Goal: Task Accomplishment & Management: Manage account settings

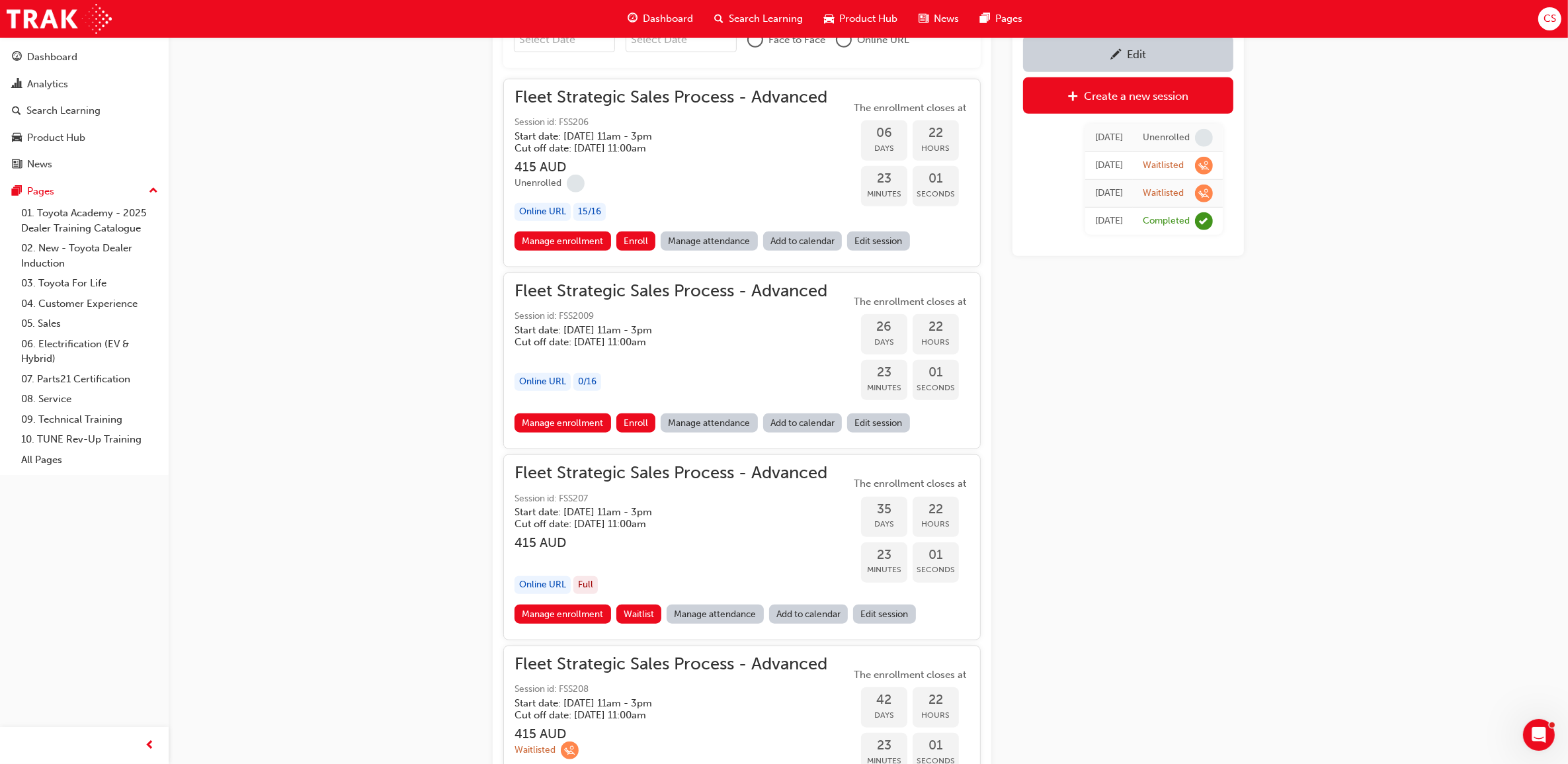
click at [744, 364] on div "Fleet Strategic Sales Process - Advanced Session id: FSS2009 Start date: [DATE]…" at bounding box center [670, 349] width 313 height 131
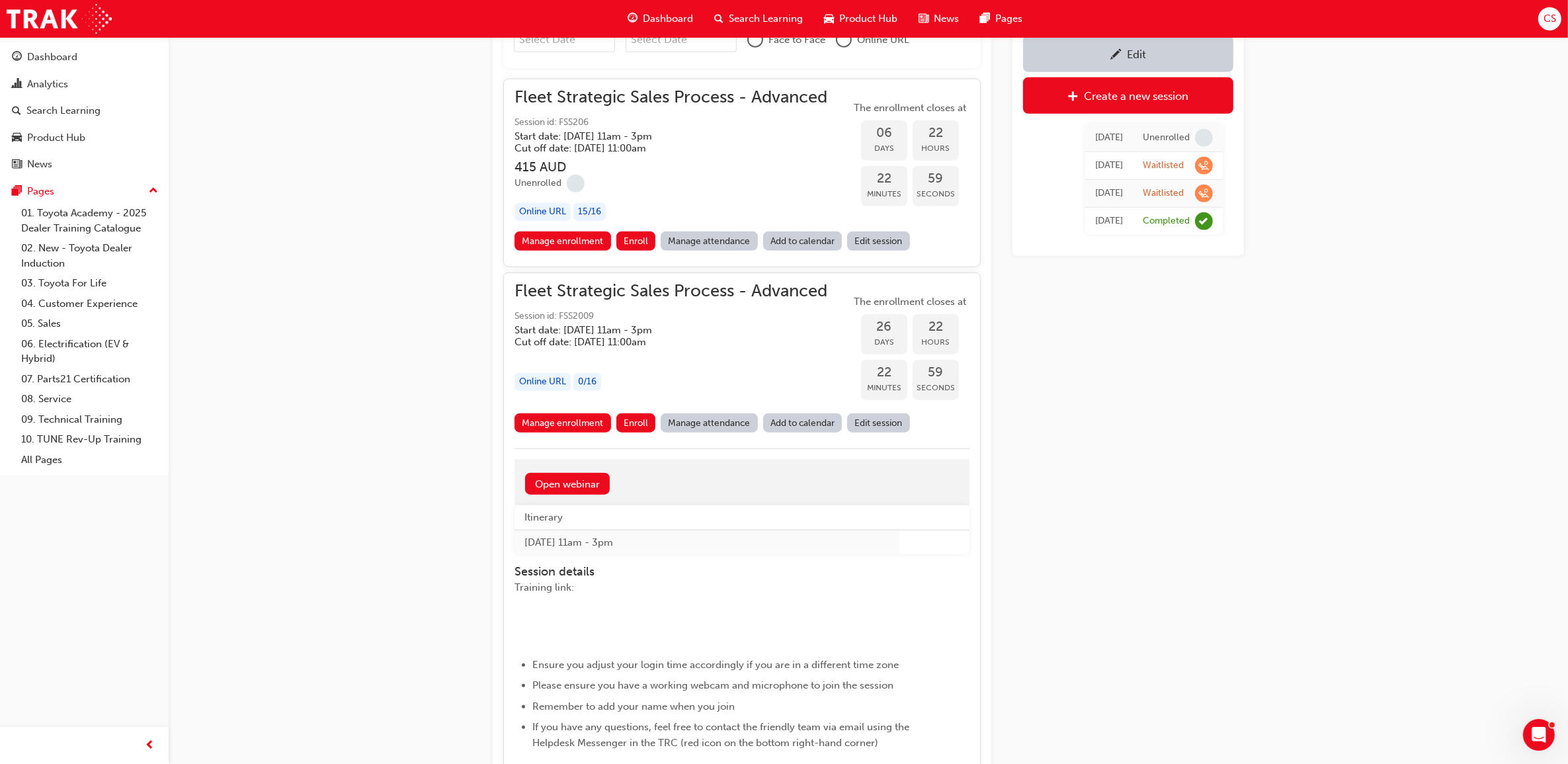
click at [893, 421] on link "Edit session" at bounding box center [878, 423] width 63 height 19
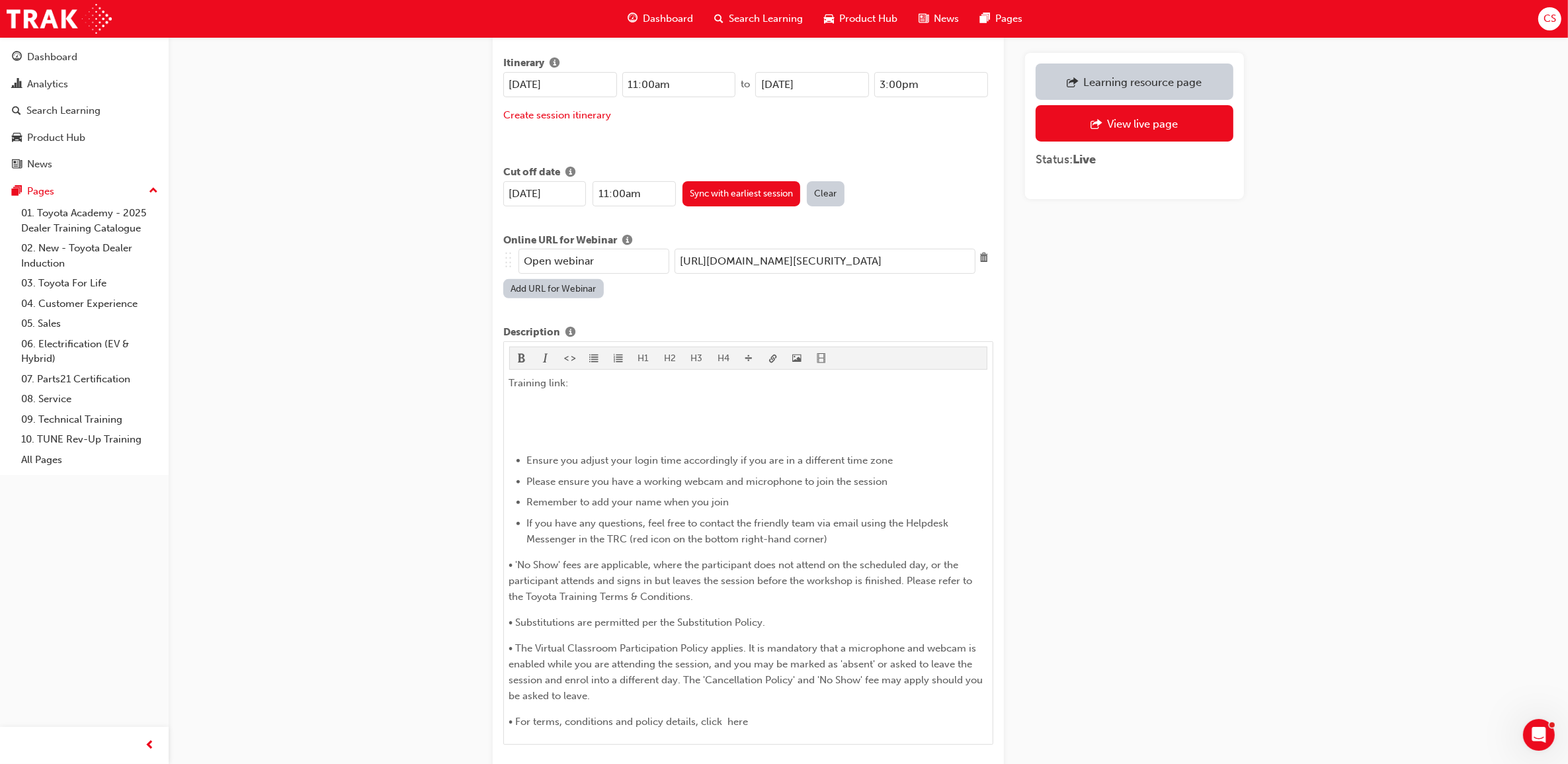
scroll to position [579, 0]
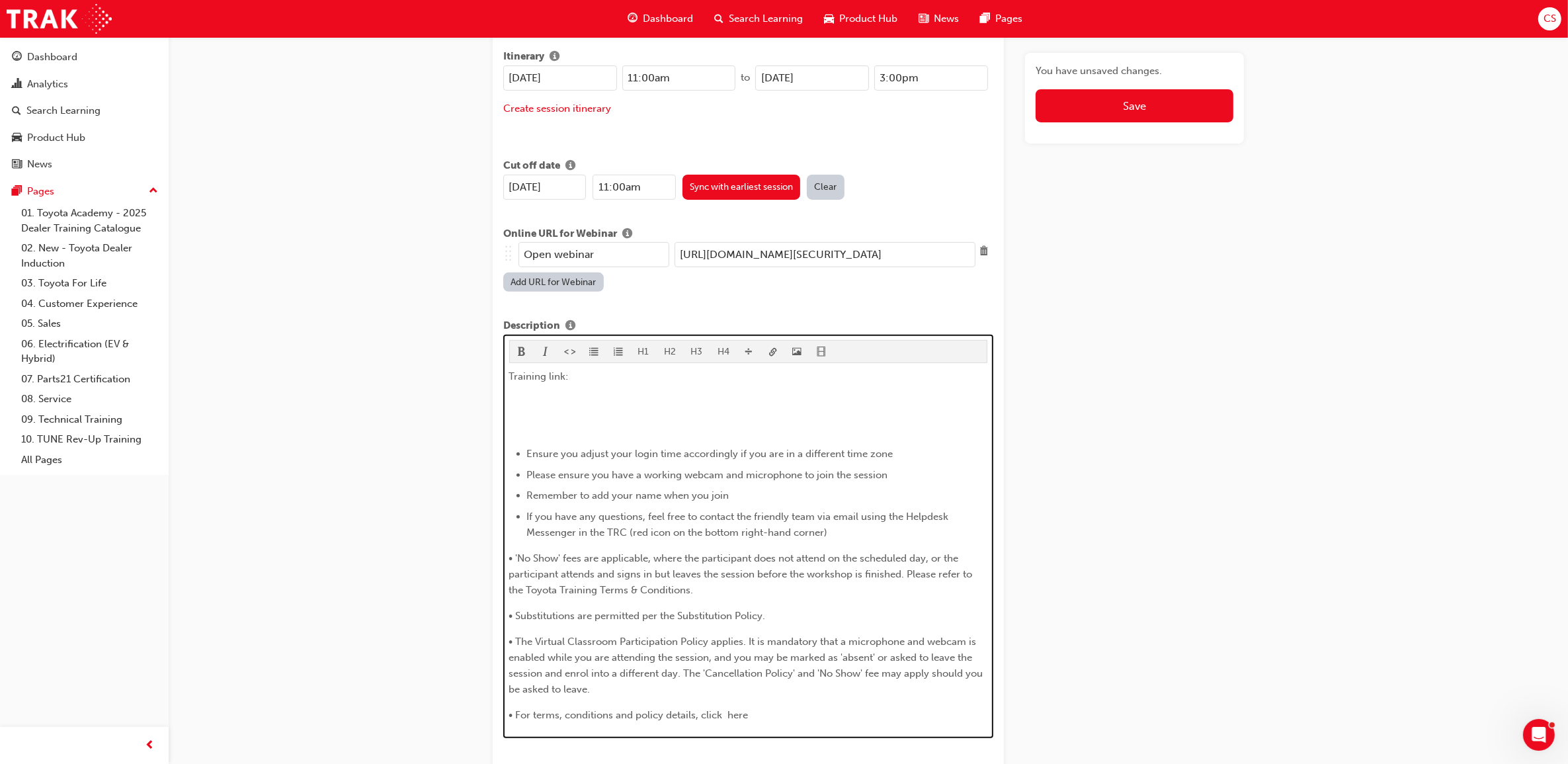
click at [597, 395] on p "​" at bounding box center [749, 402] width 479 height 16
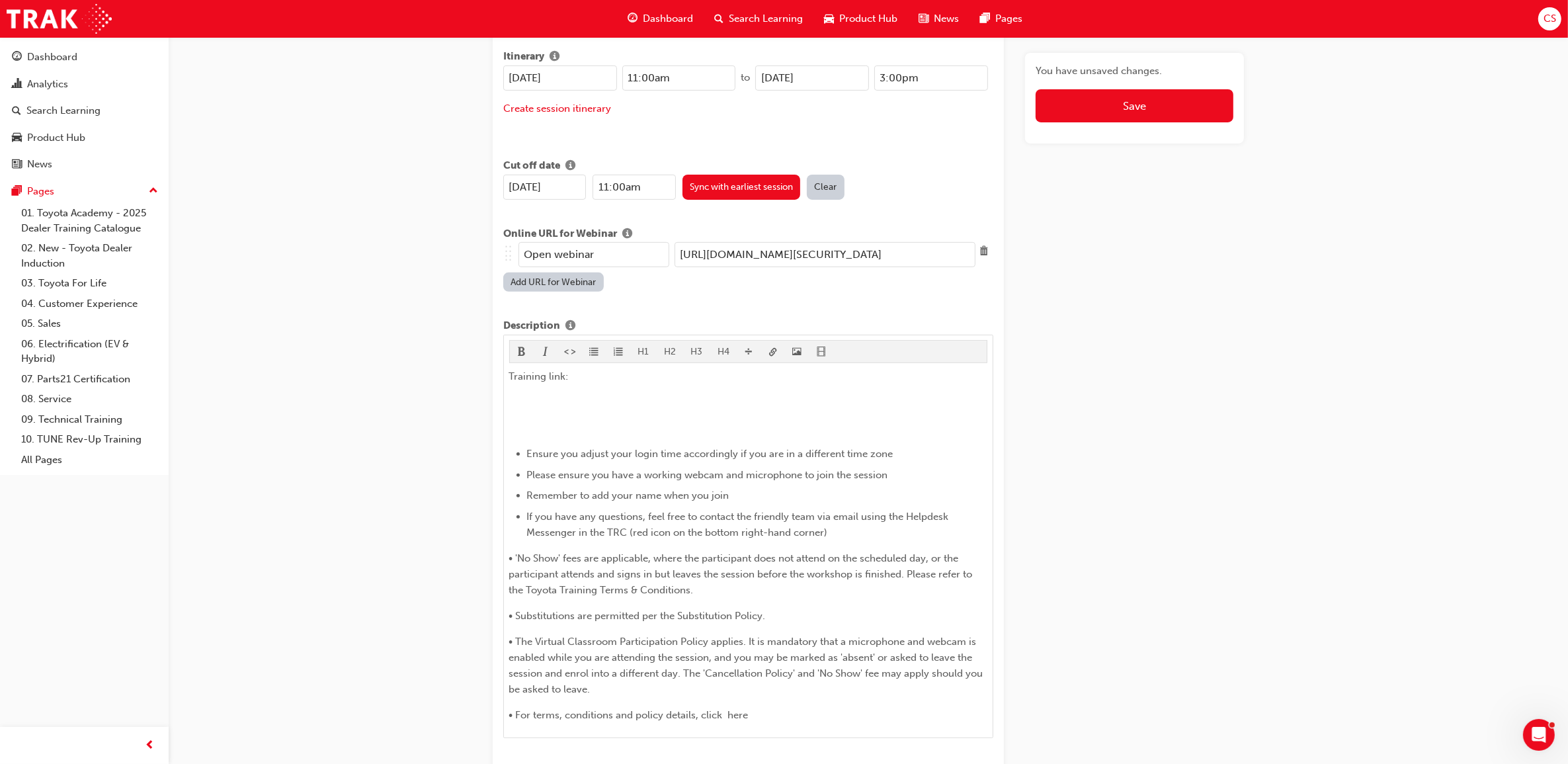
click at [915, 243] on input "[URL][DOMAIN_NAME][SECURITY_DATA]" at bounding box center [825, 255] width 301 height 25
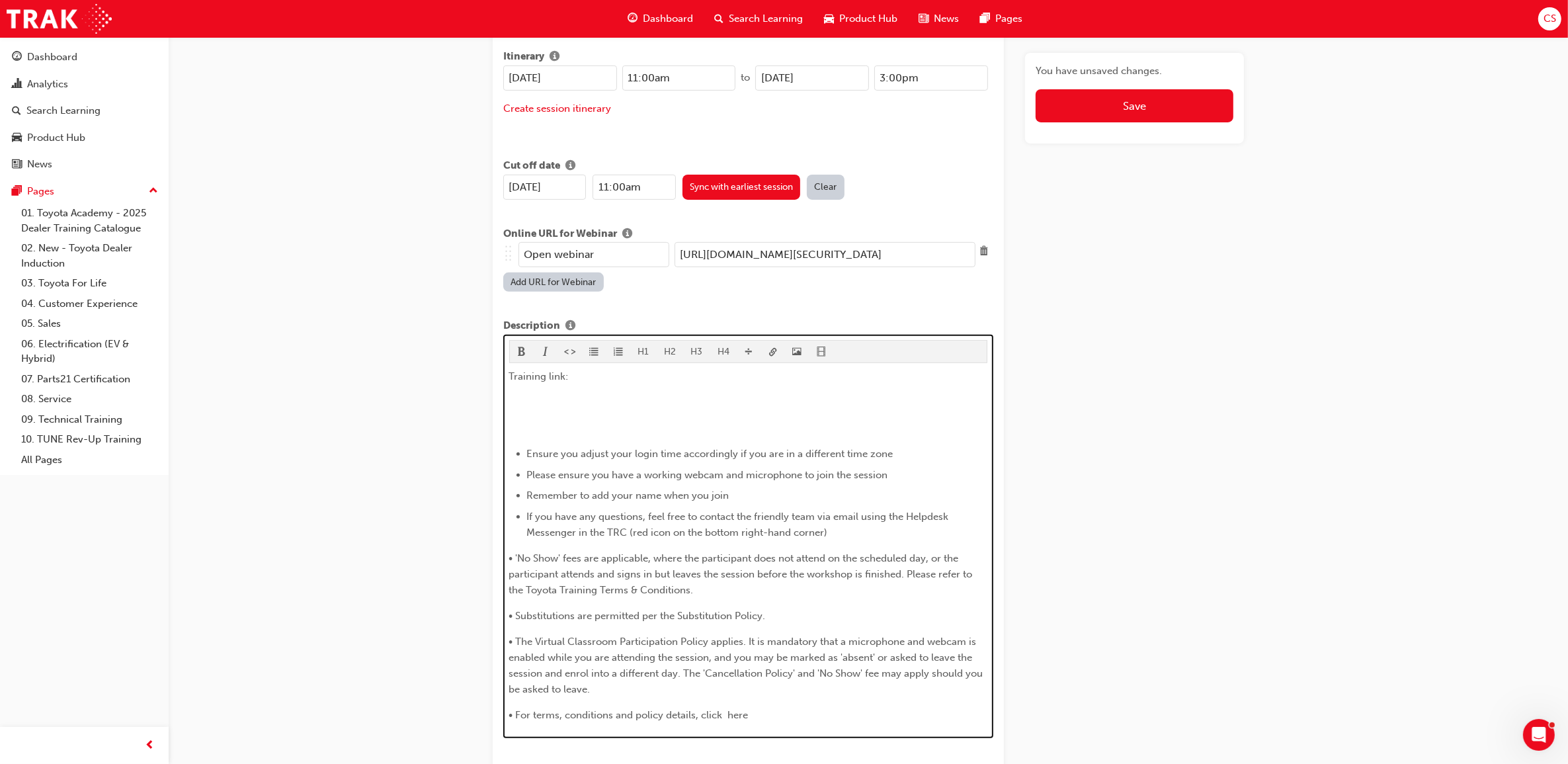
click at [574, 378] on div "Training link: ​ Ensure you adjust your login time accordingly if you are in a …" at bounding box center [749, 546] width 479 height 355
paste div
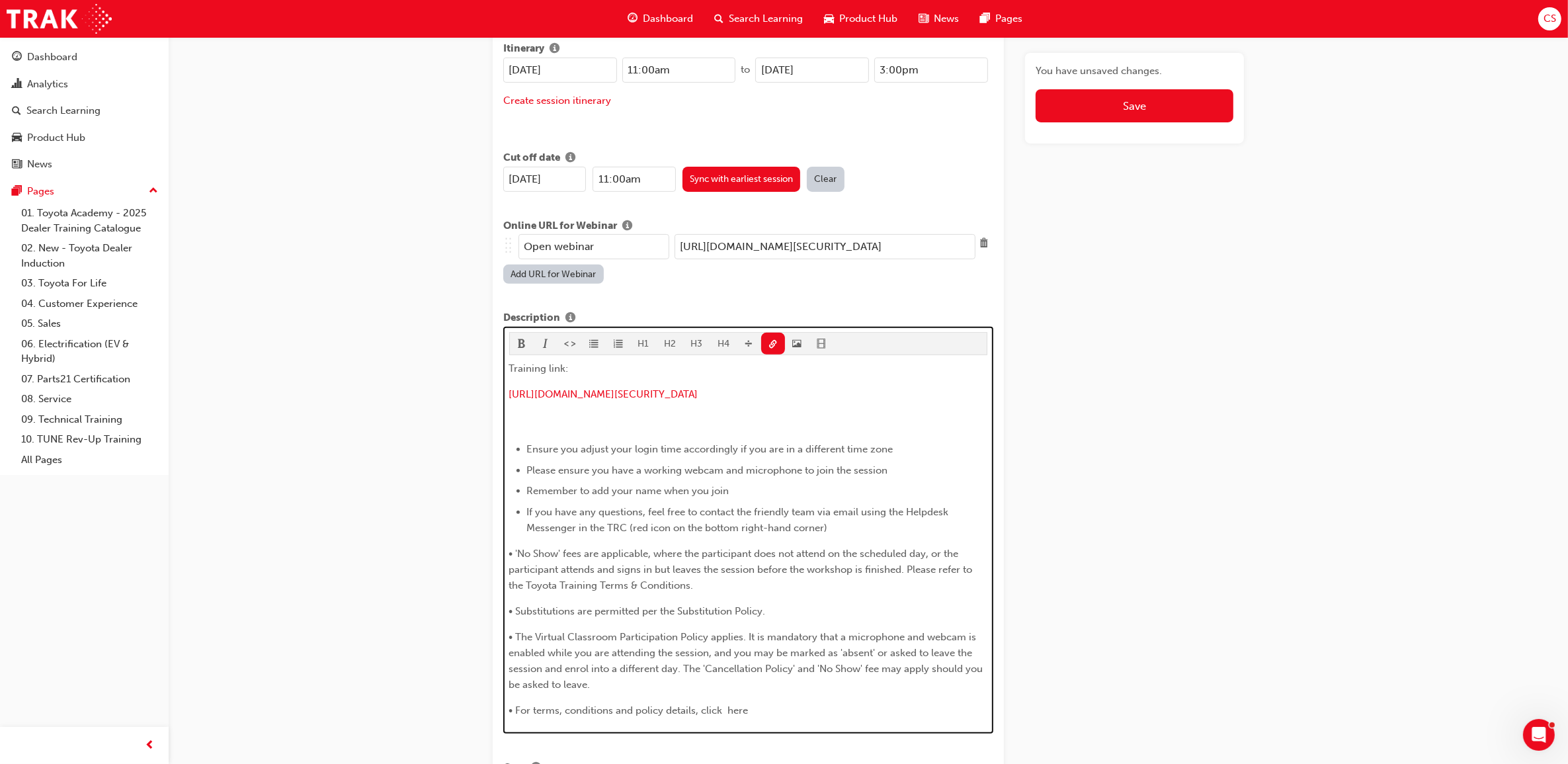
drag, startPoint x: 930, startPoint y: 385, endPoint x: 509, endPoint y: 369, distance: 421.3
click at [509, 369] on div "Training link: ​ [URL][DOMAIN_NAME][SECURITY_DATA] ﻿ Ensure you adjust your log…" at bounding box center [749, 539] width 479 height 358
click at [601, 418] on p at bounding box center [749, 423] width 479 height 16
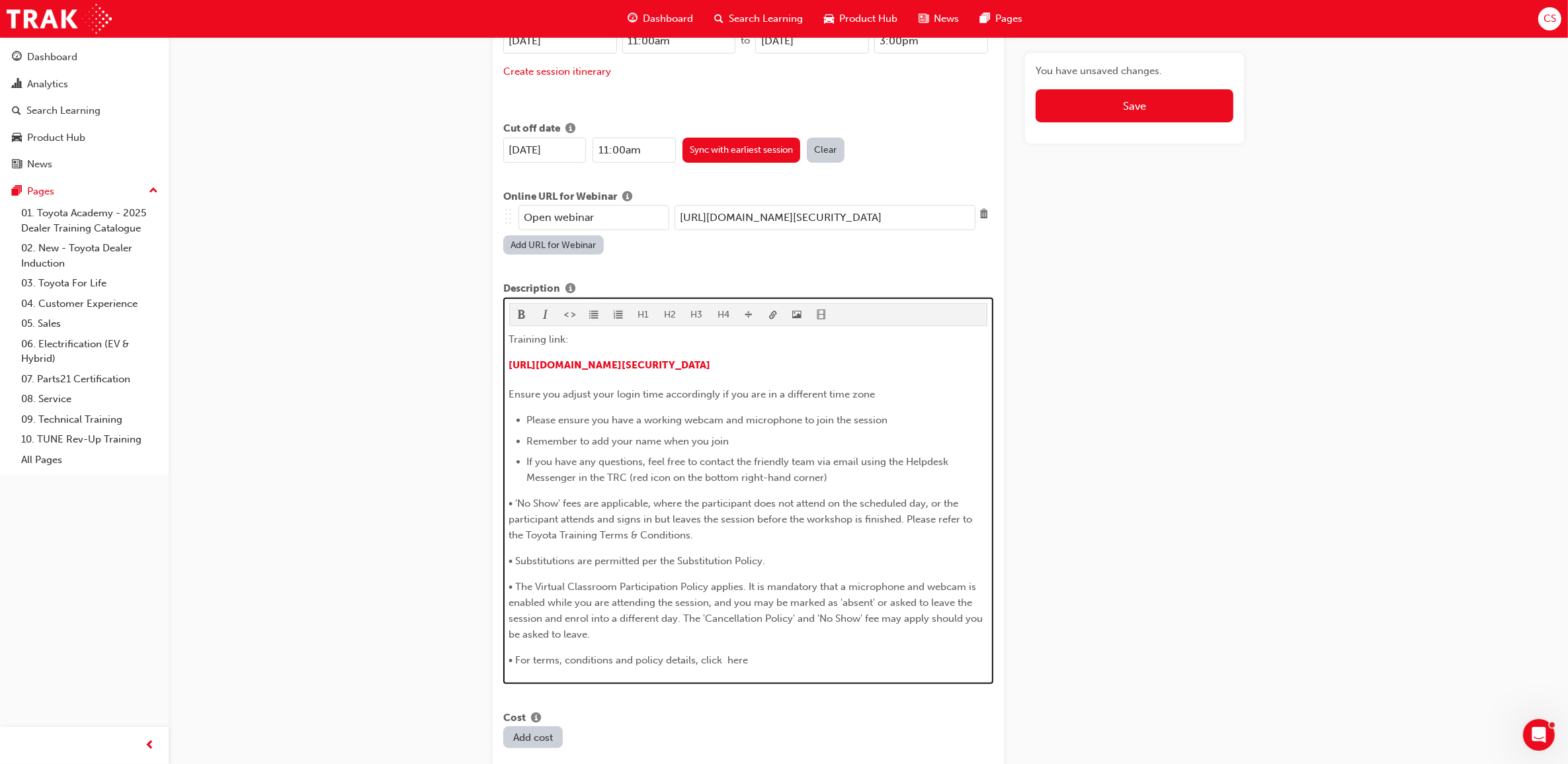
click at [594, 310] on span "format_ul-icon" at bounding box center [594, 316] width 10 height 12
click at [781, 434] on li "Remember to add your name when you join" at bounding box center [757, 441] width 461 height 16
click at [853, 467] on li "If you have any questions, feel free to contact the friendly team via email usi…" at bounding box center [757, 470] width 461 height 32
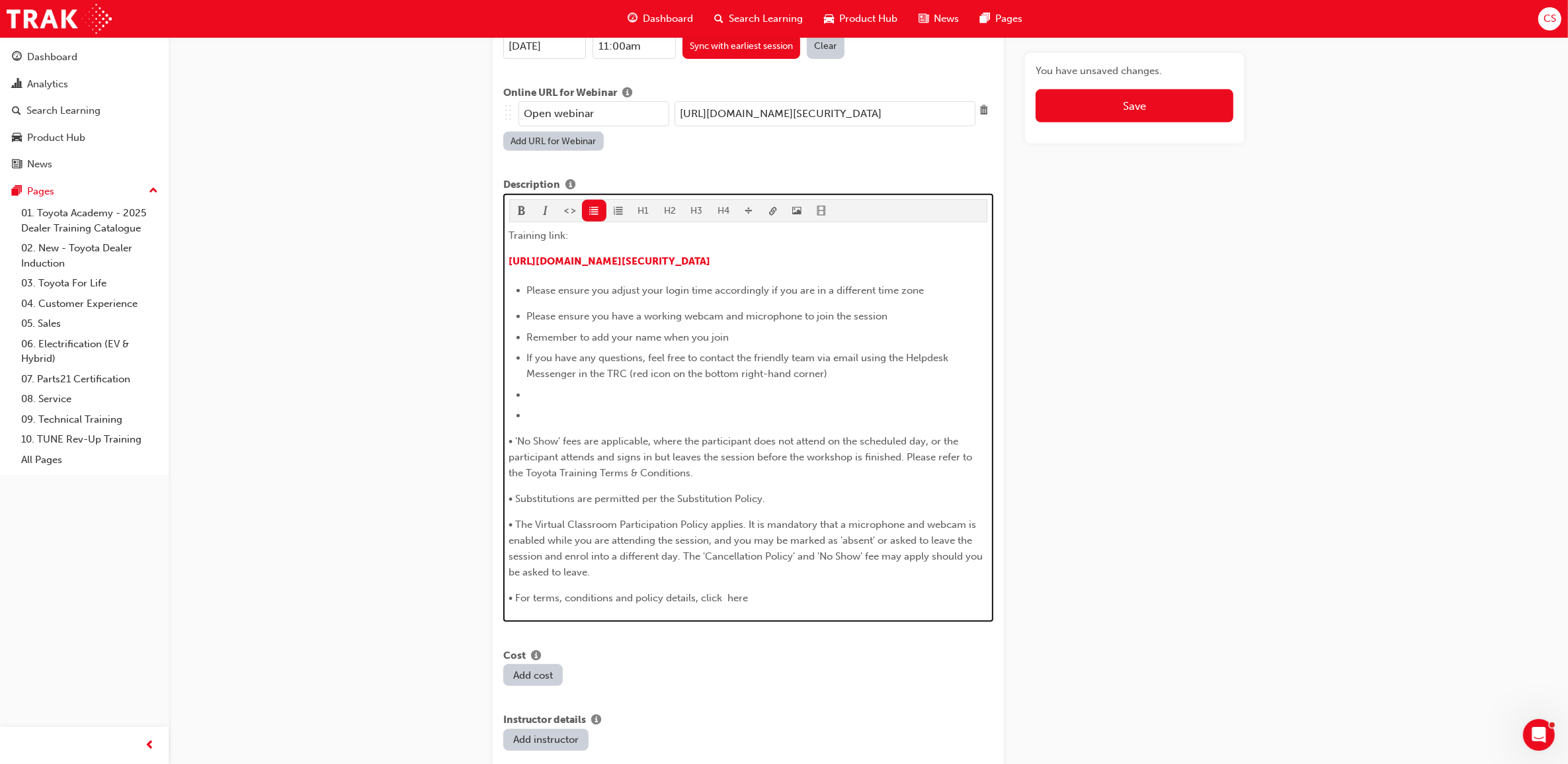
scroll to position [742, 0]
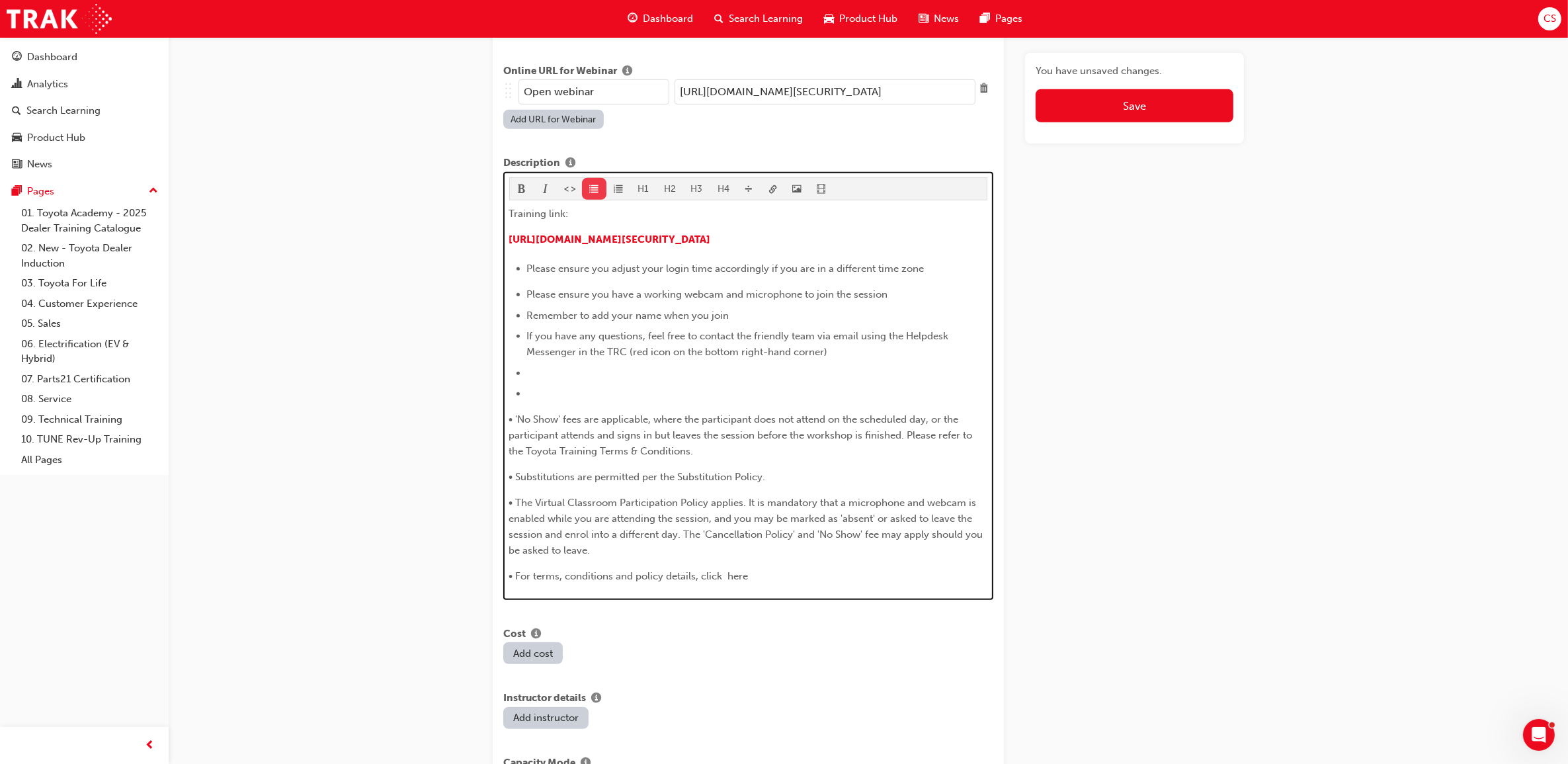
click at [595, 184] on span "format_ul-icon" at bounding box center [594, 190] width 10 height 12
click at [566, 361] on li "﻿" at bounding box center [757, 368] width 461 height 16
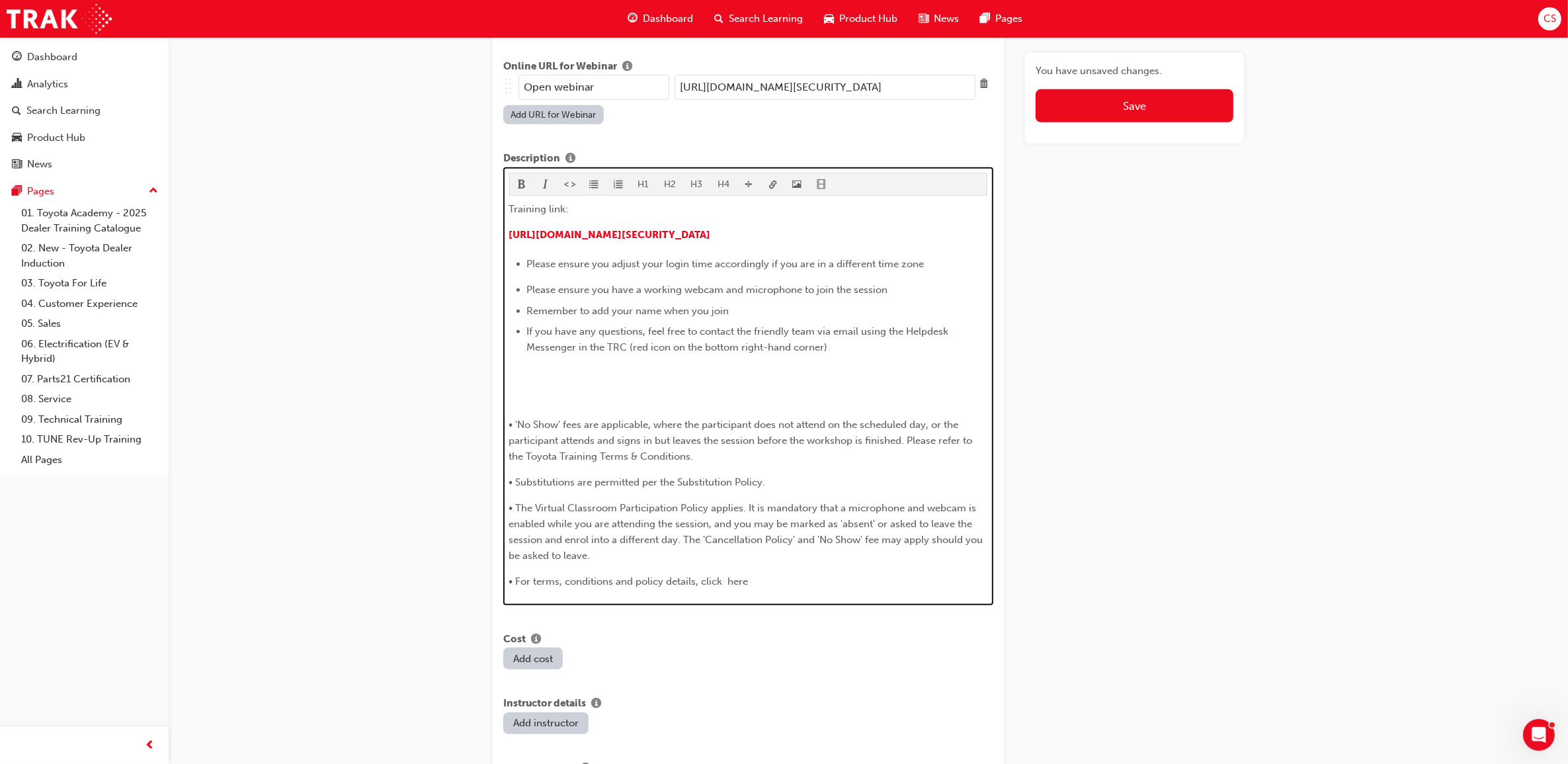
scroll to position [725, 0]
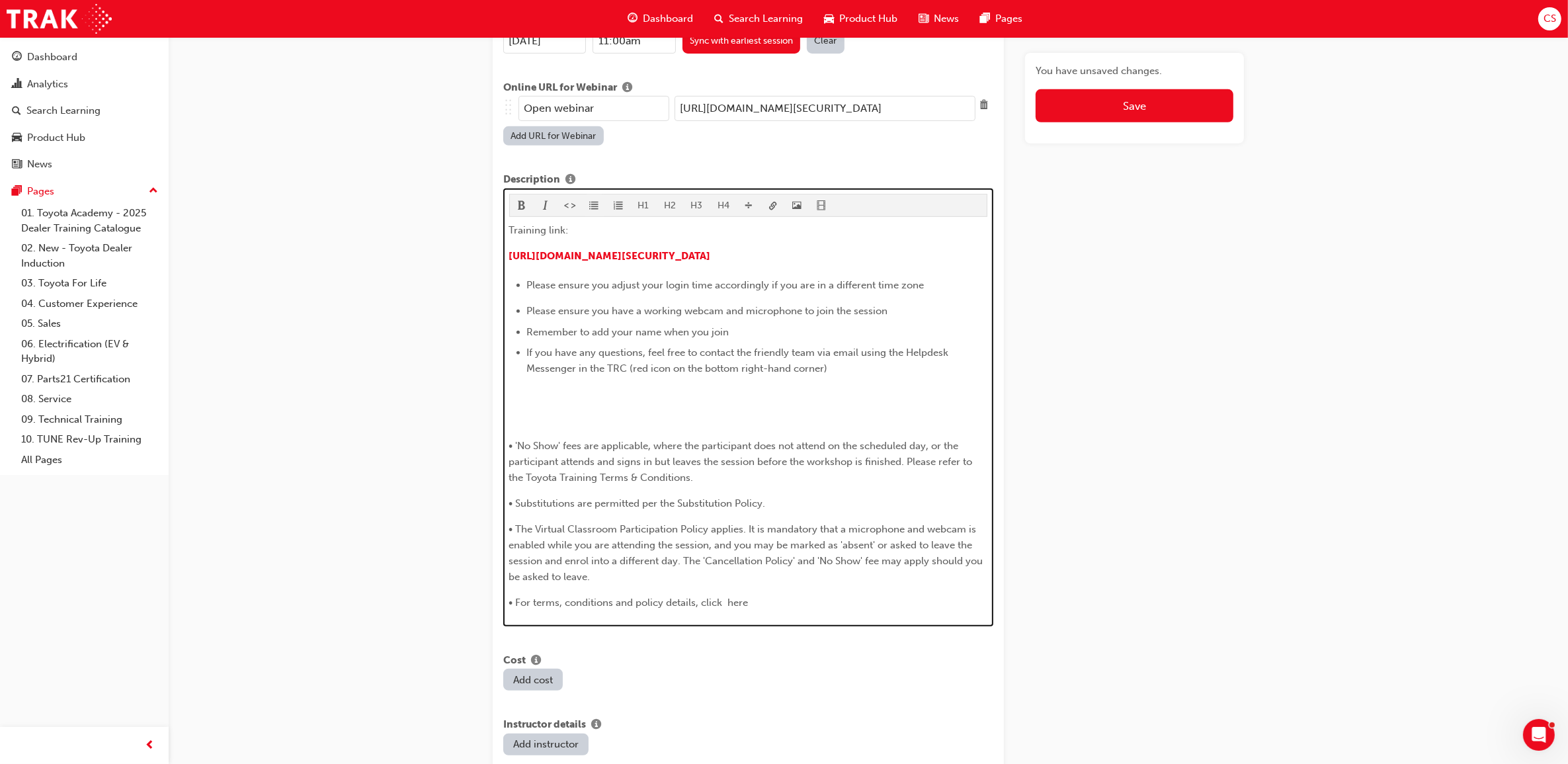
click at [587, 173] on div "Description H1 H2 H3 H4 Training link: ​ [URL][DOMAIN_NAME][SECURITY_DATA] ﻿ Pl…" at bounding box center [748, 400] width 490 height 454
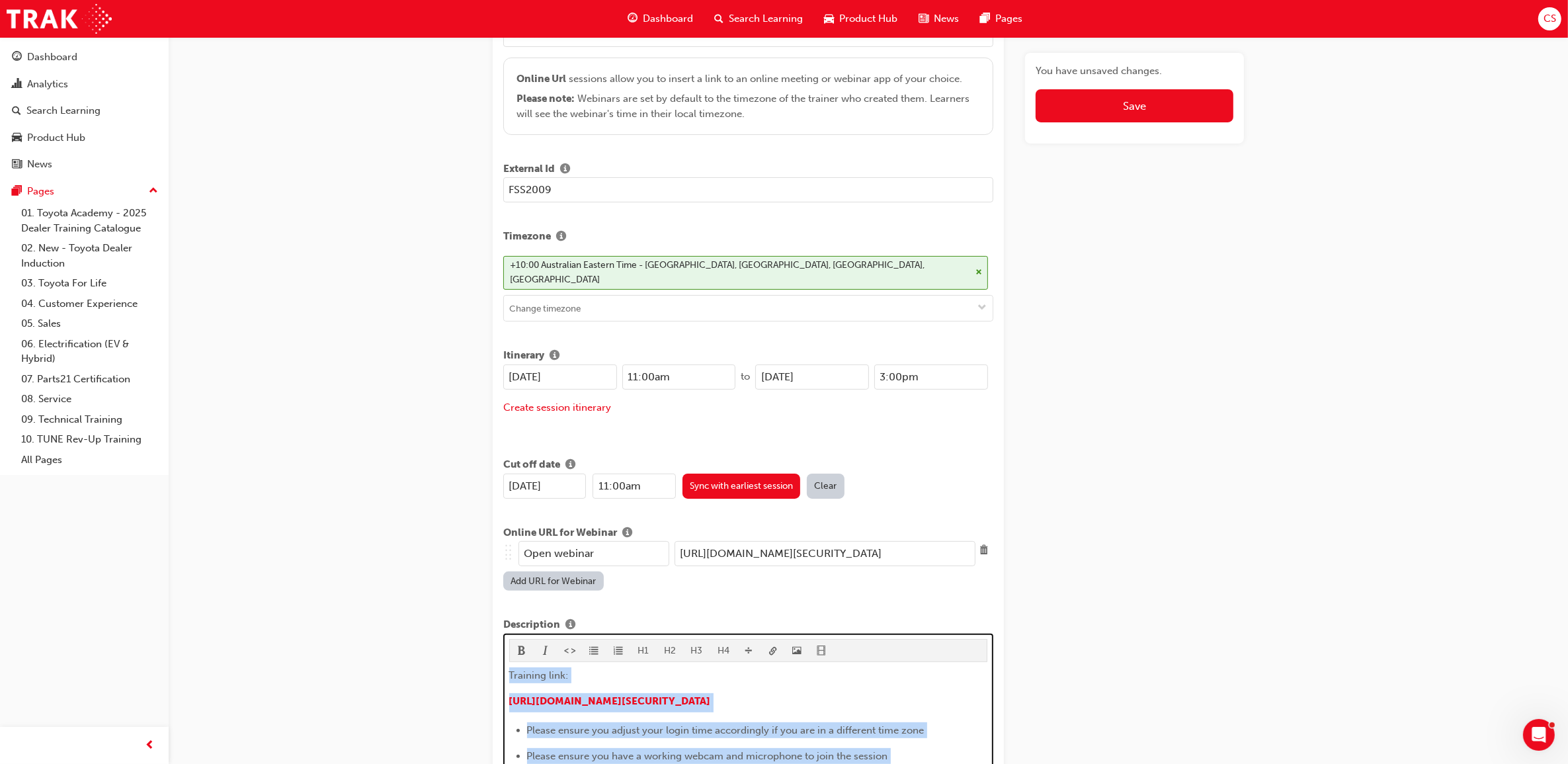
scroll to position [0, 0]
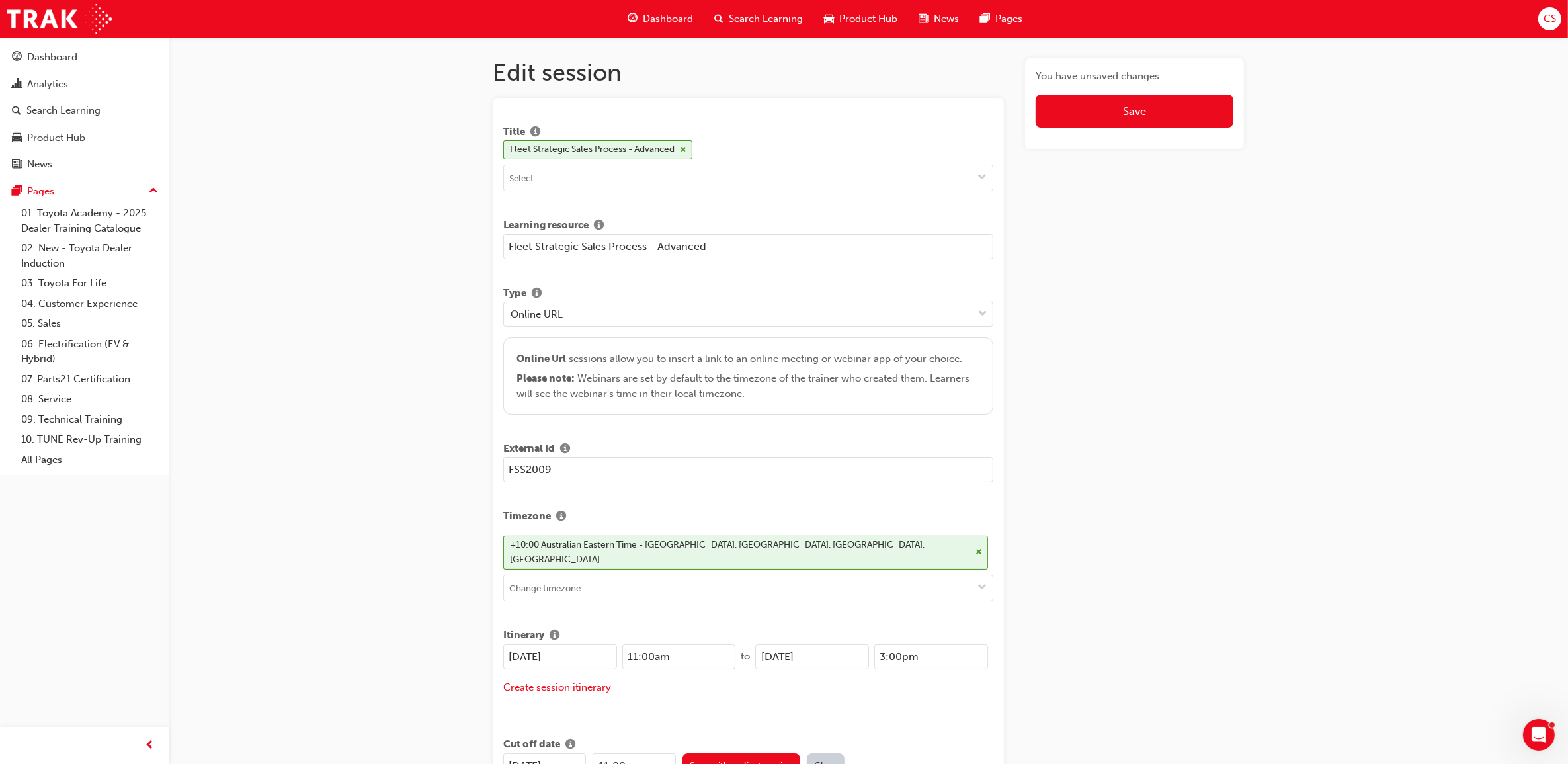
drag, startPoint x: 824, startPoint y: 202, endPoint x: 880, endPoint y: 502, distance: 305.2
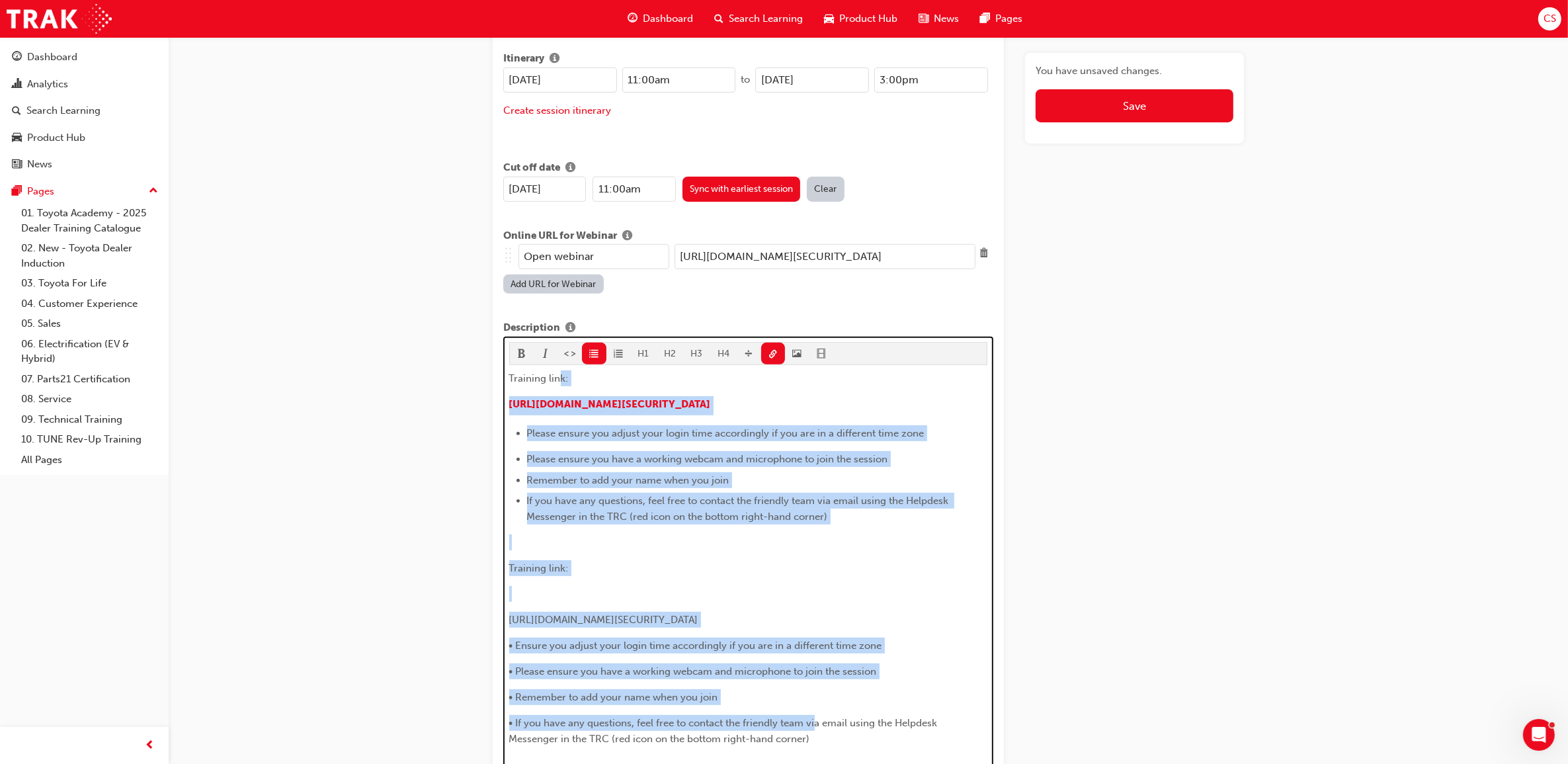
scroll to position [579, 0]
click at [642, 586] on p "​" at bounding box center [749, 592] width 479 height 16
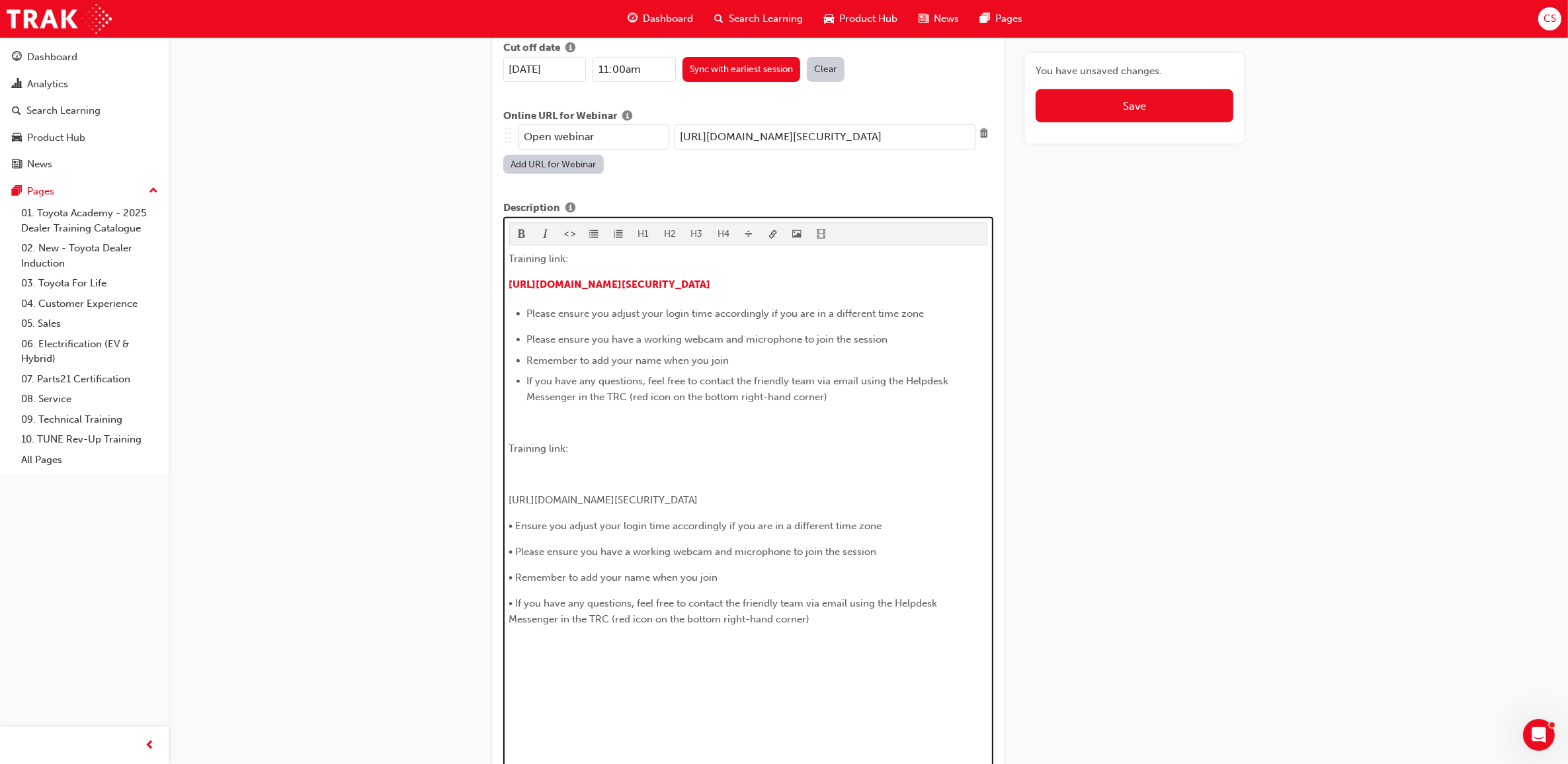
scroll to position [745, 0]
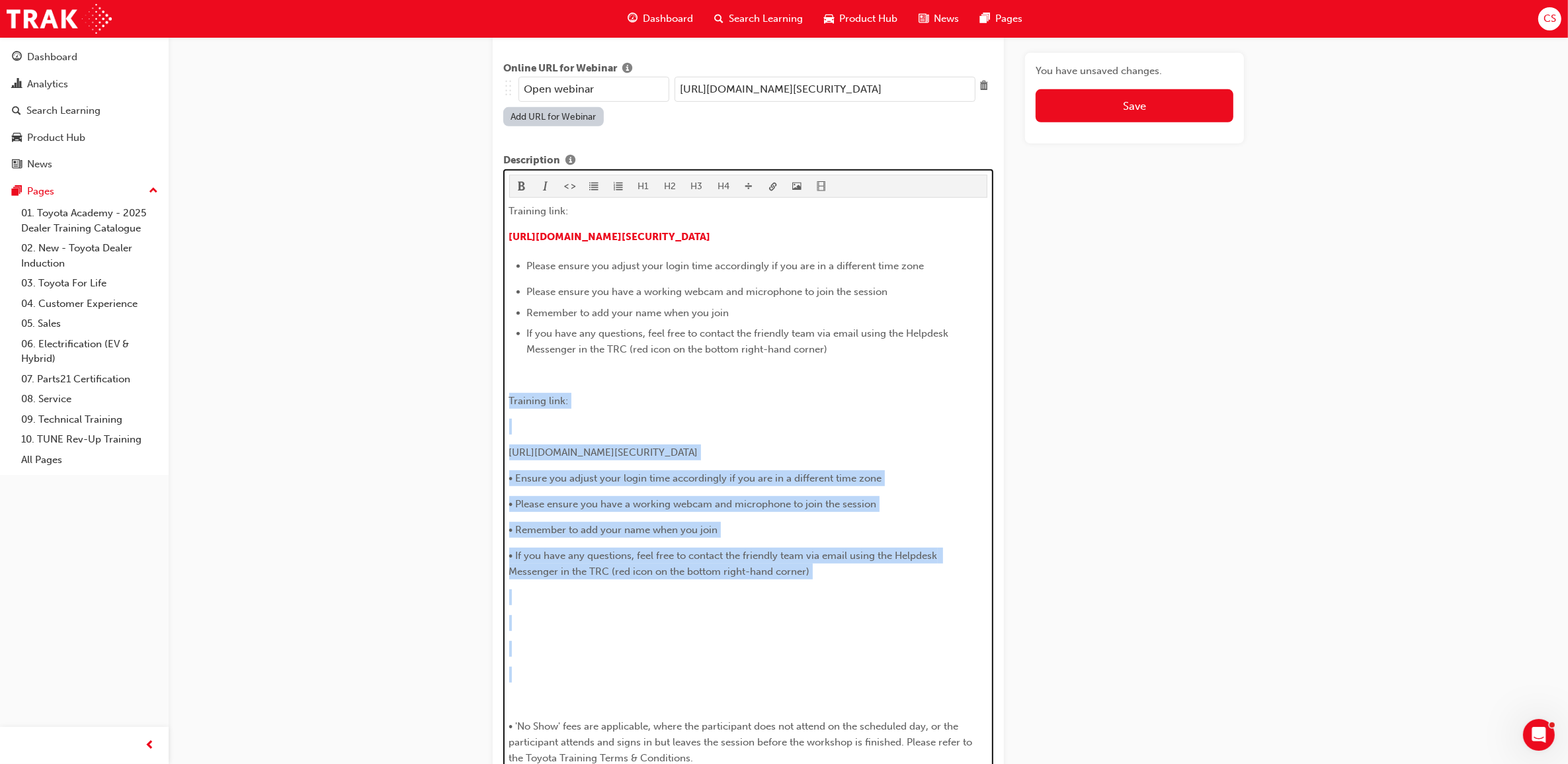
drag, startPoint x: 576, startPoint y: 685, endPoint x: 500, endPoint y: 389, distance: 305.6
click at [500, 389] on div "Title Fleet Strategic Sales Process - Advanced Learning resource Fleet Strategi…" at bounding box center [748, 583] width 511 height 2459
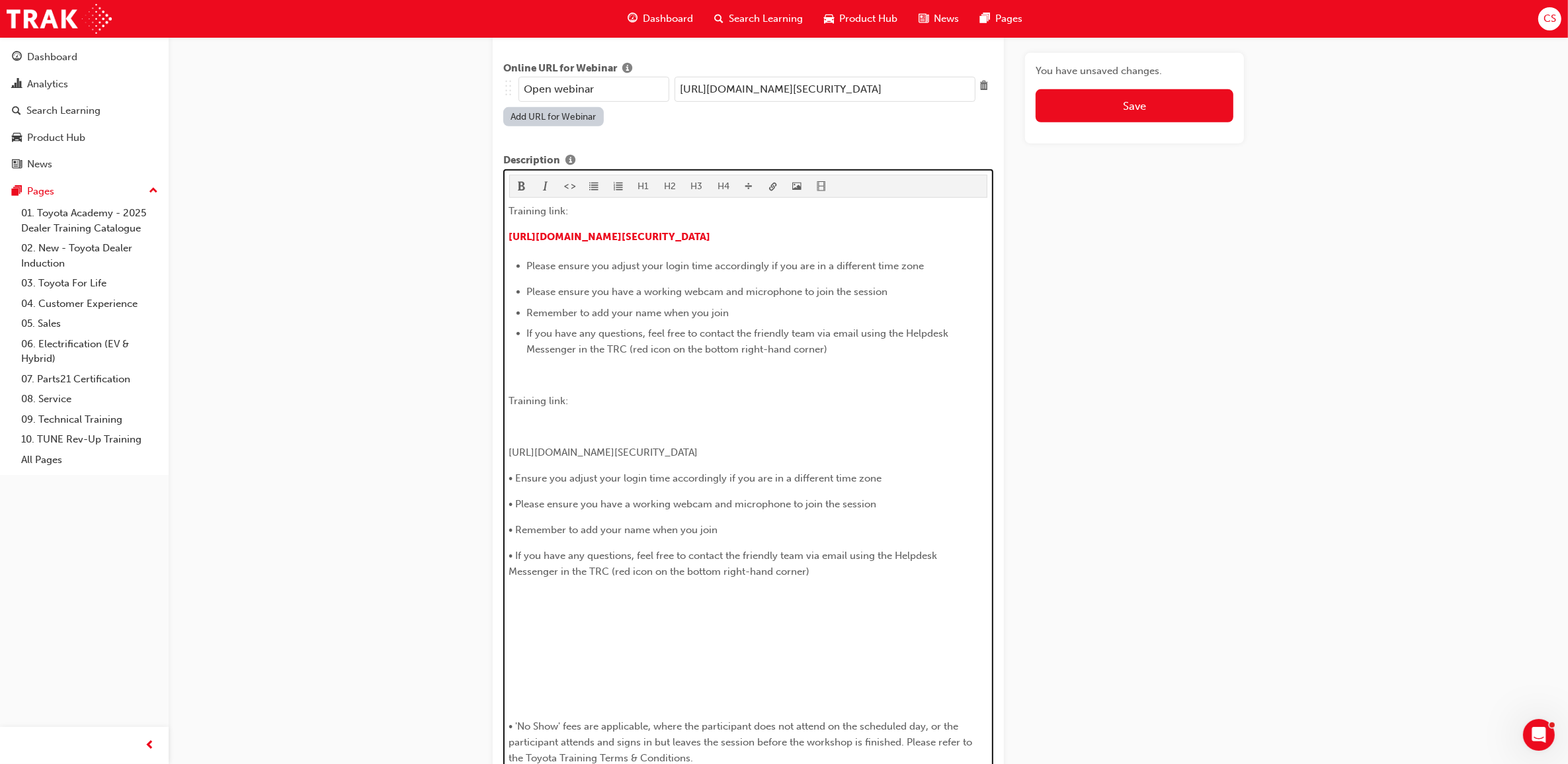
scroll to position [751, 0]
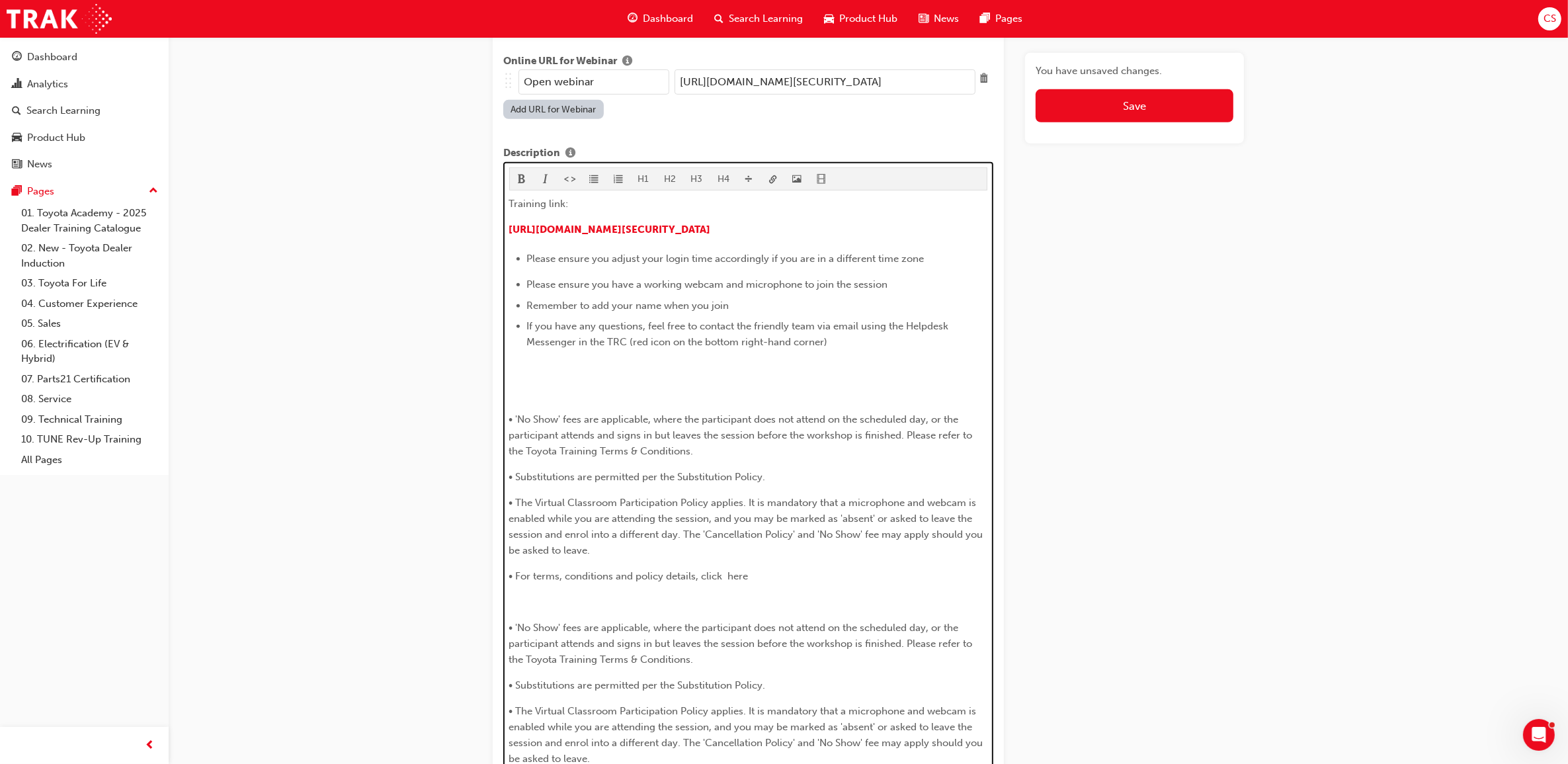
click at [586, 372] on div "Training link: ​ [URL][DOMAIN_NAME][SECURITY_DATA] ﻿ Please ensure you adjust y…" at bounding box center [749, 494] width 479 height 596
click at [536, 360] on p "﻿" at bounding box center [749, 367] width 479 height 16
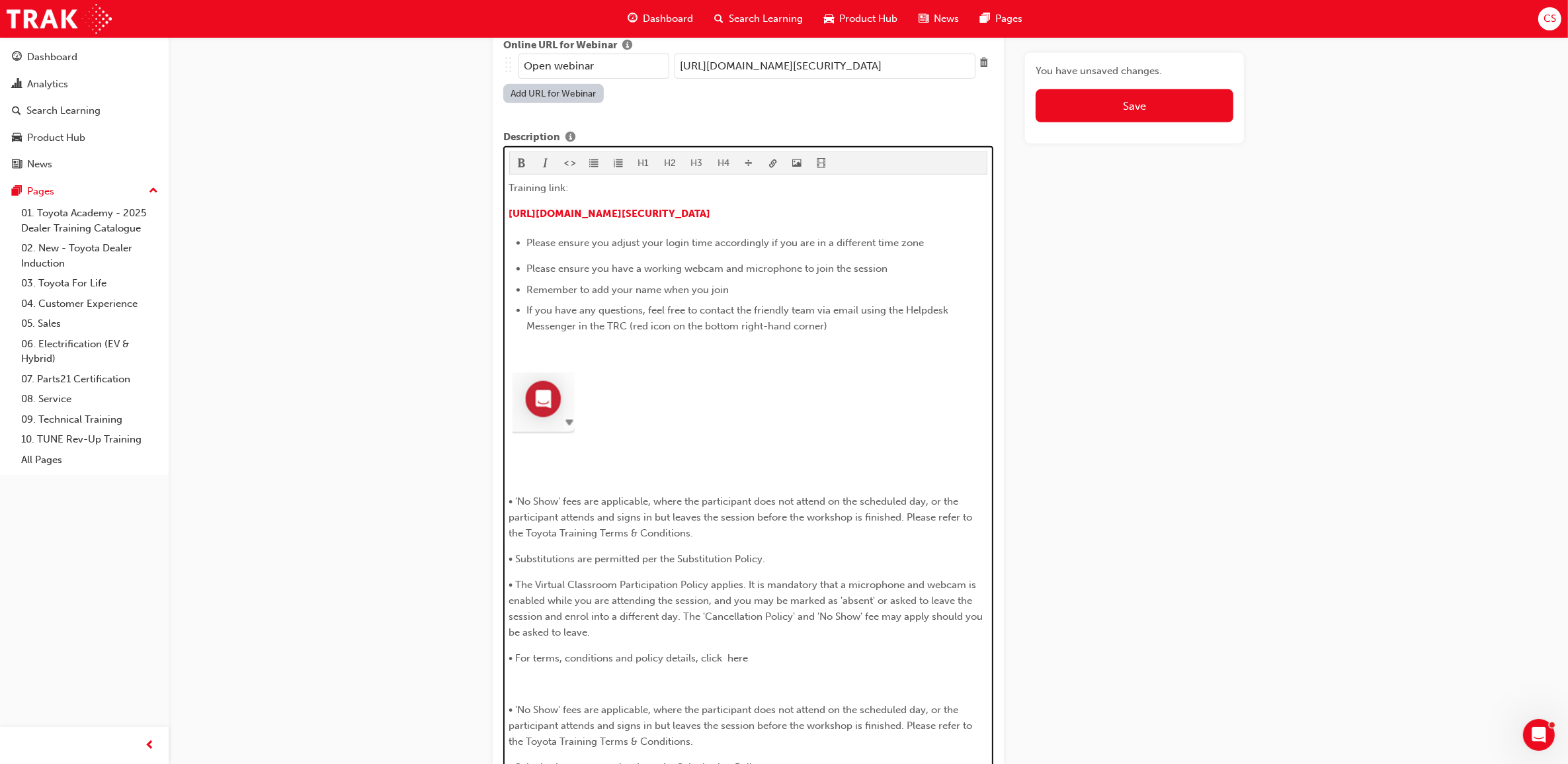
click at [635, 387] on div at bounding box center [749, 406] width 479 height 72
click at [606, 454] on div "Training link: ​ [URL][DOMAIN_NAME][SECURITY_DATA] ﻿ Please ensure you adjust y…" at bounding box center [749, 527] width 479 height 695
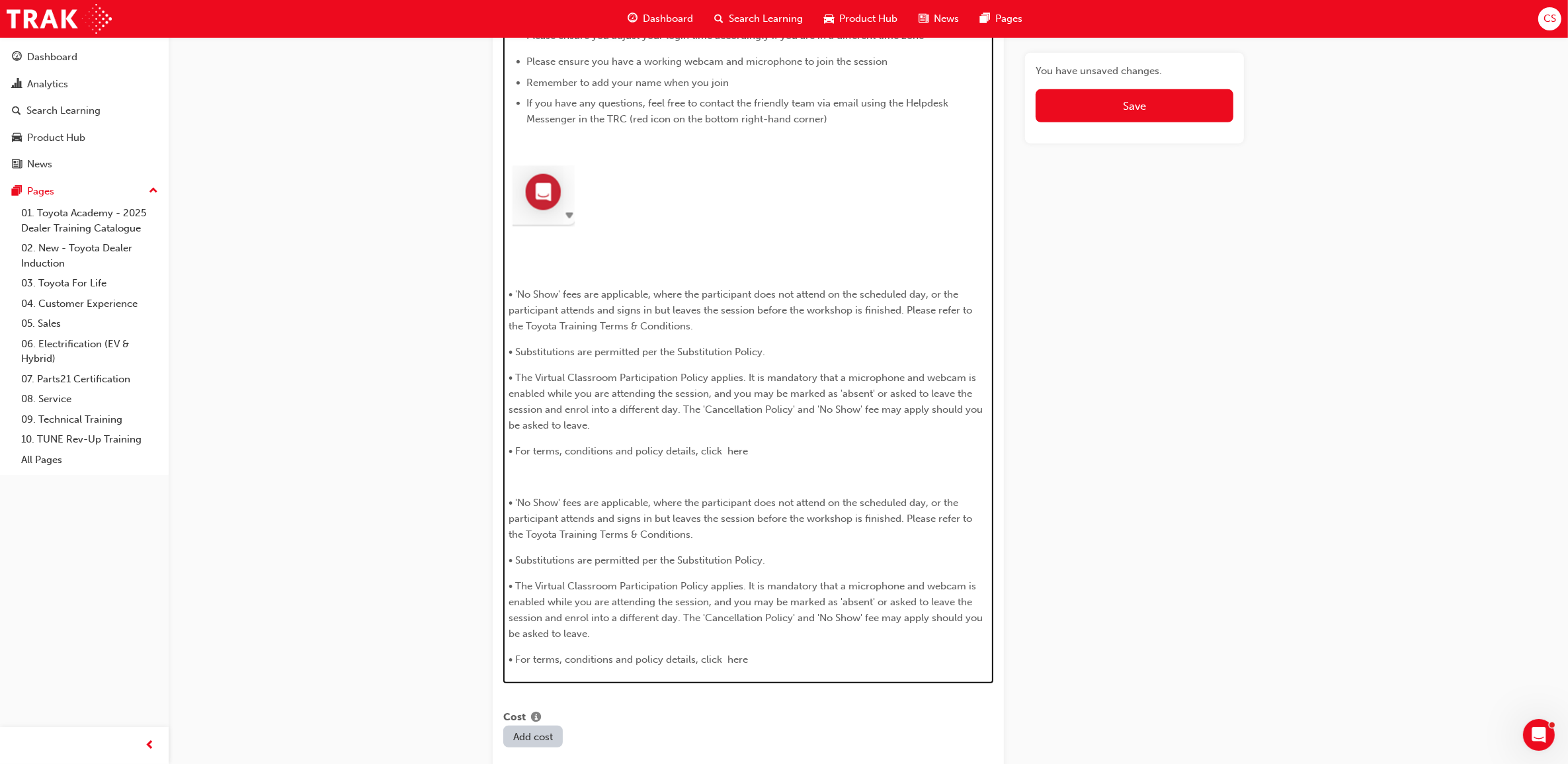
scroll to position [1015, 0]
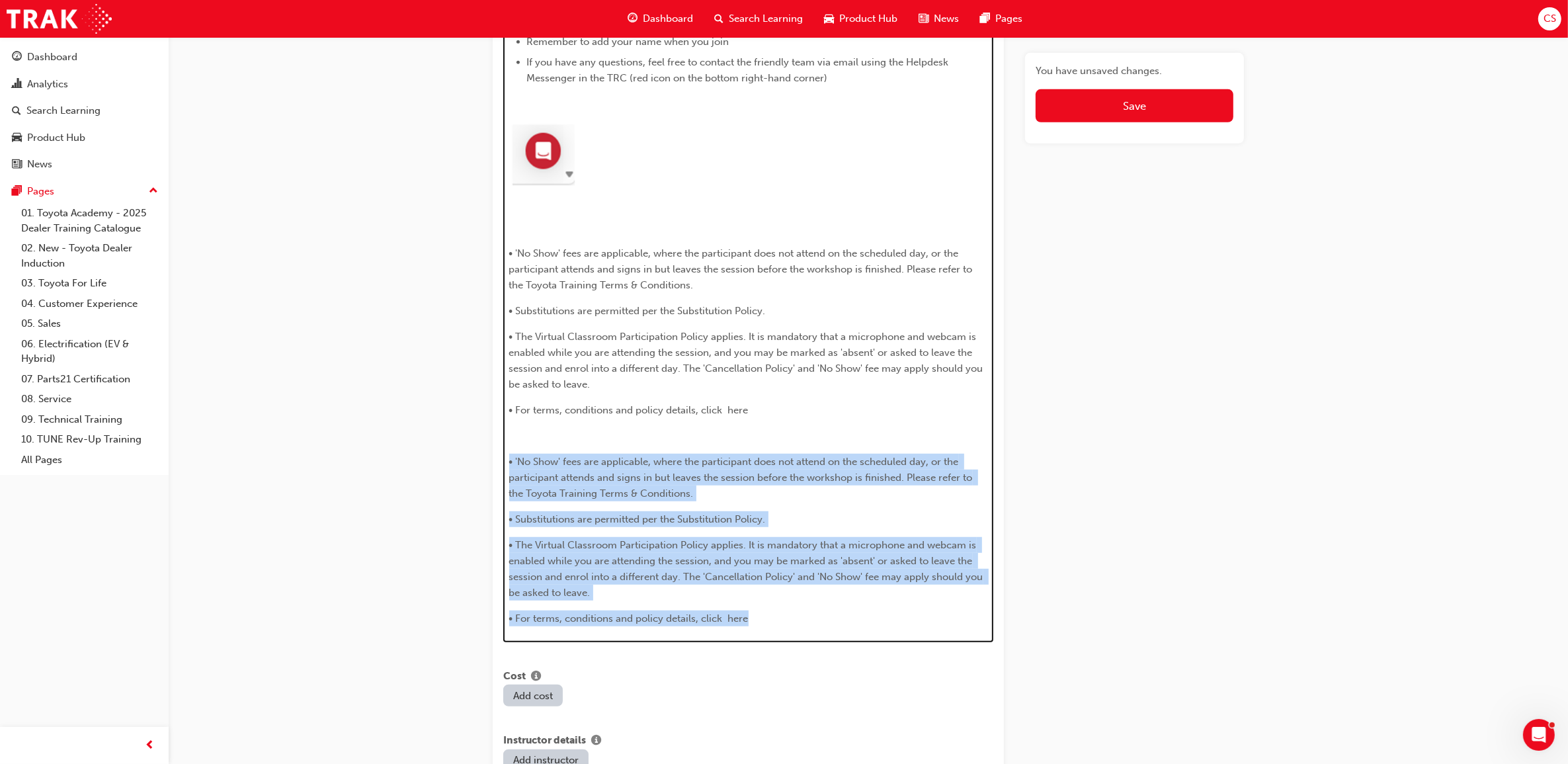
drag, startPoint x: 771, startPoint y: 611, endPoint x: 497, endPoint y: 442, distance: 321.9
click at [497, 442] on div "Title Fleet Strategic Sales Process - Advanced Learning resource Fleet Strategi…" at bounding box center [748, 210] width 511 height 2257
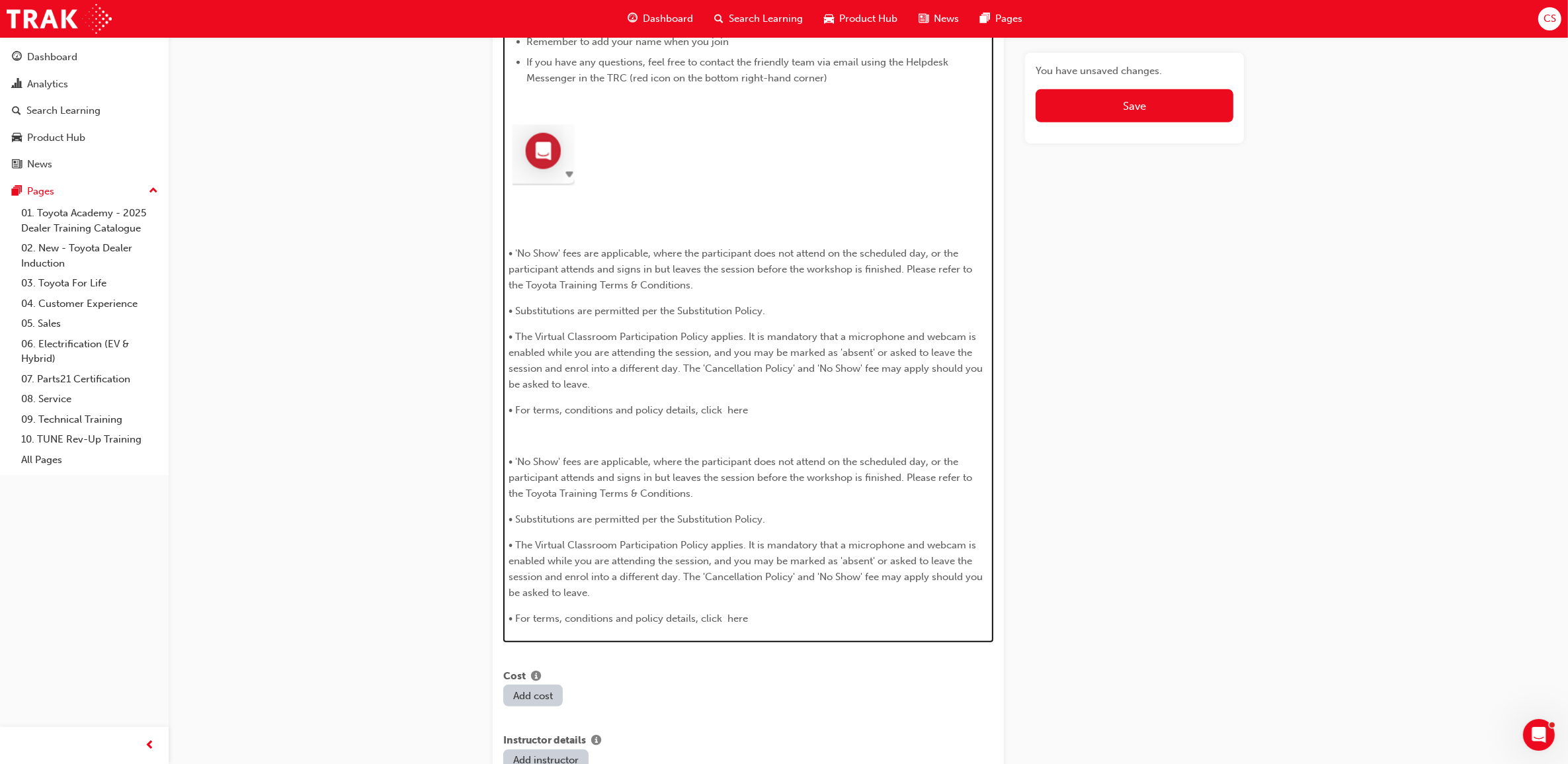
scroll to position [1084, 0]
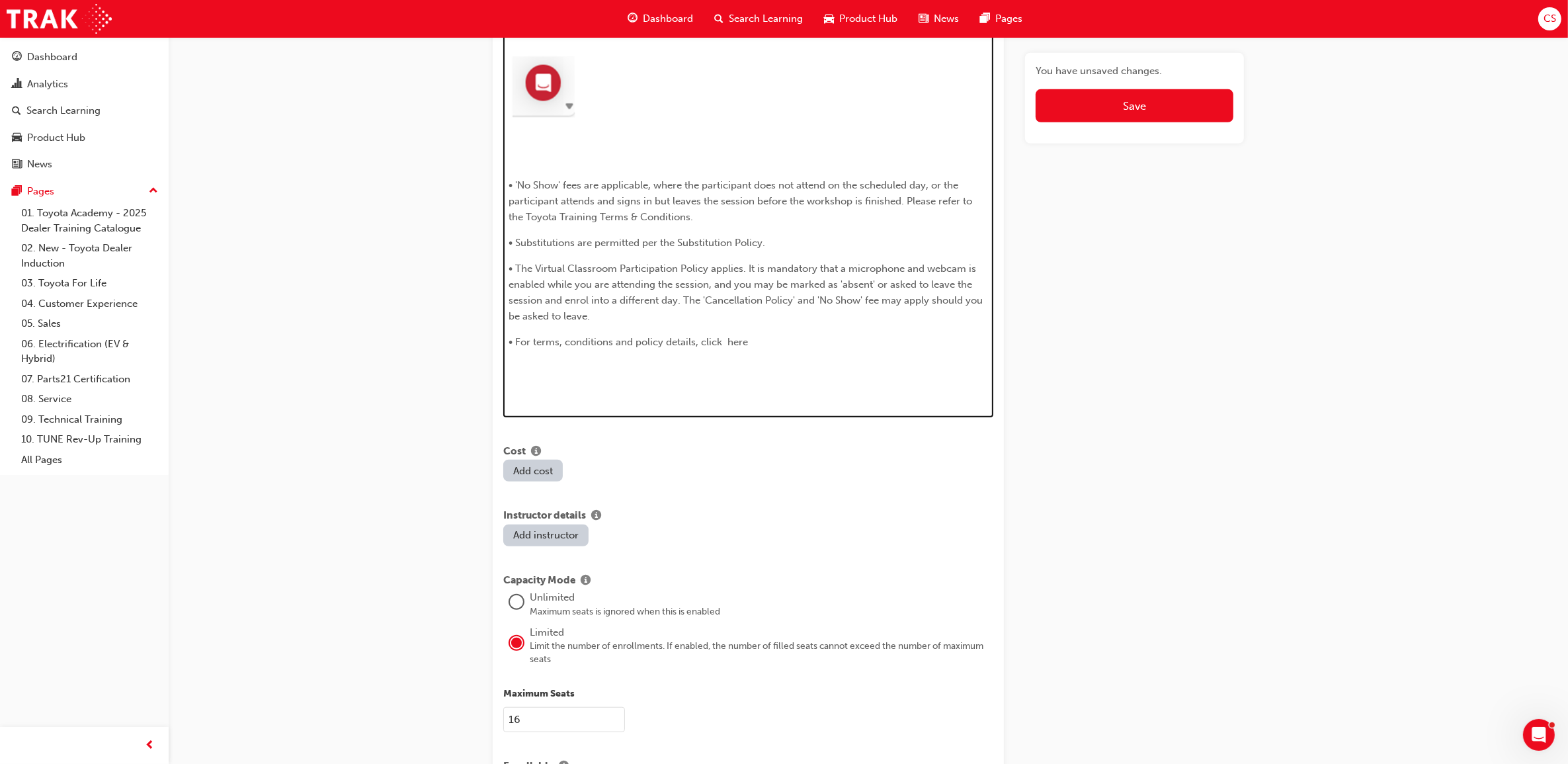
click at [670, 360] on p "﻿" at bounding box center [749, 367] width 479 height 16
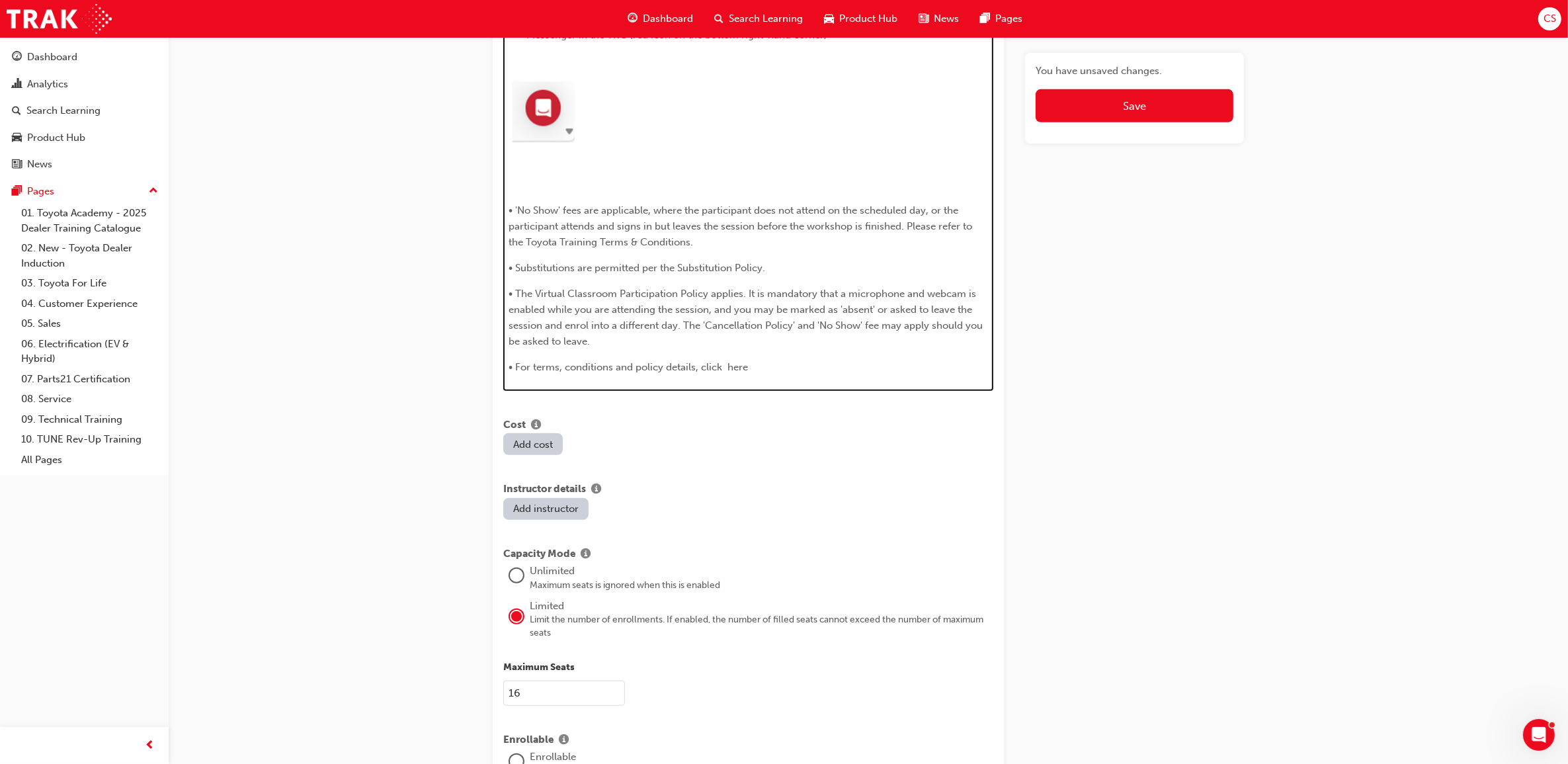
scroll to position [1033, 0]
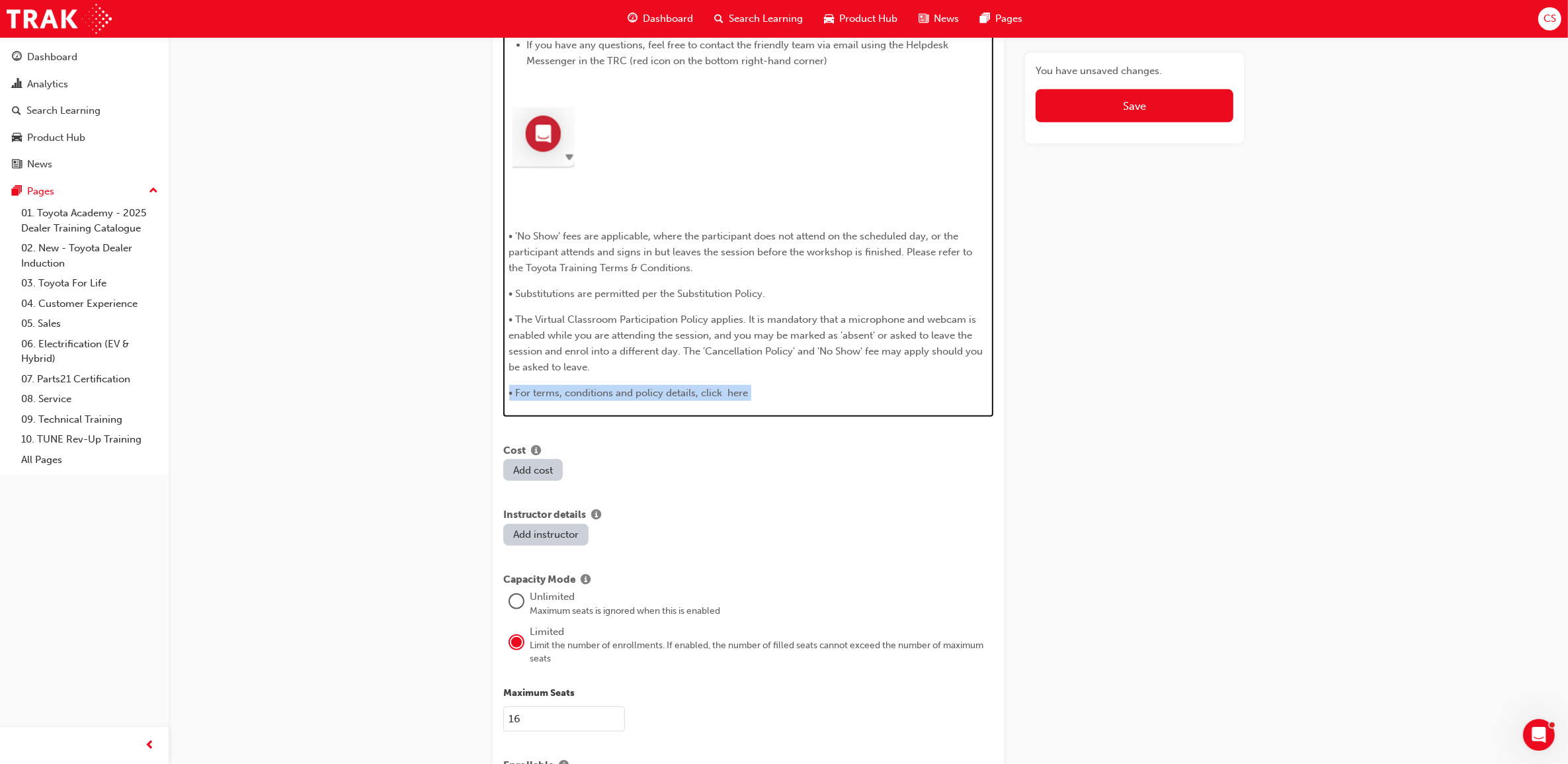
drag, startPoint x: 767, startPoint y: 395, endPoint x: 513, endPoint y: 207, distance: 316.0
click at [513, 207] on div "H1 H2 H3 H4 Training link: ​ [URL][DOMAIN_NAME][SECURITY_DATA] ﻿ Please ensure …" at bounding box center [748, 149] width 490 height 536
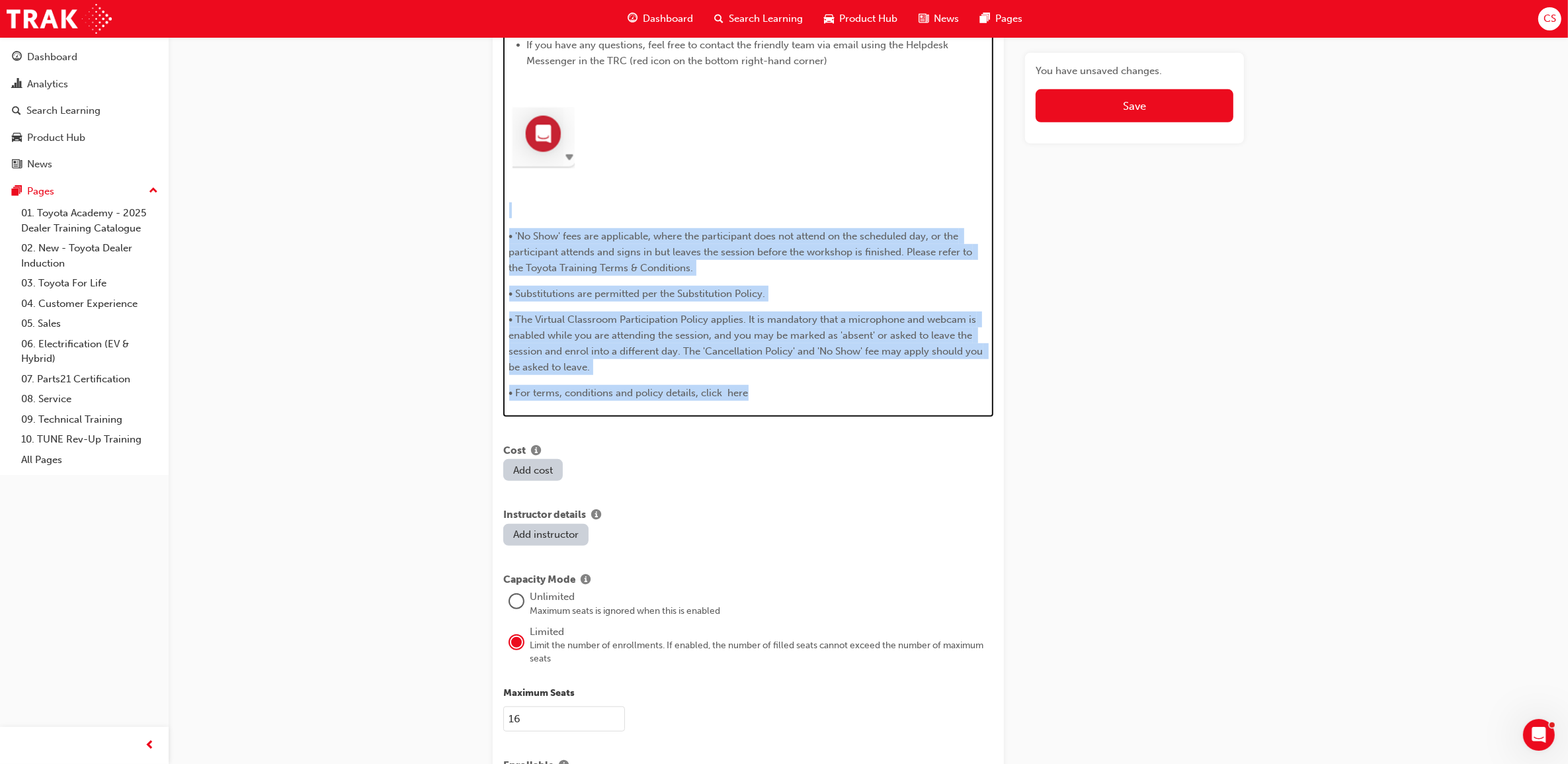
drag, startPoint x: 541, startPoint y: 194, endPoint x: 583, endPoint y: 25, distance: 174.1
click at [808, 381] on div "Training link: ​ [URL][DOMAIN_NAME][SECURITY_DATA] ﻿ Please ensure you adjust y…" at bounding box center [749, 157] width 479 height 486
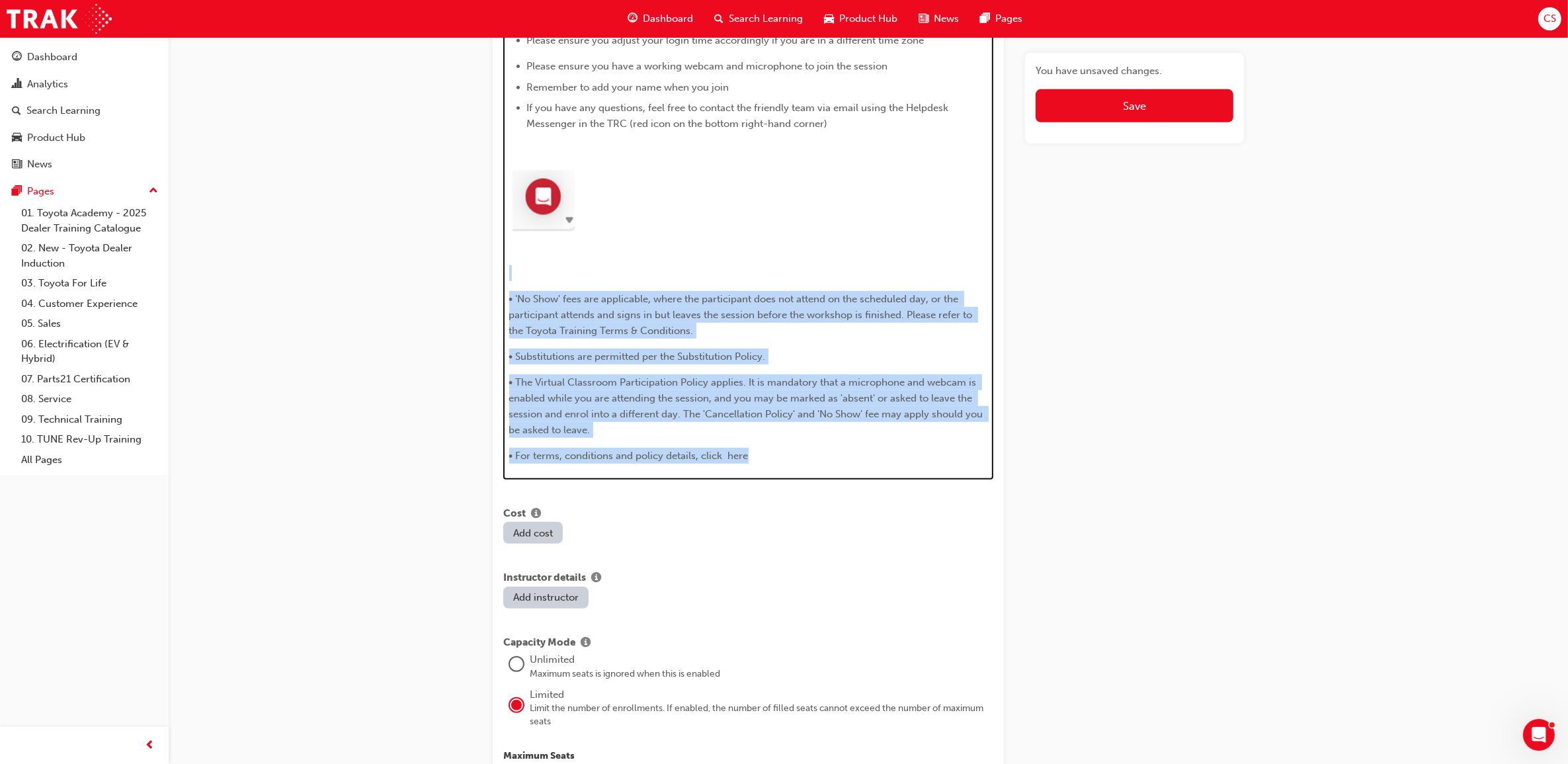
scroll to position [620, 0]
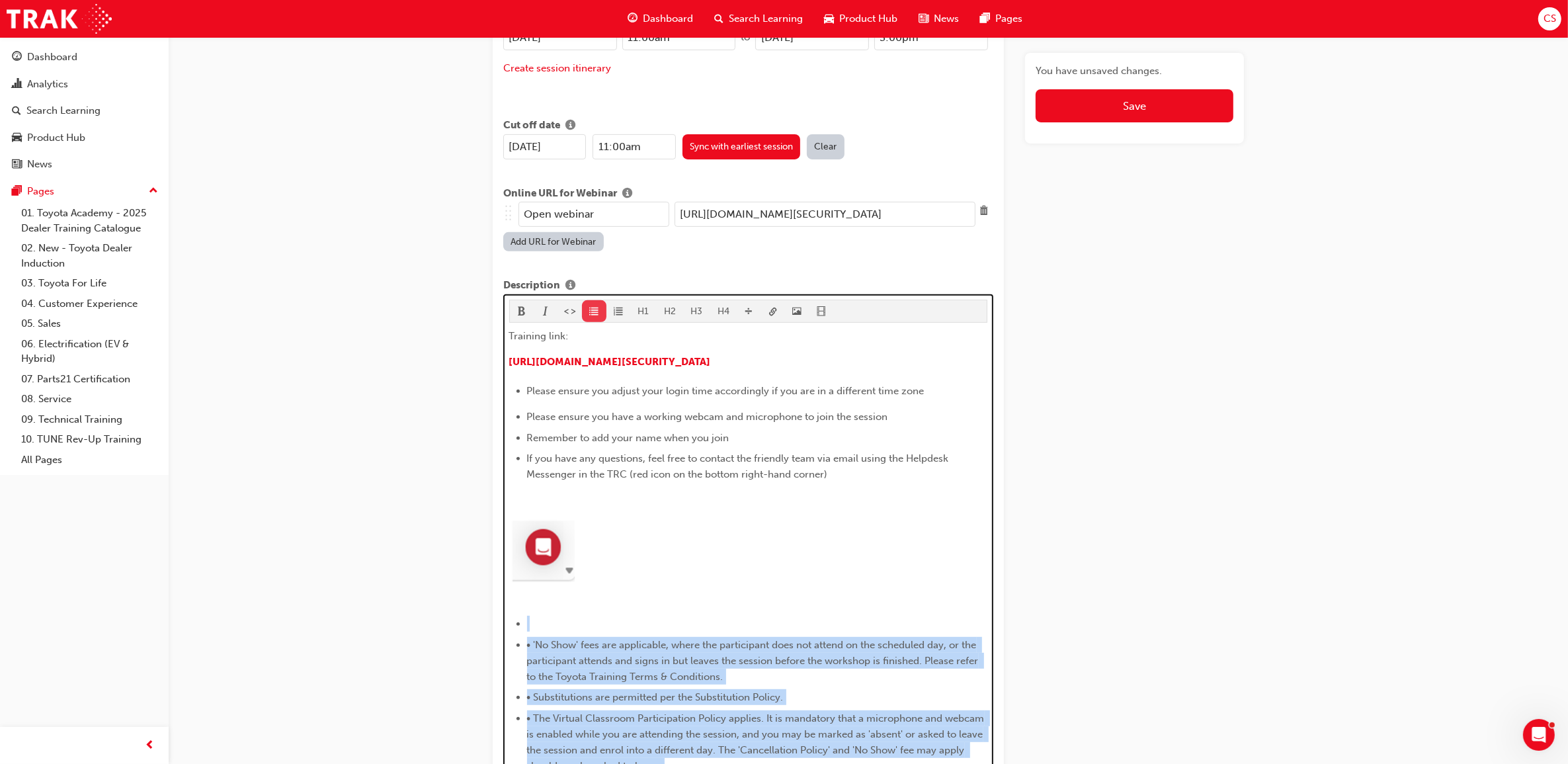
click at [595, 307] on span "format_ul-icon" at bounding box center [594, 313] width 10 height 12
click at [589, 616] on li "﻿" at bounding box center [757, 624] width 461 height 16
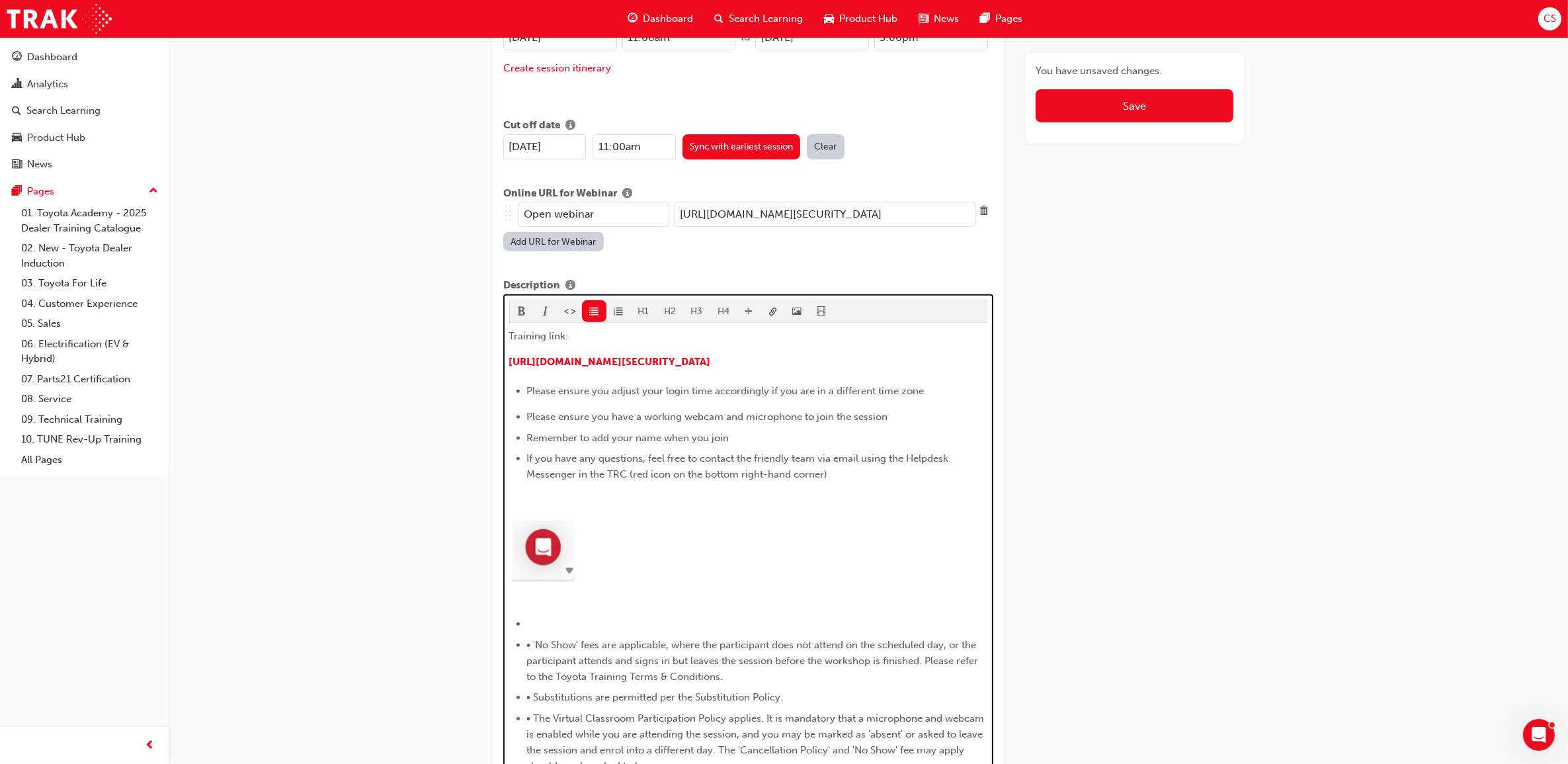
scroll to position [850, 0]
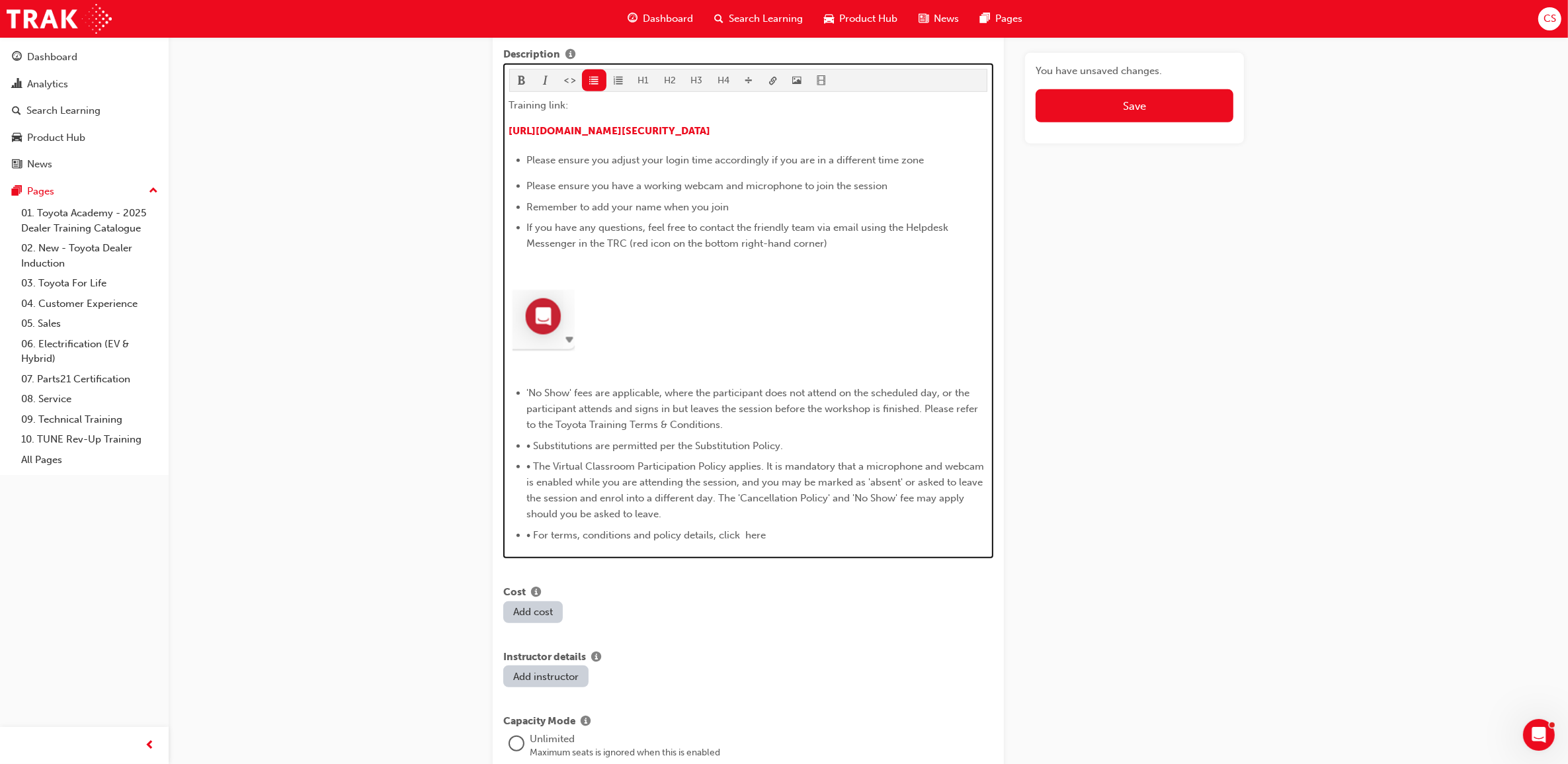
click at [534, 440] on span "• Substitutions are permitted per the Substitution Policy." at bounding box center [654, 446] width 256 height 12
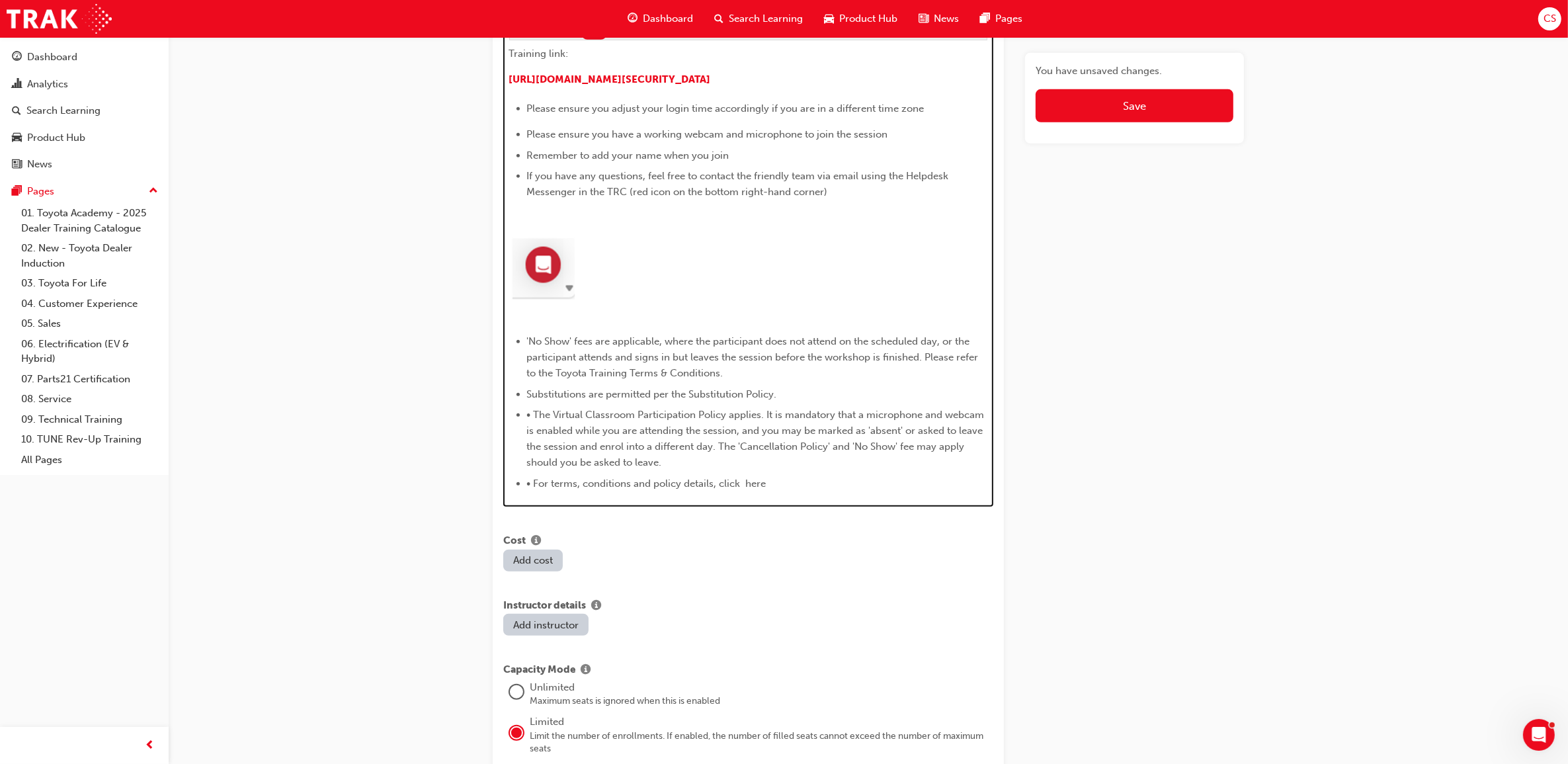
drag, startPoint x: 531, startPoint y: 399, endPoint x: 543, endPoint y: 407, distance: 14.4
click at [534, 409] on span "• The Virtual Classroom Participation Policy applies. It is mandatory that a mi…" at bounding box center [757, 439] width 461 height 59
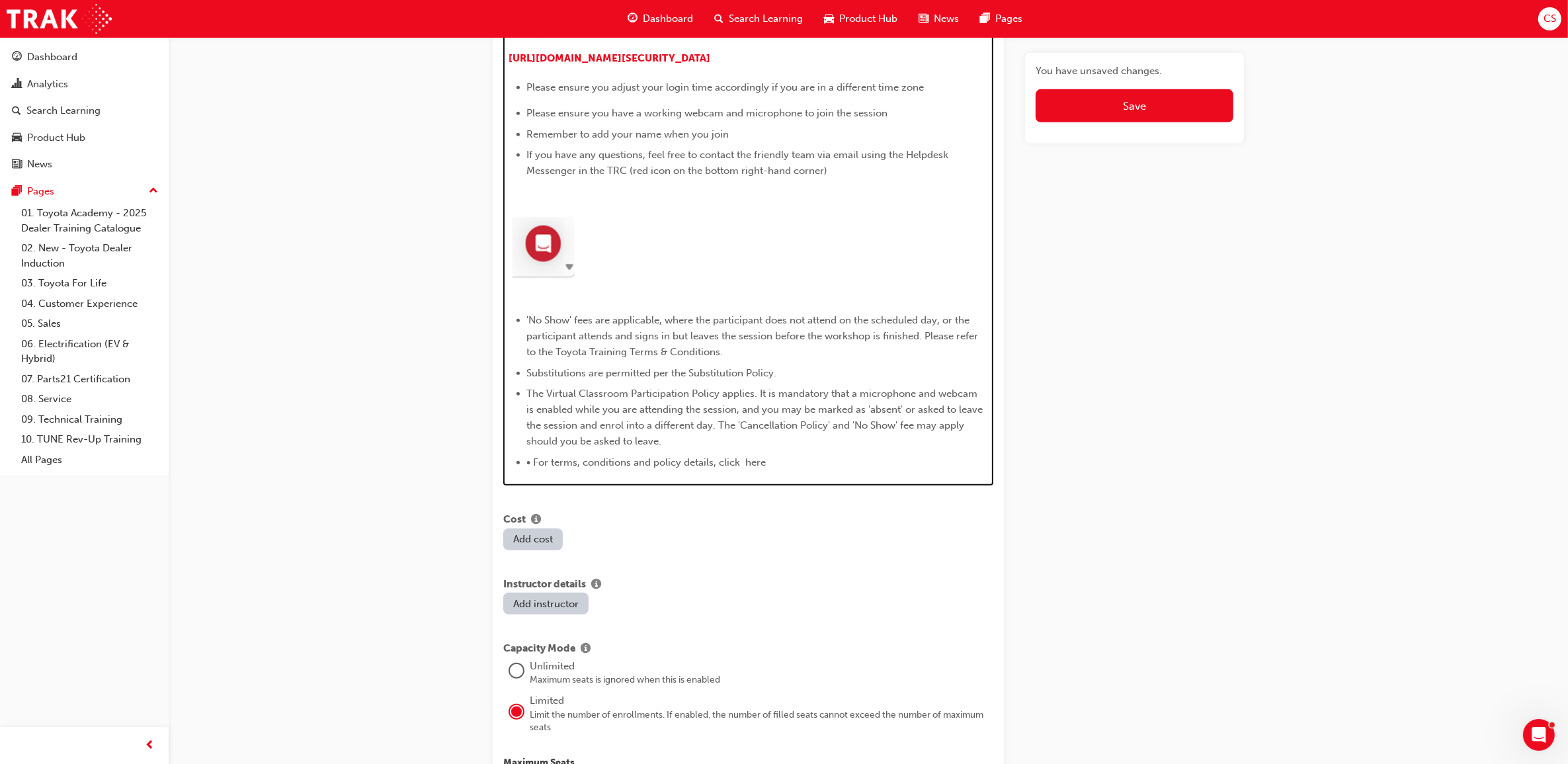
click at [531, 456] on span "• For terms, conditions and policy details, click here" at bounding box center [647, 462] width 240 height 12
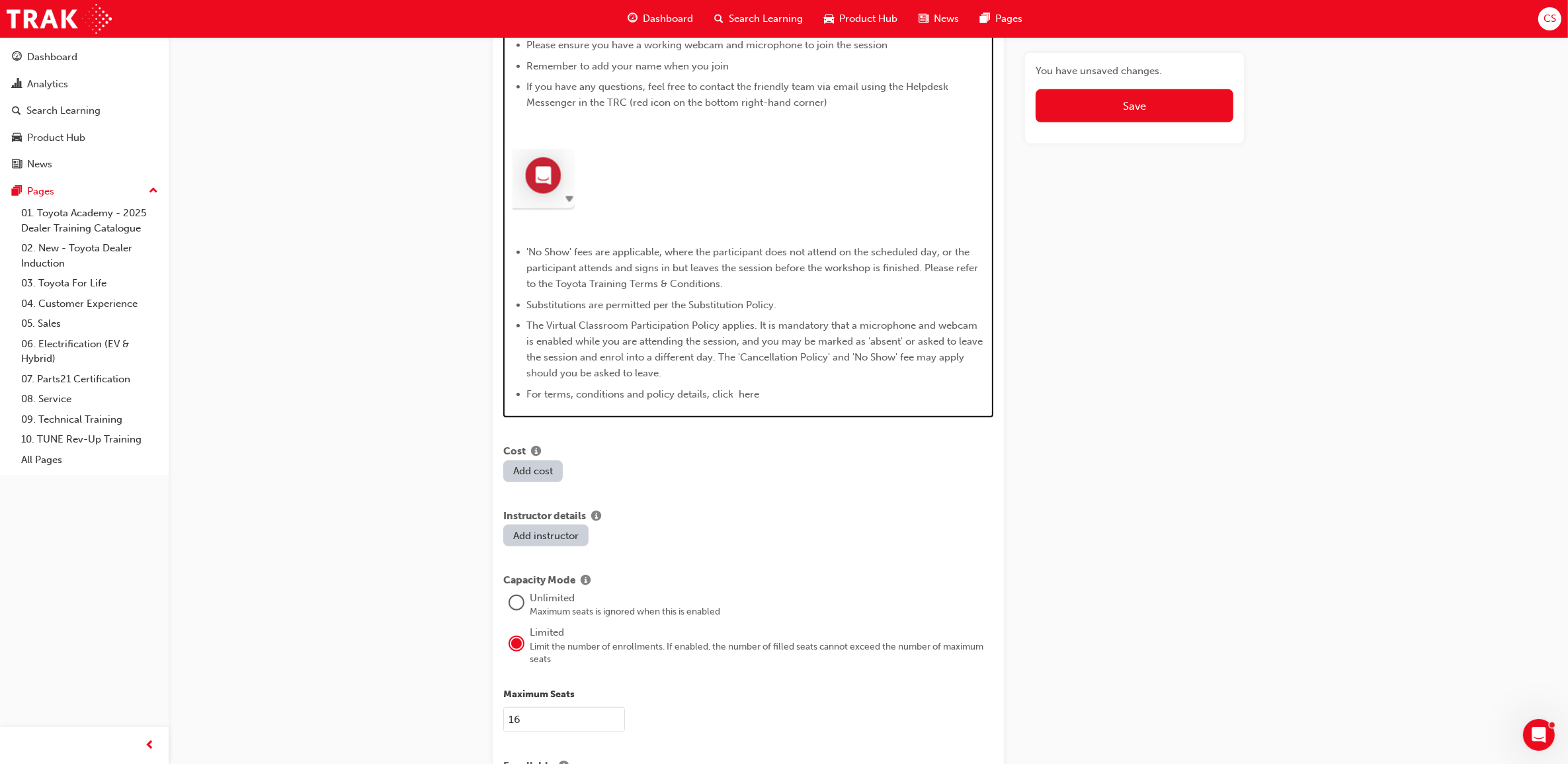
click at [748, 389] on span "For terms, conditions and policy details, click here" at bounding box center [643, 395] width 233 height 12
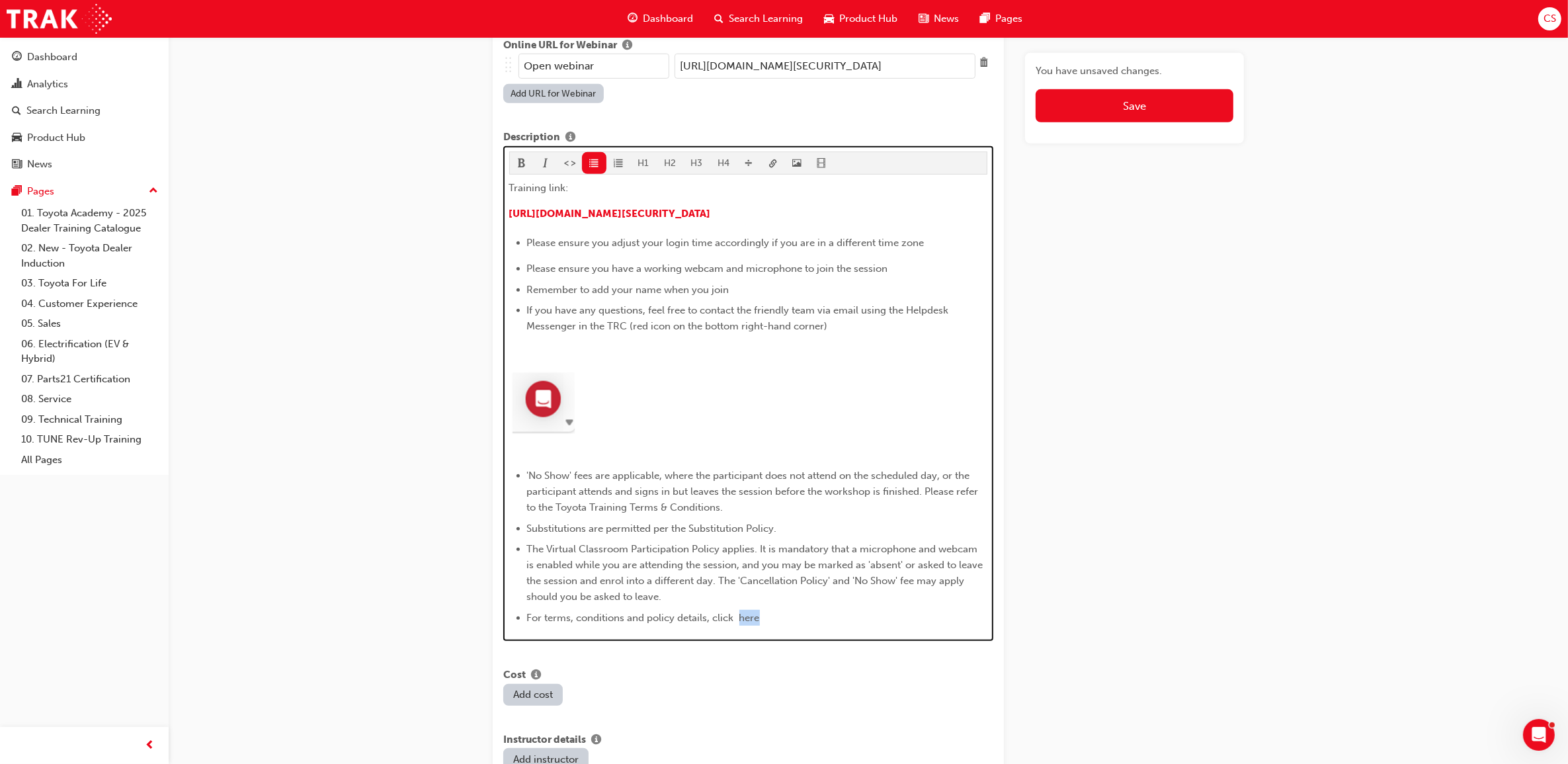
scroll to position [743, 0]
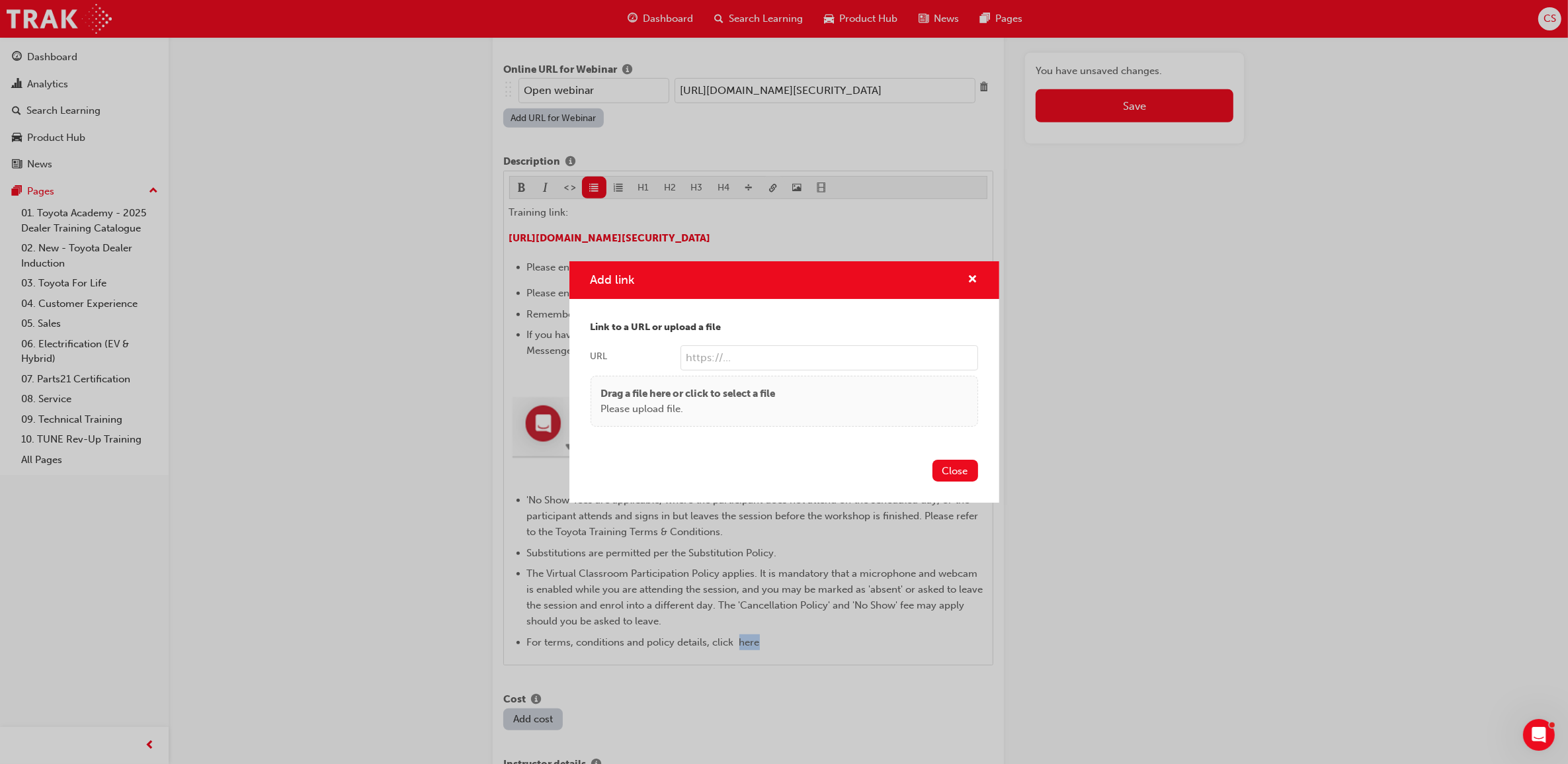
click at [748, 363] on input "URL" at bounding box center [830, 358] width 298 height 25
paste input "[URL][DOMAIN_NAME]"
type input "[URL][DOMAIN_NAME]"
click at [951, 480] on button "Close" at bounding box center [954, 471] width 46 height 21
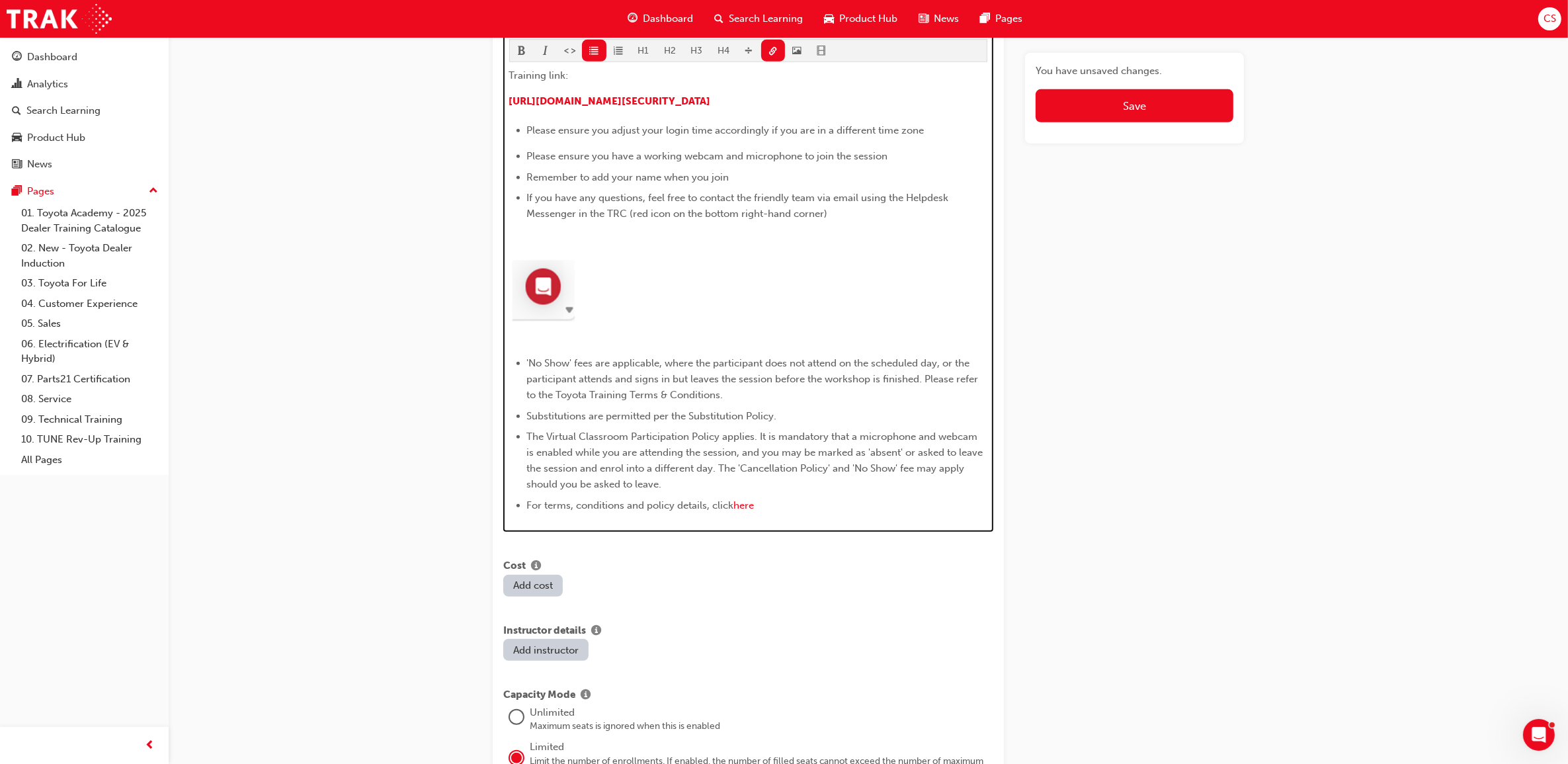
scroll to position [825, 0]
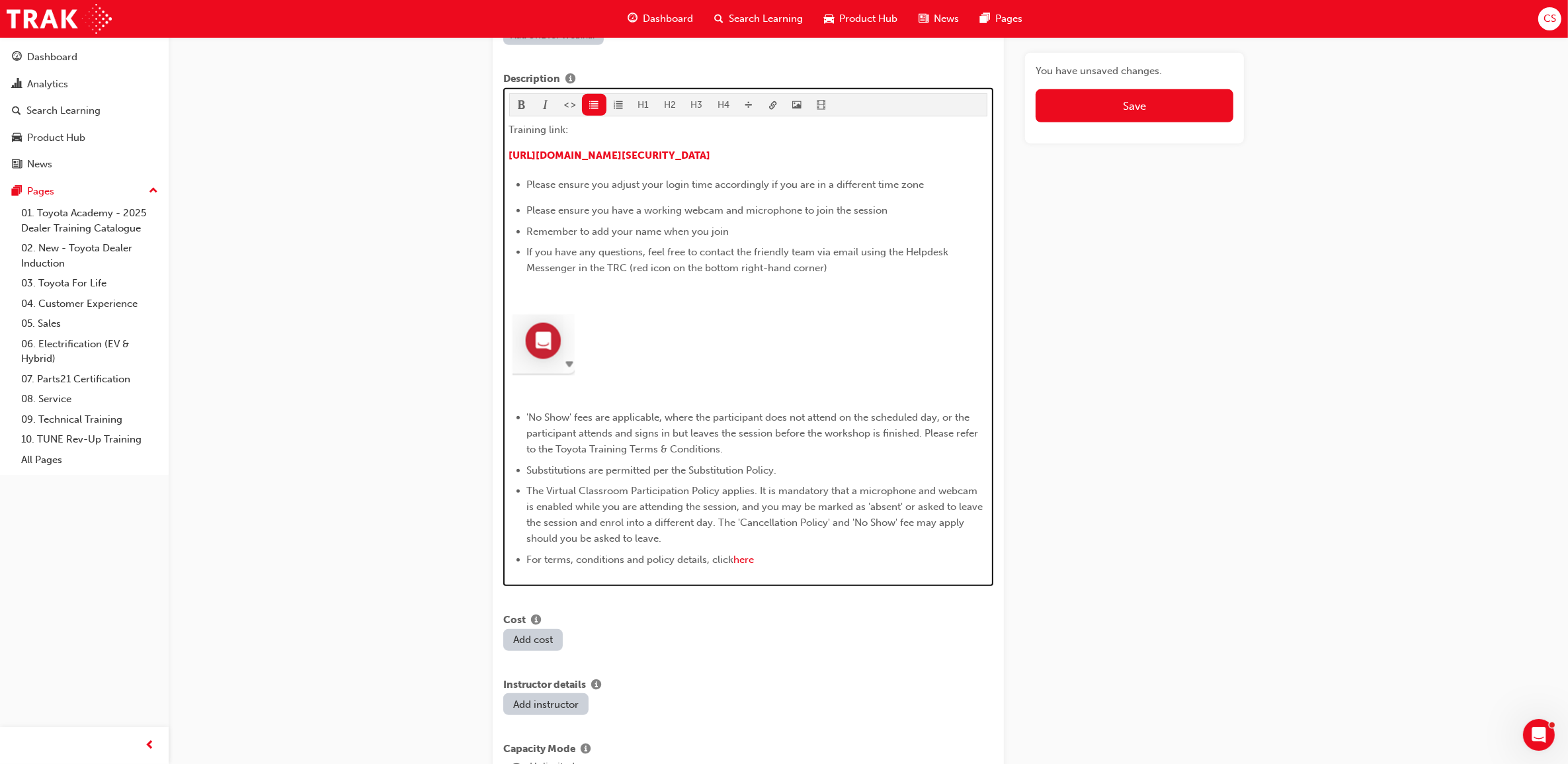
click at [647, 393] on div "Training link: ​ [URL][DOMAIN_NAME][SECURITY_DATA] ﻿ Please ensure you adjust y…" at bounding box center [749, 346] width 479 height 449
click at [619, 362] on div at bounding box center [749, 348] width 479 height 72
click at [606, 384] on p "﻿" at bounding box center [749, 392] width 479 height 16
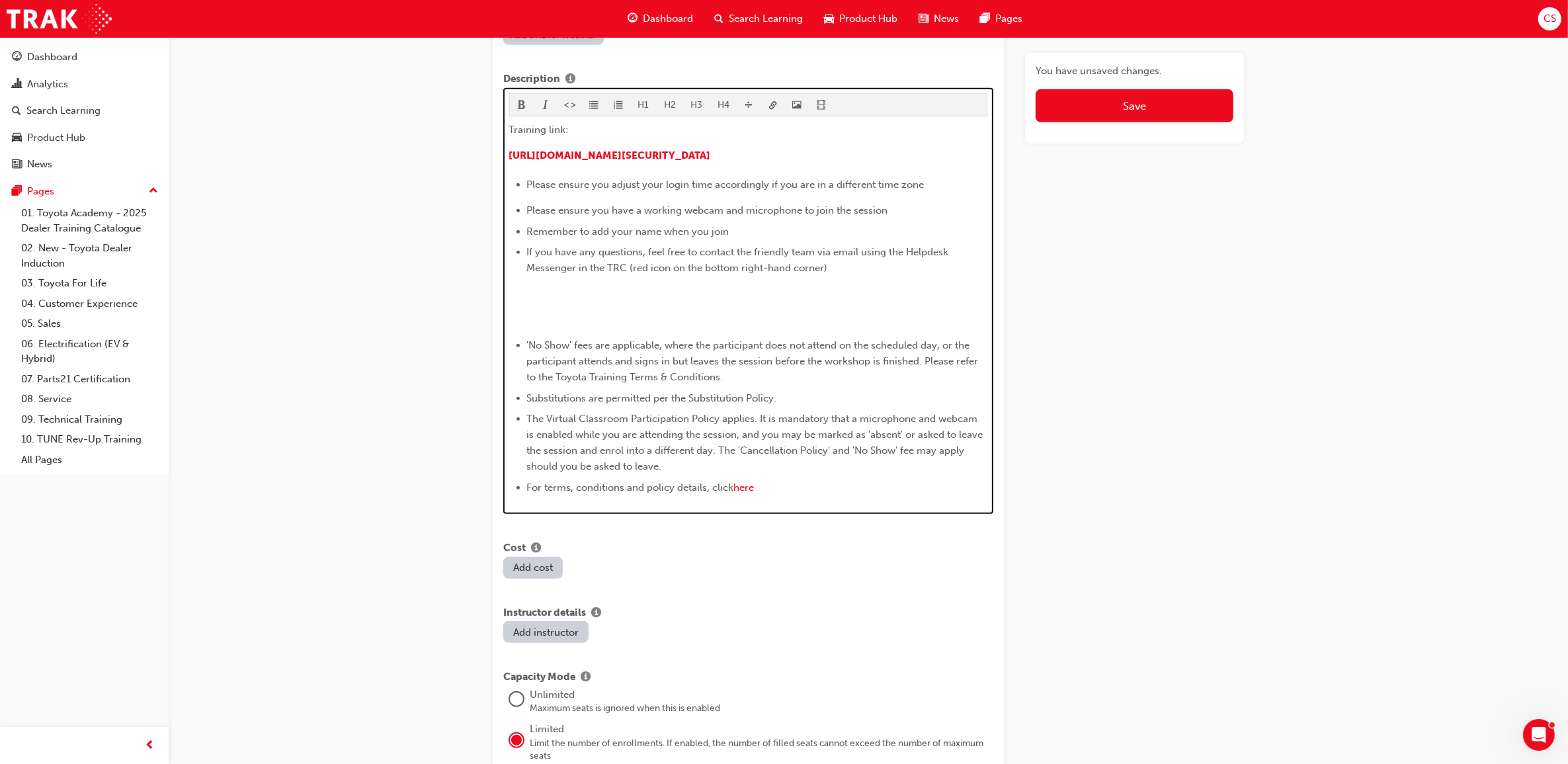
click at [537, 286] on p "﻿" at bounding box center [749, 293] width 479 height 16
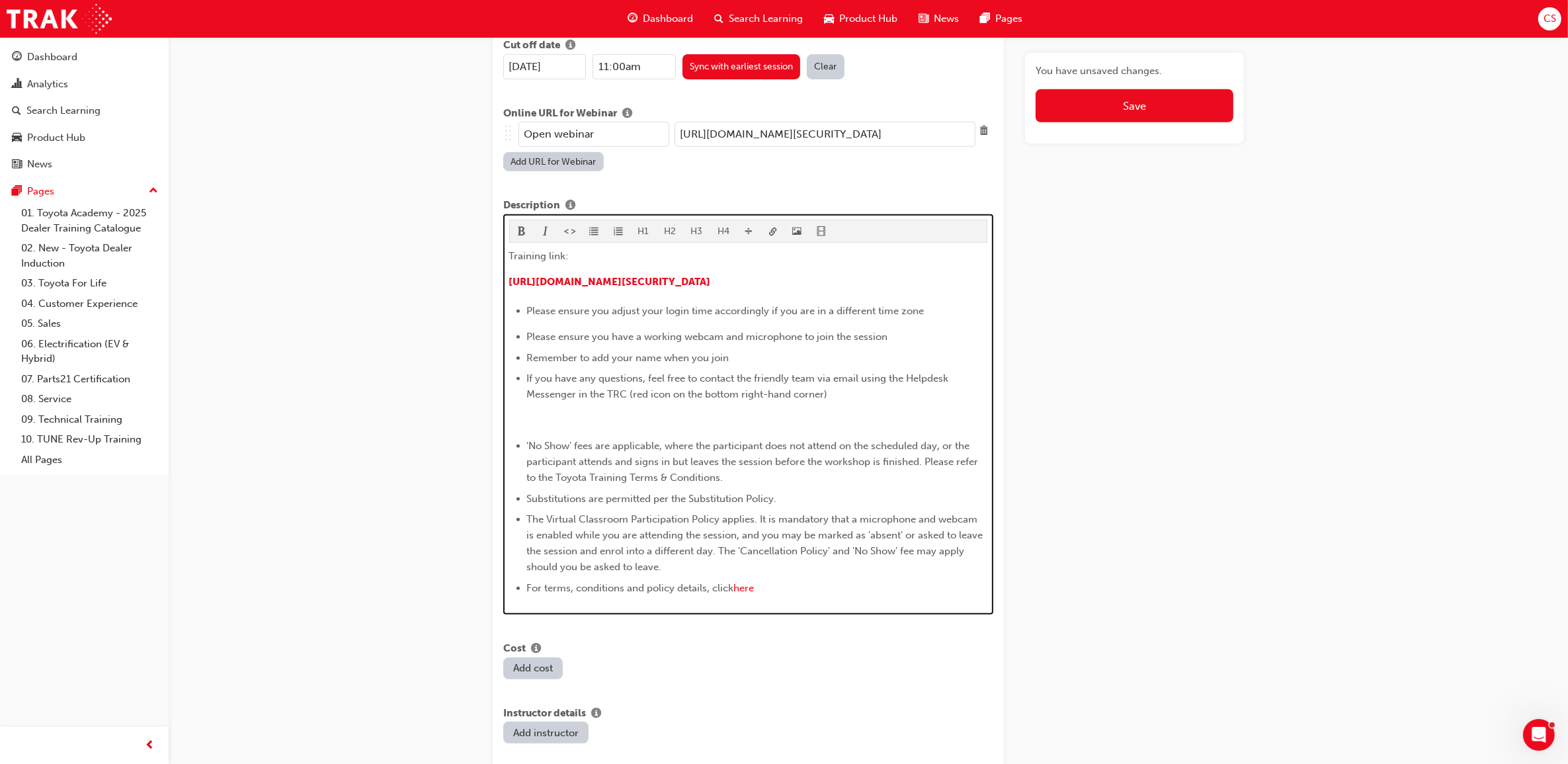
click at [582, 412] on p "﻿" at bounding box center [749, 420] width 479 height 16
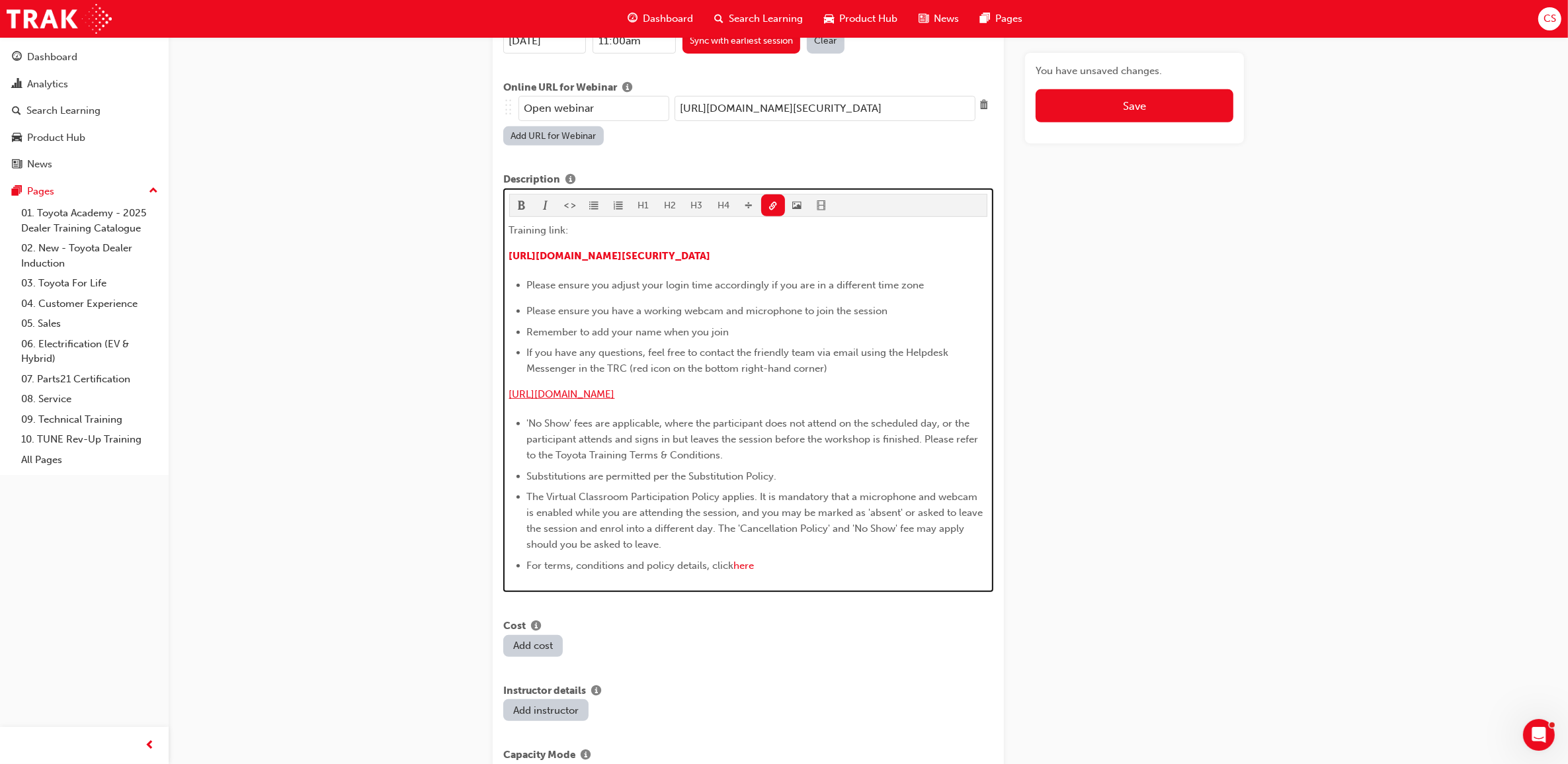
drag, startPoint x: 782, startPoint y: 389, endPoint x: 509, endPoint y: 388, distance: 273.0
click at [509, 388] on p "﻿ [URL][DOMAIN_NAME] ﻿" at bounding box center [749, 397] width 479 height 19
click at [535, 387] on p "﻿ ﻿ ﻿" at bounding box center [749, 397] width 479 height 19
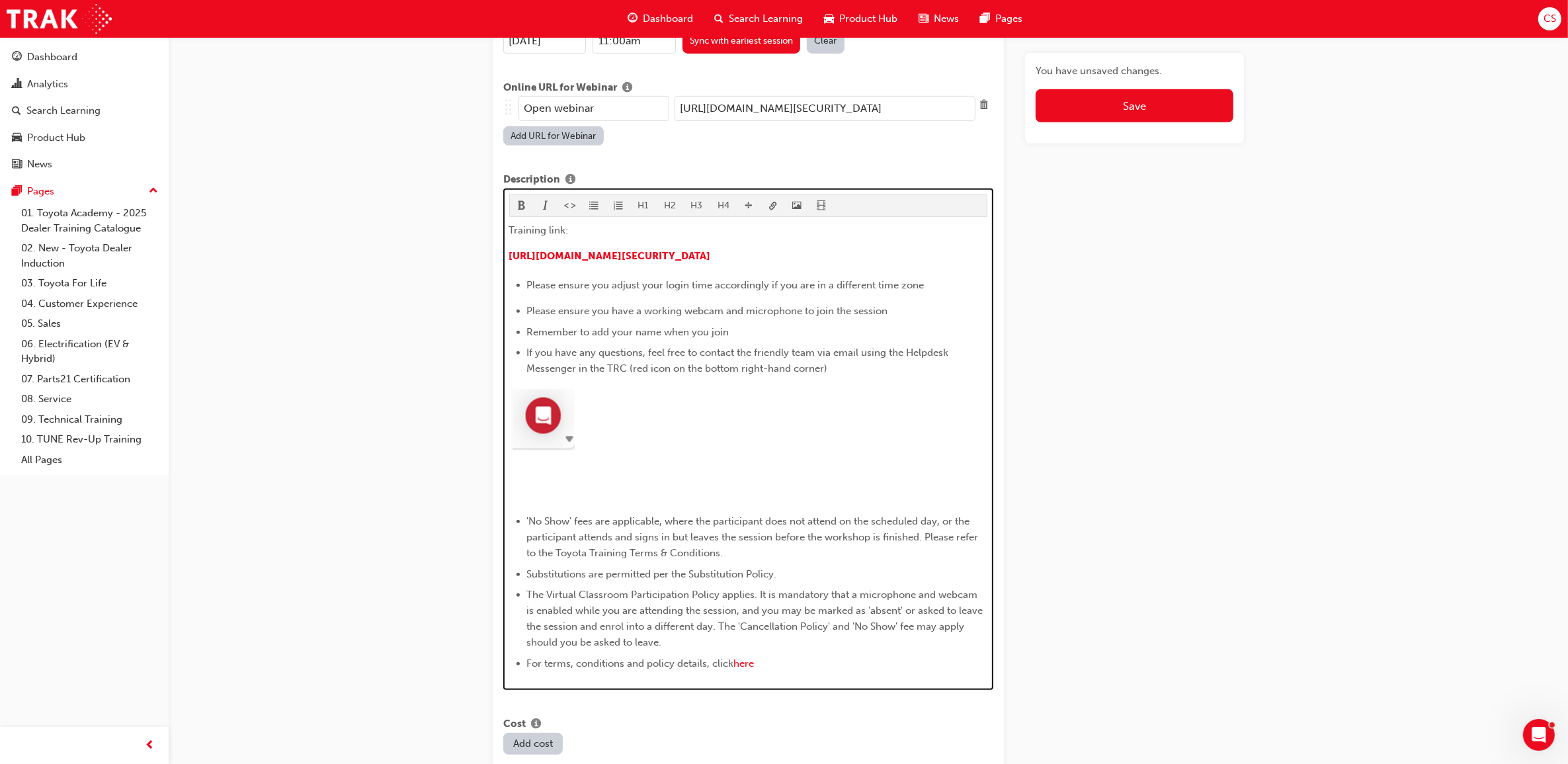
scroll to position [798, 0]
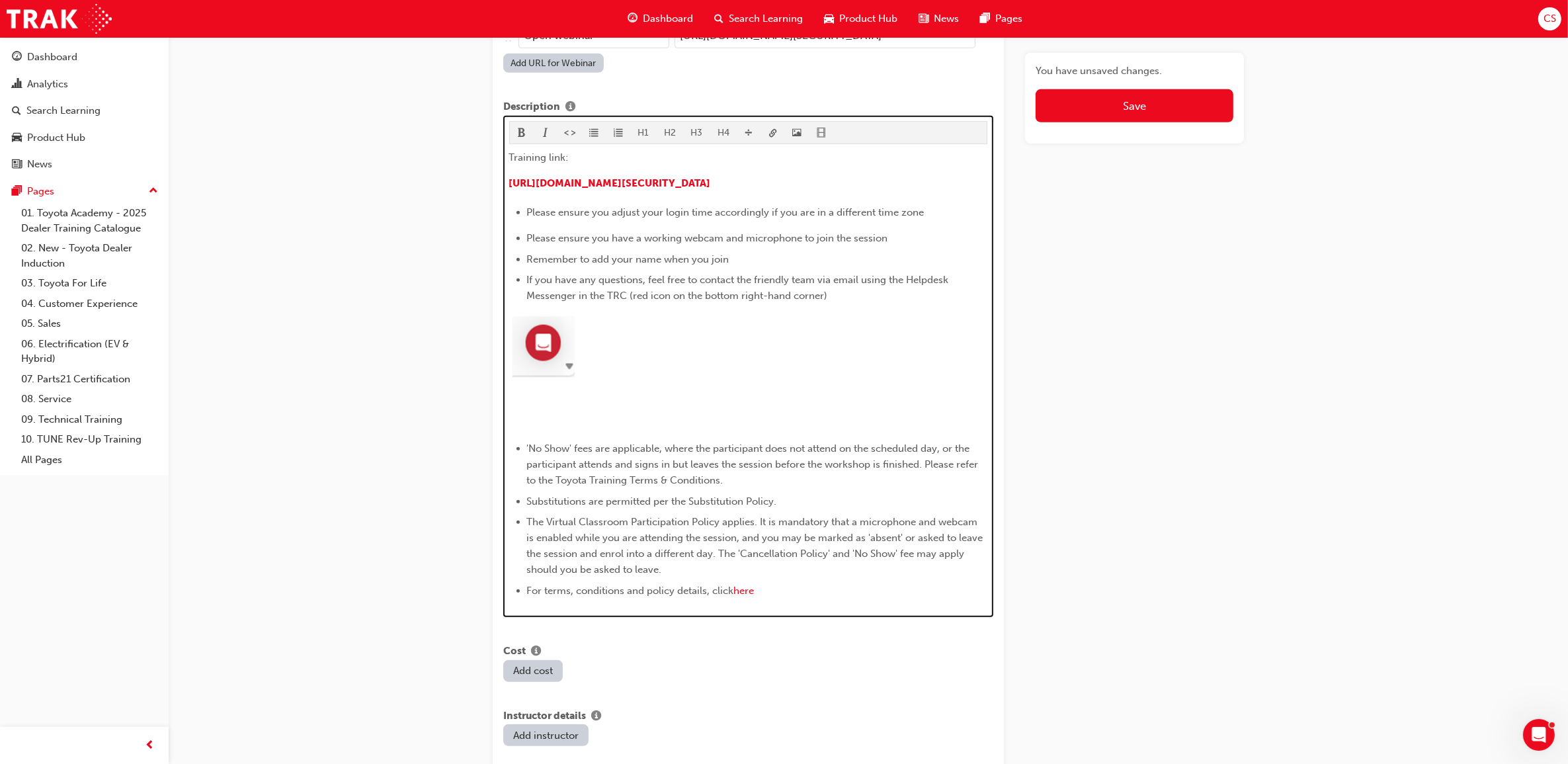
click at [603, 411] on p "﻿ ﻿ ﻿" at bounding box center [749, 421] width 479 height 19
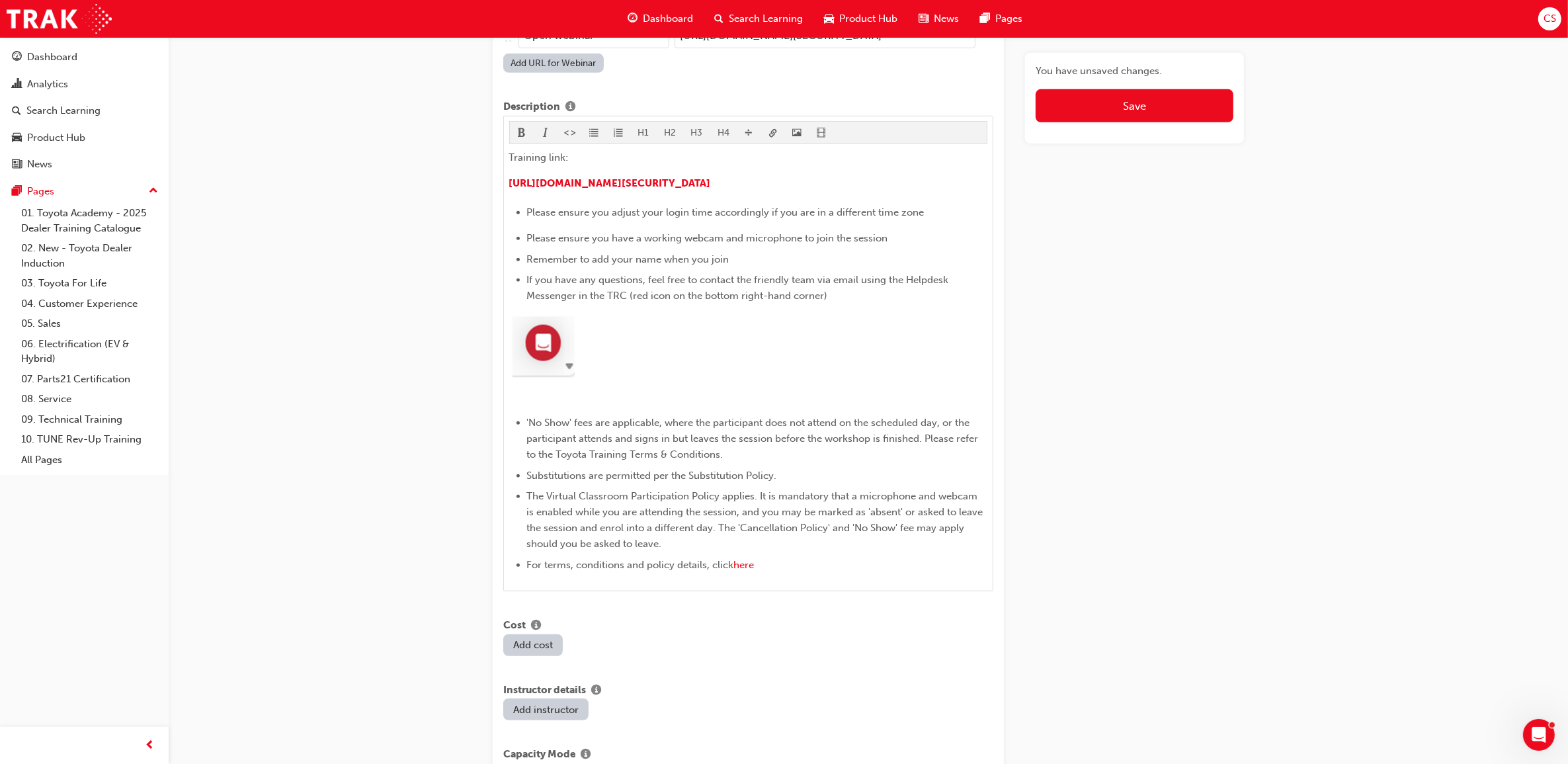
click at [1281, 495] on div "Edit session Title Fleet Strategic Sales Process - Advanced Learning resource F…" at bounding box center [784, 283] width 1568 height 2161
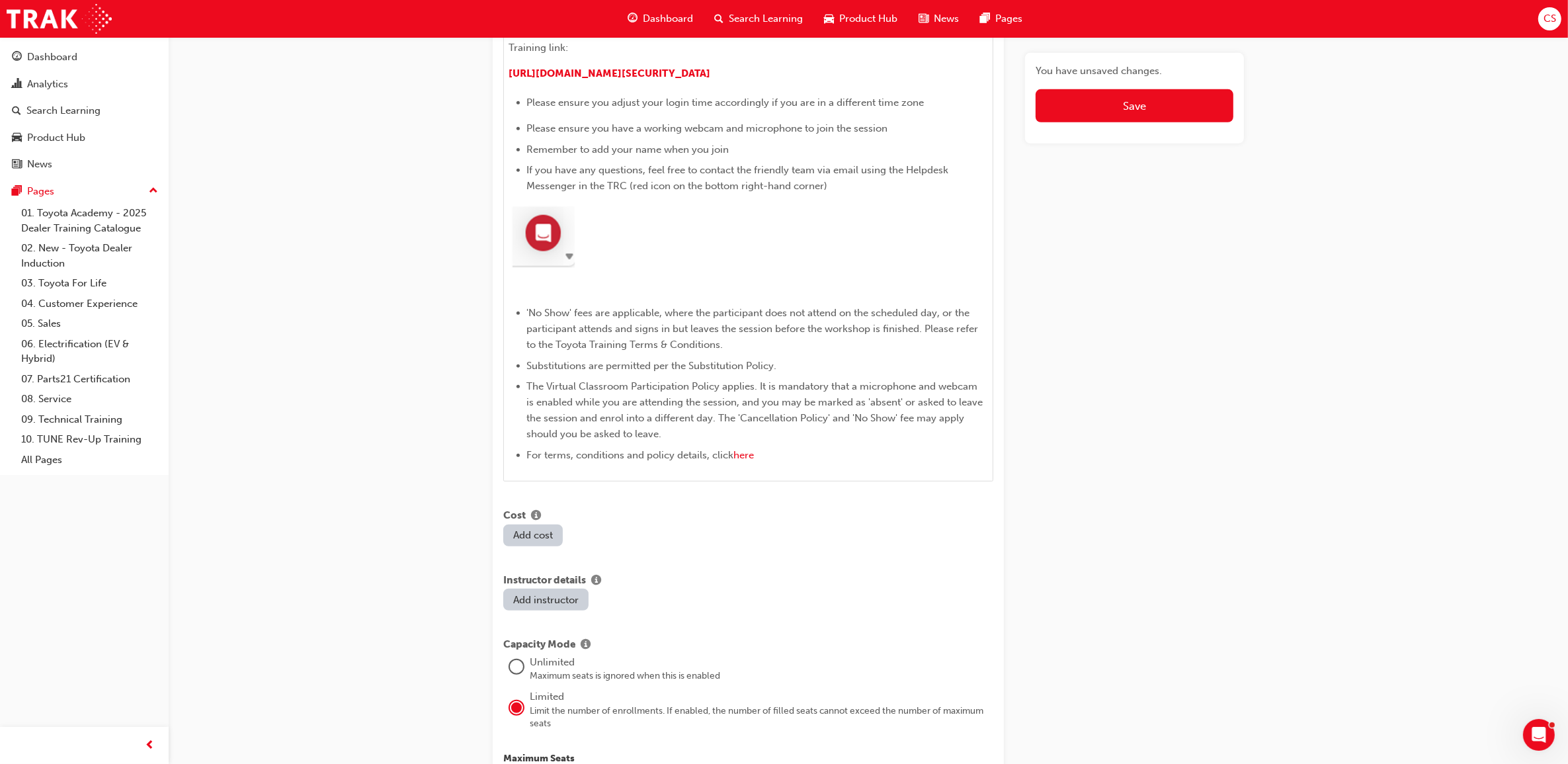
scroll to position [964, 0]
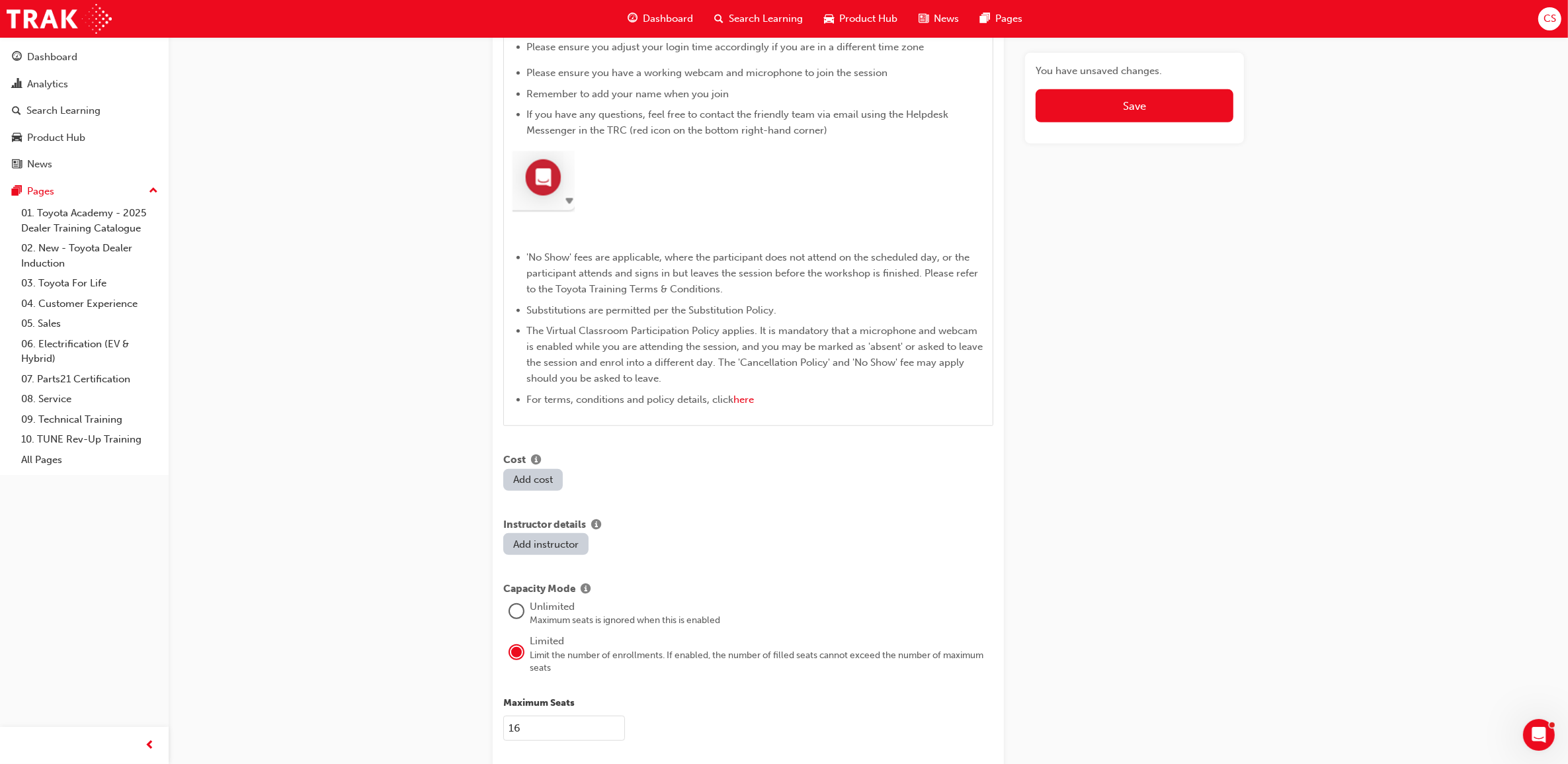
click at [534, 471] on button "Add cost" at bounding box center [533, 479] width 59 height 21
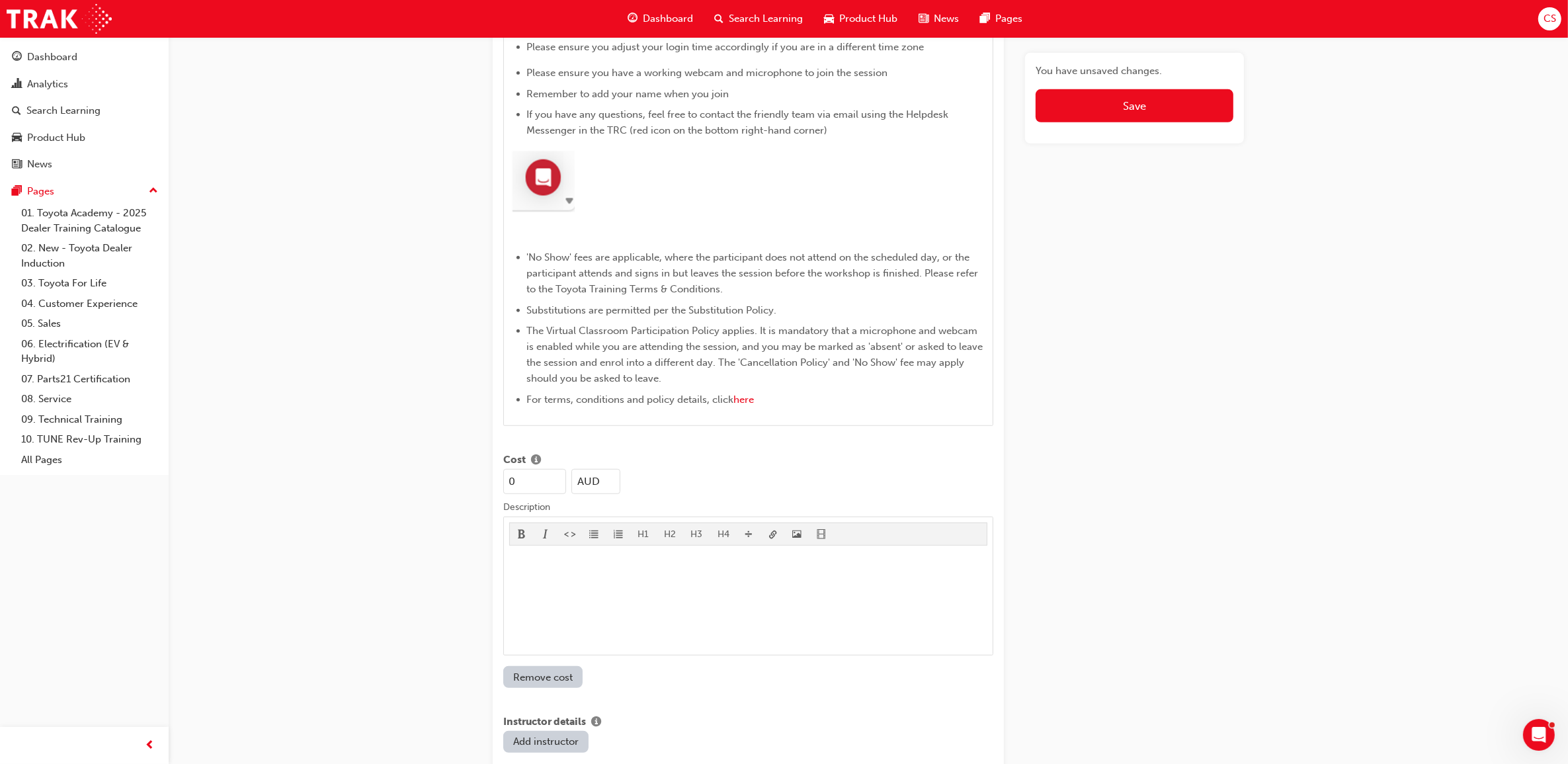
drag, startPoint x: 562, startPoint y: 473, endPoint x: 485, endPoint y: 480, distance: 77.3
click at [486, 480] on div "Edit session Title Fleet Strategic Sales Process - Advanced Learning resource F…" at bounding box center [868, 228] width 794 height 2268
type input "415"
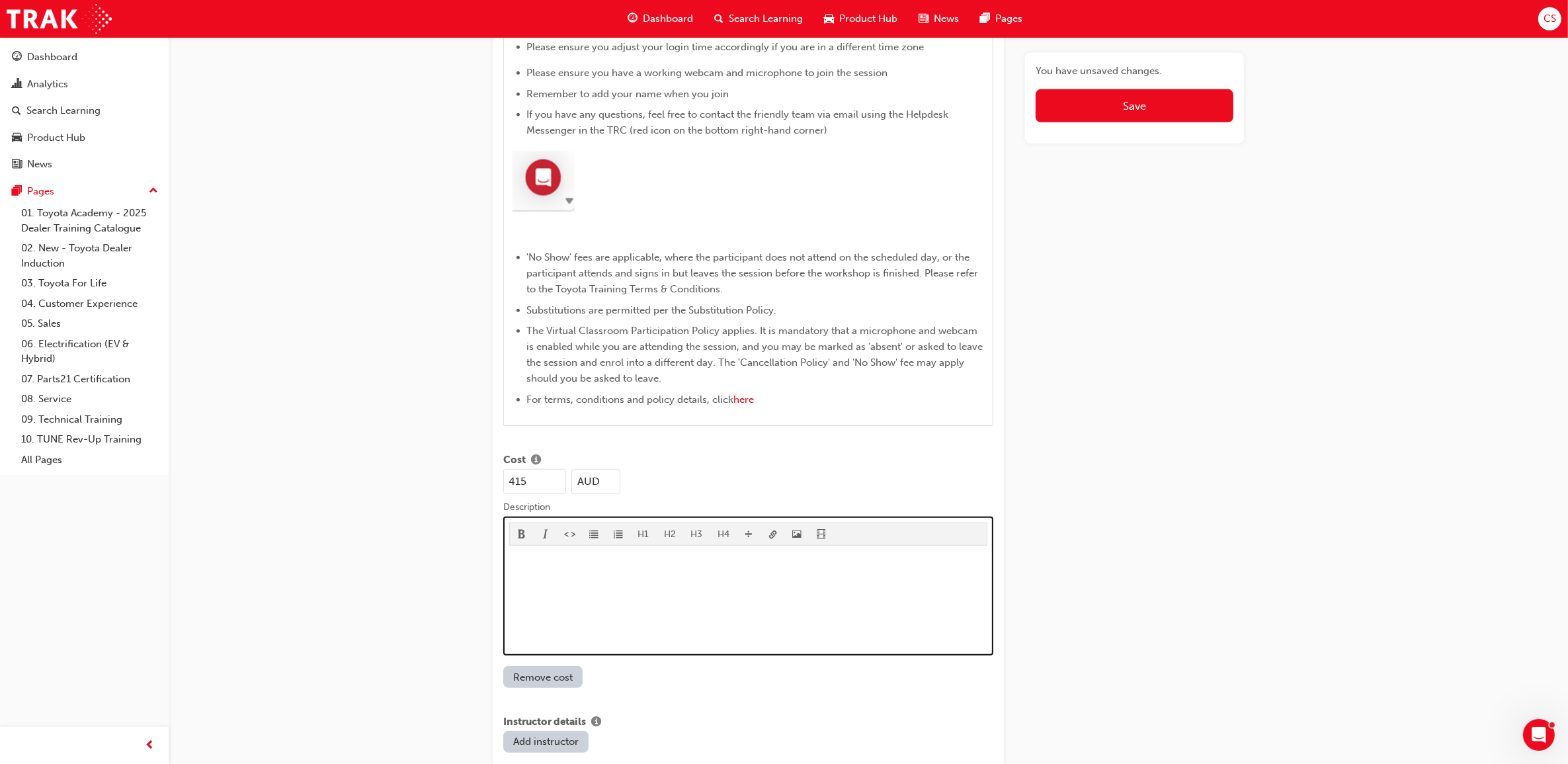
click at [680, 596] on div "﻿" at bounding box center [749, 601] width 479 height 99
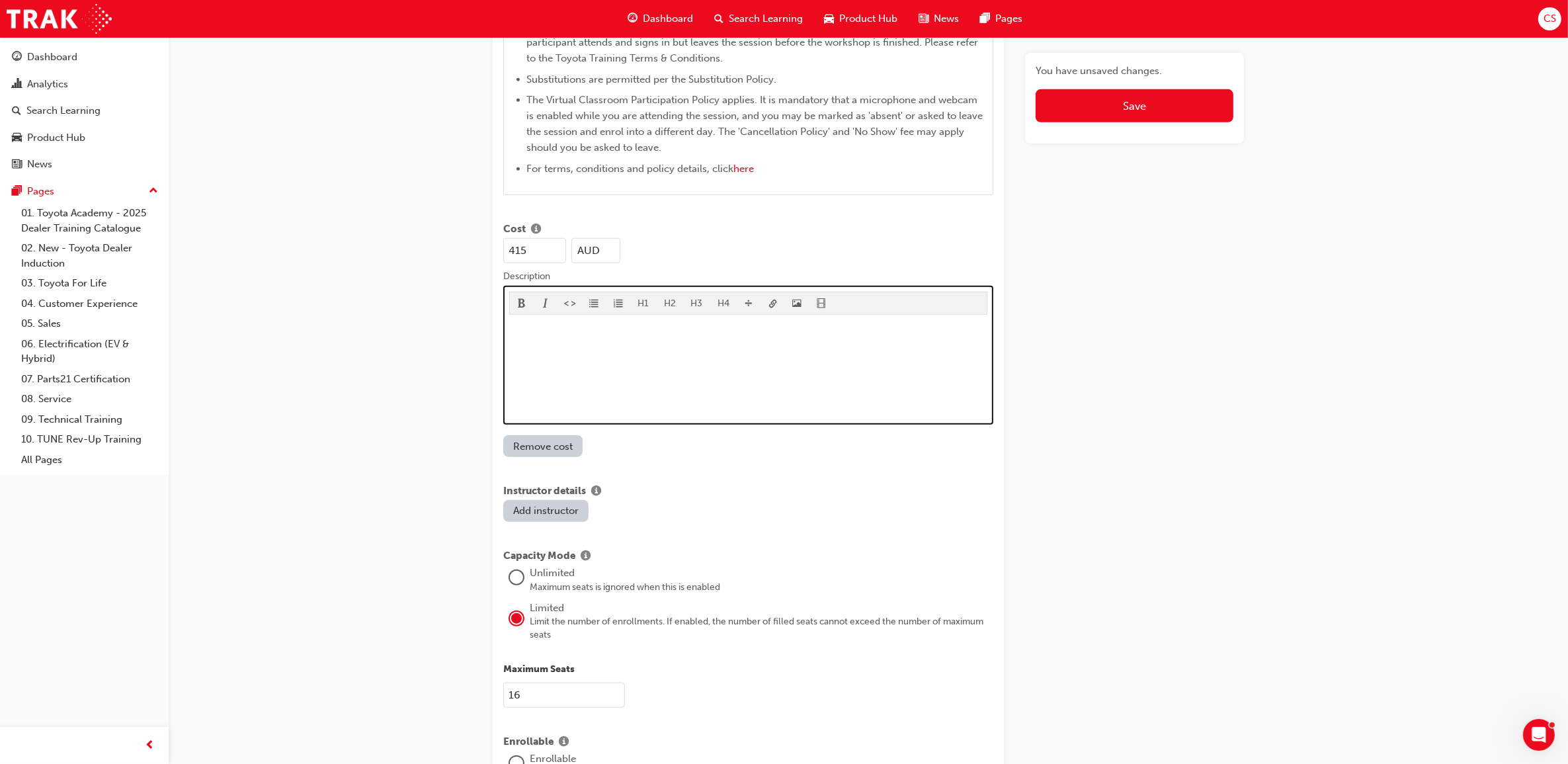
scroll to position [1211, 0]
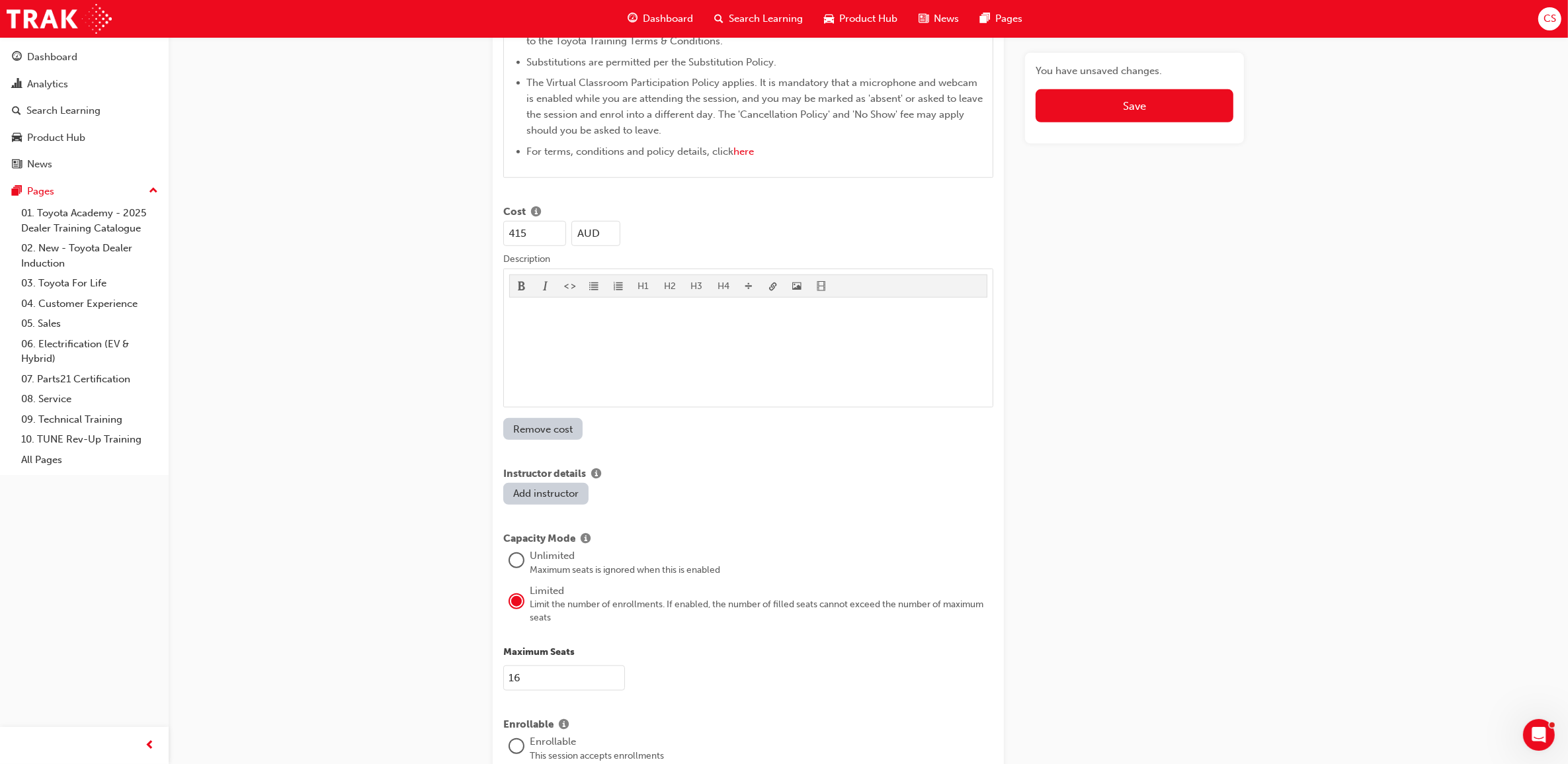
click at [566, 486] on button "Add instructor" at bounding box center [546, 494] width 86 height 21
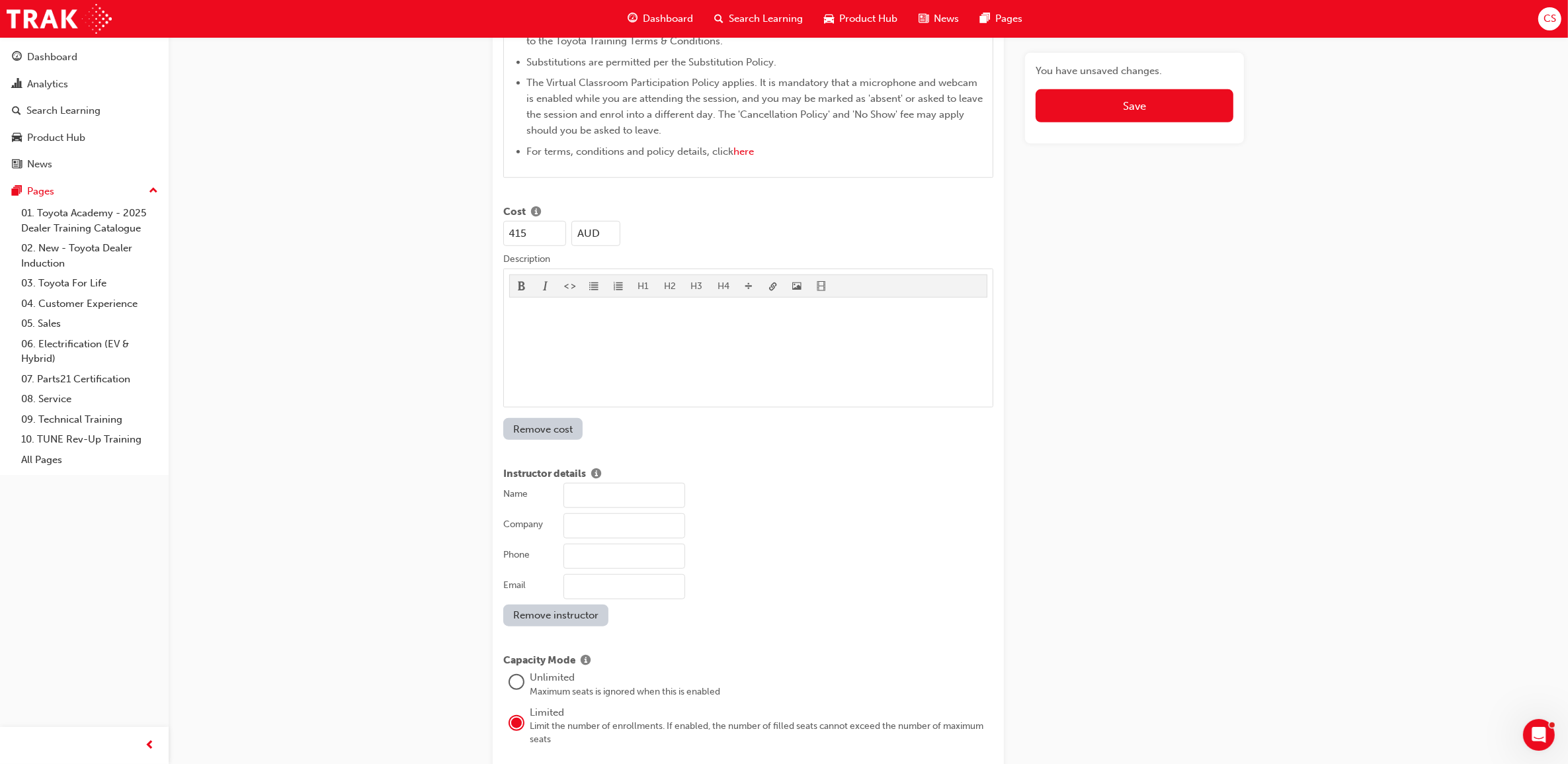
click at [593, 485] on input "Name" at bounding box center [623, 496] width 122 height 25
type input "[PERSON_NAME]"
type input "Beyond 19"
type input "[EMAIL_ADDRESS][DOMAIN_NAME]"
click at [1296, 566] on div "Edit session Title Fleet Strategic Sales Process - Advanced Learning resource F…" at bounding box center [784, 28] width 1568 height 2480
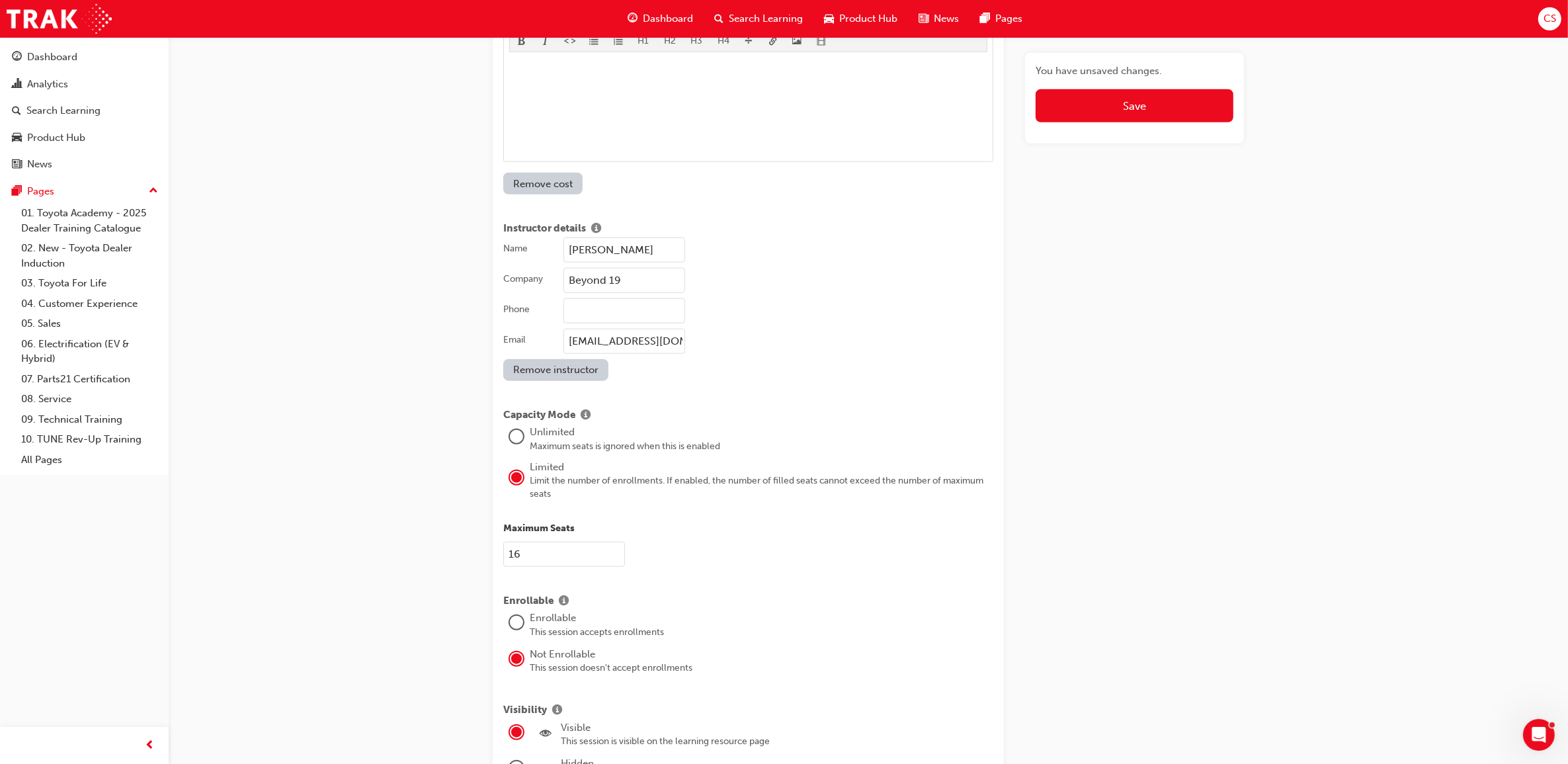
scroll to position [1460, 0]
click at [519, 613] on div at bounding box center [516, 620] width 14 height 14
click at [1165, 111] on button "Save" at bounding box center [1134, 106] width 198 height 33
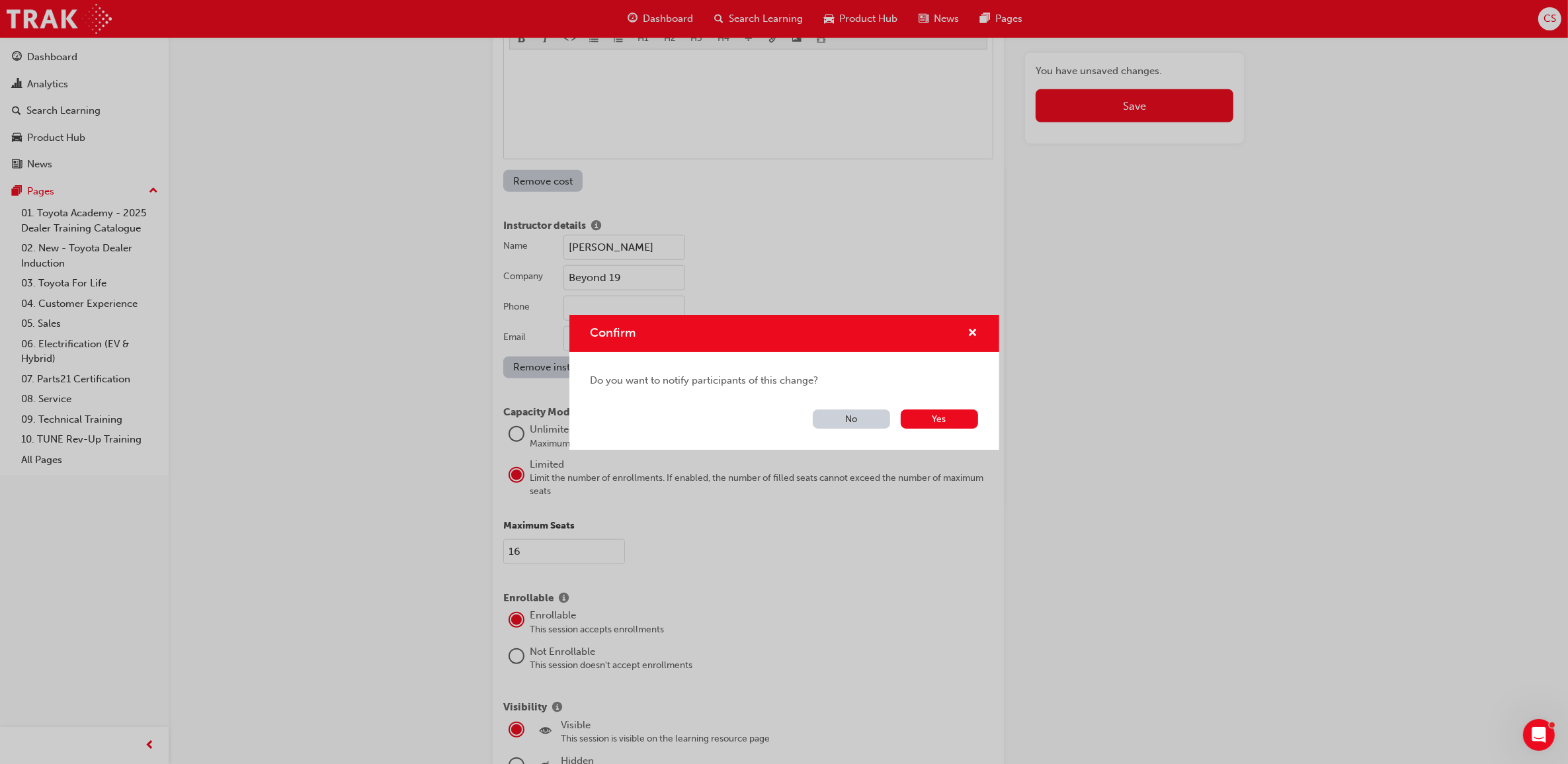
click at [868, 426] on button "No" at bounding box center [850, 419] width 77 height 19
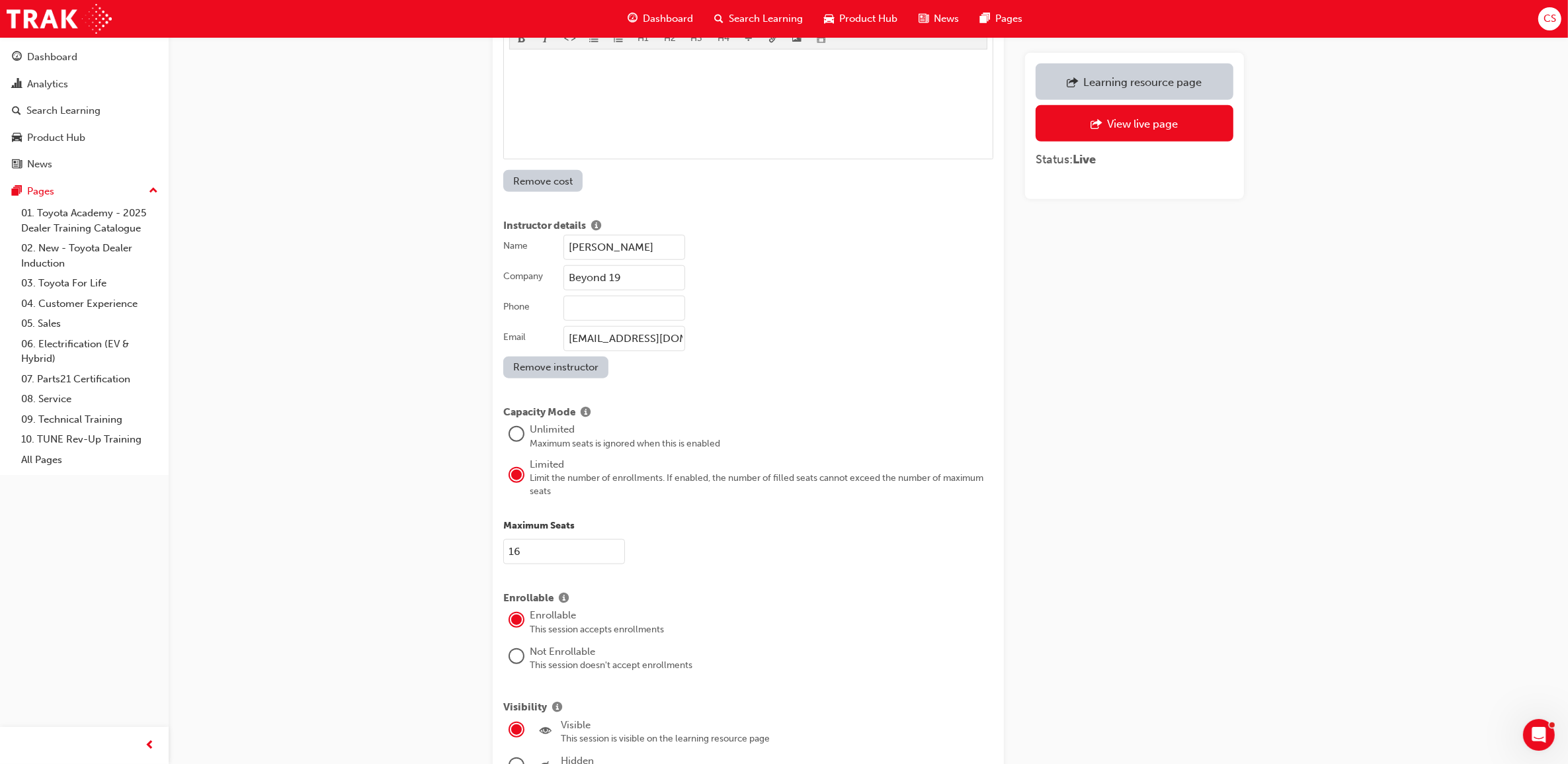
click at [1130, 88] on div "Learning resource page" at bounding box center [1134, 81] width 178 height 17
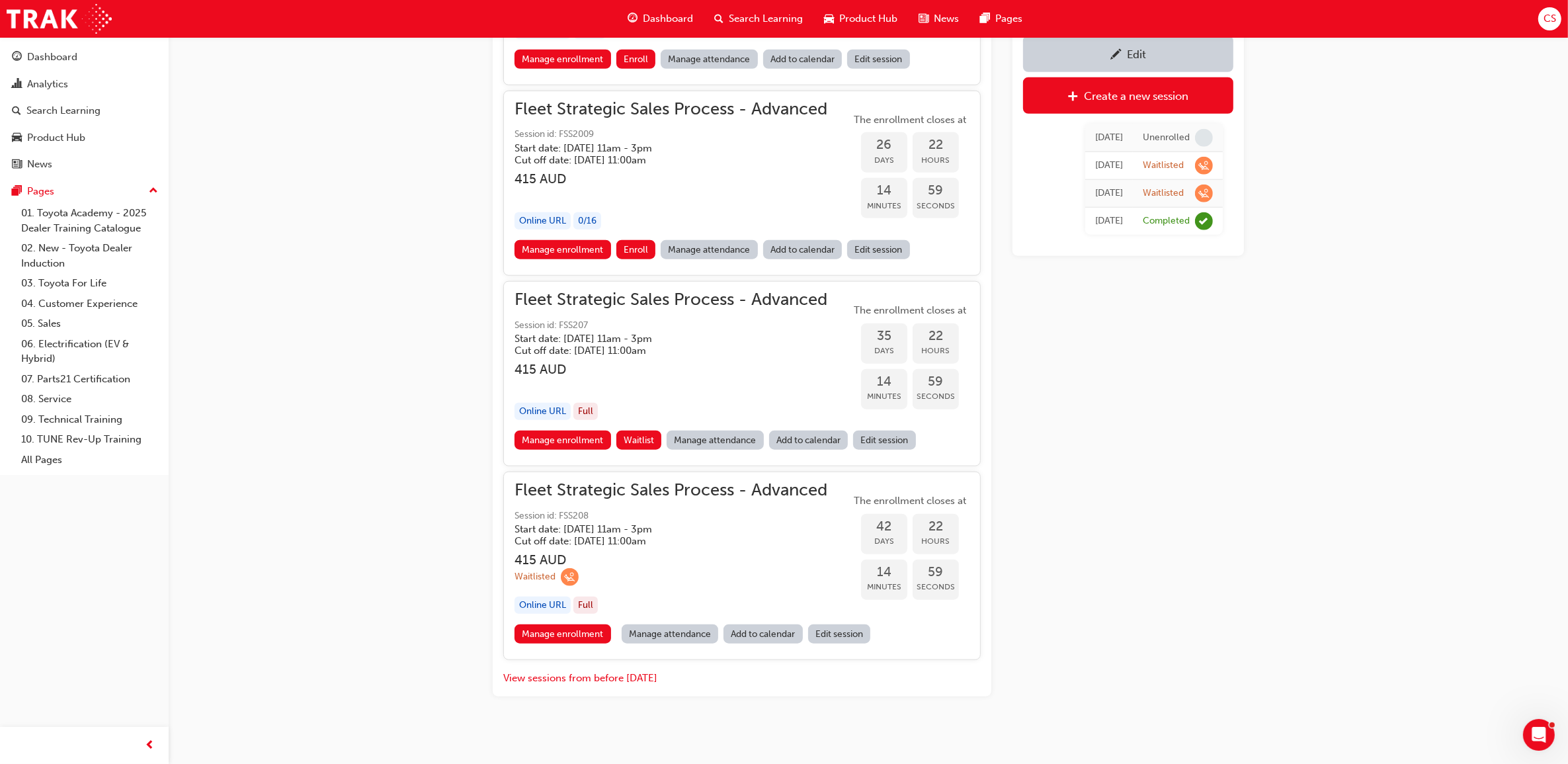
scroll to position [1652, 0]
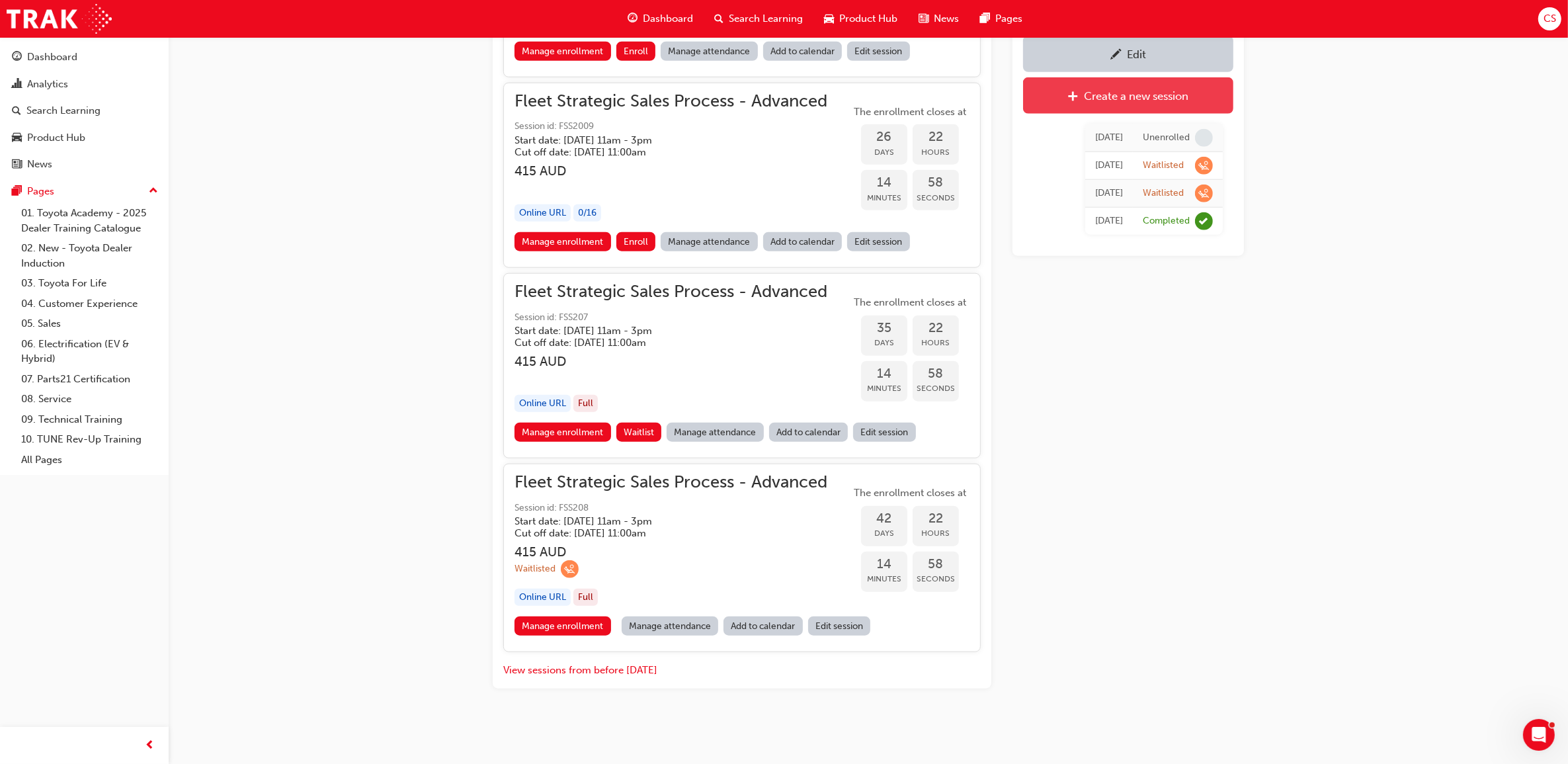
click at [1128, 106] on link "Create a new session" at bounding box center [1128, 95] width 210 height 36
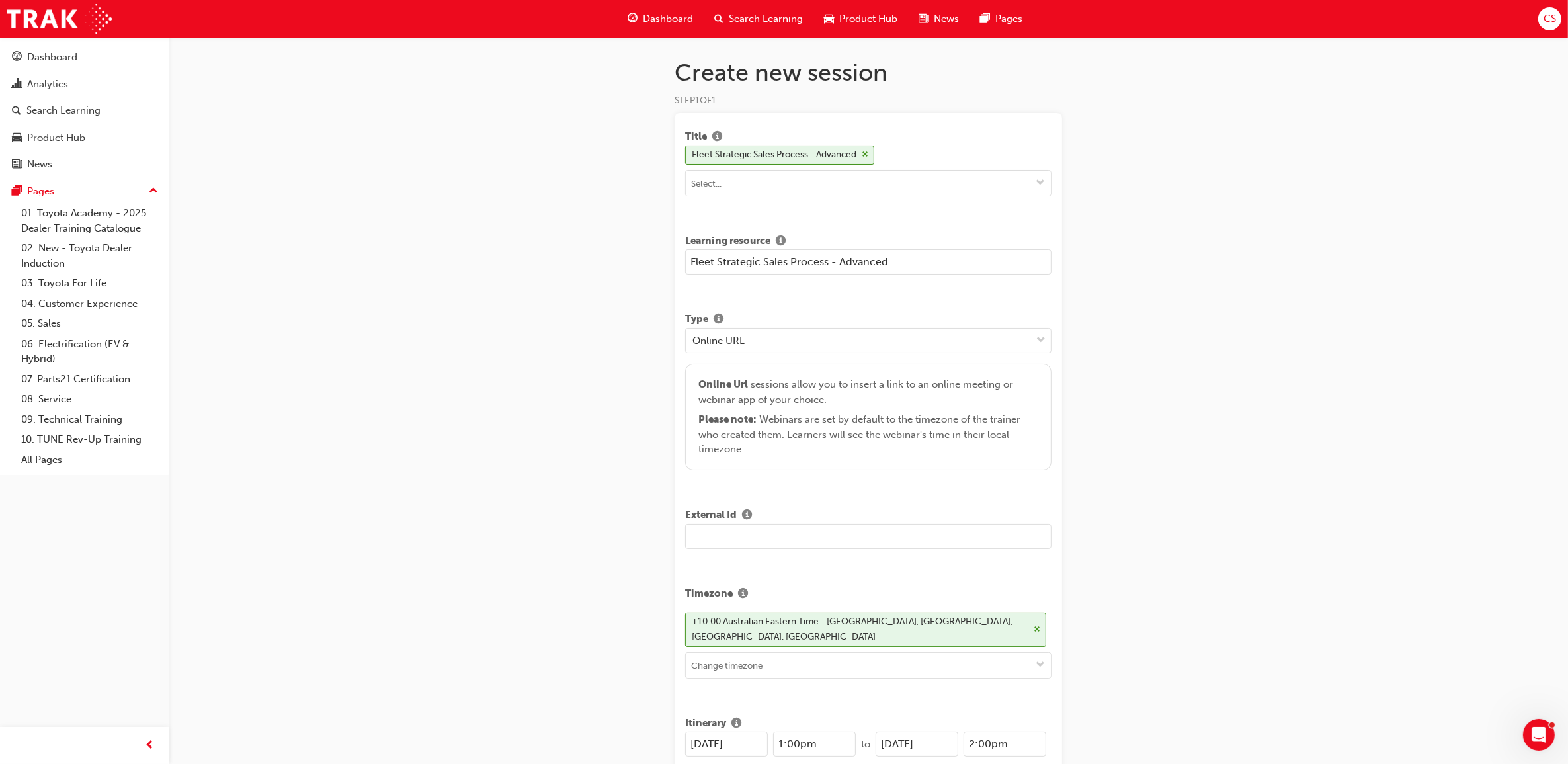
click at [725, 536] on input "text" at bounding box center [868, 537] width 366 height 25
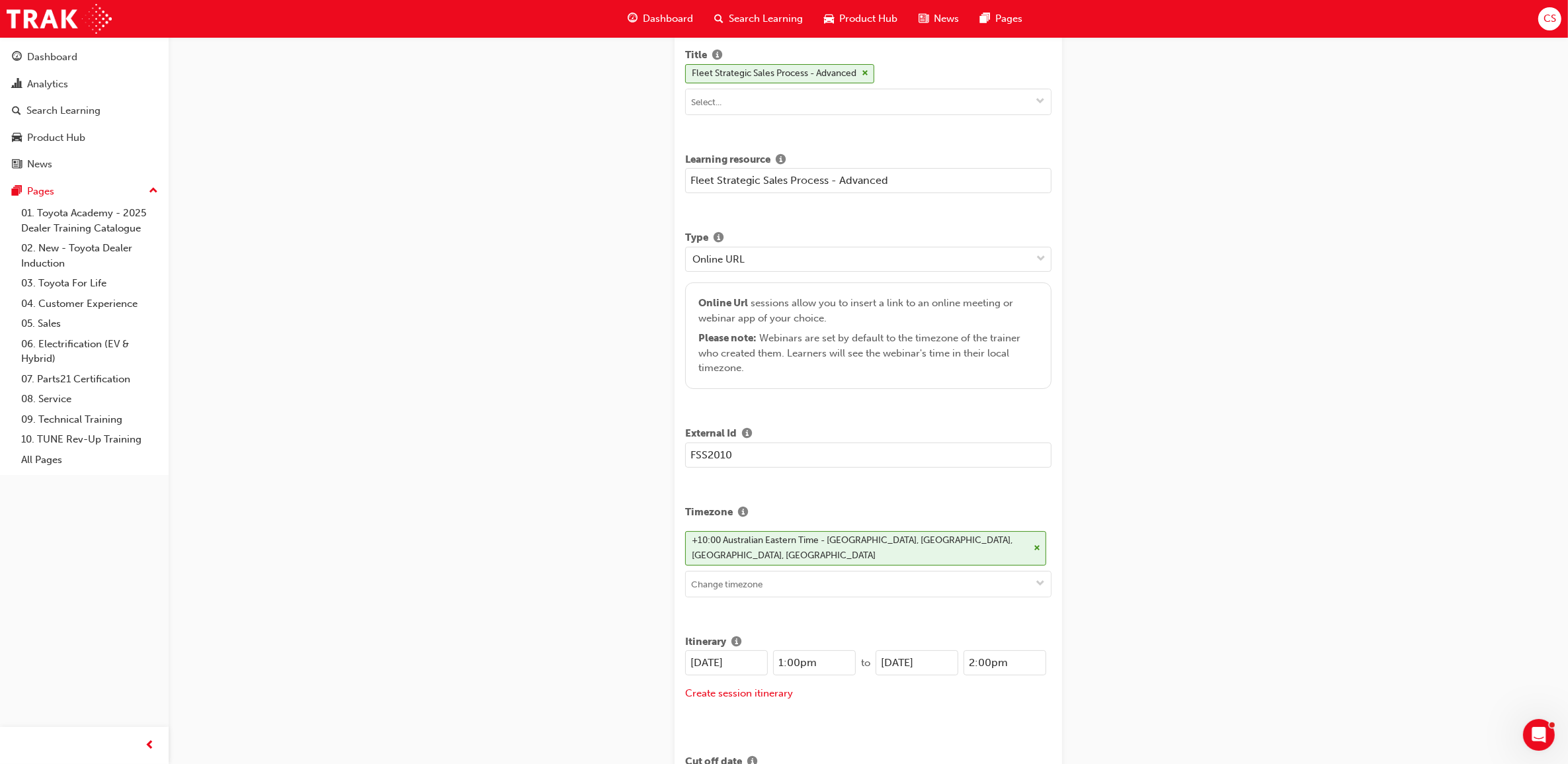
scroll to position [83, 0]
type input "FSS2010"
click at [782, 653] on input "1:00pm" at bounding box center [814, 662] width 83 height 25
type input "11:00am"
click at [891, 650] on input "[DATE]" at bounding box center [916, 662] width 83 height 25
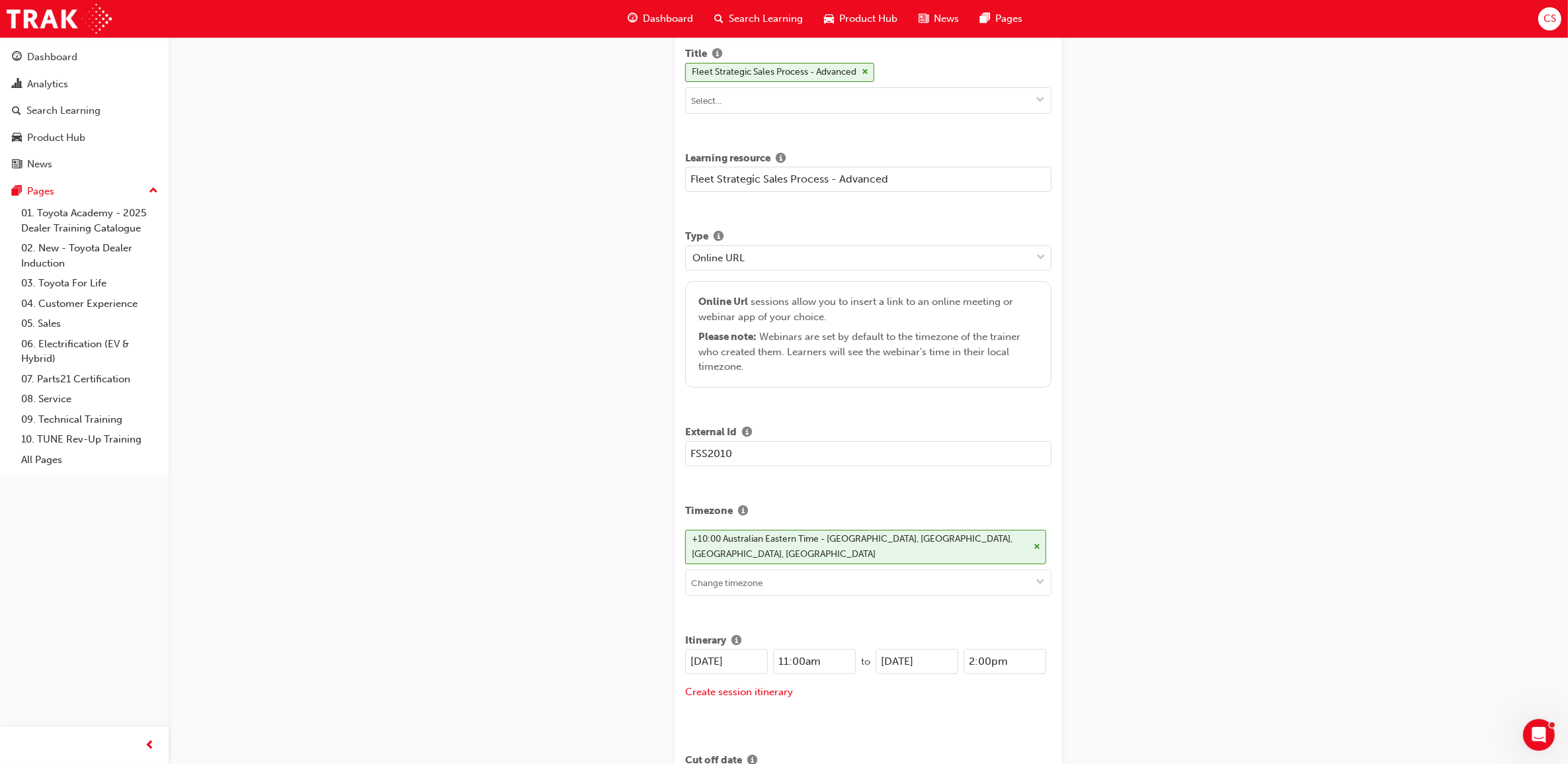
drag, startPoint x: 754, startPoint y: 649, endPoint x: 680, endPoint y: 646, distance: 74.1
click at [762, 656] on input "[DATE]" at bounding box center [726, 662] width 83 height 25
drag, startPoint x: 719, startPoint y: 646, endPoint x: 680, endPoint y: 646, distance: 39.0
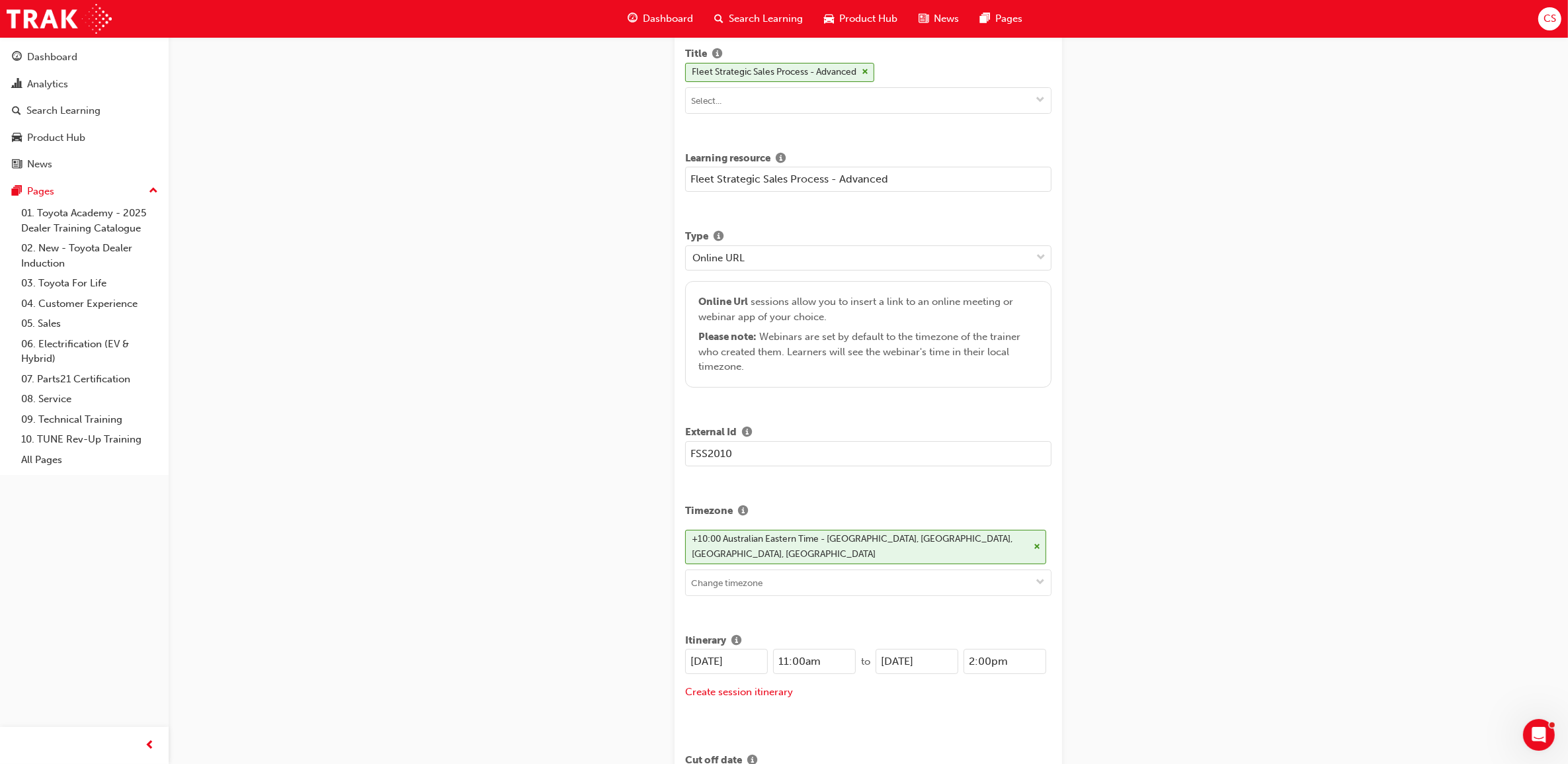
drag, startPoint x: 749, startPoint y: 653, endPoint x: 654, endPoint y: 655, distance: 95.0
type input "[DATE]"
drag, startPoint x: 952, startPoint y: 653, endPoint x: 877, endPoint y: 656, distance: 75.1
click at [877, 656] on input "[DATE]" at bounding box center [916, 662] width 83 height 25
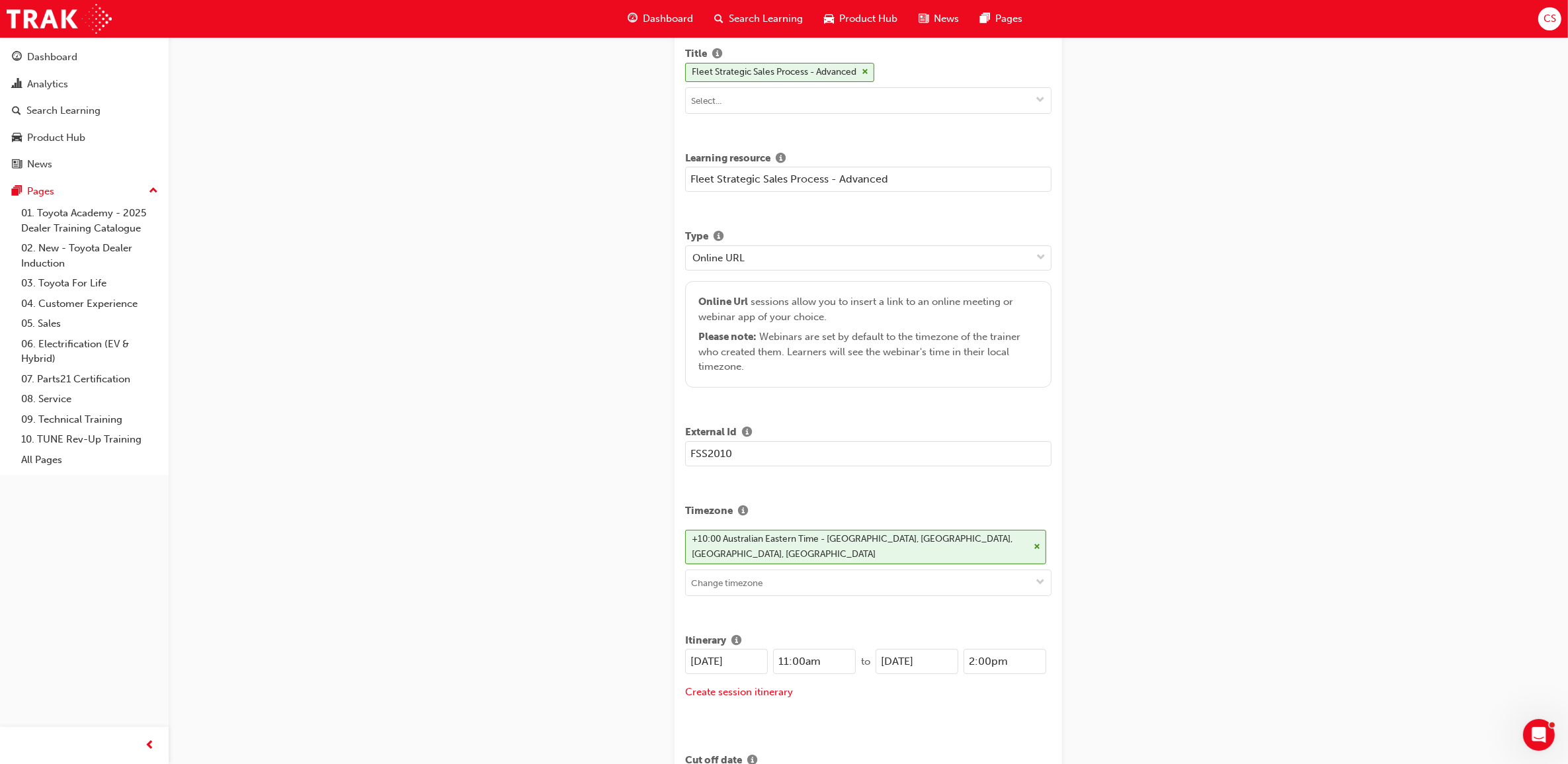
paste input "3/10"
type input "[DATE]"
click at [970, 650] on input "2:00pm" at bounding box center [1004, 662] width 83 height 25
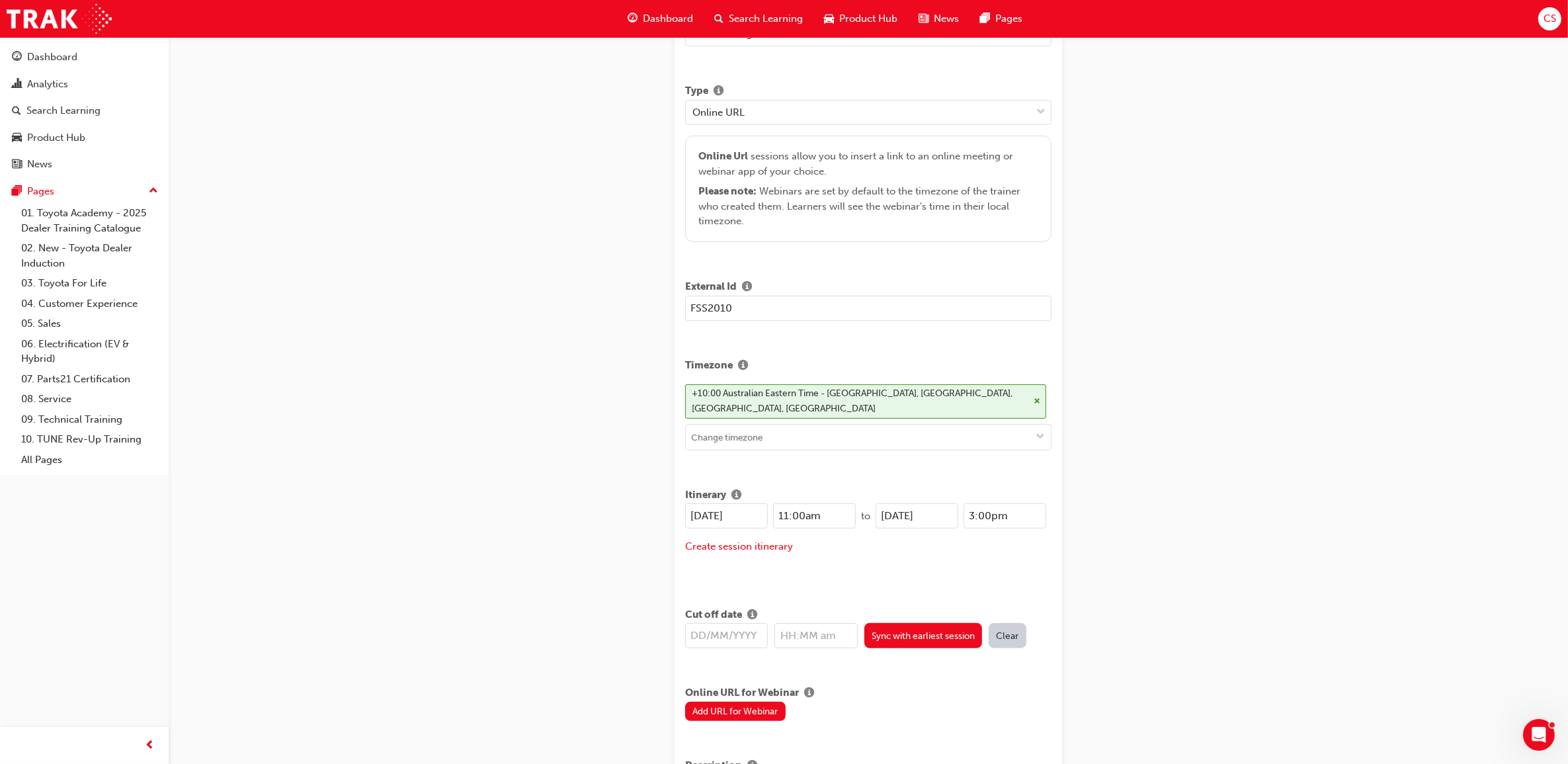
scroll to position [330, 0]
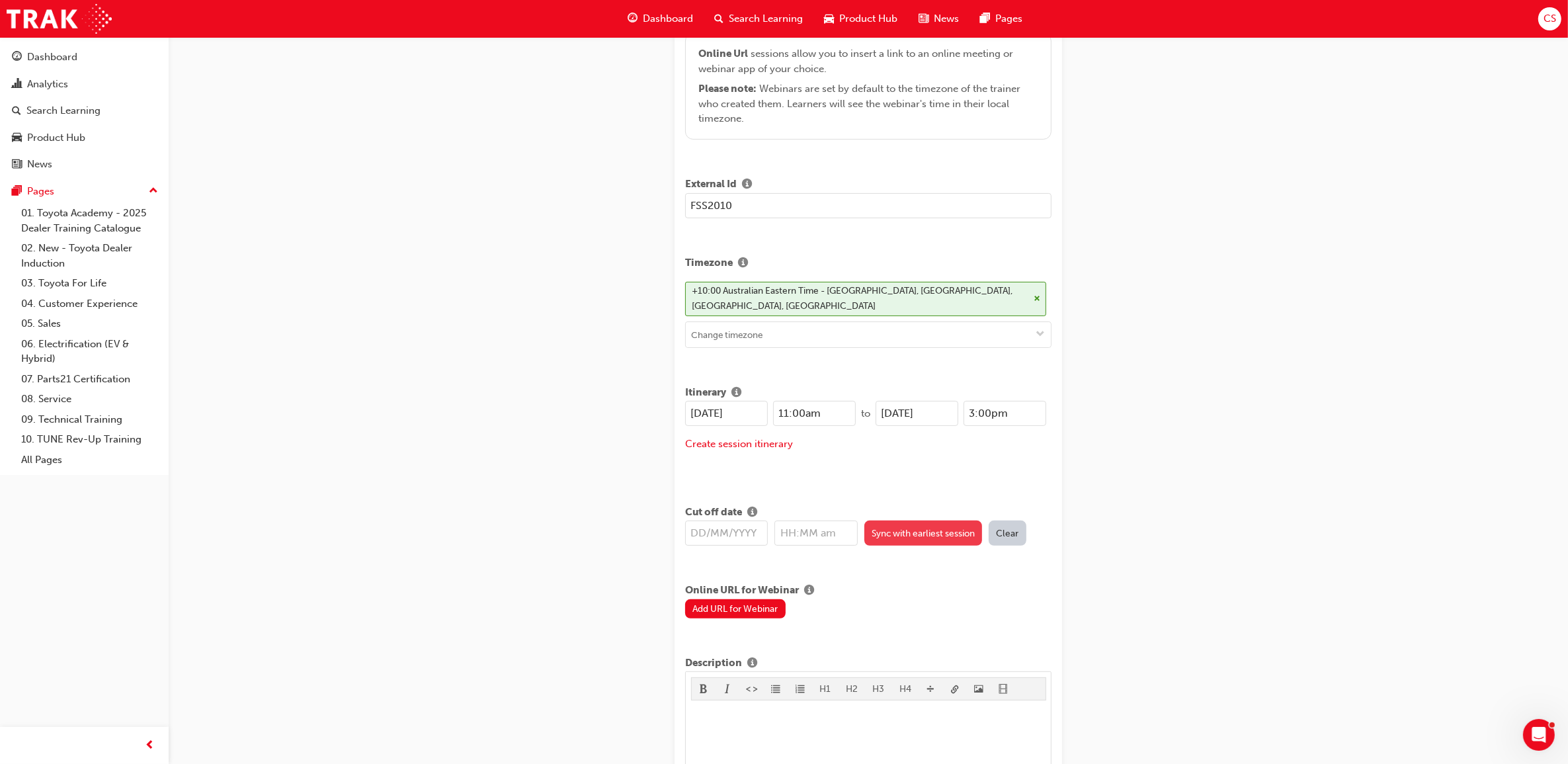
type input "3:00pm"
click at [973, 531] on button "Sync with earliest session" at bounding box center [923, 533] width 119 height 25
type input "[DATE]"
type input "11:00am"
click at [739, 602] on button "Add URL for Webinar" at bounding box center [734, 609] width 100 height 19
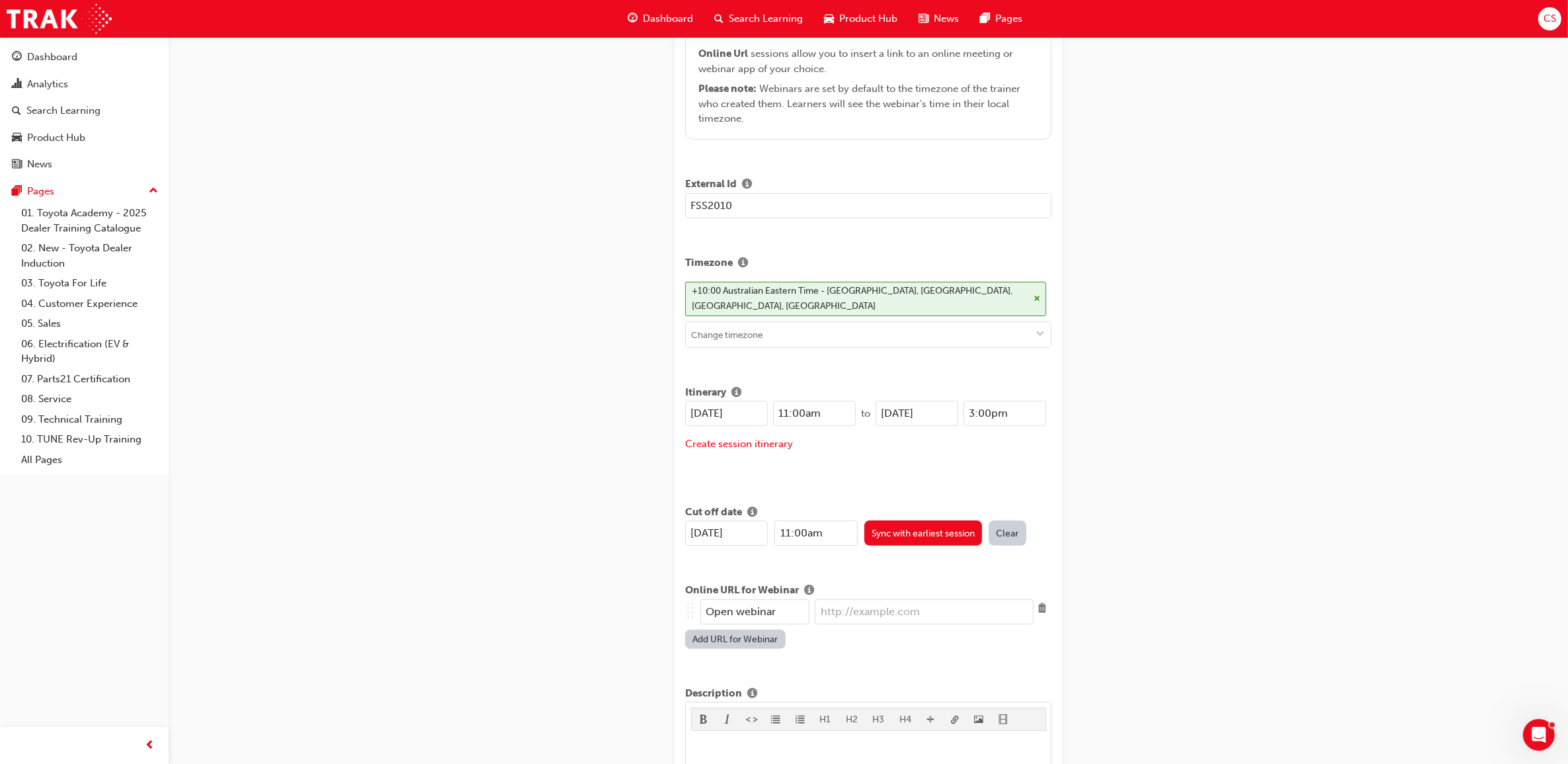
click at [897, 599] on input "url" at bounding box center [923, 612] width 219 height 25
paste input "[URL][DOMAIN_NAME][SECURITY_DATA]"
type input "[URL][DOMAIN_NAME][SECURITY_DATA]"
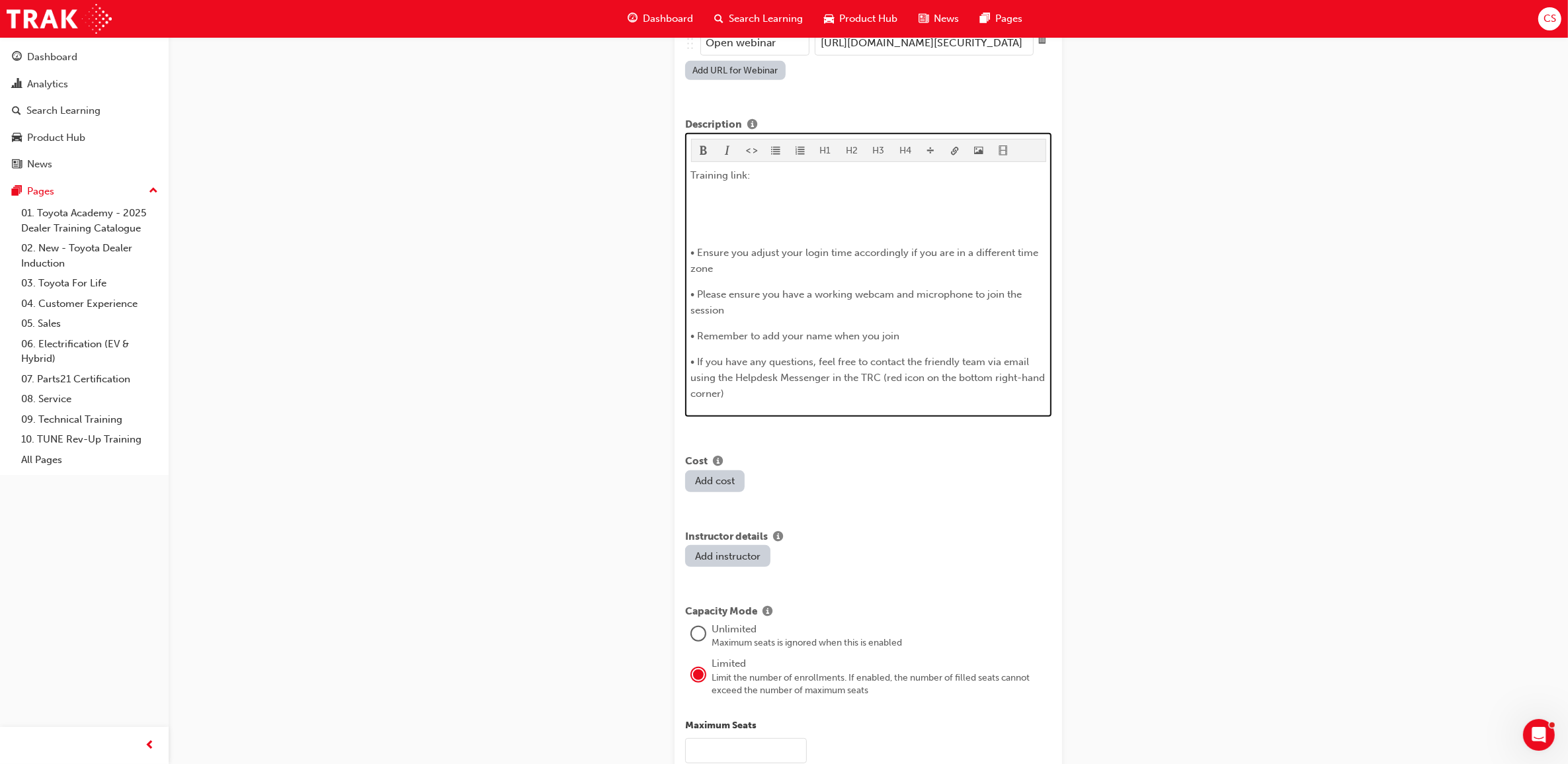
click at [764, 171] on p "Training link:" at bounding box center [869, 175] width 355 height 16
drag, startPoint x: 799, startPoint y: 385, endPoint x: 763, endPoint y: 145, distance: 242.7
click at [686, 232] on div "H1 H2 H3 H4 Training link: ​ • Ensure you adjust your login time accordingly if…" at bounding box center [868, 274] width 366 height 284
click at [778, 146] on span "format_ul-icon" at bounding box center [776, 152] width 10 height 12
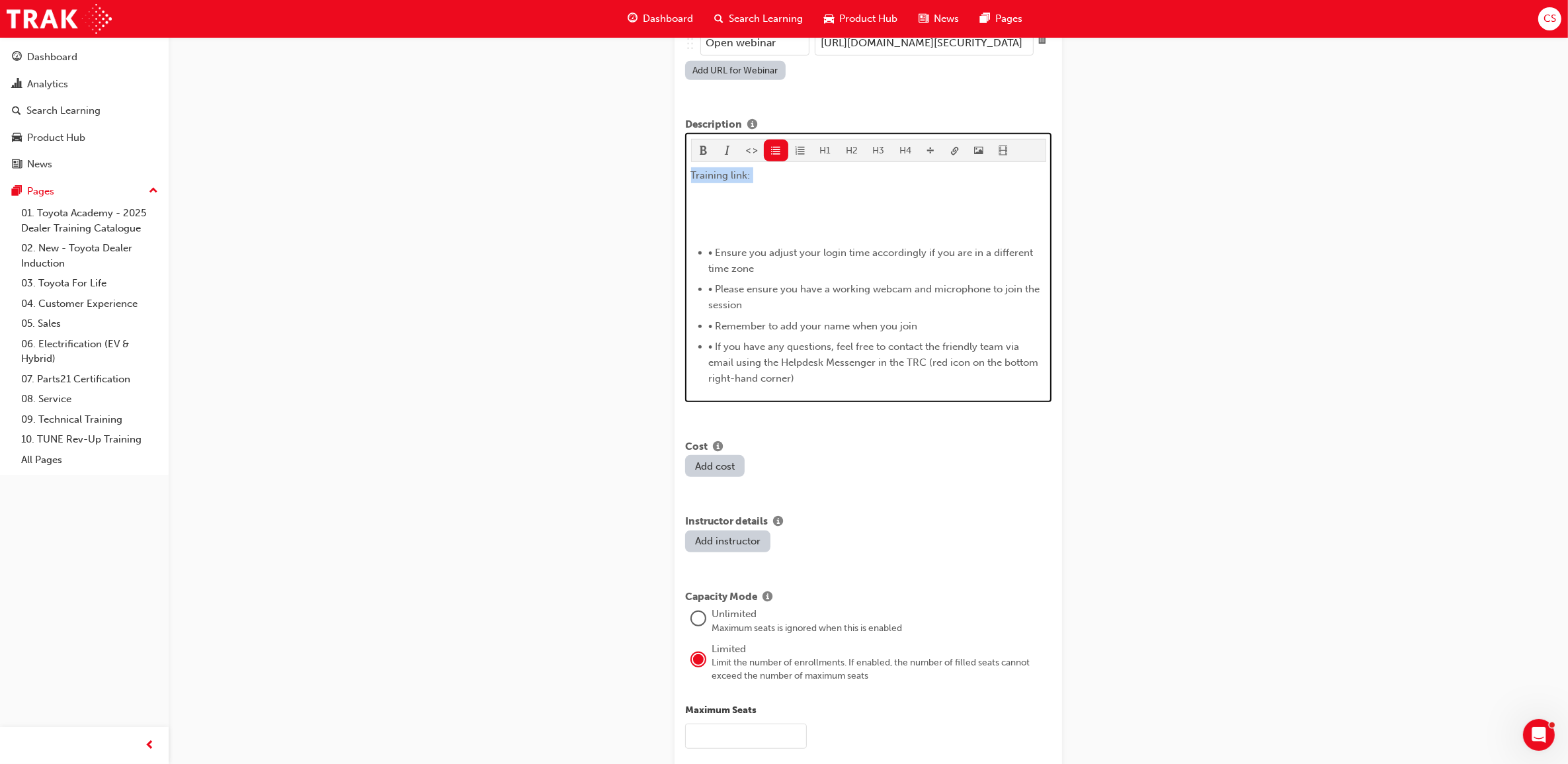
click at [735, 247] on span "• Ensure you adjust your login time accordingly if you are in a different time …" at bounding box center [873, 260] width 327 height 28
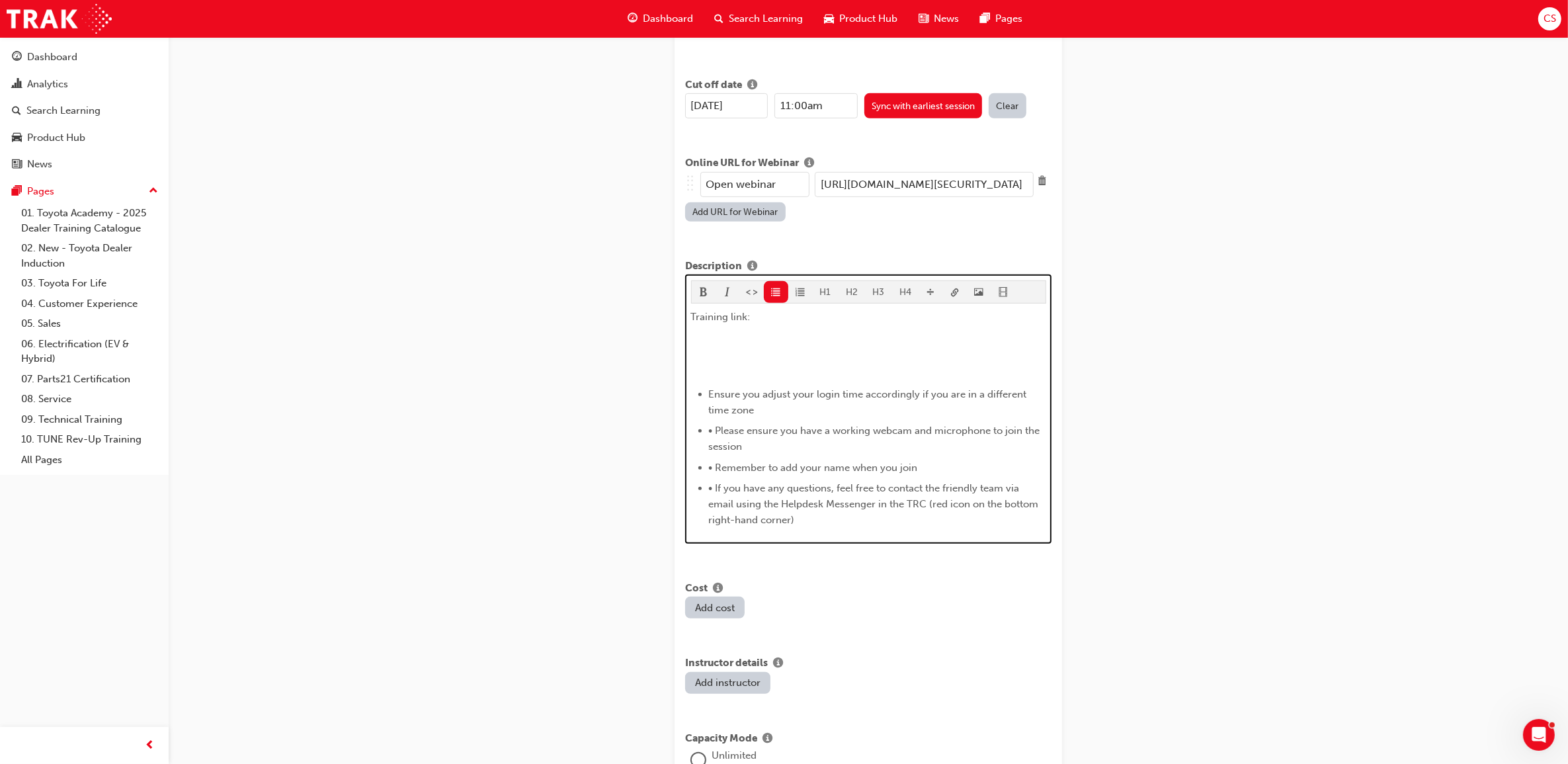
click at [736, 425] on span "• Please ensure you have a working webcam and microphone to join the session" at bounding box center [876, 439] width 334 height 28
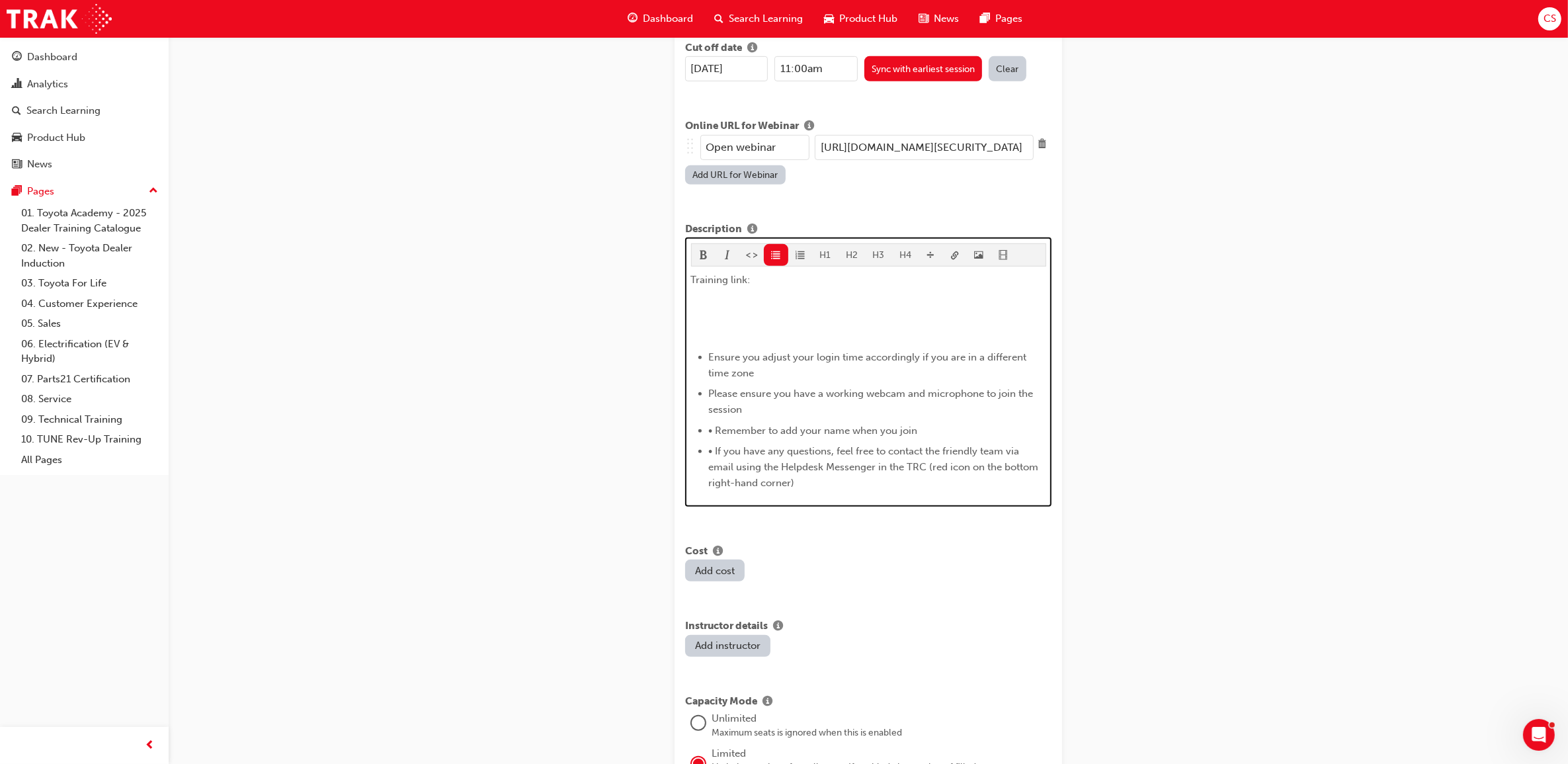
click at [735, 425] on span "• Remember to add your name when you join" at bounding box center [813, 431] width 209 height 12
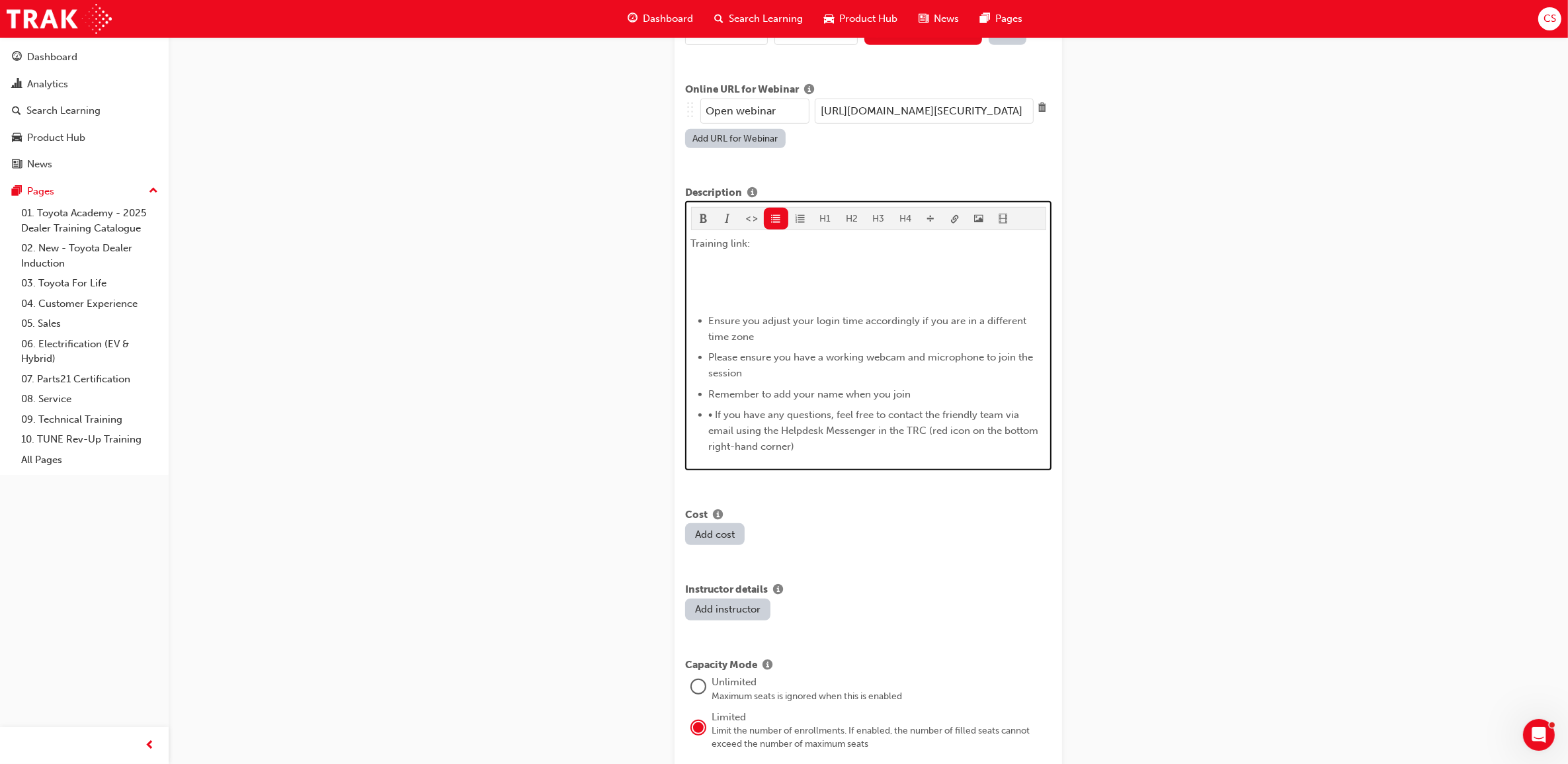
click at [738, 409] on span "• If you have any questions, feel free to contact the friendly team via email u…" at bounding box center [876, 431] width 333 height 44
click at [734, 409] on span "• If you have any questions, feel free to contact the friendly team via email u…" at bounding box center [876, 431] width 333 height 44
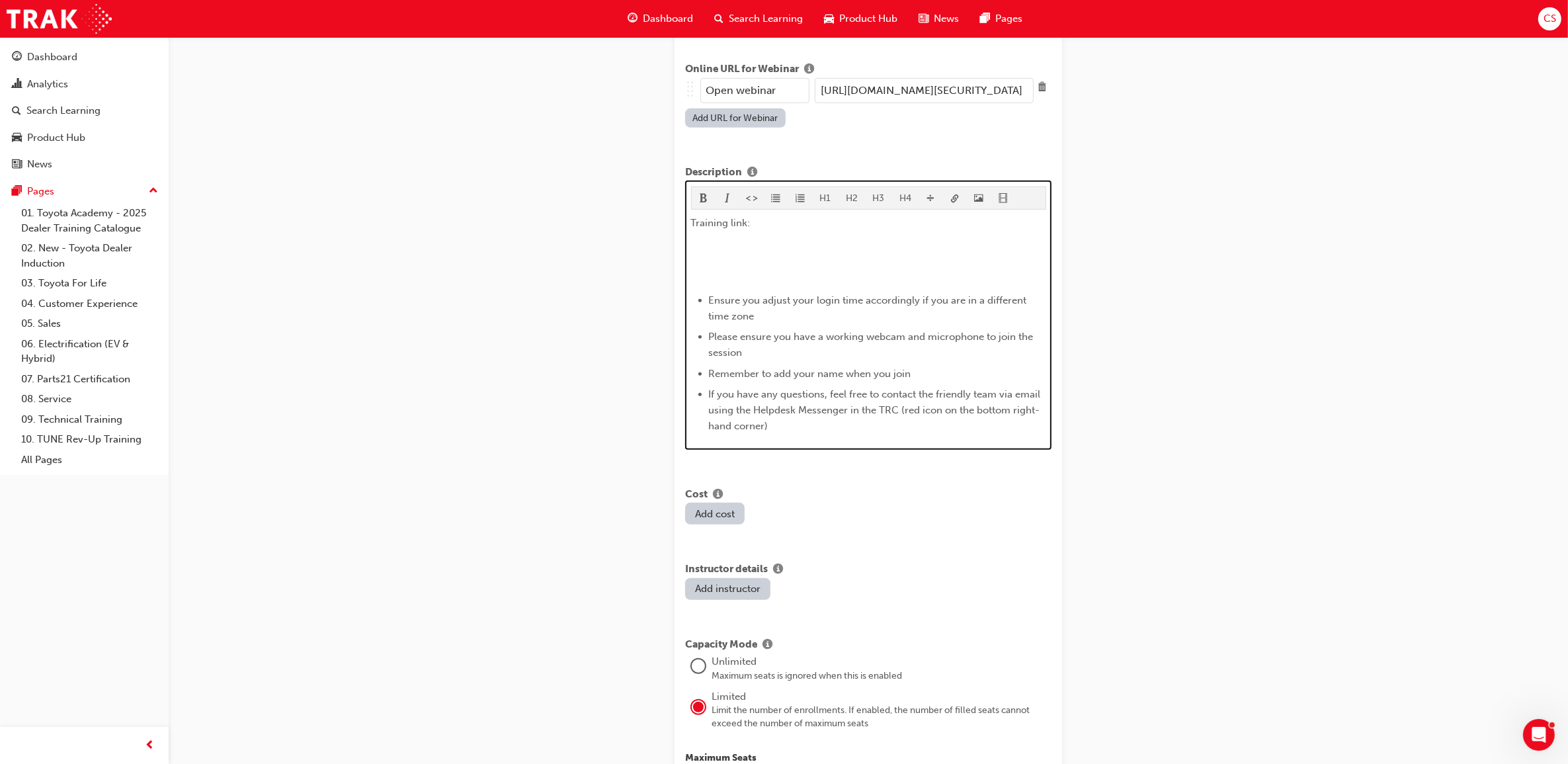
click at [735, 244] on p "​" at bounding box center [869, 248] width 355 height 16
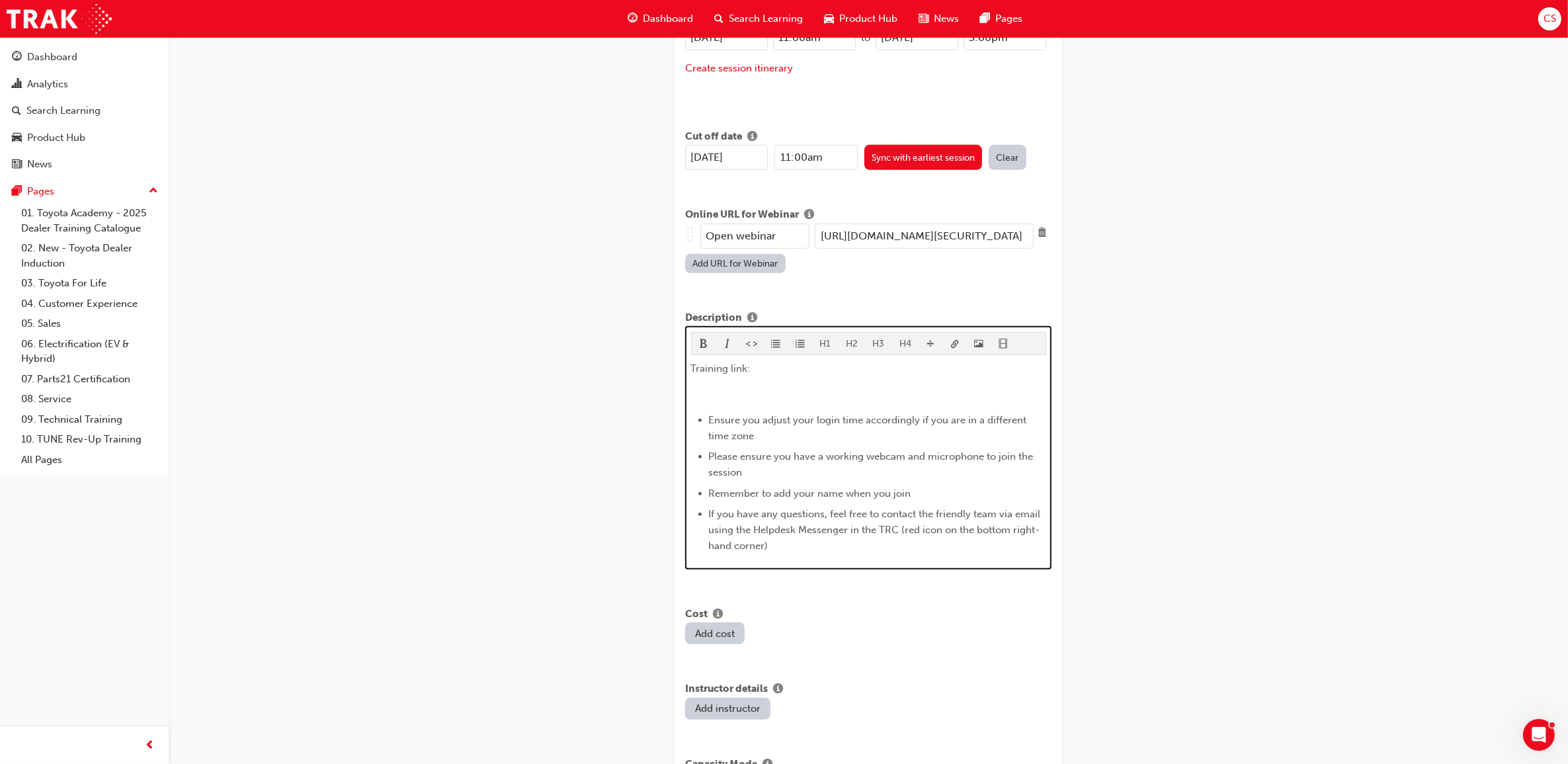
click at [801, 387] on p at bounding box center [869, 395] width 355 height 16
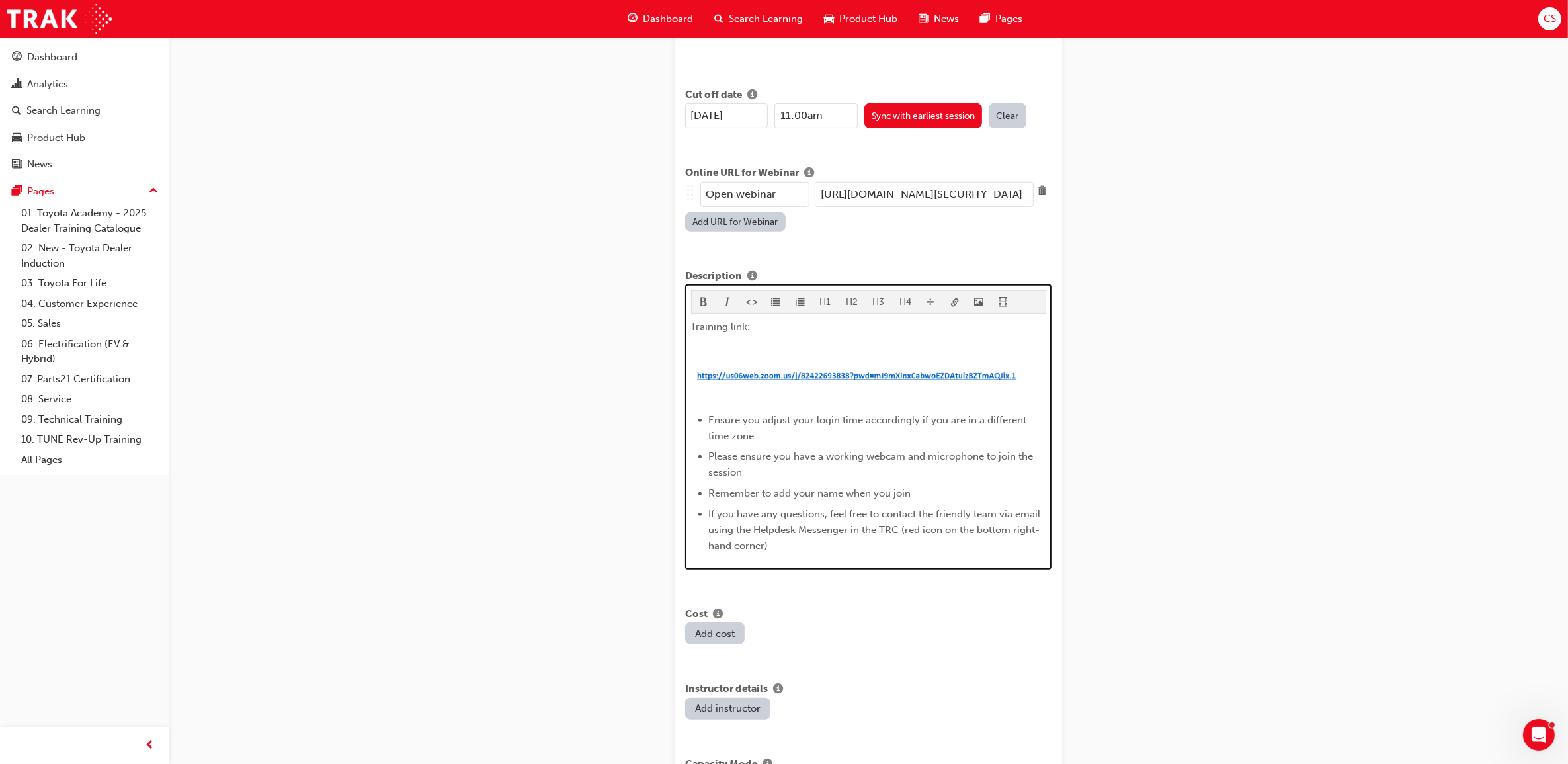
click at [754, 345] on p at bounding box center [869, 353] width 355 height 16
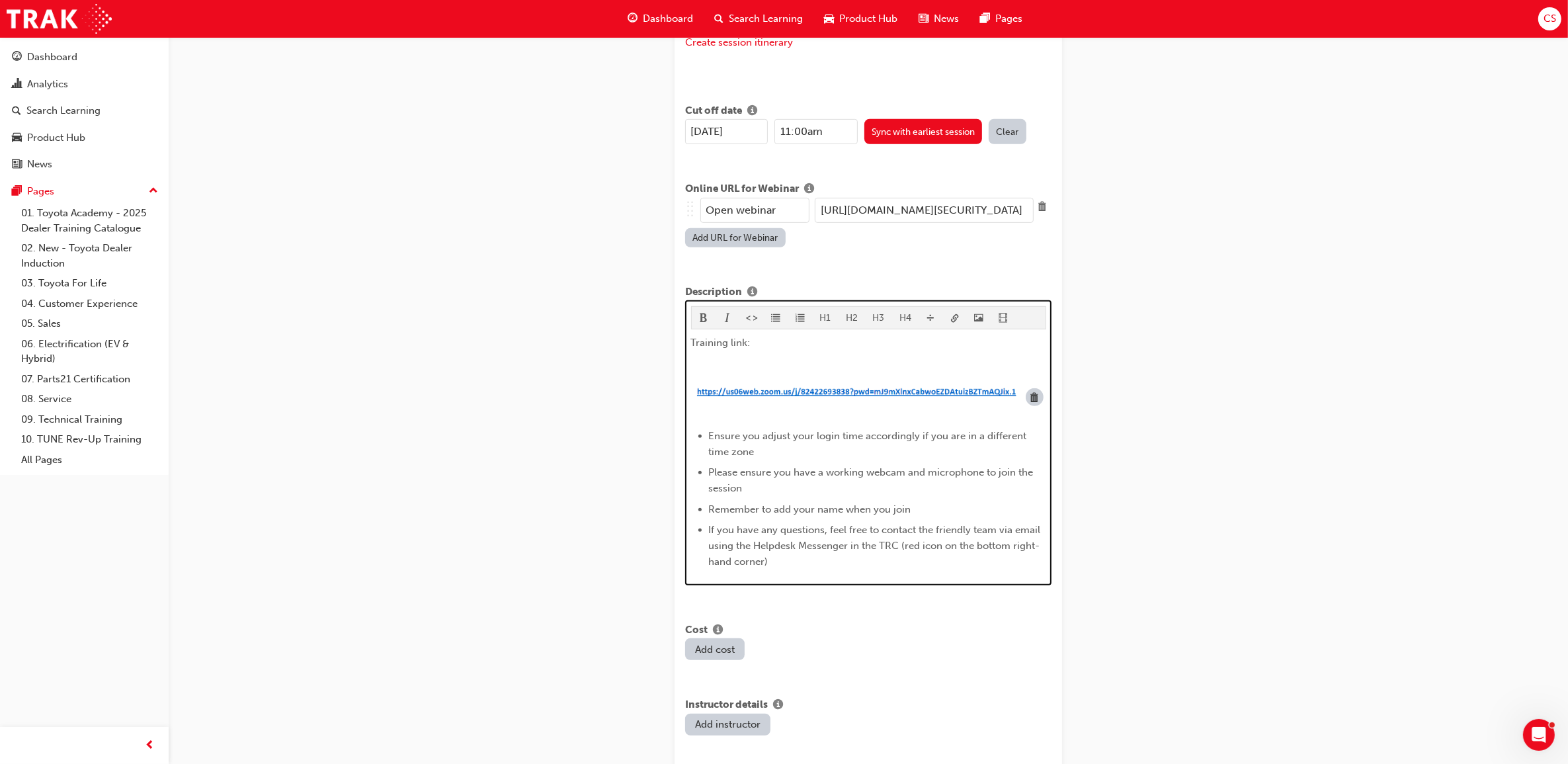
drag, startPoint x: 1023, startPoint y: 363, endPoint x: 890, endPoint y: 358, distance: 133.1
click at [890, 358] on div "Training link: ﻿ ﻿ Ensure you adjust your login time accordingly if you are in …" at bounding box center [869, 453] width 355 height 236
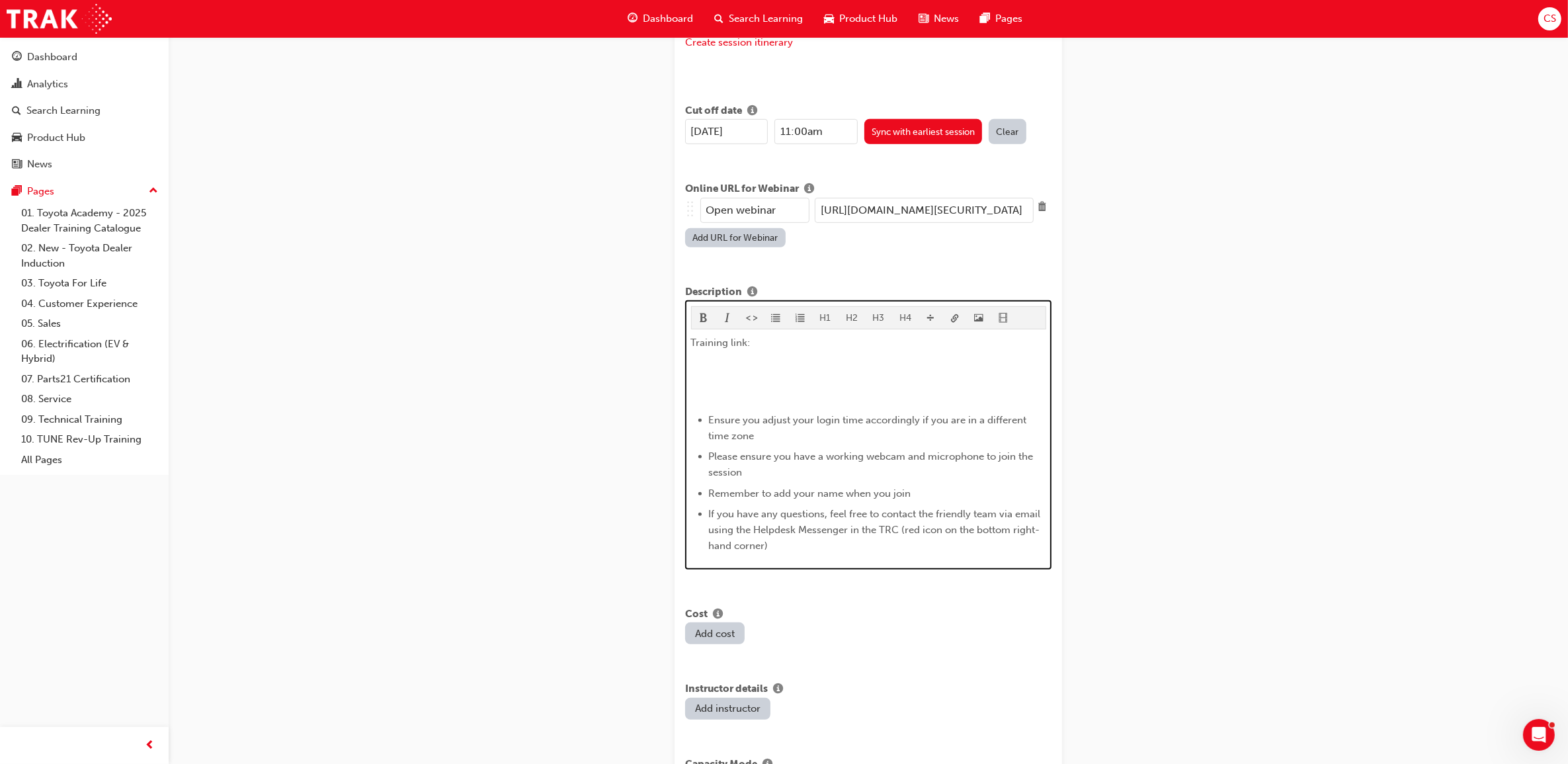
click at [734, 361] on p at bounding box center [869, 368] width 355 height 16
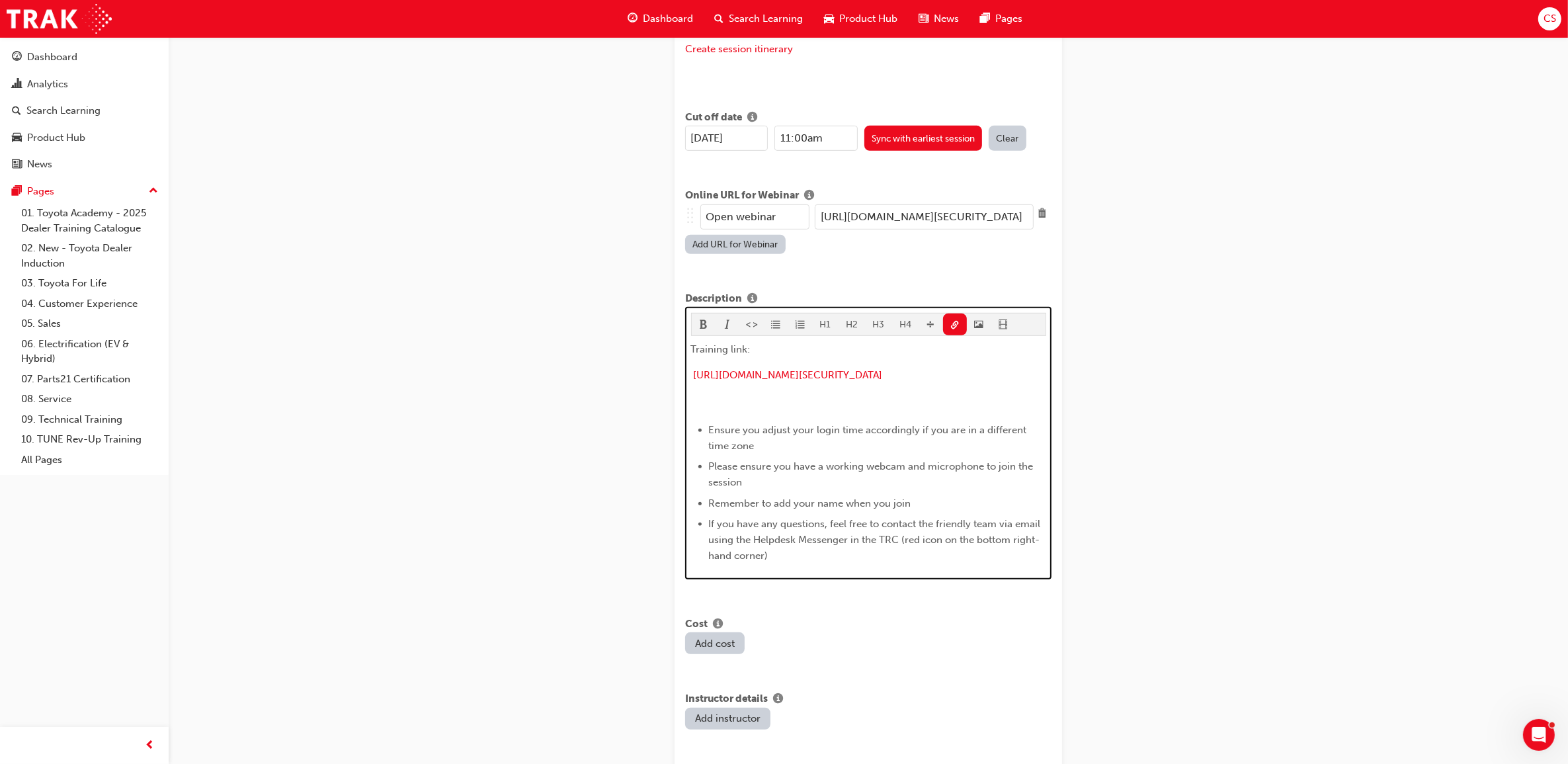
drag, startPoint x: 916, startPoint y: 382, endPoint x: 685, endPoint y: 361, distance: 232.0
click at [685, 361] on div "H1 H2 H3 H4 Training link: [URL][DOMAIN_NAME][SECURITY_DATA] ﻿ ﻿ Ensure you adj…" at bounding box center [868, 443] width 366 height 273
click at [707, 319] on button "button" at bounding box center [703, 325] width 24 height 21
click at [724, 399] on div "Training link: [URL][DOMAIN_NAME][SECURITY_DATA] ﻿ ﻿ Ensure you adjust your log…" at bounding box center [869, 452] width 355 height 223
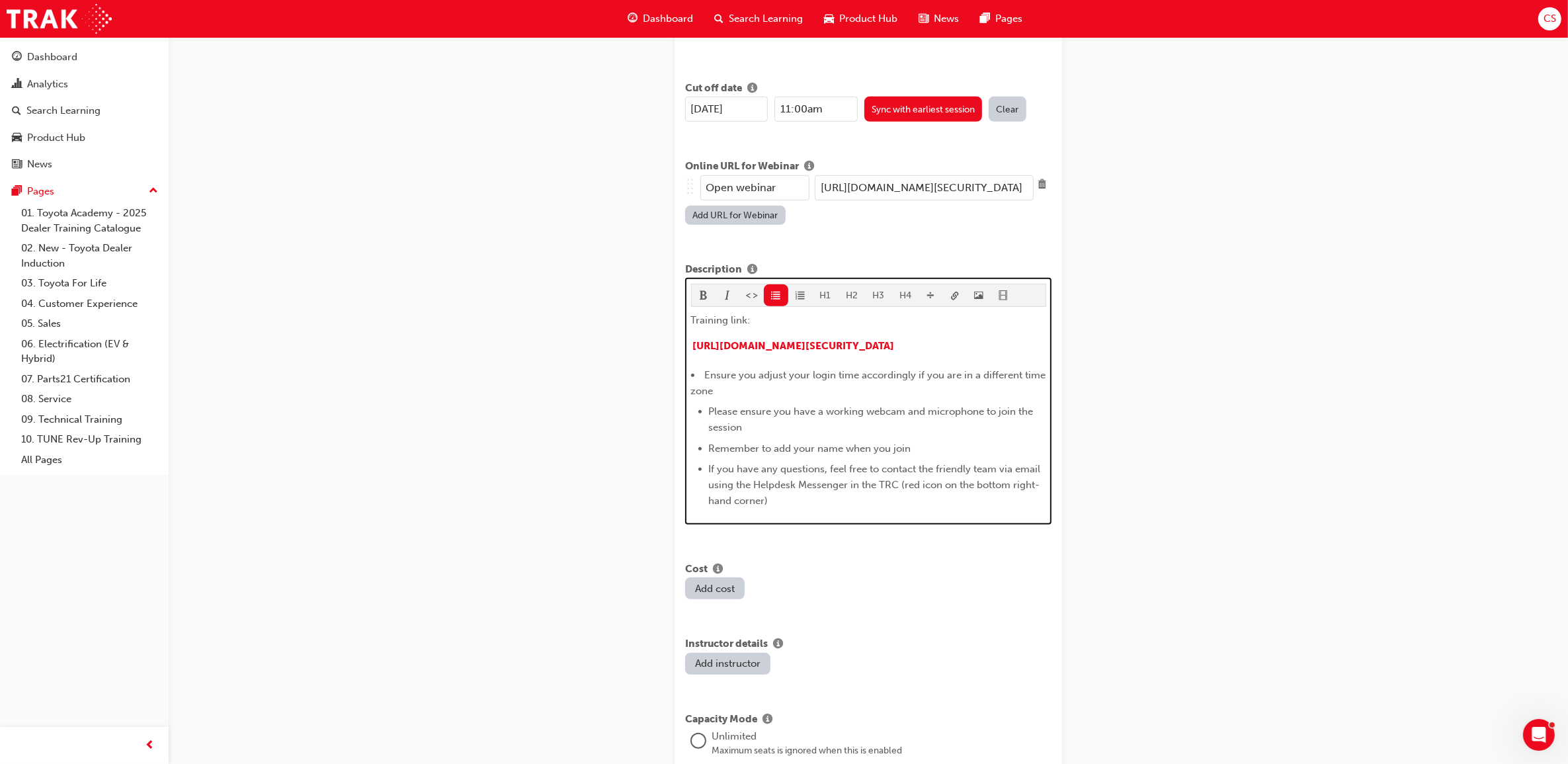
drag, startPoint x: 792, startPoint y: 503, endPoint x: 670, endPoint y: 382, distance: 171.8
click at [670, 382] on div "Create new session STEP 1 OF 1 Title Fleet Strategic Sales Process - Advanced L…" at bounding box center [868, 328] width 429 height 2050
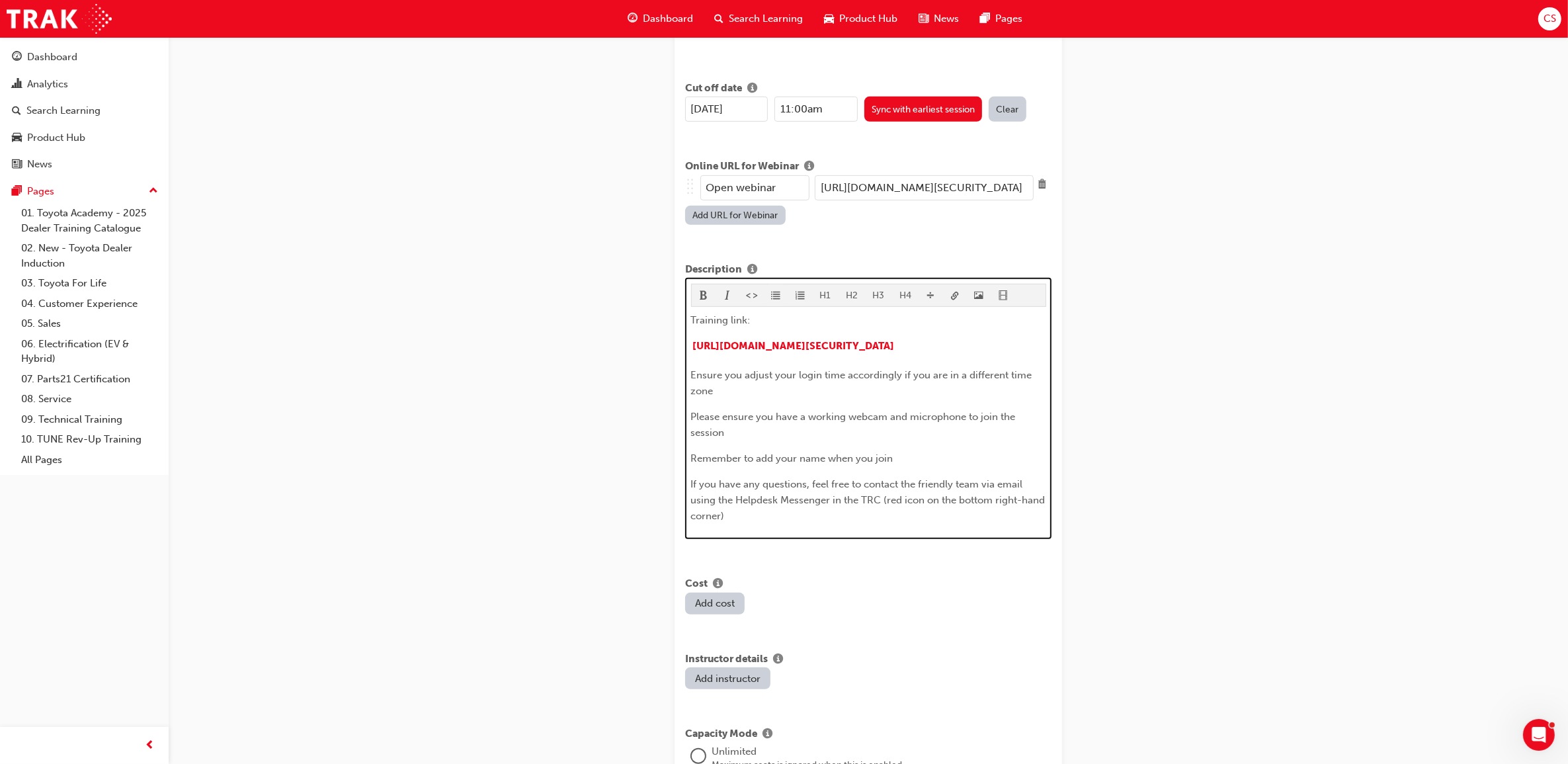
click at [777, 291] on span "format_ul-icon" at bounding box center [776, 297] width 10 height 12
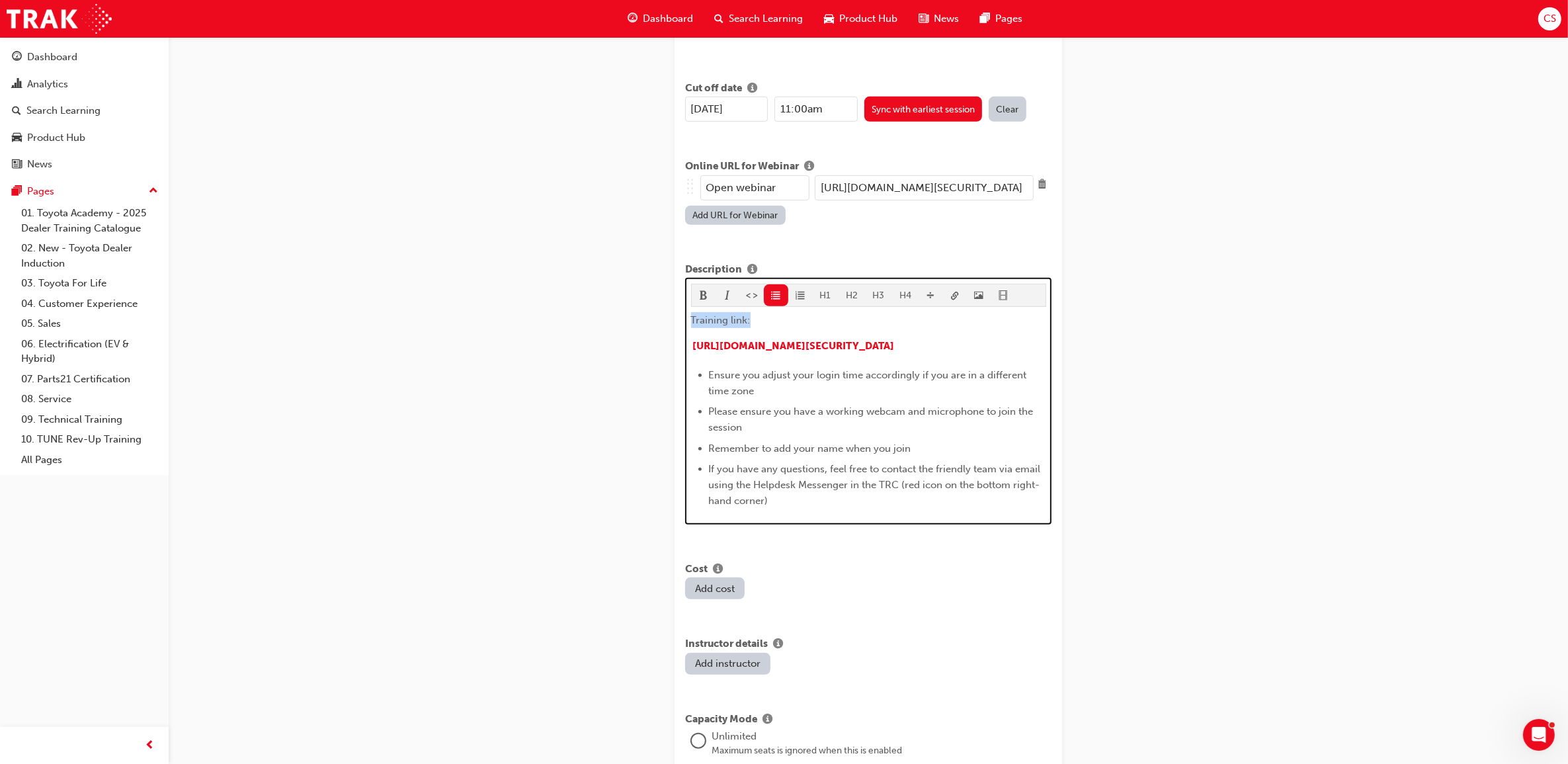
click at [801, 509] on li "If you have any questions, feel free to contact the friendly team via email usi…" at bounding box center [877, 484] width 337 height 48
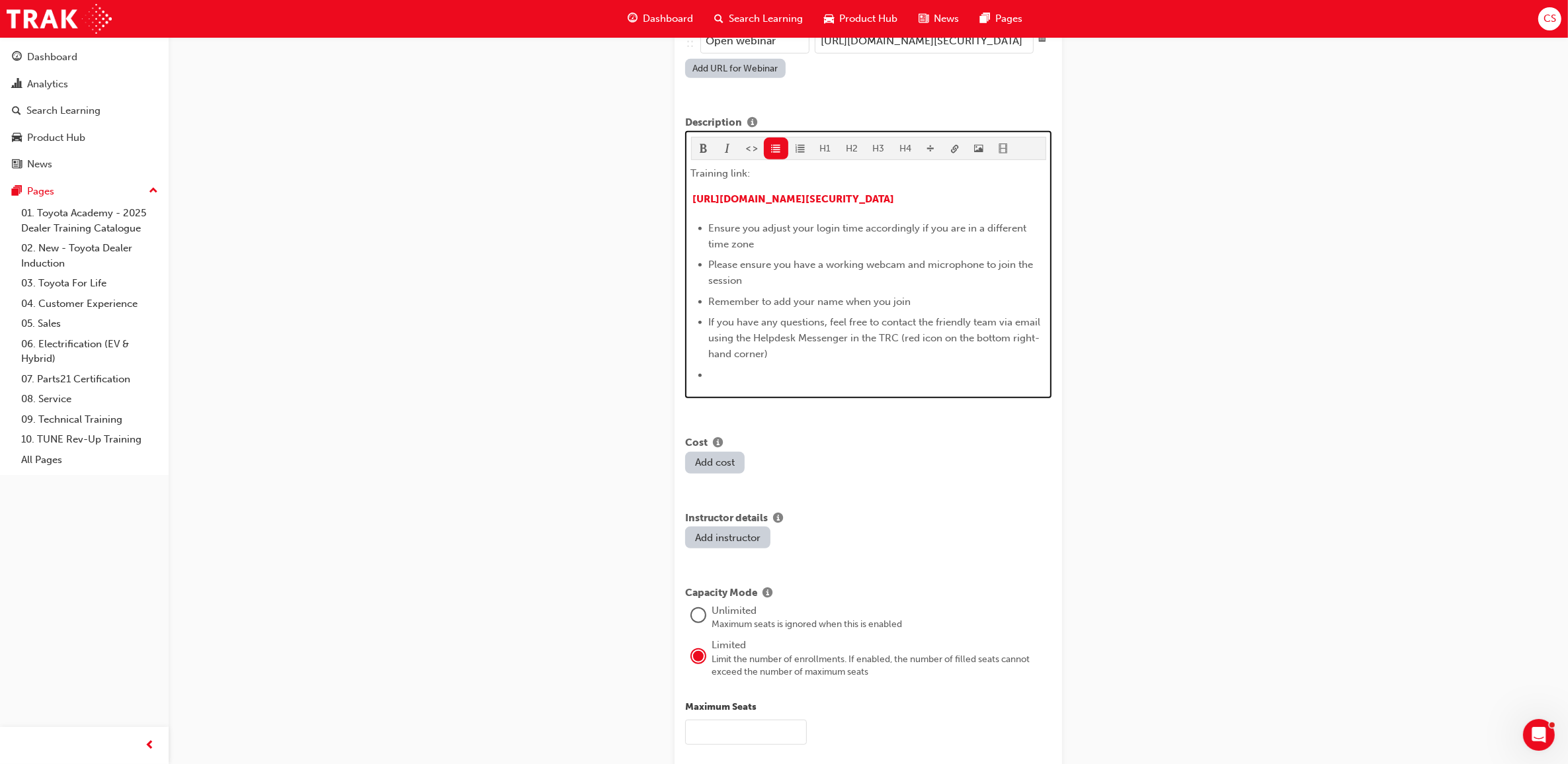
scroll to position [923, 0]
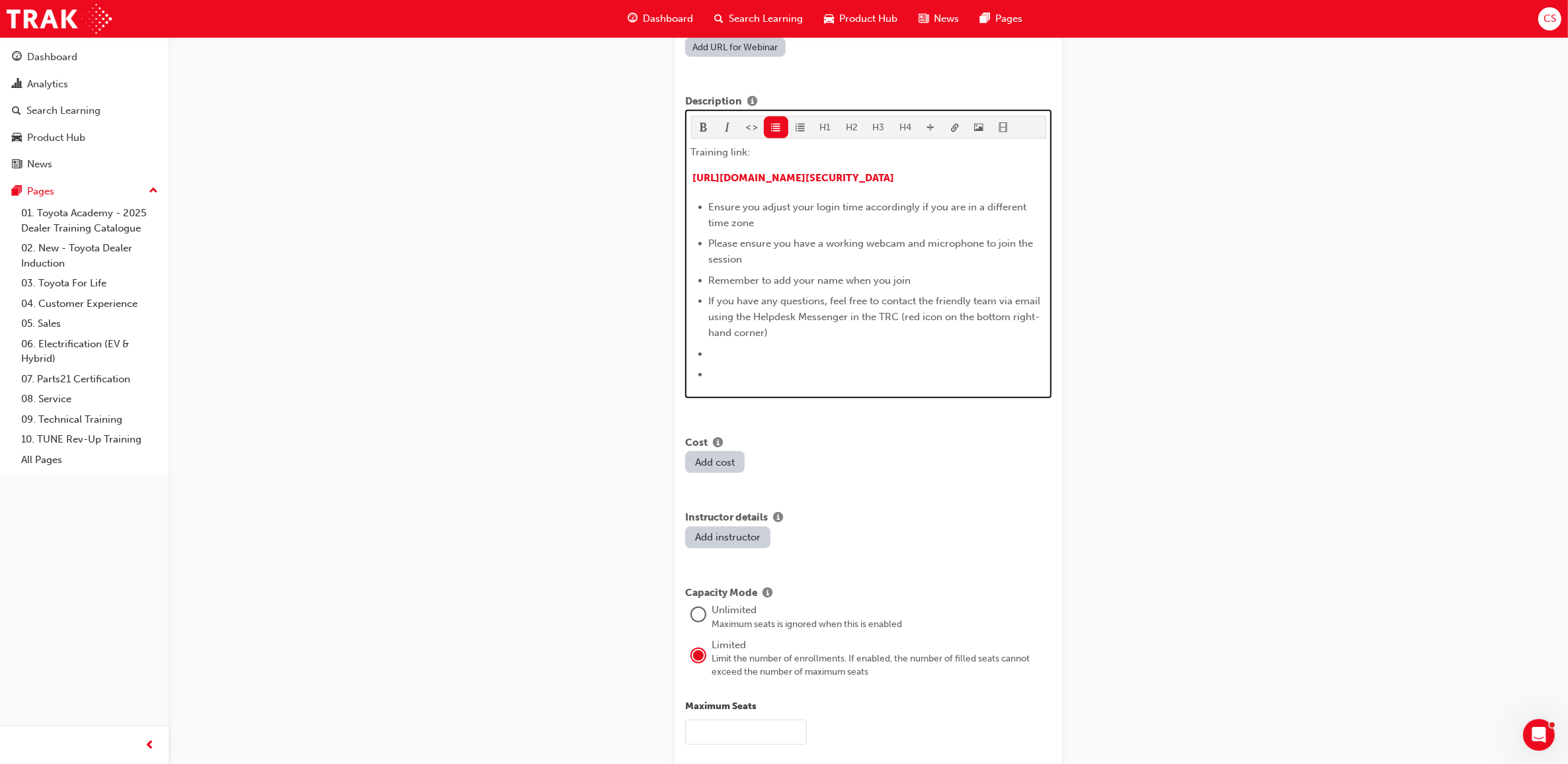
click at [738, 362] on li "﻿" at bounding box center [877, 354] width 337 height 16
click at [781, 119] on div "H1 H2 H3 H4 Training link: [URL][DOMAIN_NAME][SECURITY_DATA] ﻿ Ensure you adjus…" at bounding box center [868, 254] width 366 height 288
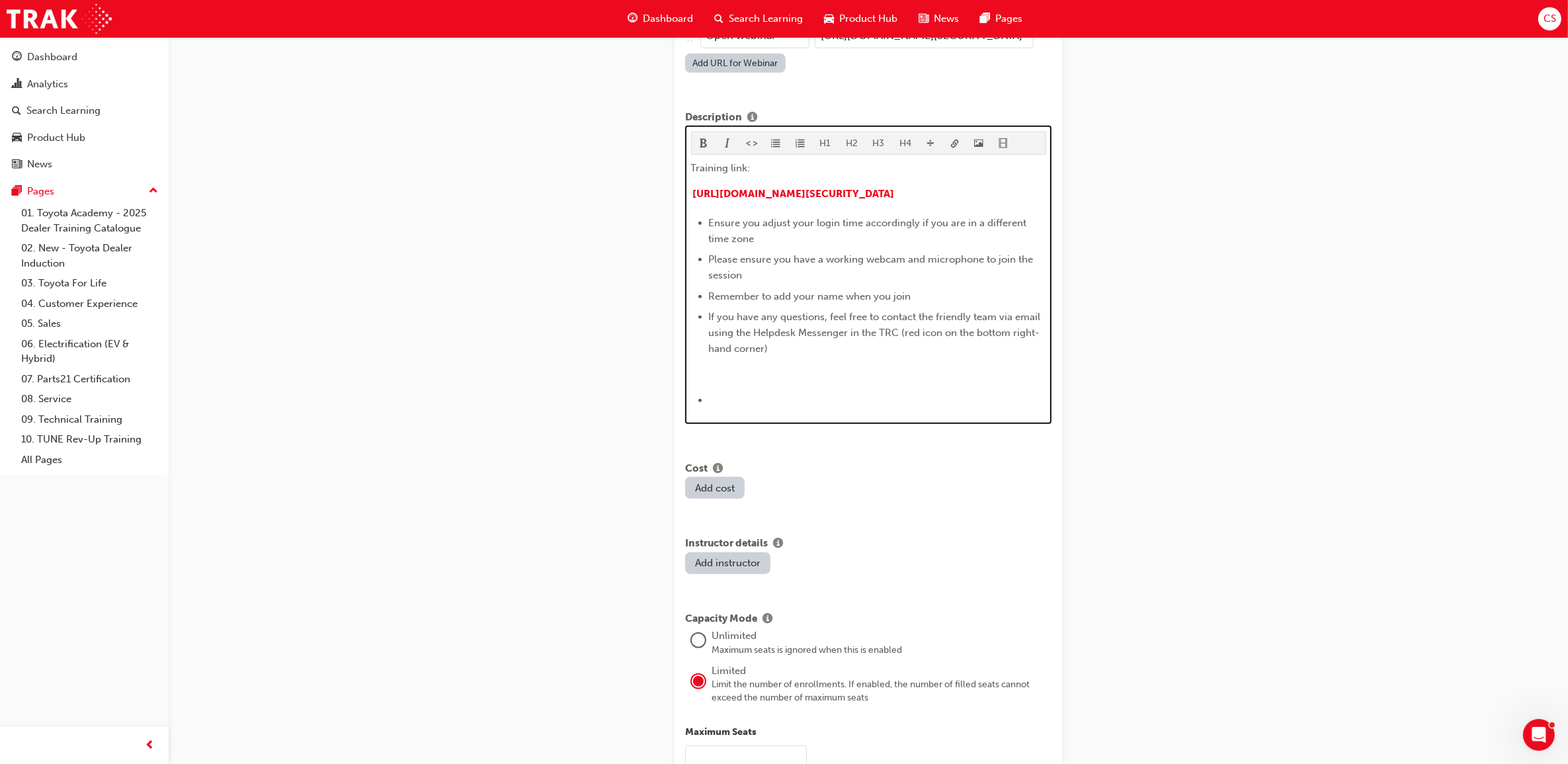
click at [761, 408] on li "﻿" at bounding box center [877, 401] width 337 height 16
click at [777, 137] on div "H1 H2 H3 H4 Training link: [URL][DOMAIN_NAME][SECURITY_DATA] ﻿ Ensure you adjus…" at bounding box center [869, 270] width 355 height 277
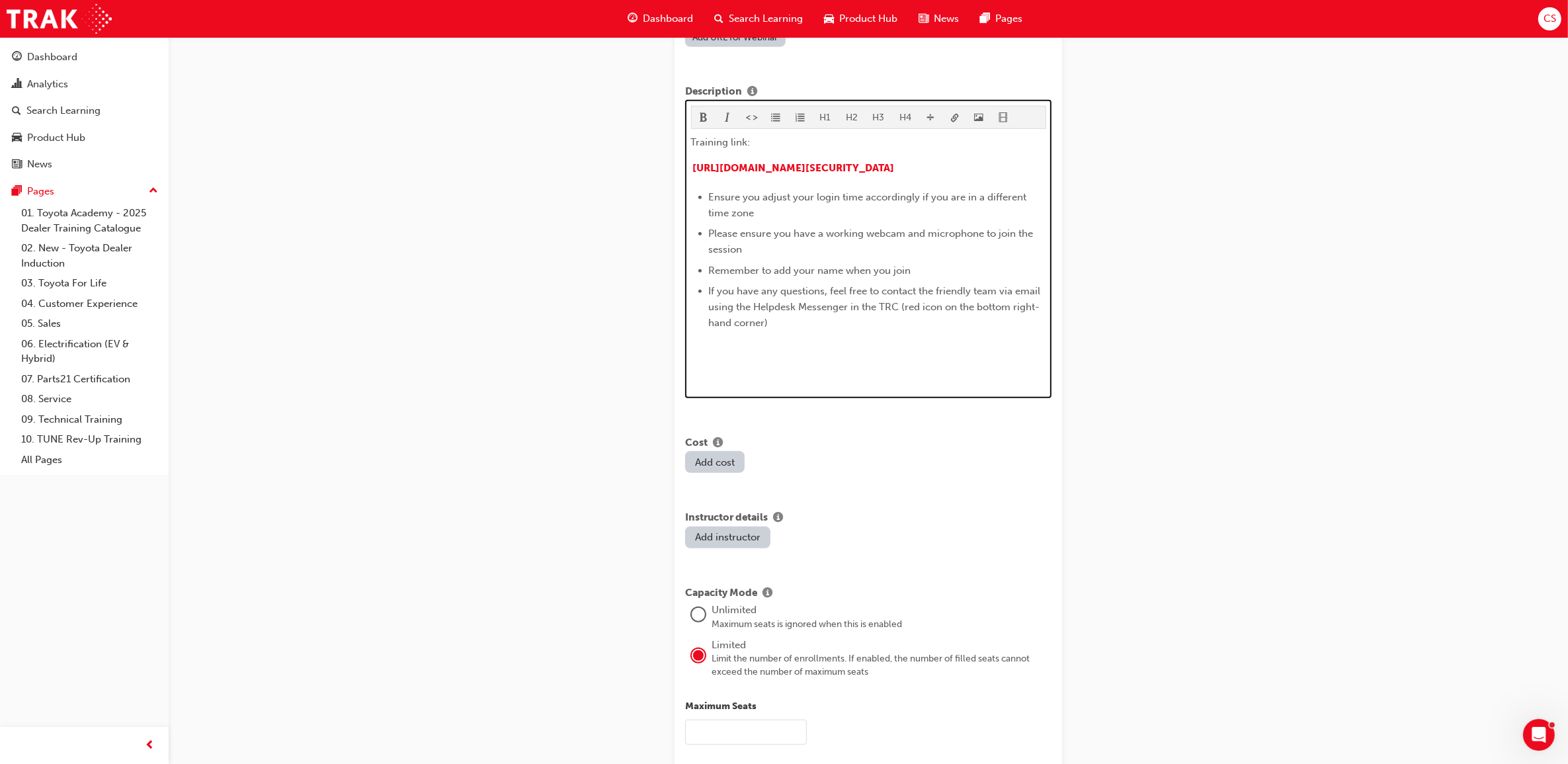
click at [740, 368] on div "Training link: [URL][DOMAIN_NAME][SECURITY_DATA] ﻿ Ensure you adjust your login…" at bounding box center [869, 258] width 355 height 248
click at [778, 365] on div "Training link: [URL][DOMAIN_NAME][SECURITY_DATA] ﻿ Ensure you adjust your login…" at bounding box center [869, 258] width 355 height 248
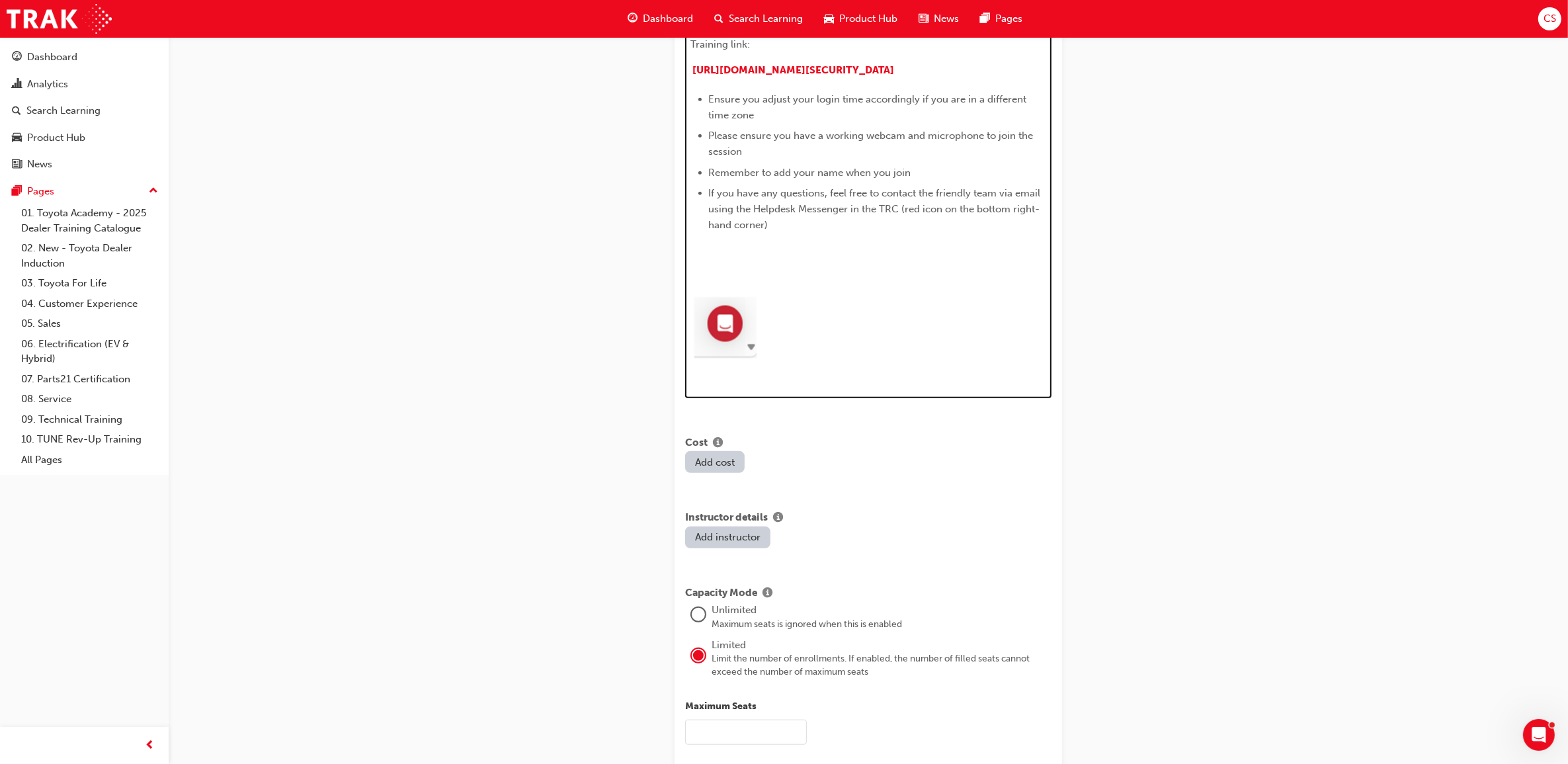
click at [751, 251] on p "﻿" at bounding box center [869, 250] width 355 height 16
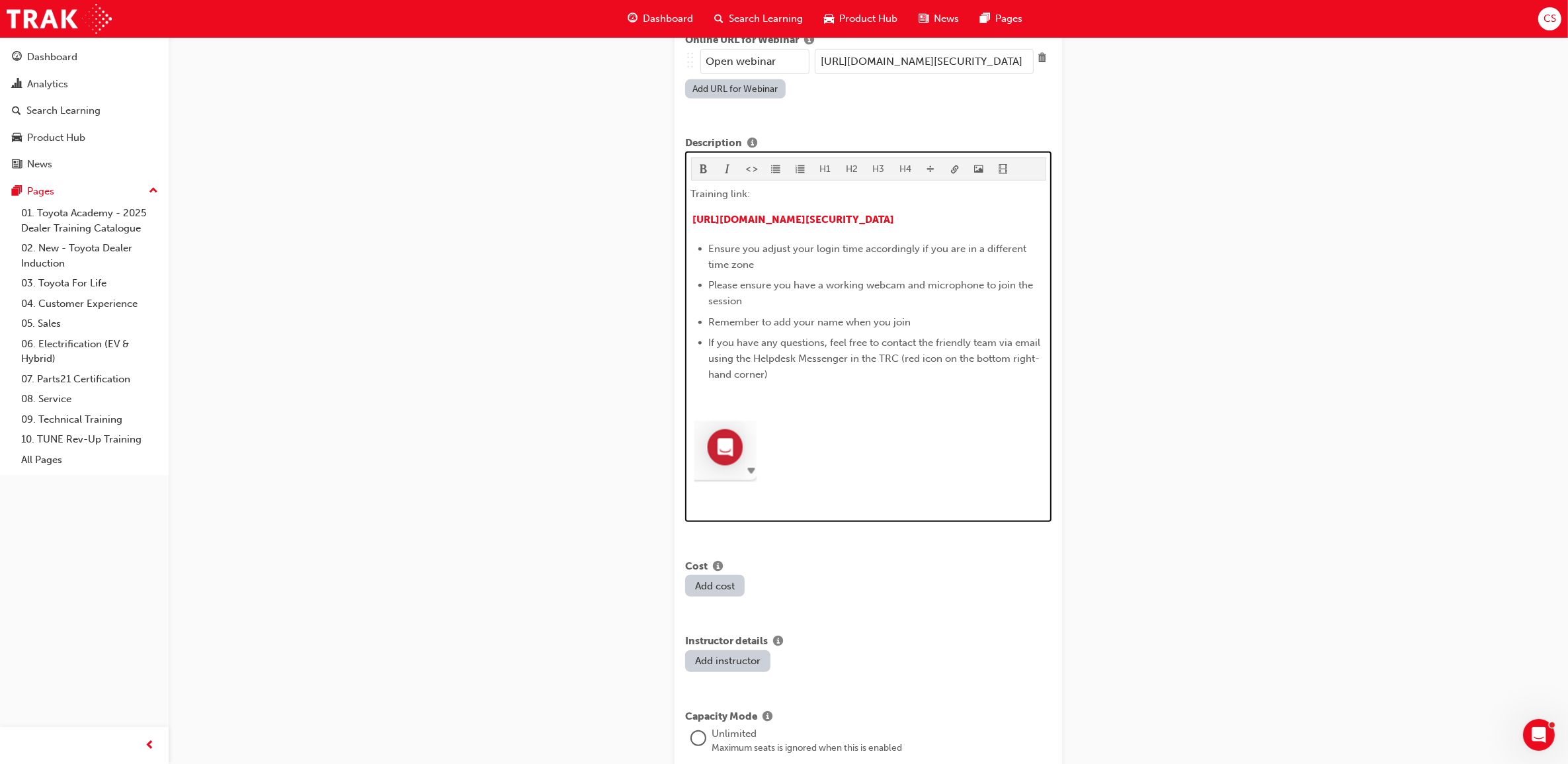
click at [765, 407] on p "﻿" at bounding box center [869, 401] width 355 height 16
click at [771, 391] on div "Training link: [URL][DOMAIN_NAME][SECURITY_DATA] ﻿ Ensure you adjust your login…" at bounding box center [869, 346] width 355 height 321
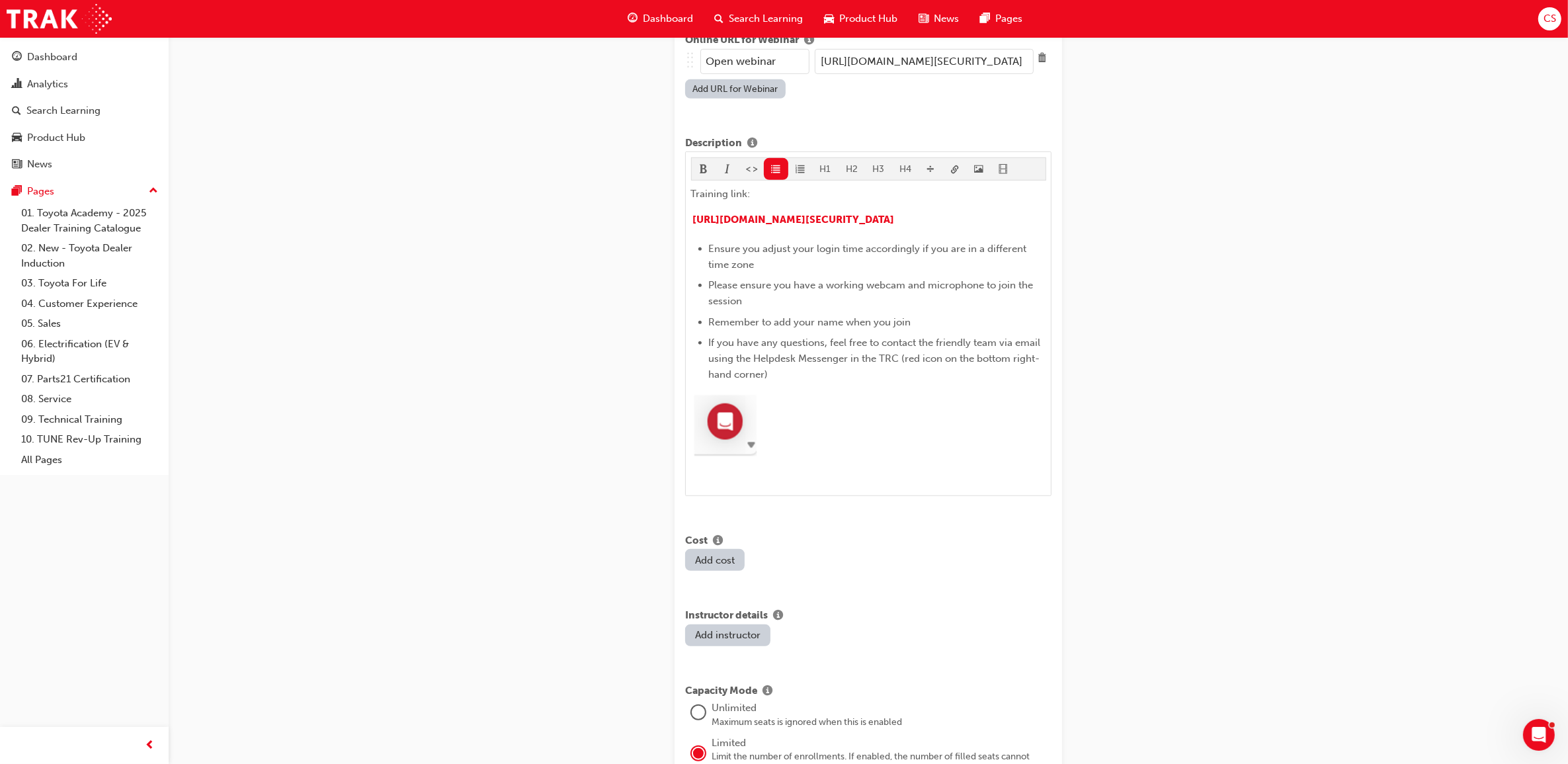
drag, startPoint x: 741, startPoint y: 488, endPoint x: 794, endPoint y: 490, distance: 53.0
click at [741, 489] on div "H1 H2 H3 H4 Training link: [URL][DOMAIN_NAME][SECURITY_DATA] ﻿ Ensure you adjus…" at bounding box center [868, 324] width 366 height 345
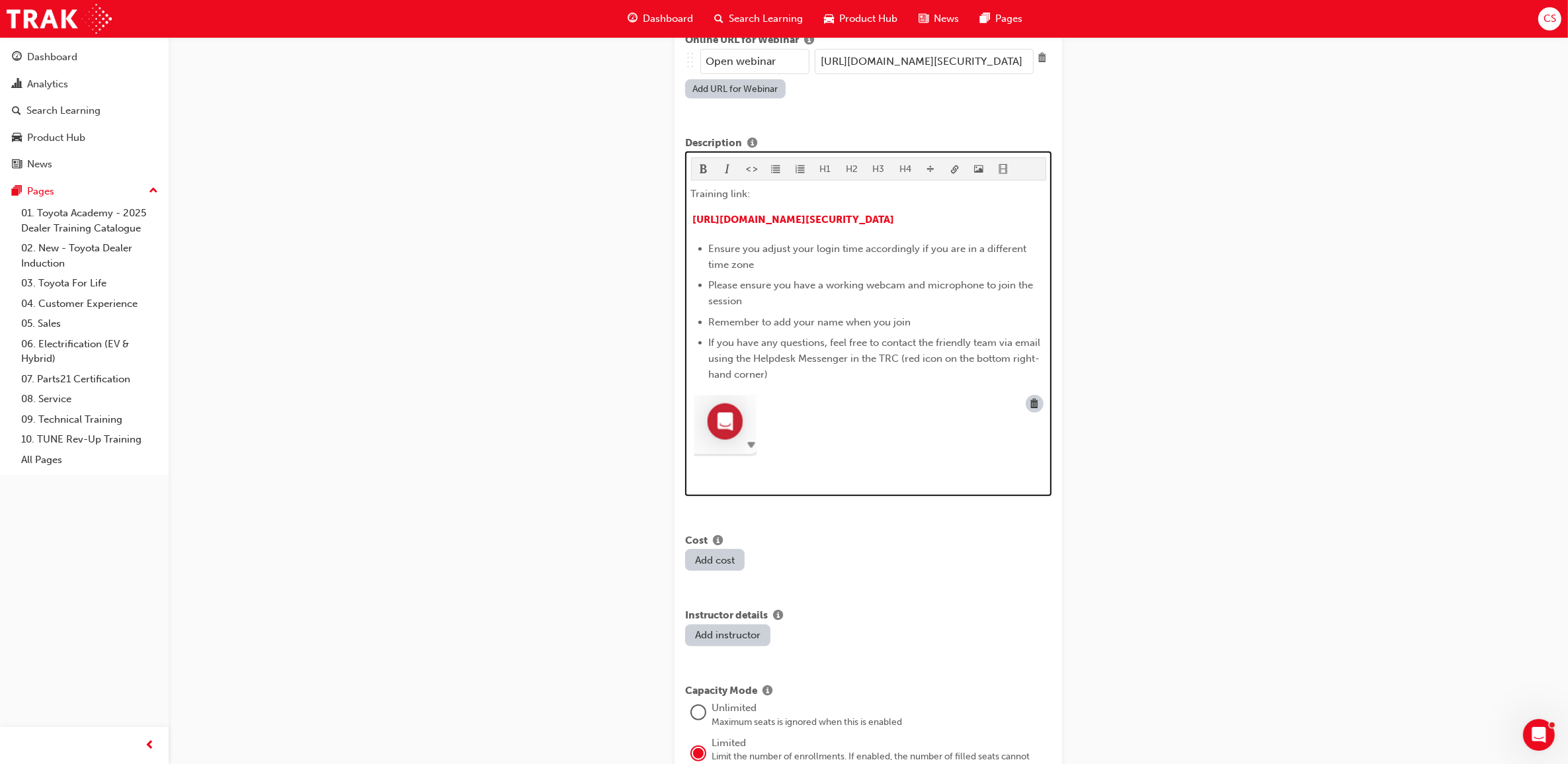
click at [786, 456] on div at bounding box center [869, 429] width 355 height 72
click at [727, 480] on p "﻿" at bounding box center [869, 473] width 355 height 16
click at [710, 480] on p "﻿" at bounding box center [869, 473] width 355 height 16
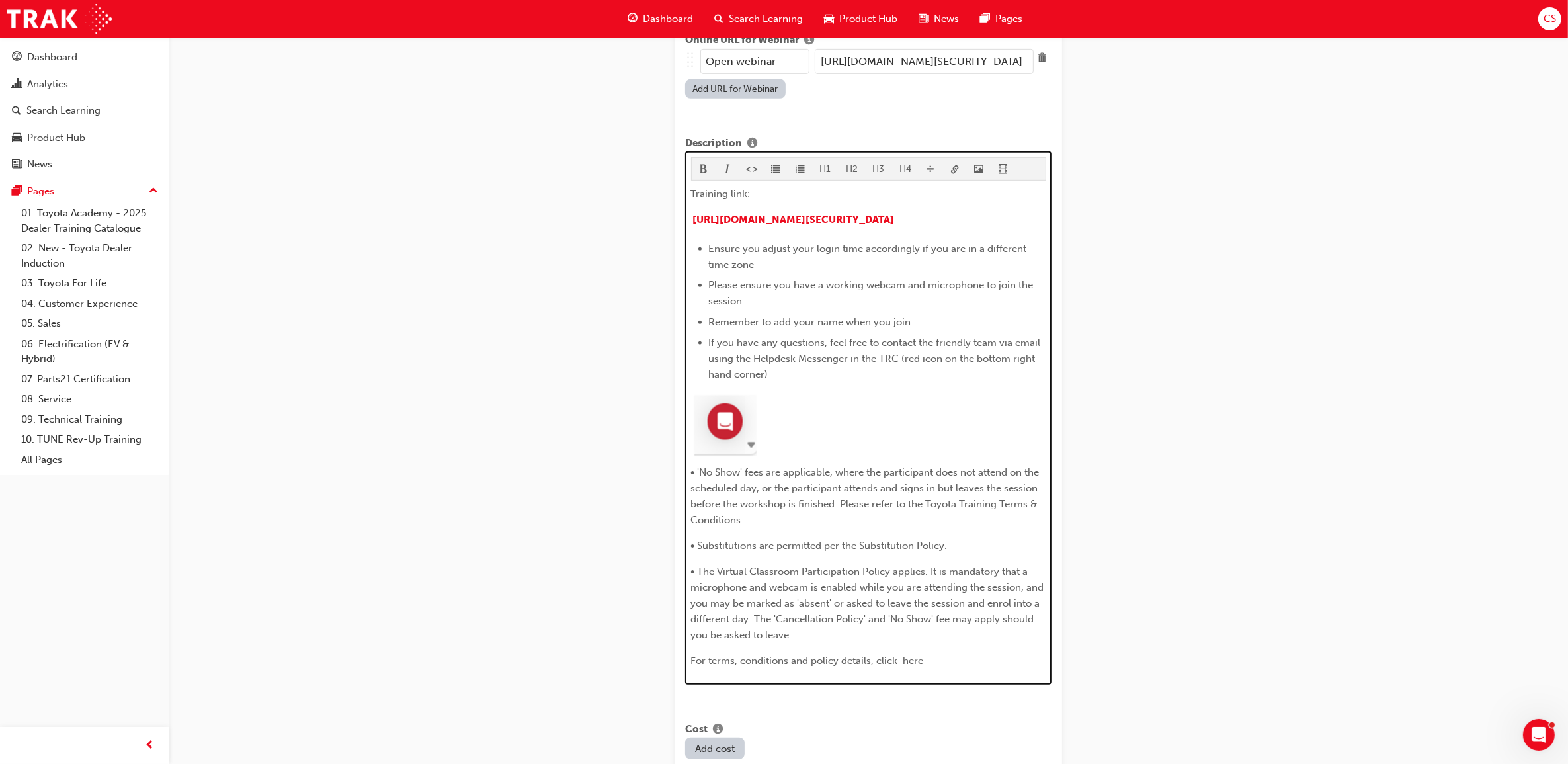
scroll to position [1168, 0]
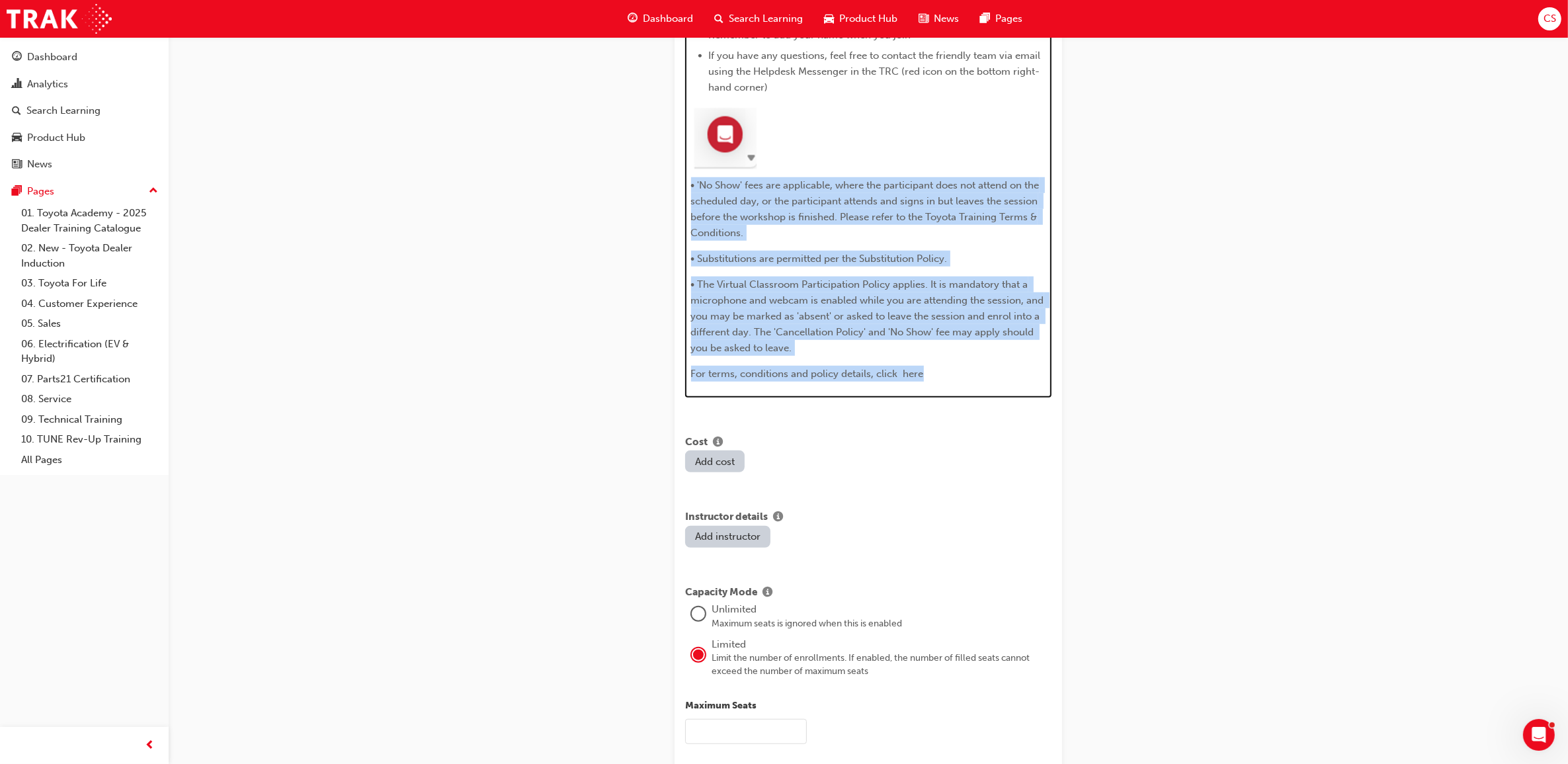
drag, startPoint x: 936, startPoint y: 388, endPoint x: 689, endPoint y: 192, distance: 315.3
click at [689, 192] on div "H1 H2 H3 H4 Training link: [URL][DOMAIN_NAME][SECURITY_DATA] ﻿ Ensure you adjus…" at bounding box center [868, 131] width 366 height 533
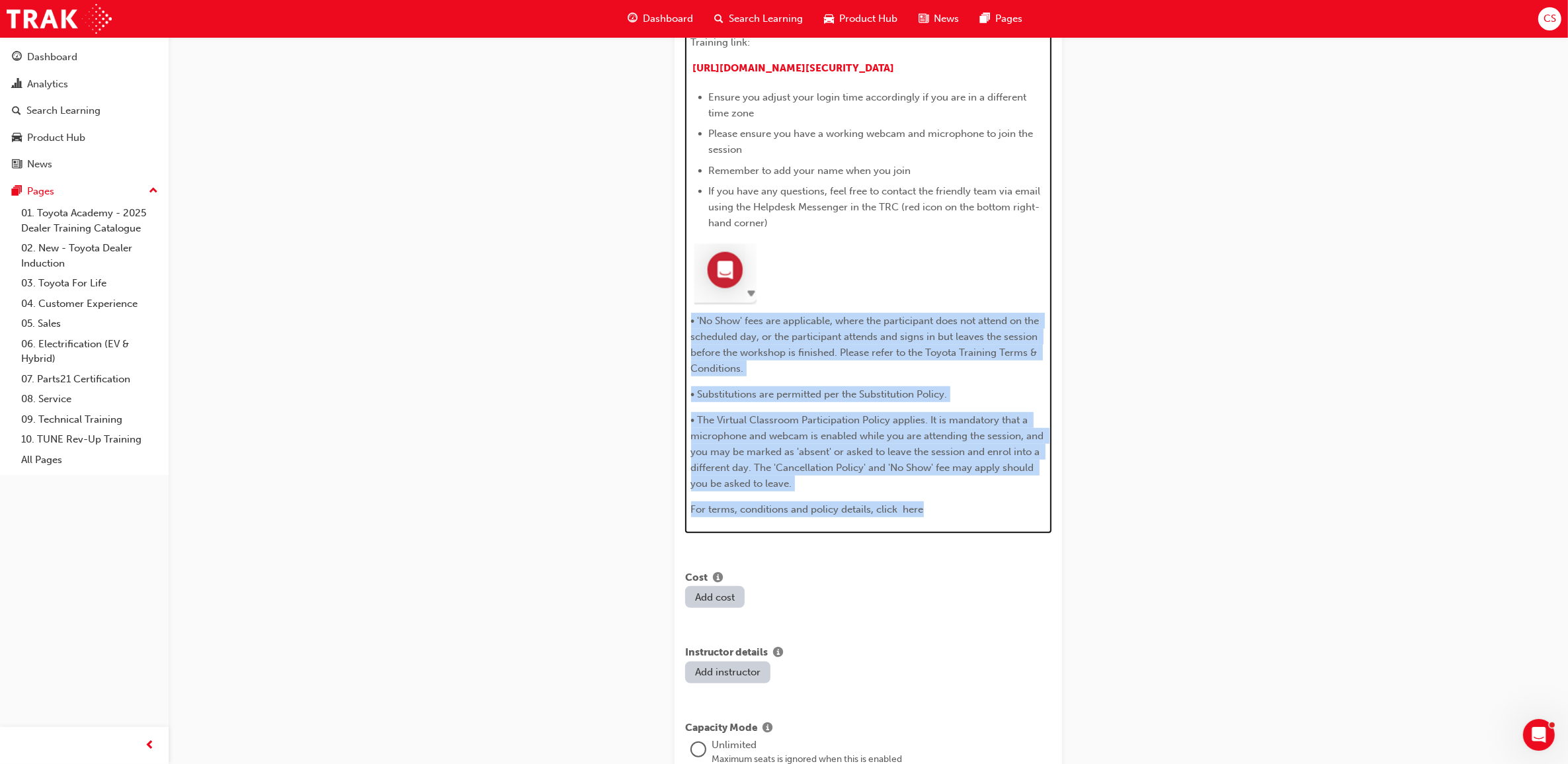
scroll to position [920, 0]
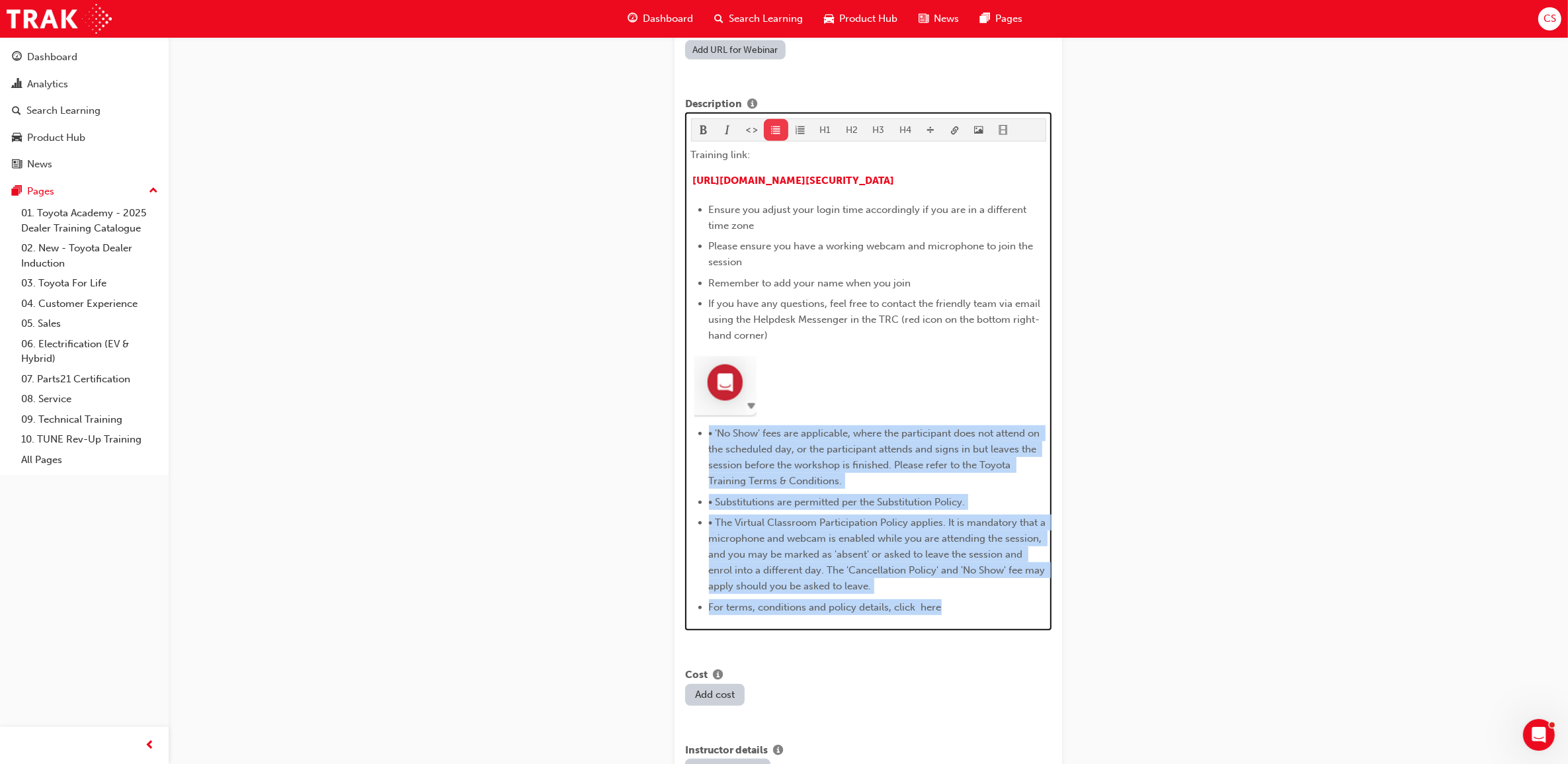
click at [771, 126] on span "format_ul-icon" at bounding box center [776, 132] width 10 height 12
click at [713, 442] on span "• 'No Show' fees are applicable, where the participant does not attend on the s…" at bounding box center [876, 457] width 334 height 59
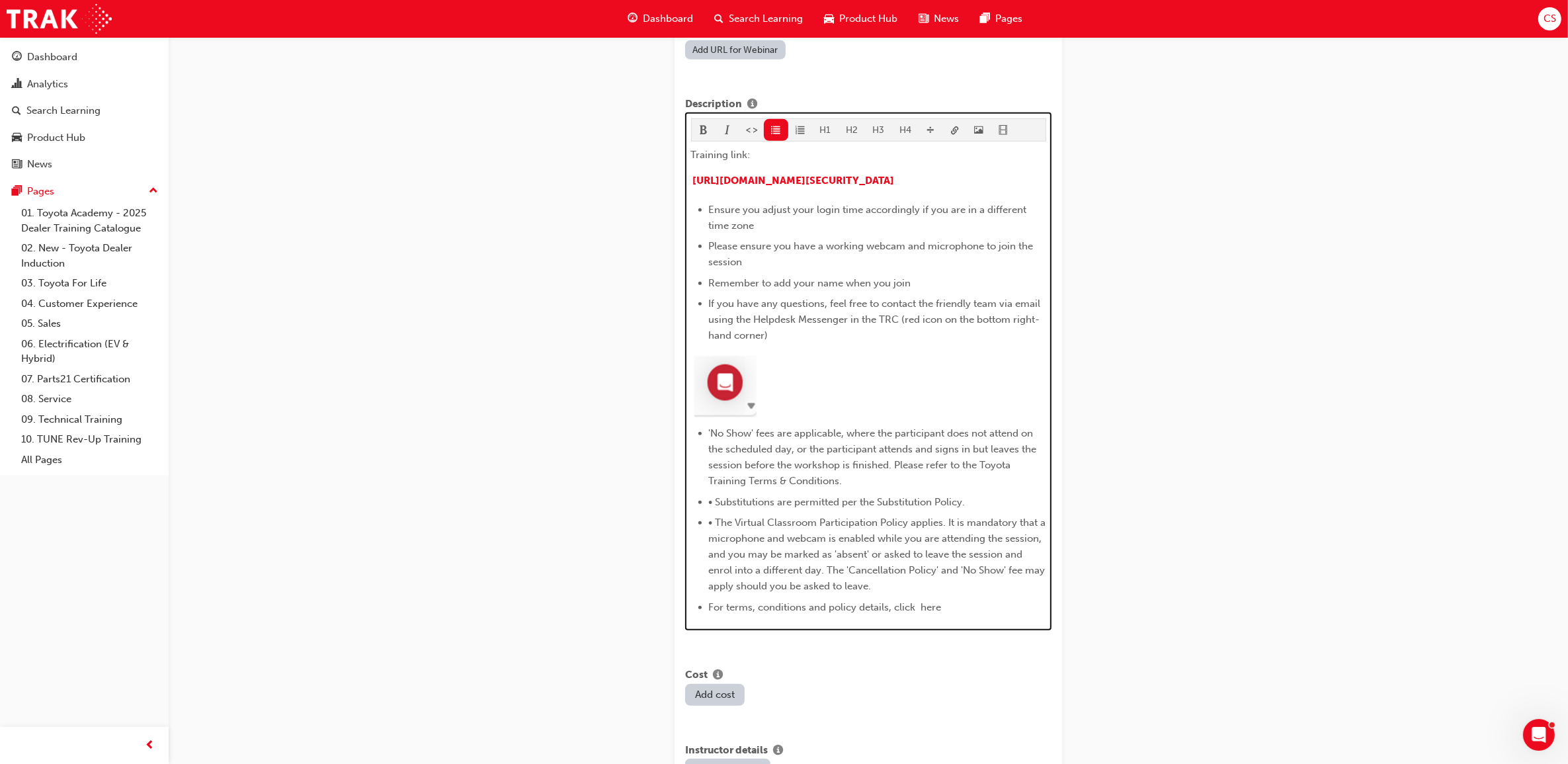
click at [715, 508] on span "• Substitutions are permitted per the Substitution Policy." at bounding box center [837, 502] width 256 height 12
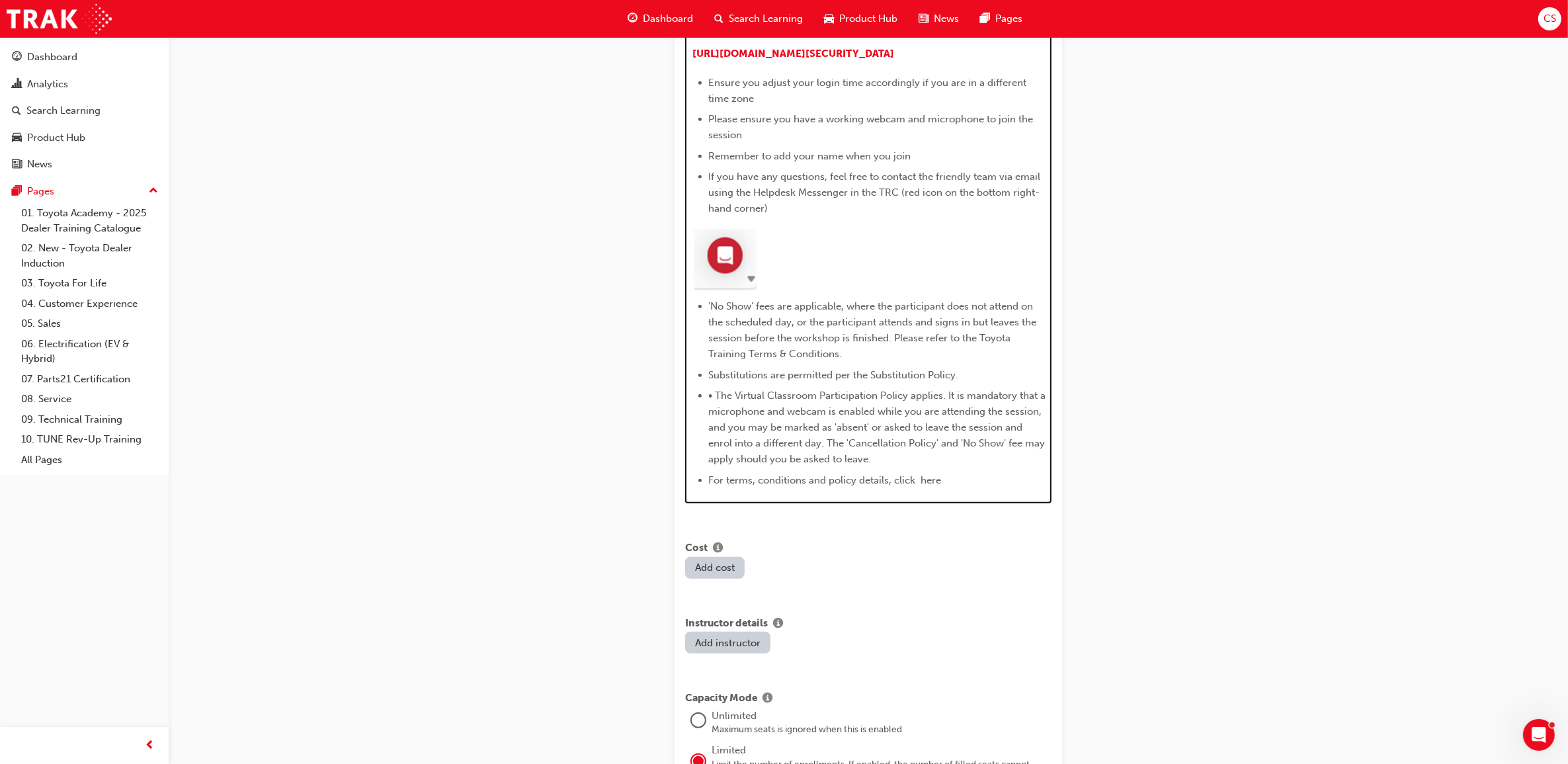
click at [716, 404] on span "• The Virtual Classroom Participation Policy applies. It is mandatory that a mi…" at bounding box center [878, 427] width 340 height 75
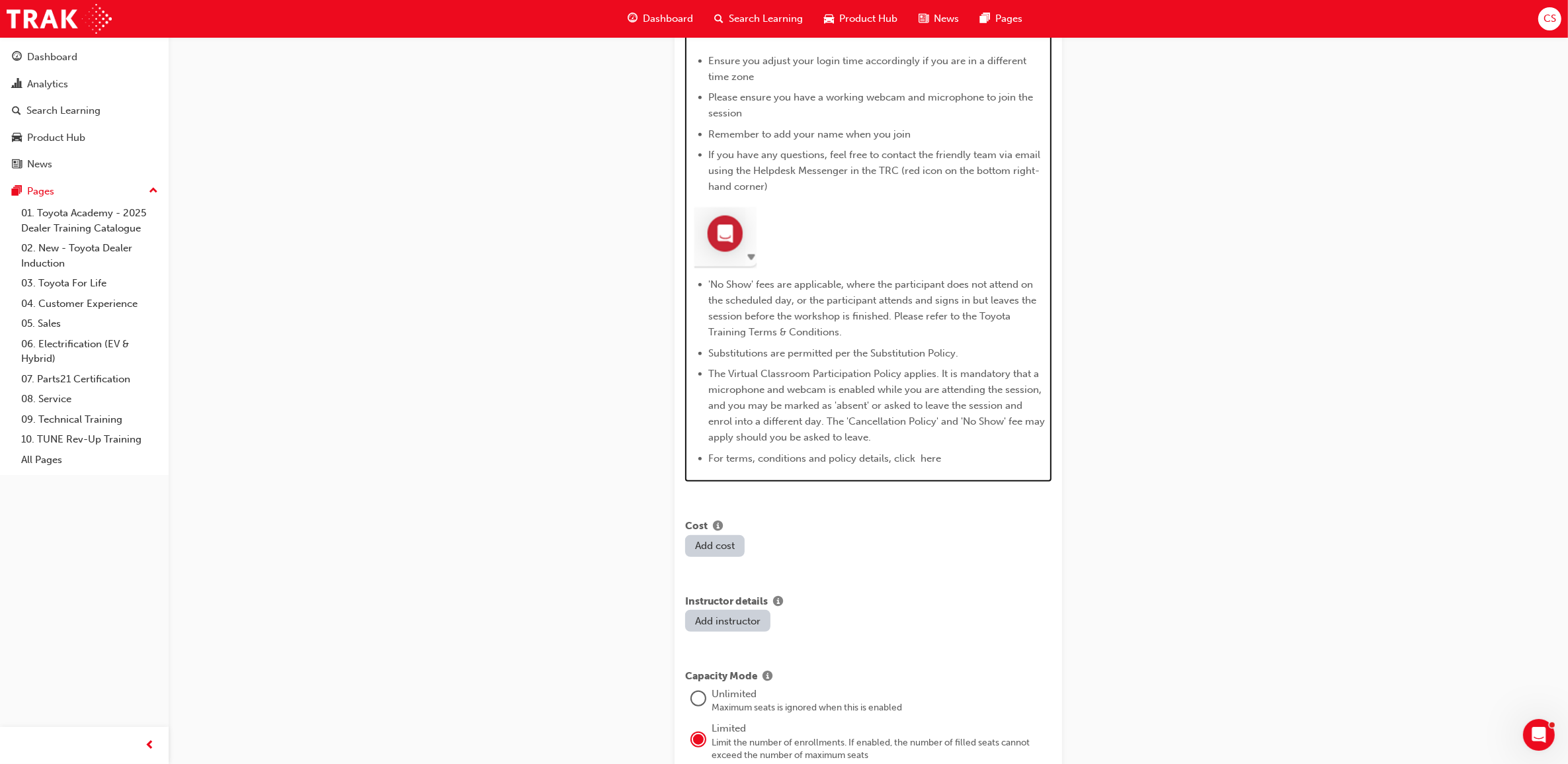
drag, startPoint x: 945, startPoint y: 465, endPoint x: 937, endPoint y: 469, distance: 8.9
click at [945, 467] on li "For terms, conditions and policy details, click here" at bounding box center [877, 458] width 337 height 16
click at [933, 465] on span "For terms, conditions and policy details, click here" at bounding box center [825, 458] width 233 height 12
click at [914, 465] on span "For terms, conditions and policy details, click here" at bounding box center [825, 458] width 233 height 12
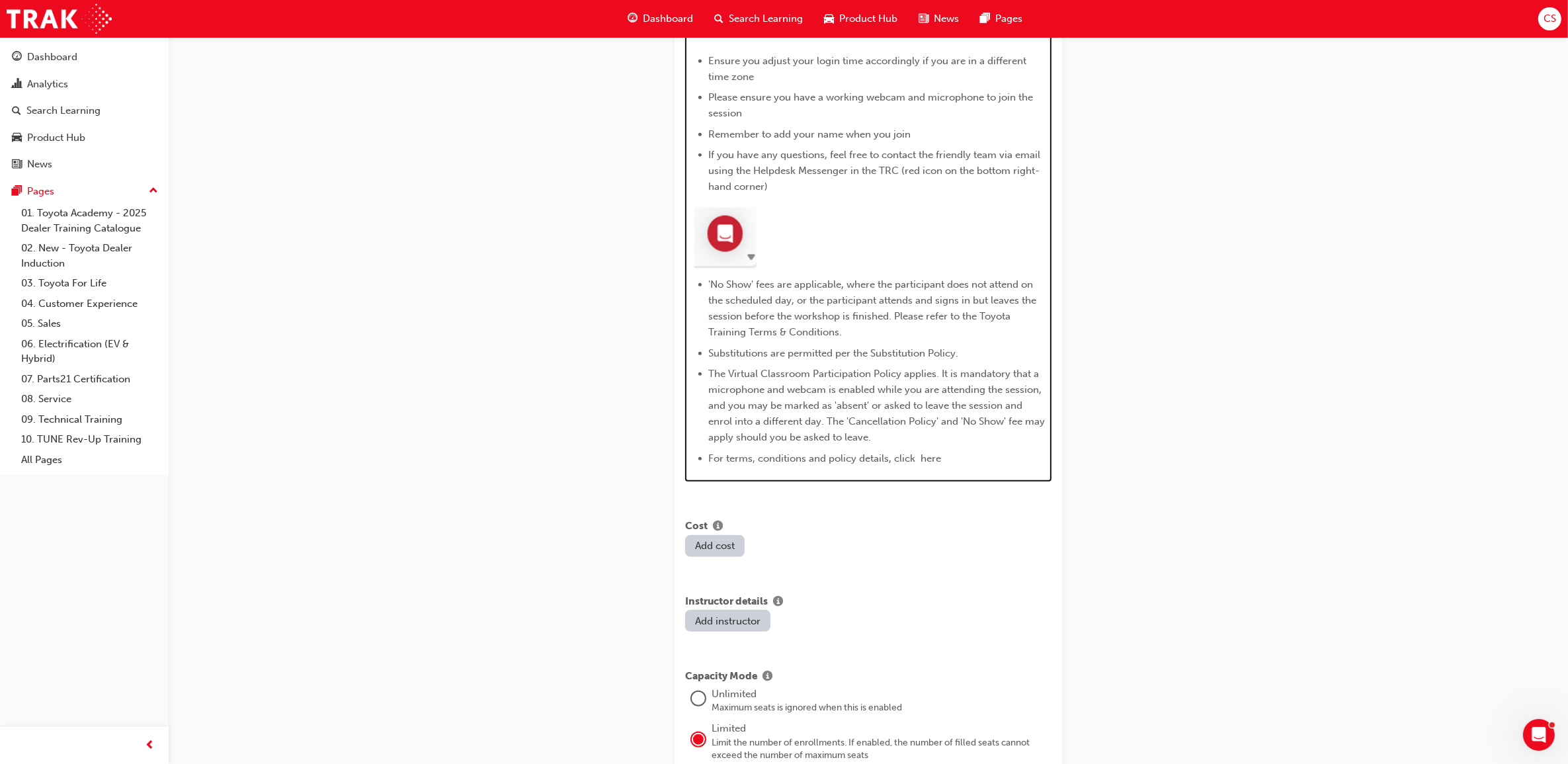
scroll to position [1153, 0]
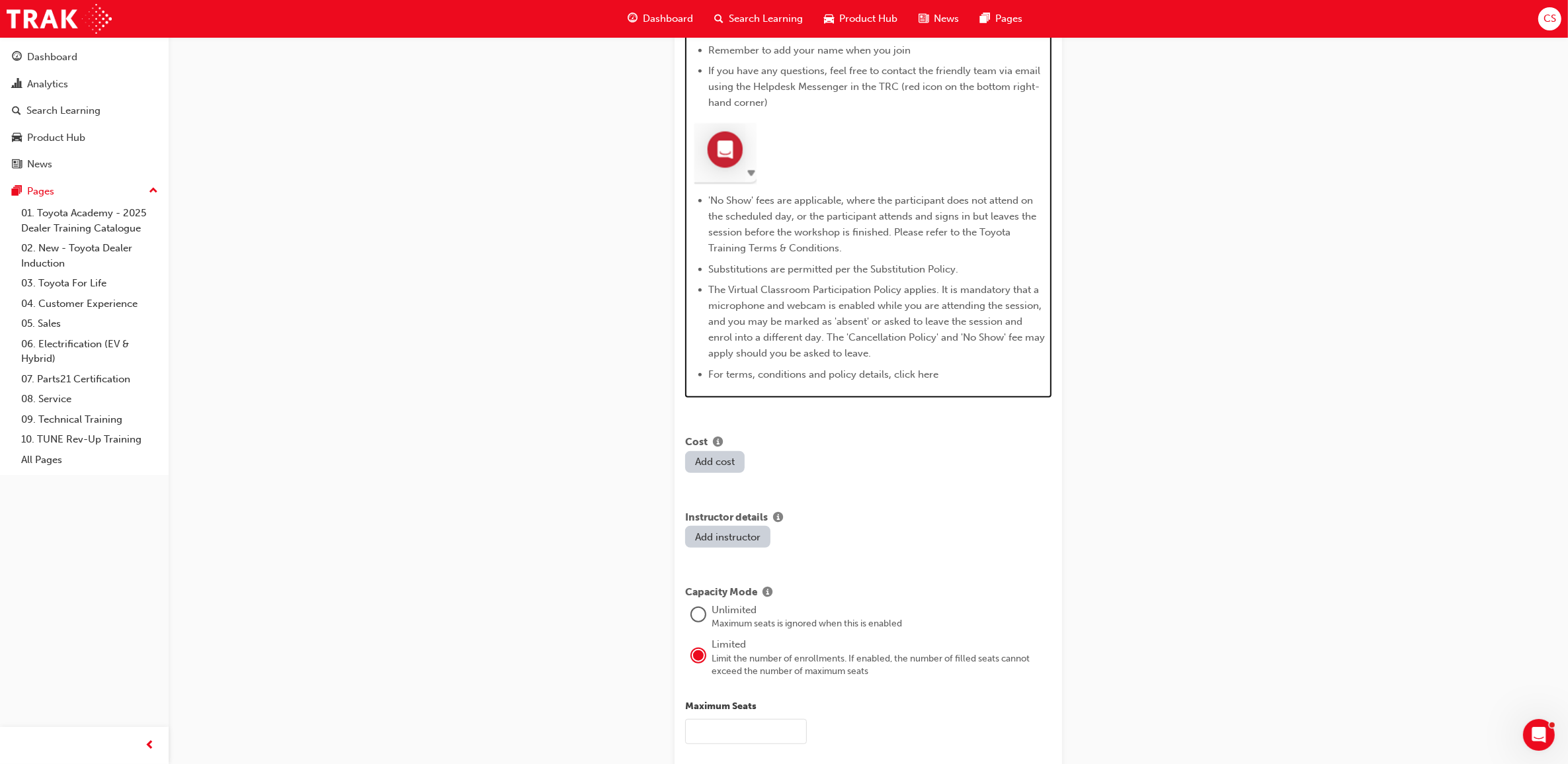
click at [920, 380] on span "For terms, conditions and policy details, click here" at bounding box center [824, 374] width 230 height 12
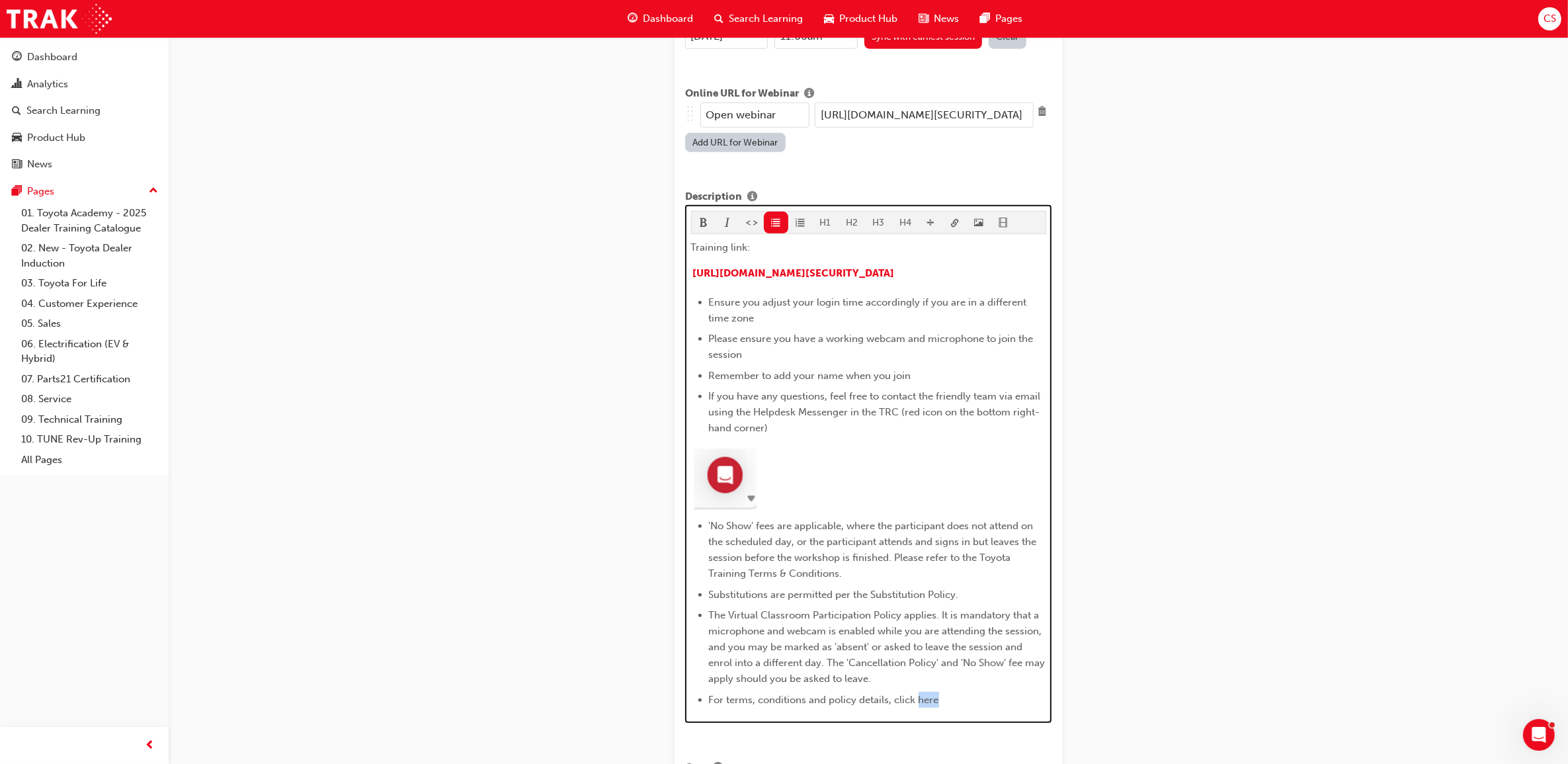
scroll to position [822, 0]
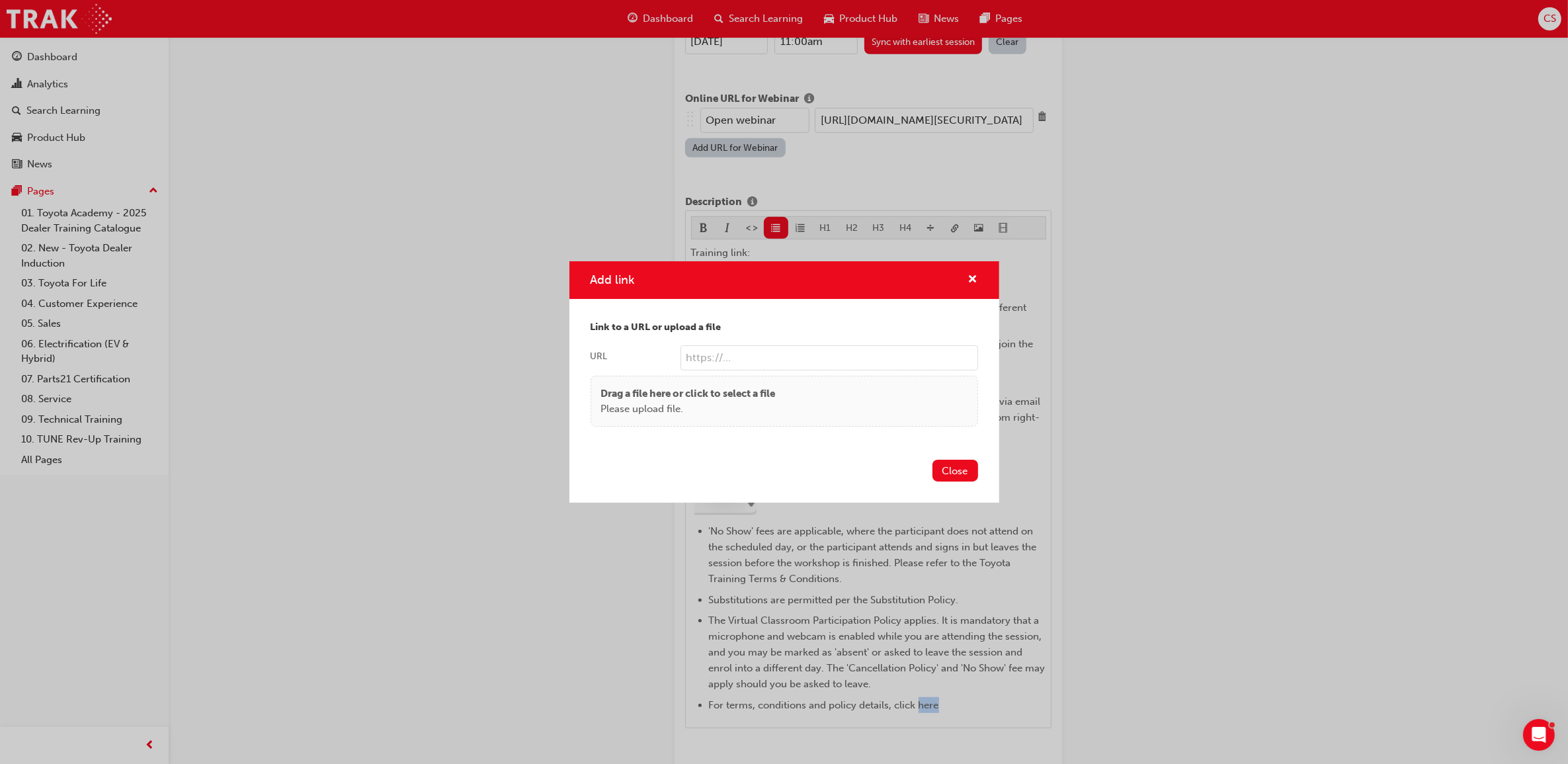
click at [727, 363] on input "URL" at bounding box center [830, 358] width 298 height 25
paste input "[URL][DOMAIN_NAME]"
type input "[URL][DOMAIN_NAME]"
click at [939, 468] on button "Close" at bounding box center [954, 471] width 46 height 21
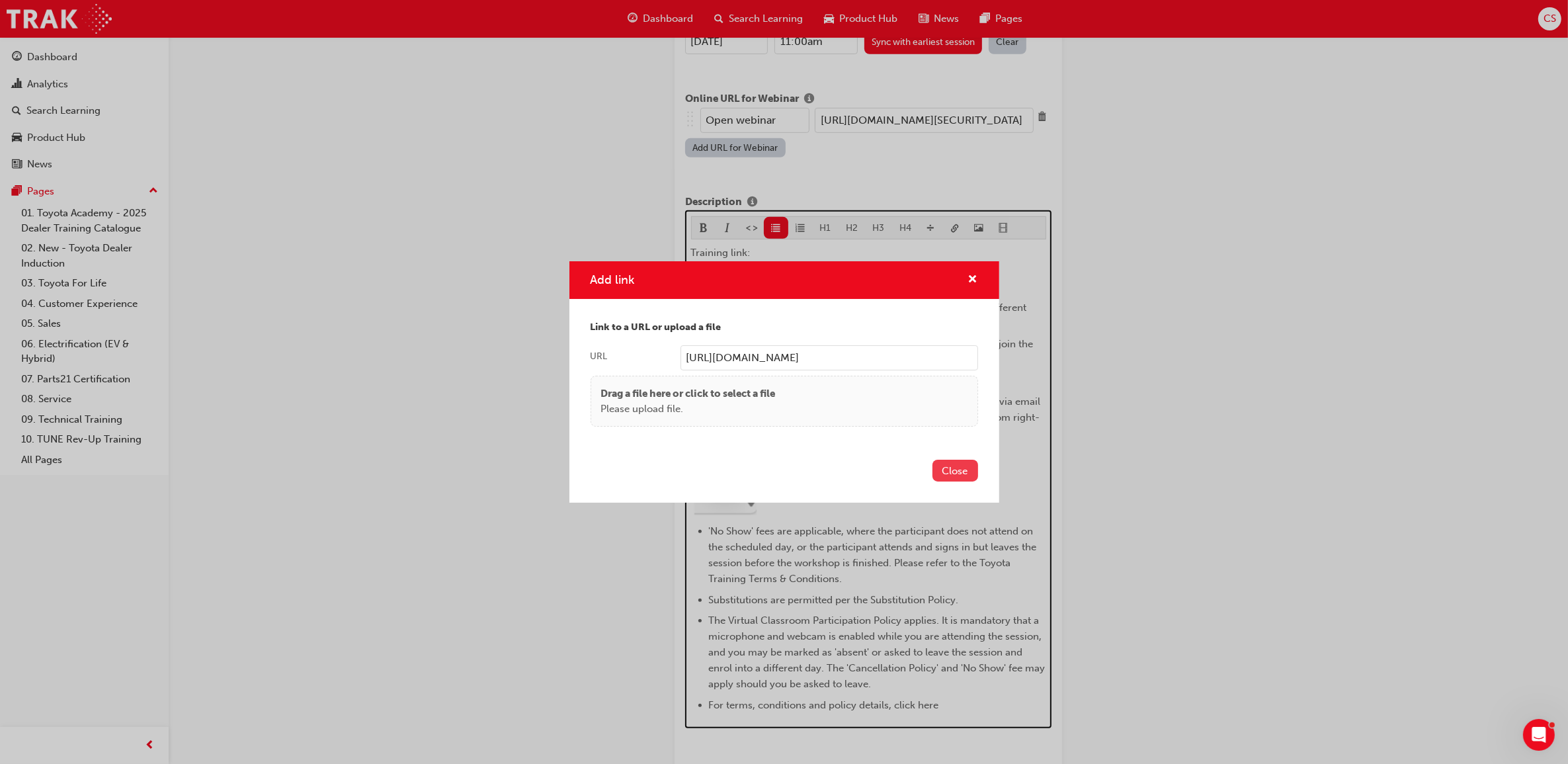
scroll to position [1153, 0]
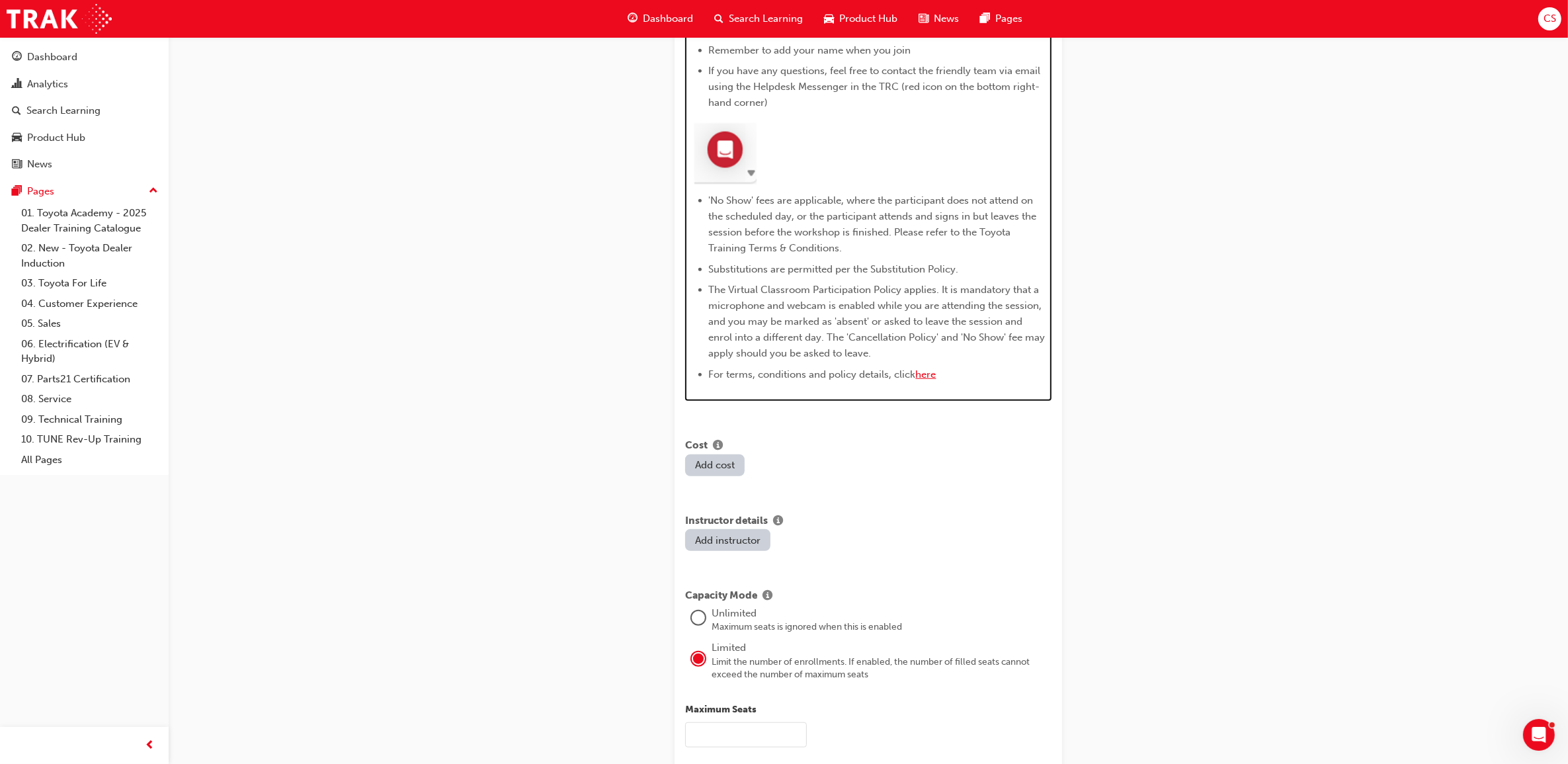
click at [928, 377] on span "here" at bounding box center [925, 374] width 20 height 12
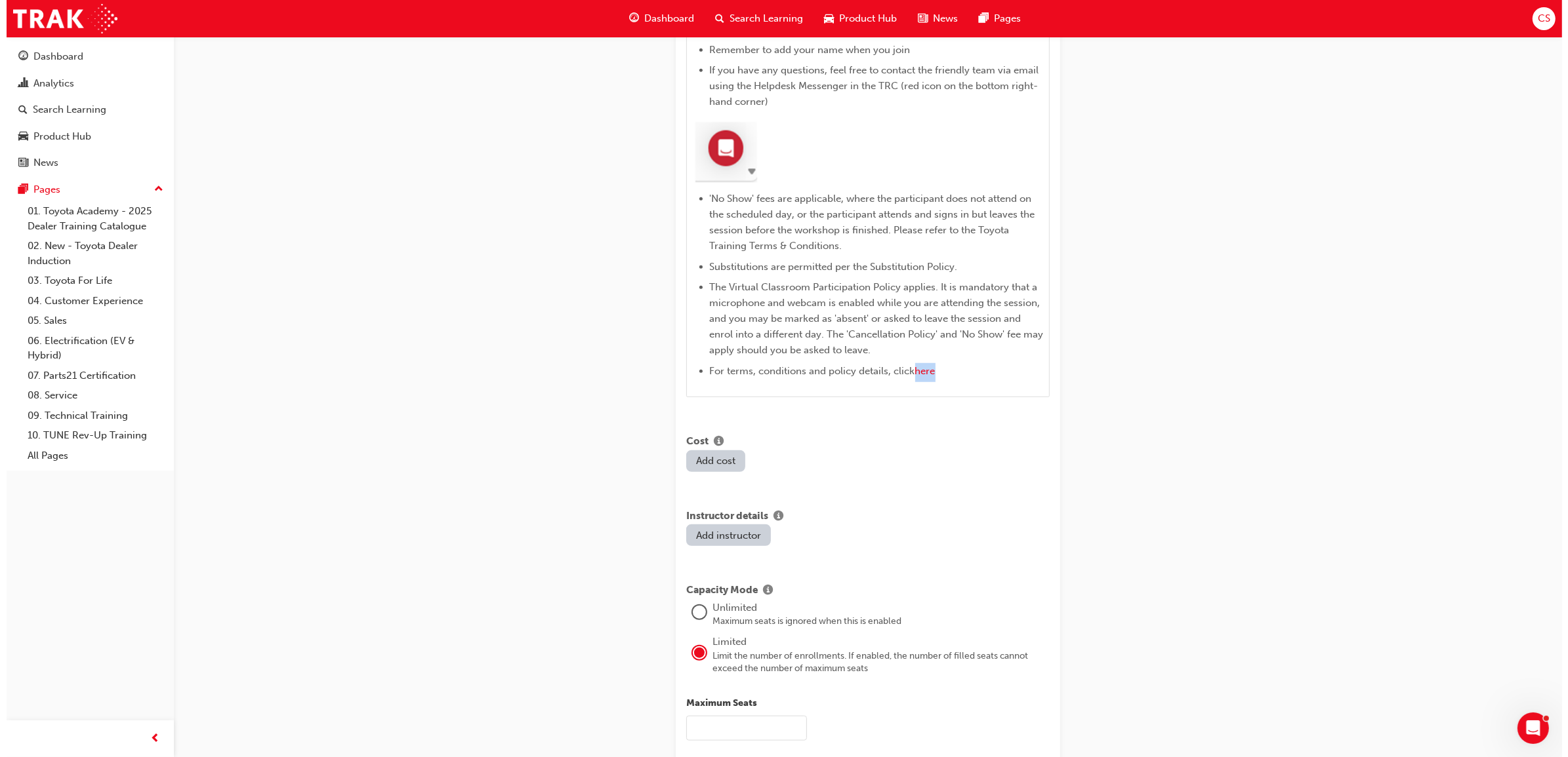
scroll to position [0, 0]
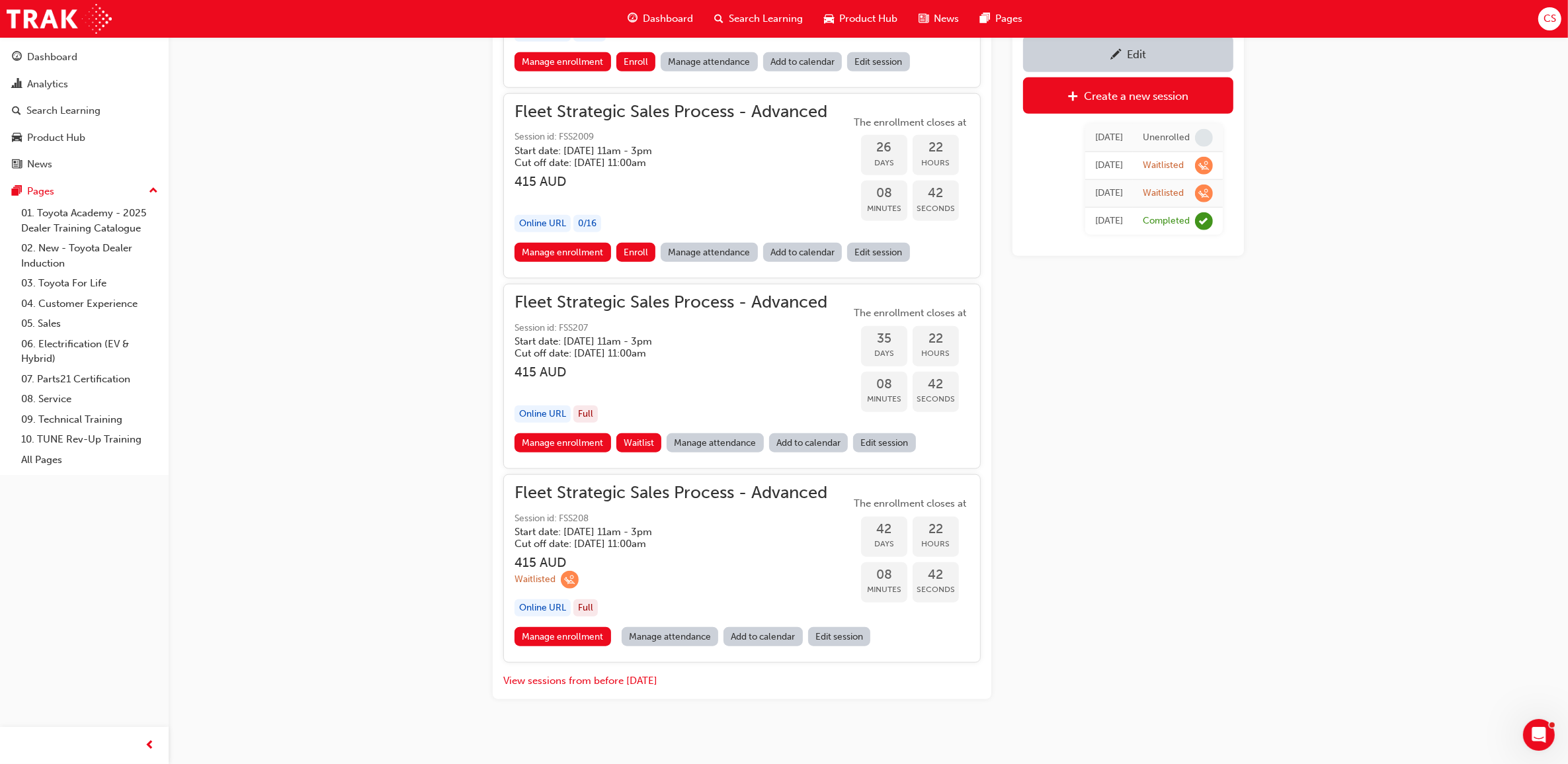
scroll to position [1652, 0]
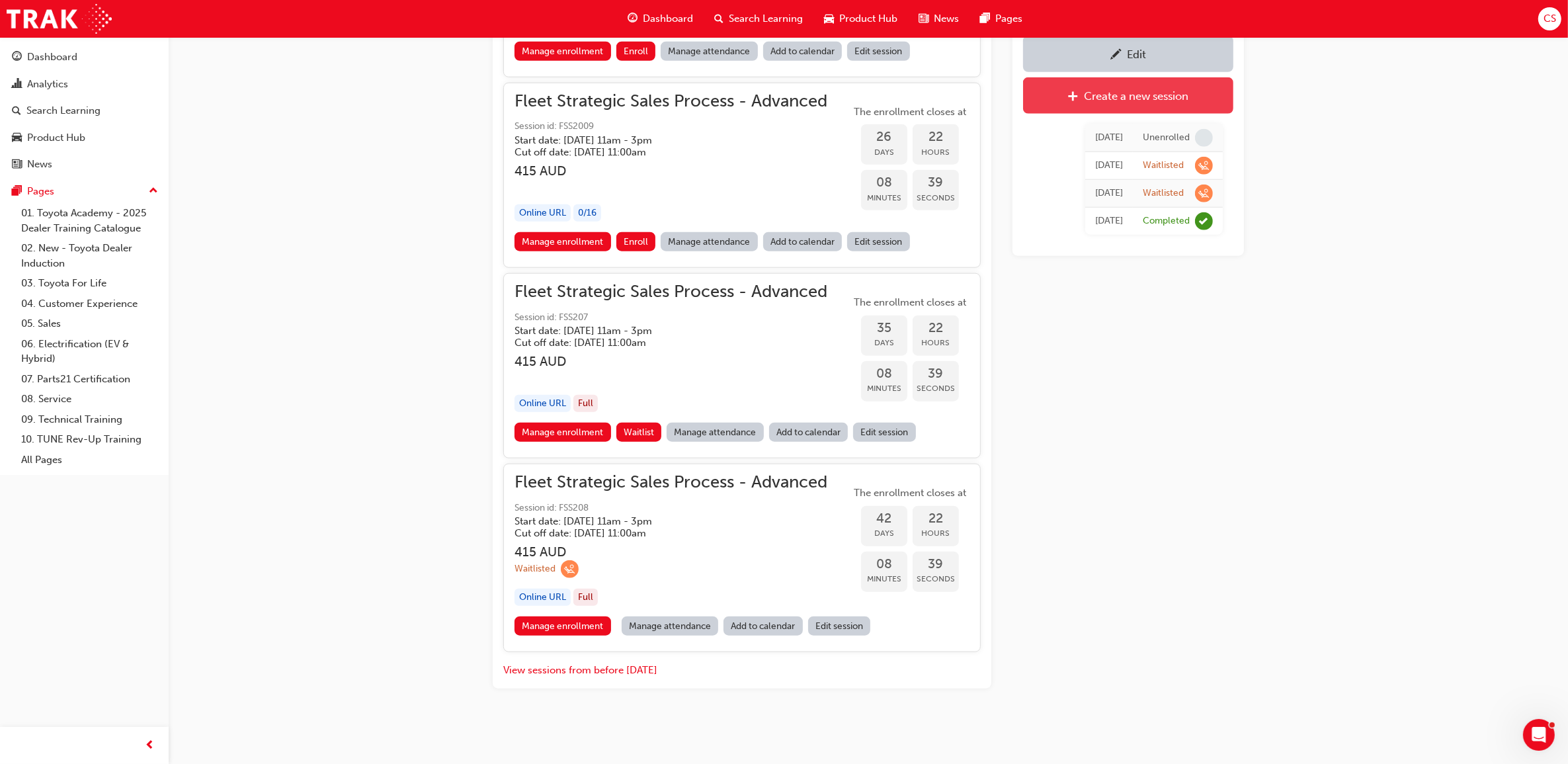
click at [1142, 103] on div "Create a new session" at bounding box center [1129, 96] width 191 height 17
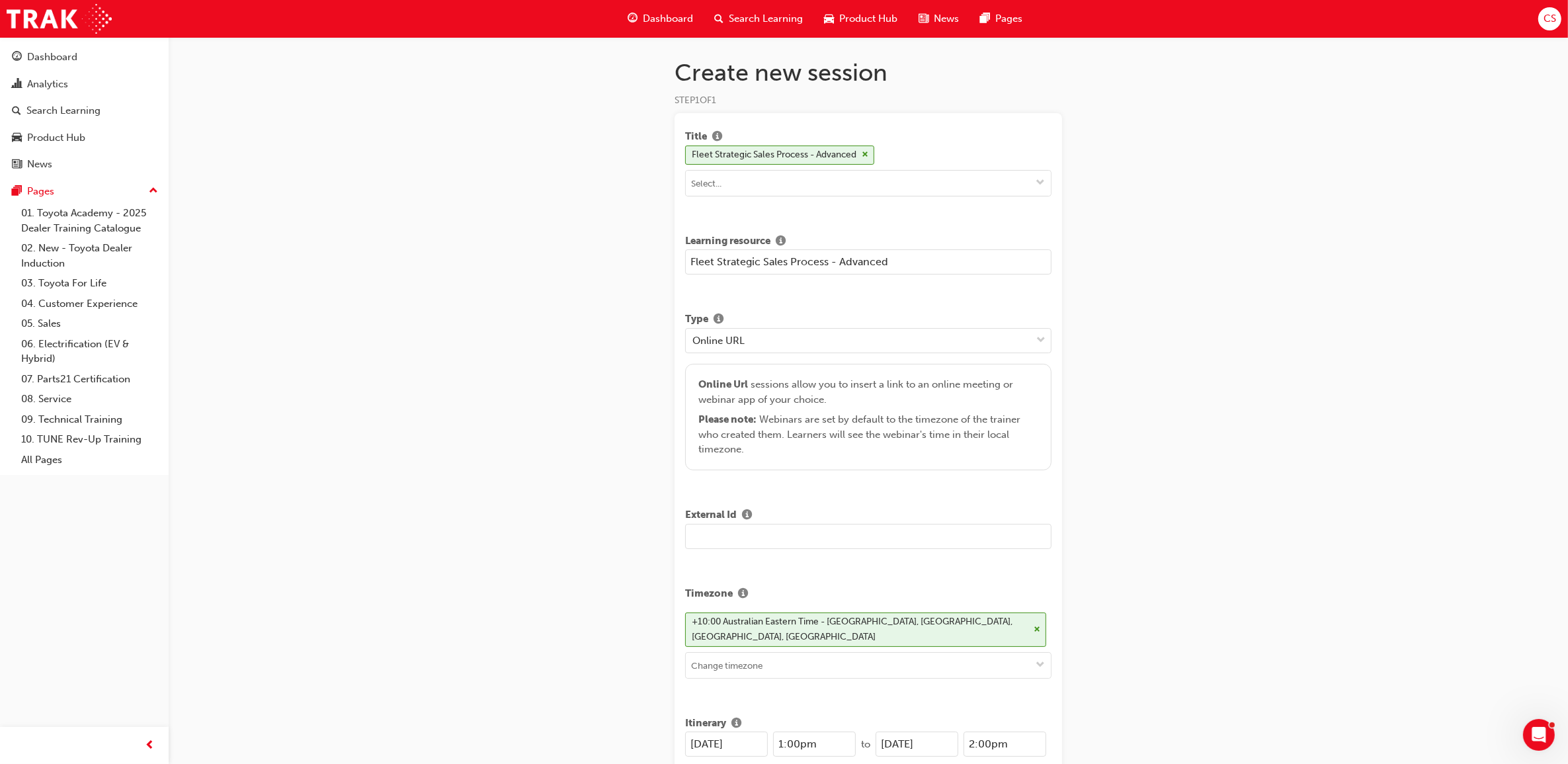
click at [770, 543] on input "text" at bounding box center [868, 537] width 366 height 25
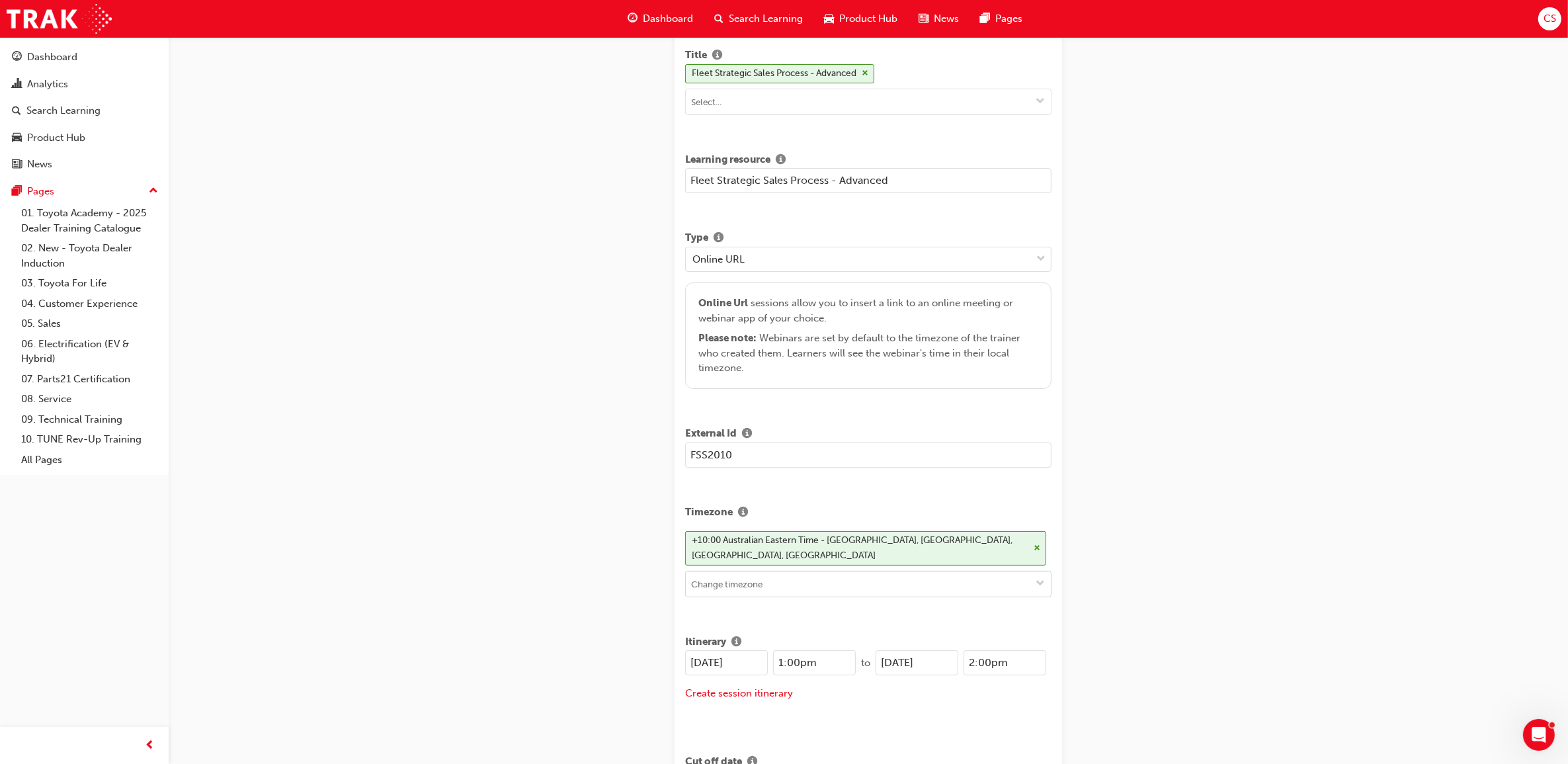
scroll to position [83, 0]
type input "FSS2010"
drag, startPoint x: 761, startPoint y: 657, endPoint x: 675, endPoint y: 656, distance: 86.0
drag, startPoint x: 754, startPoint y: 656, endPoint x: 679, endPoint y: 656, distance: 75.0
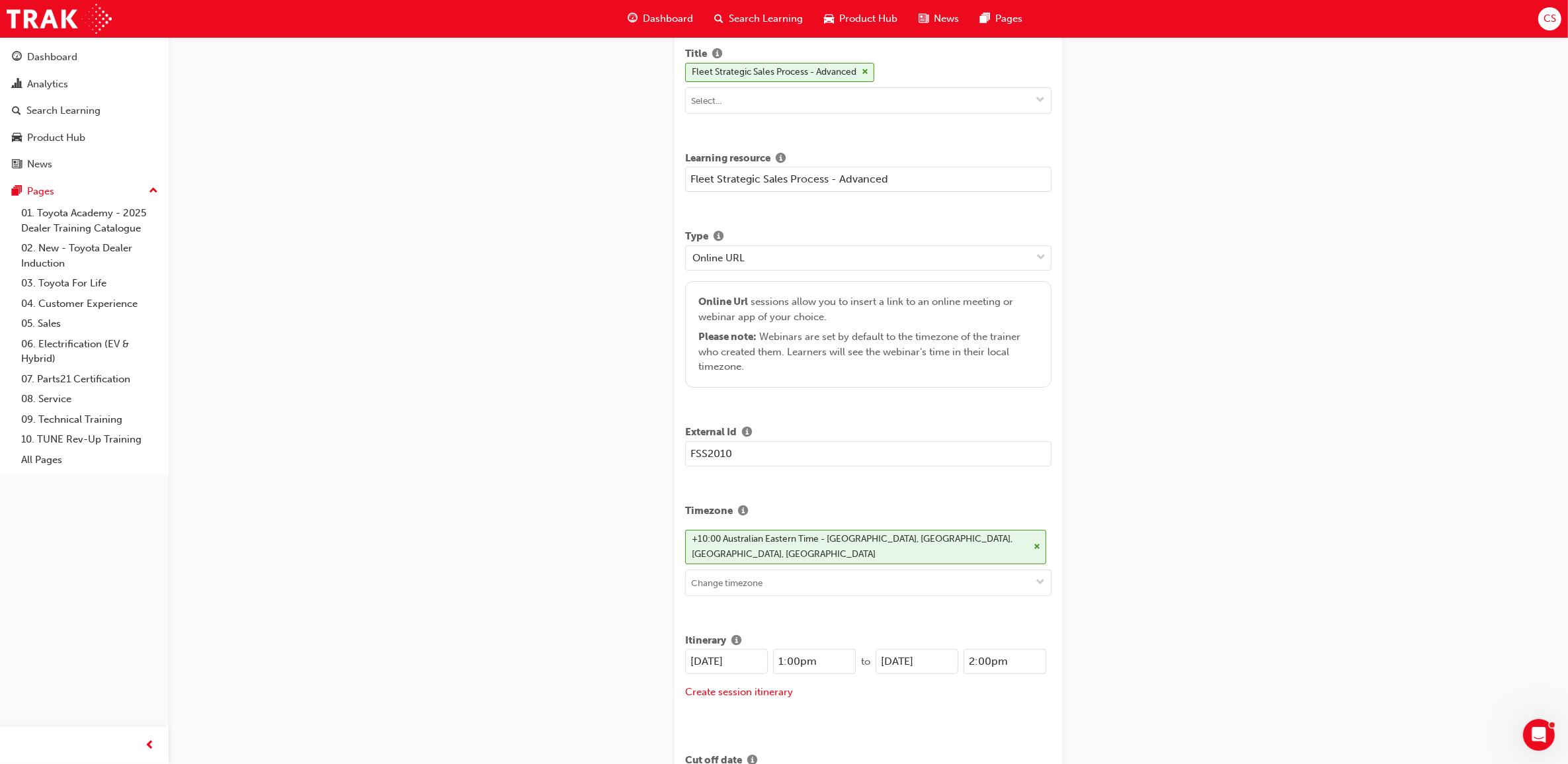
type input "[DATE]"
drag, startPoint x: 951, startPoint y: 652, endPoint x: 857, endPoint y: 652, distance: 94.0
click at [857, 652] on div "[DATE] 1:00pm to [DATE] 2:00pm" at bounding box center [865, 662] width 361 height 25
paste input "3/10"
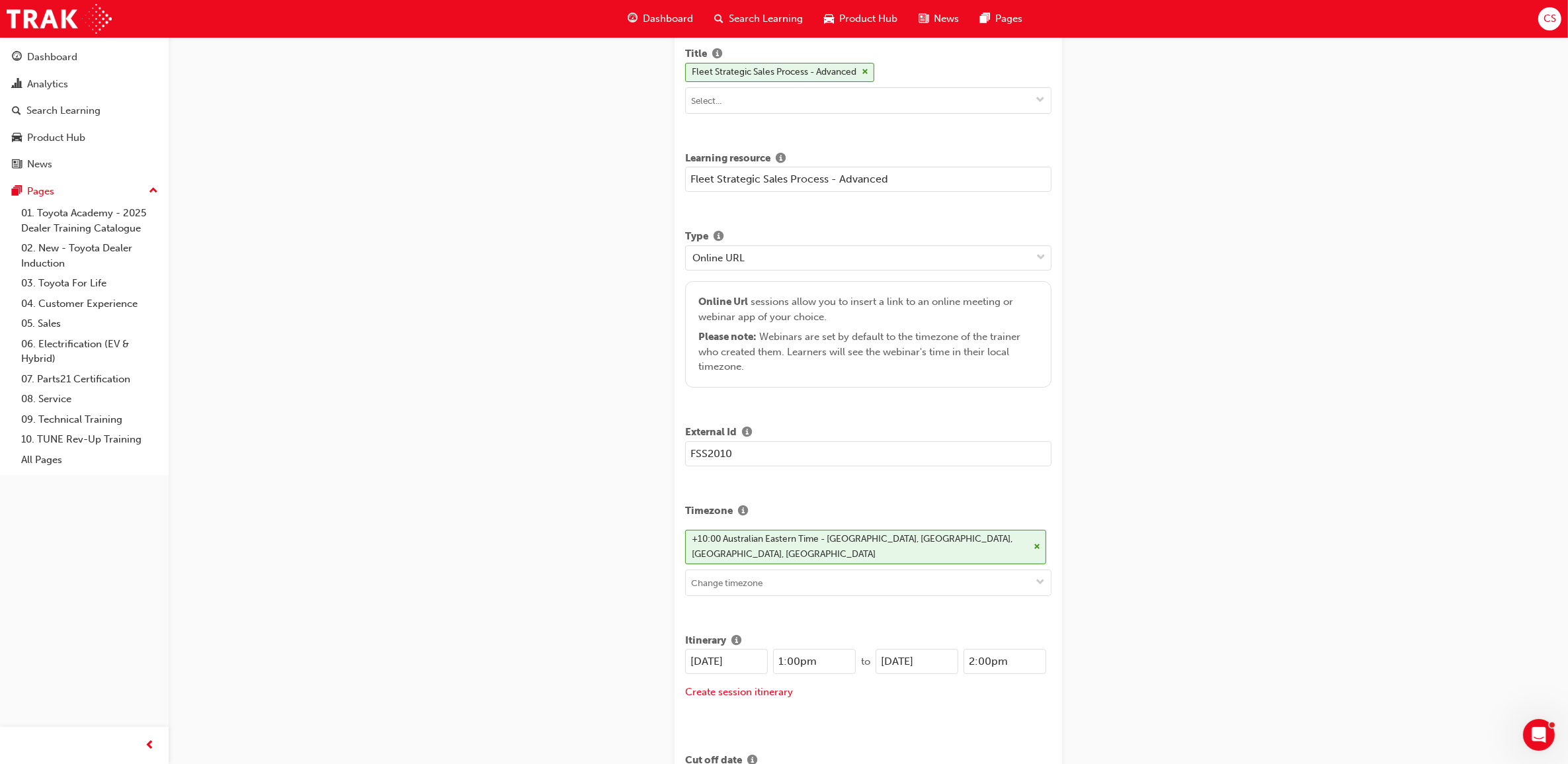
type input "[DATE]"
click at [784, 650] on input "1:00pm" at bounding box center [814, 662] width 83 height 25
drag, startPoint x: 839, startPoint y: 652, endPoint x: 939, endPoint y: 652, distance: 100.0
click at [899, 652] on div "[DATE] 11:00am to [DATE] 2:00pm" at bounding box center [865, 662] width 361 height 25
type input "11:00am"
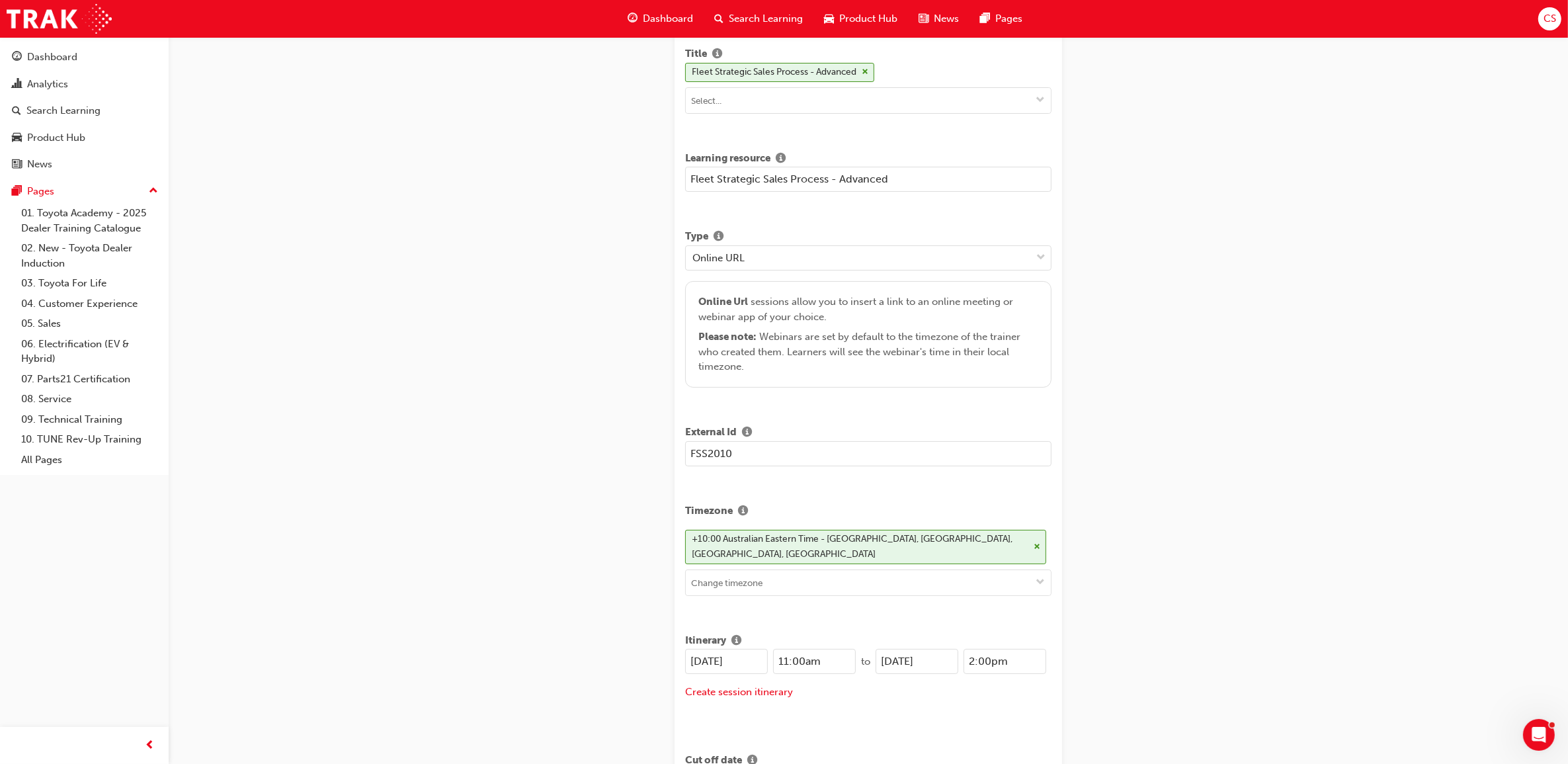
click at [973, 650] on input "2:00pm" at bounding box center [1004, 662] width 83 height 25
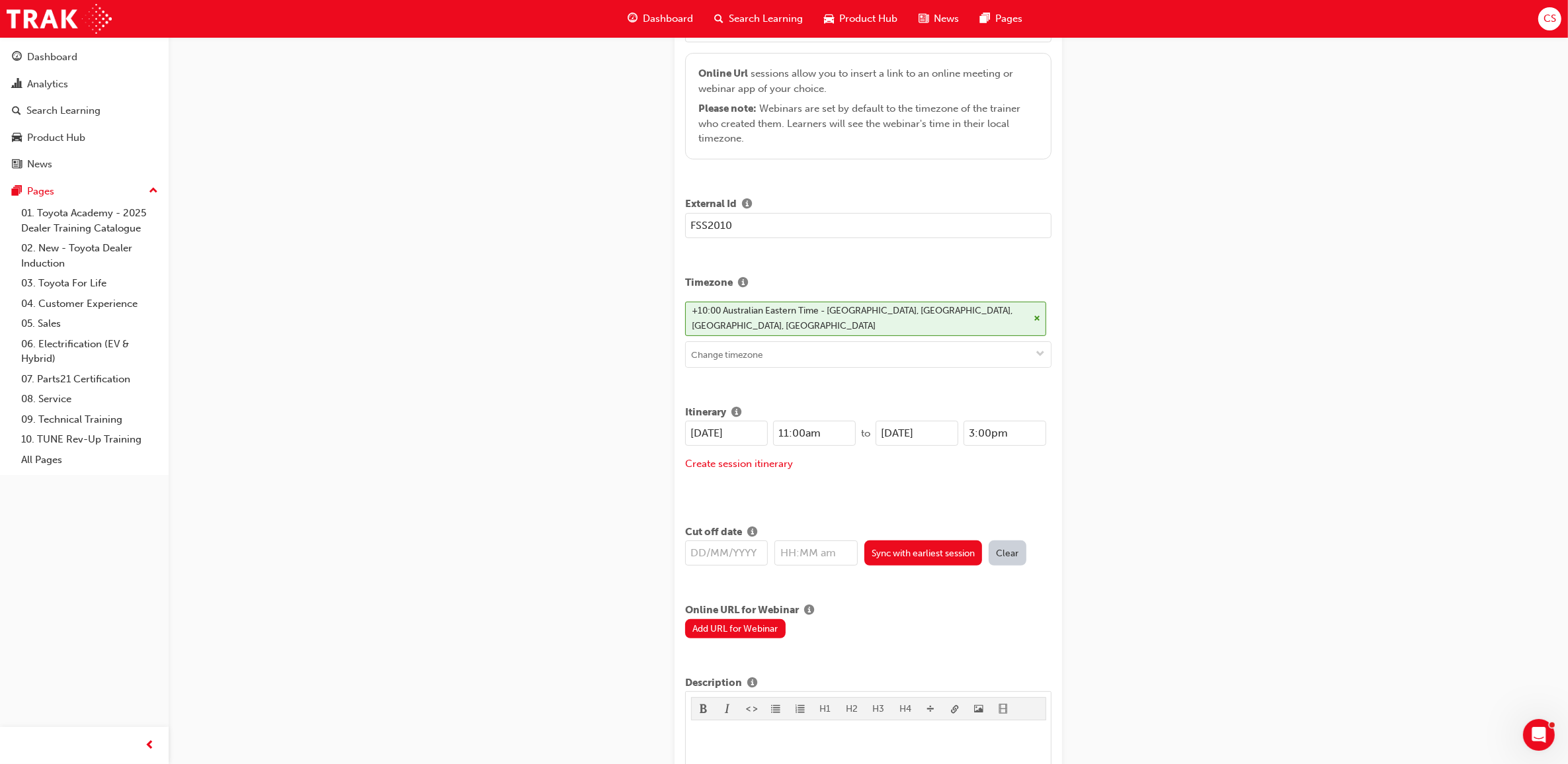
scroll to position [330, 0]
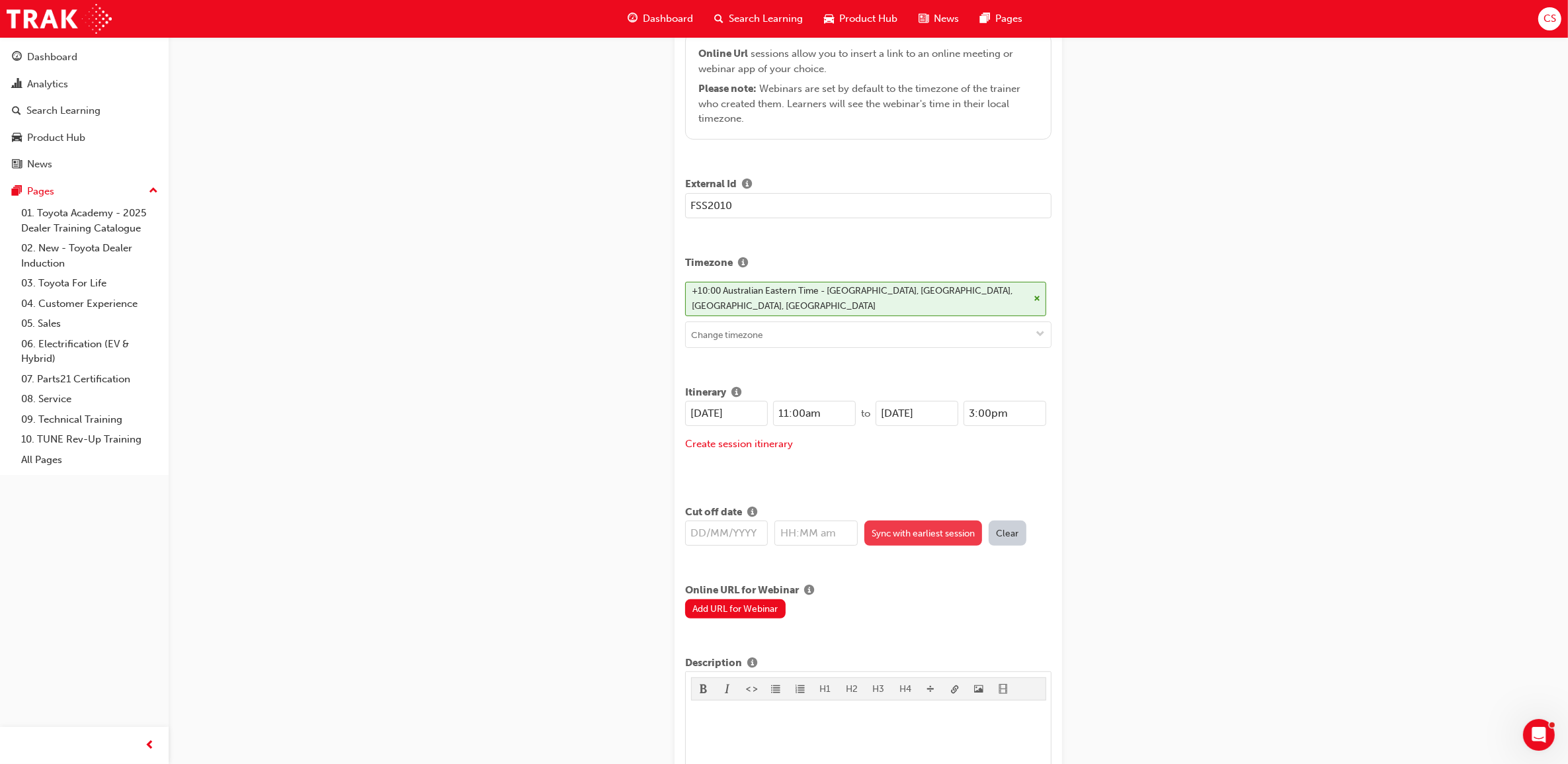
type input "3:00pm"
click at [936, 522] on button "Sync with earliest session" at bounding box center [923, 533] width 119 height 25
type input "[DATE]"
type input "11:00am"
click at [745, 713] on div "﻿" at bounding box center [869, 755] width 355 height 99
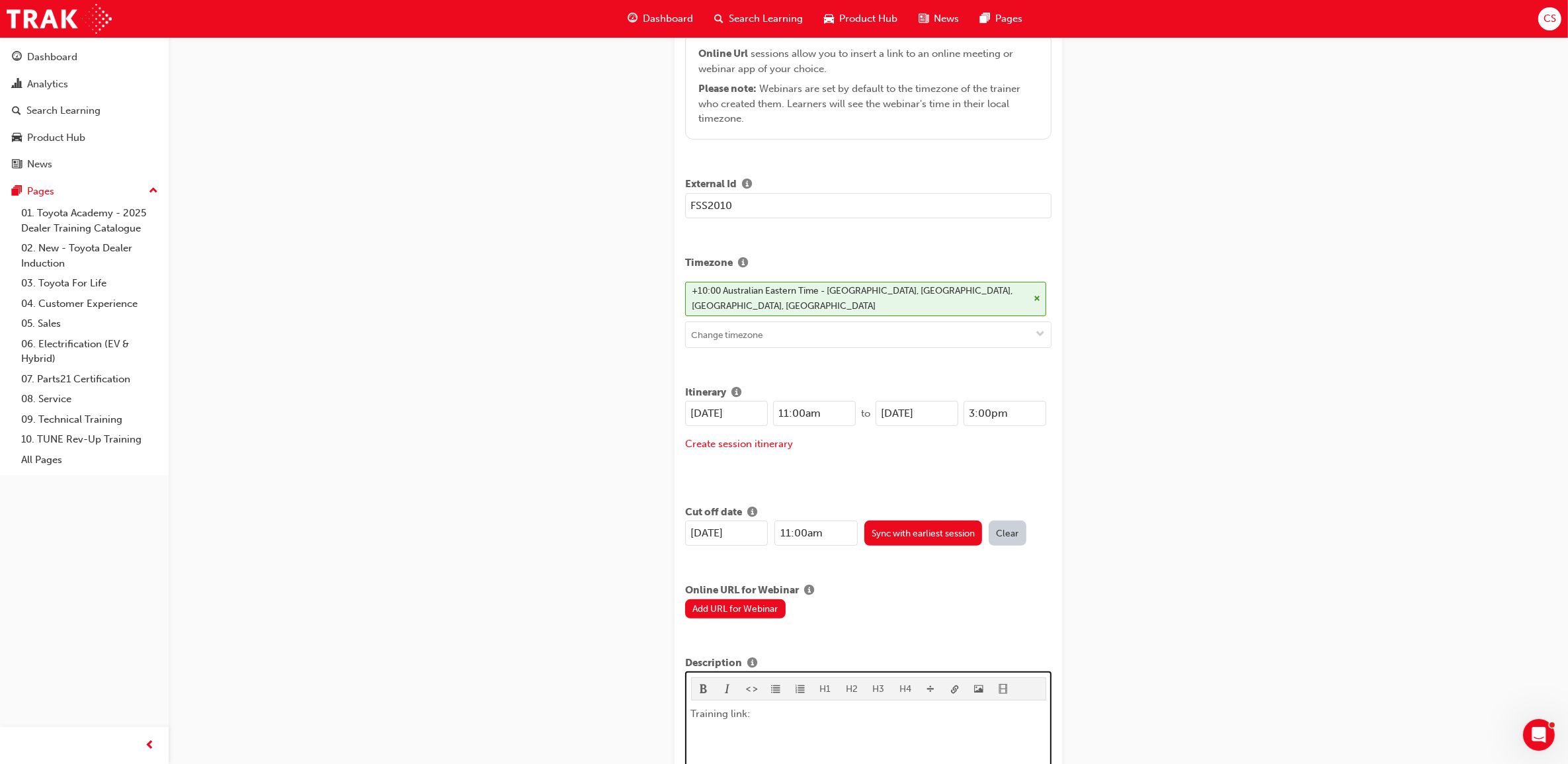
scroll to position [868, 0]
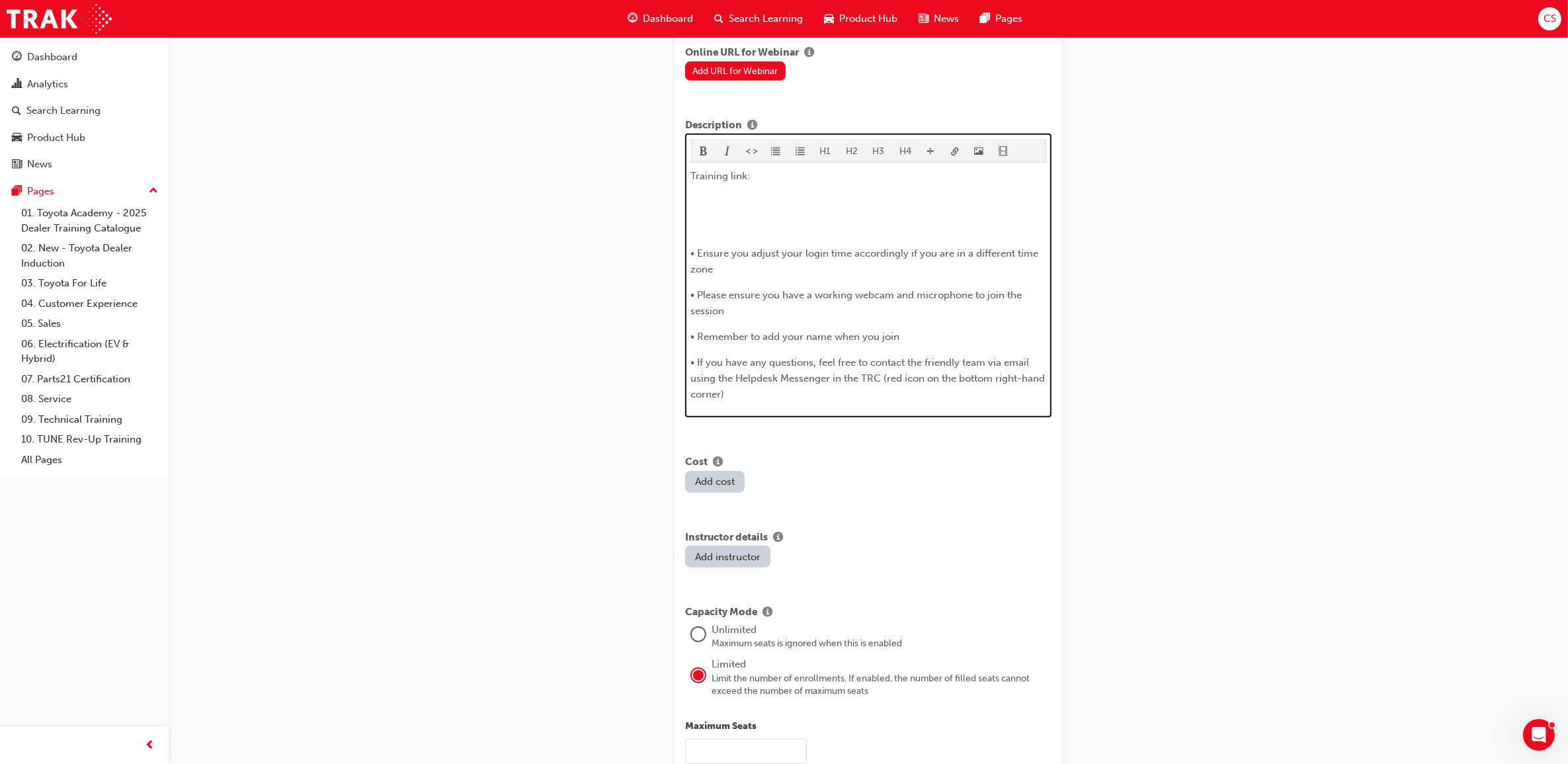
drag, startPoint x: 804, startPoint y: 384, endPoint x: 699, endPoint y: 244, distance: 175.0
click at [701, 240] on div "Training link: ​ • Ensure you adjust your login time accordingly if you are in …" at bounding box center [869, 285] width 355 height 234
click at [796, 147] on span "format_ol-icon" at bounding box center [801, 153] width 10 height 12
click at [775, 147] on span "format_ul-icon" at bounding box center [776, 153] width 10 height 12
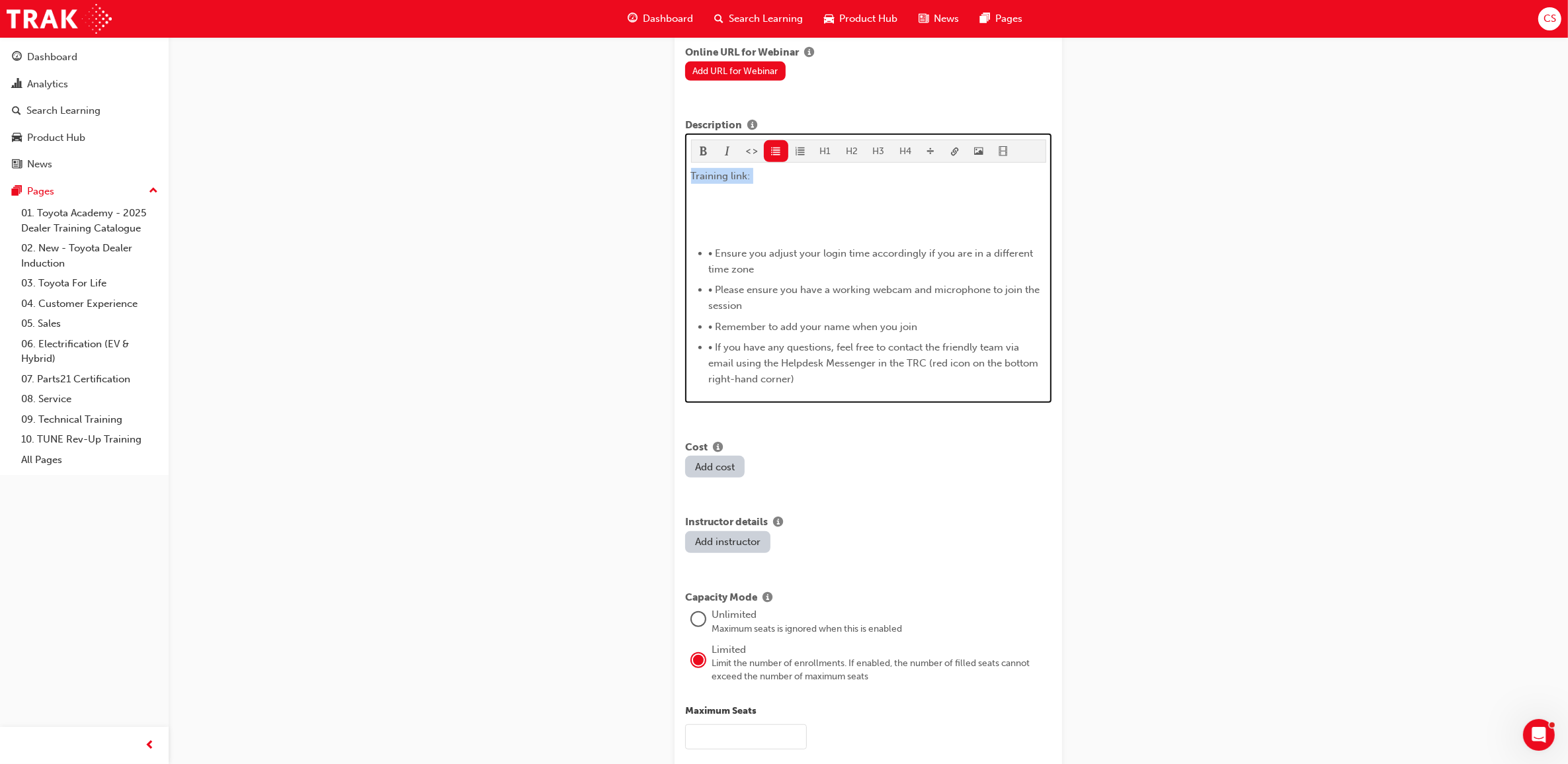
click at [732, 248] on span "• Ensure you adjust your login time accordingly if you are in a different time …" at bounding box center [873, 261] width 327 height 28
click at [737, 248] on span "• Ensure you adjust your login time accordingly if you are in a different time …" at bounding box center [873, 261] width 327 height 28
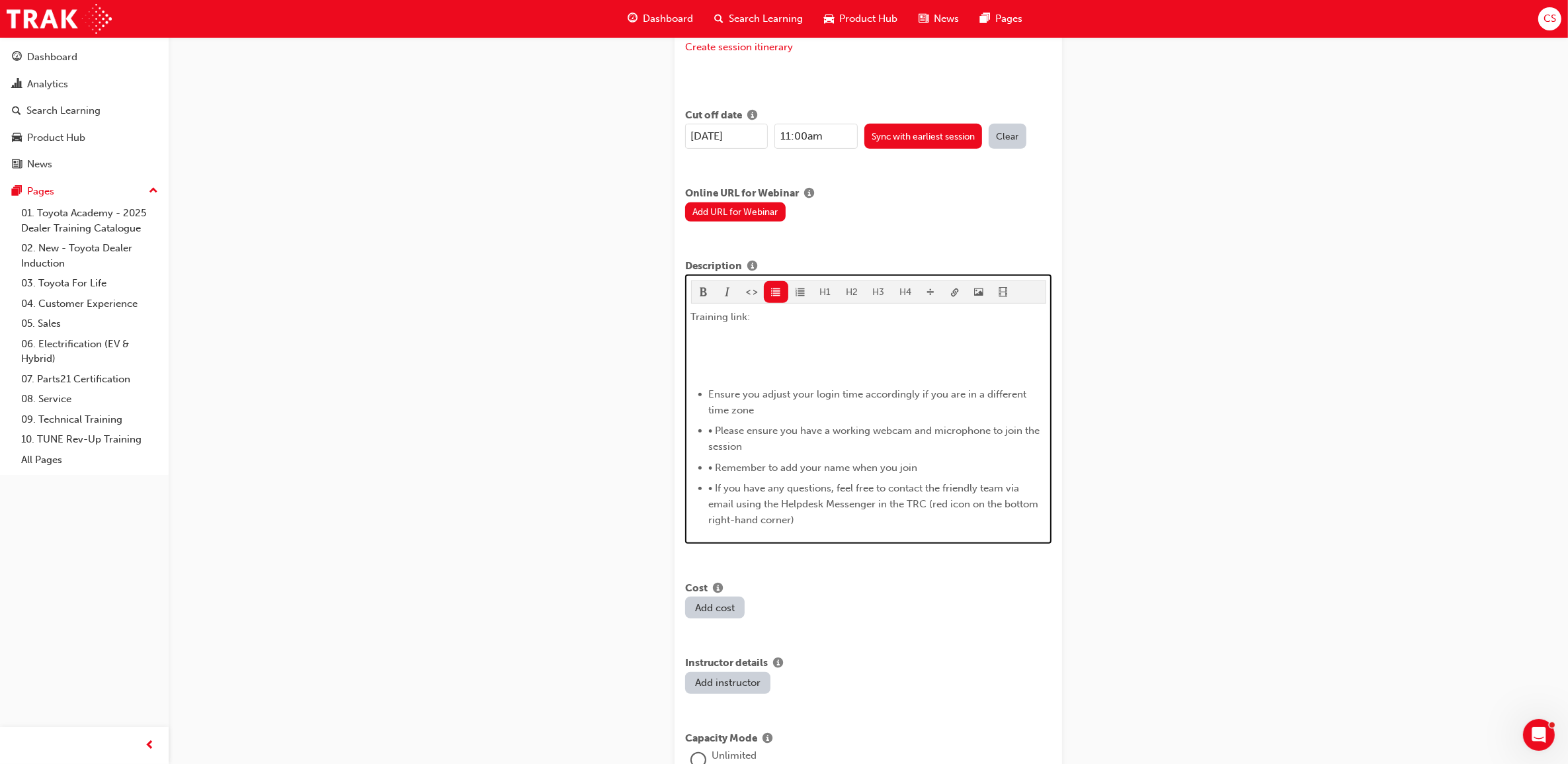
click at [729, 425] on span "• Please ensure you have a working webcam and microphone to join the session" at bounding box center [876, 439] width 334 height 28
click at [736, 425] on span "• Please ensure you have a working webcam and microphone to join the session" at bounding box center [876, 439] width 334 height 28
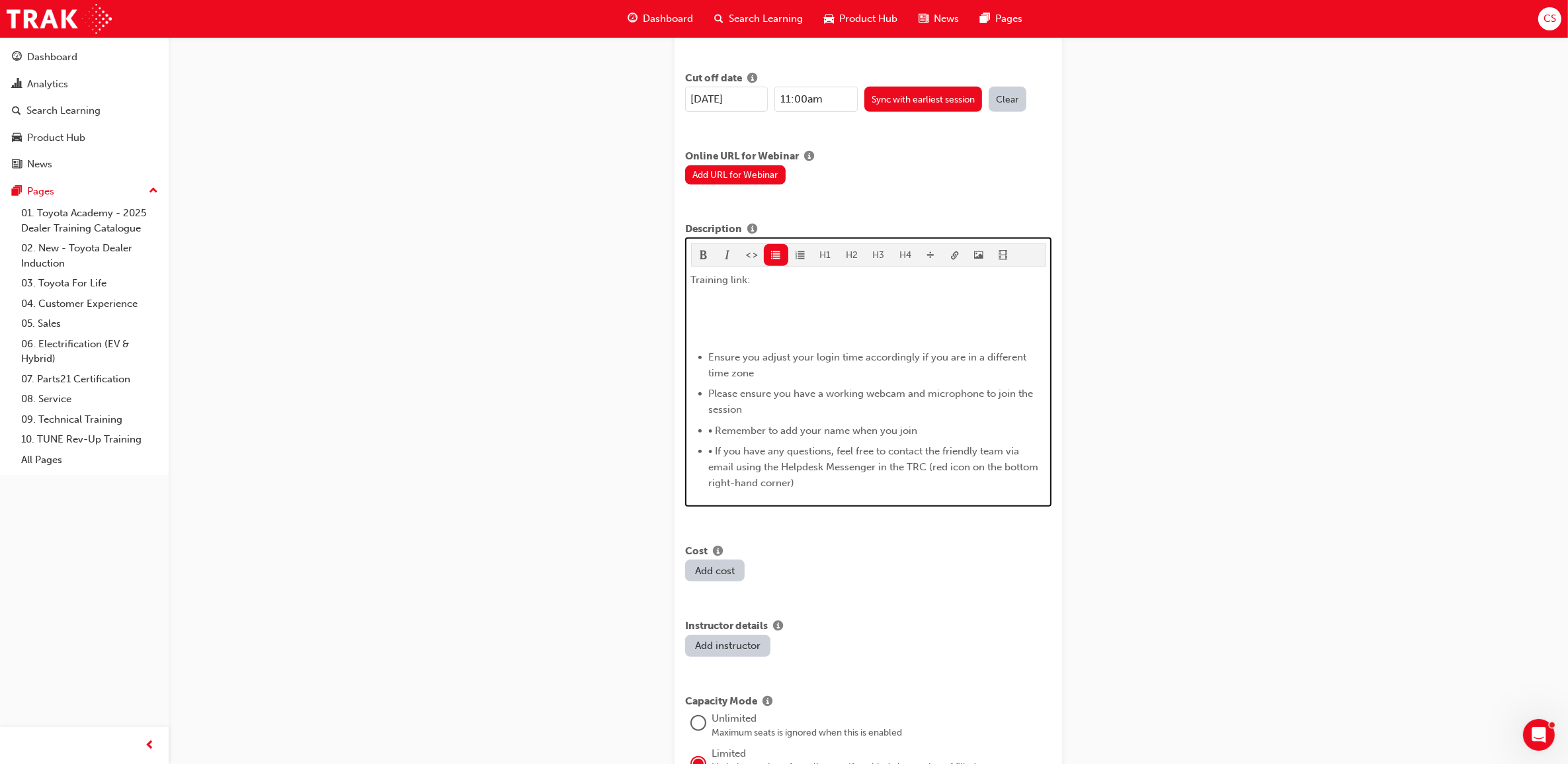
click at [734, 425] on span "• Remember to add your name when you join" at bounding box center [813, 431] width 209 height 12
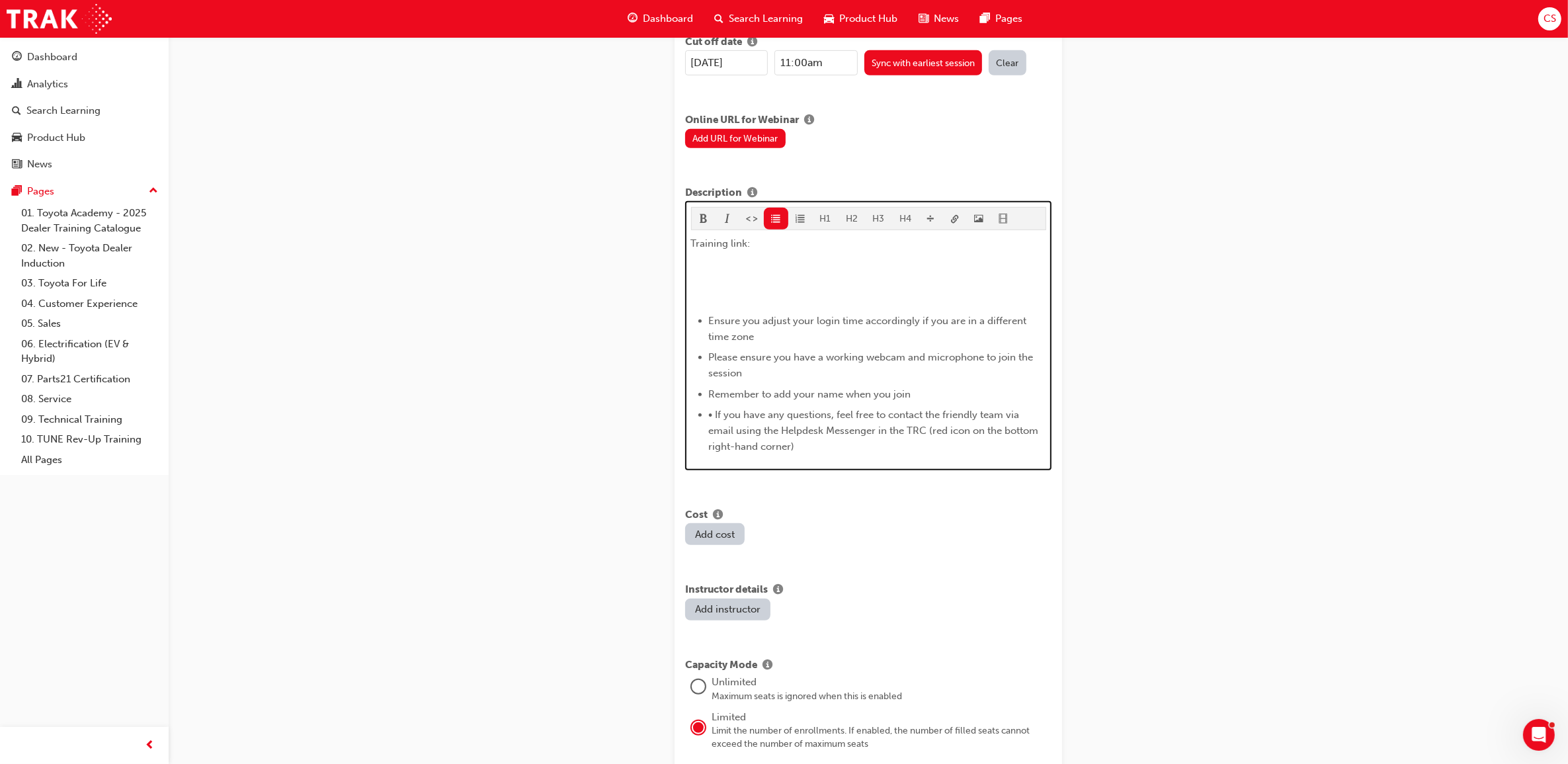
click at [734, 409] on span "• If you have any questions, feel free to contact the friendly team via email u…" at bounding box center [876, 431] width 333 height 44
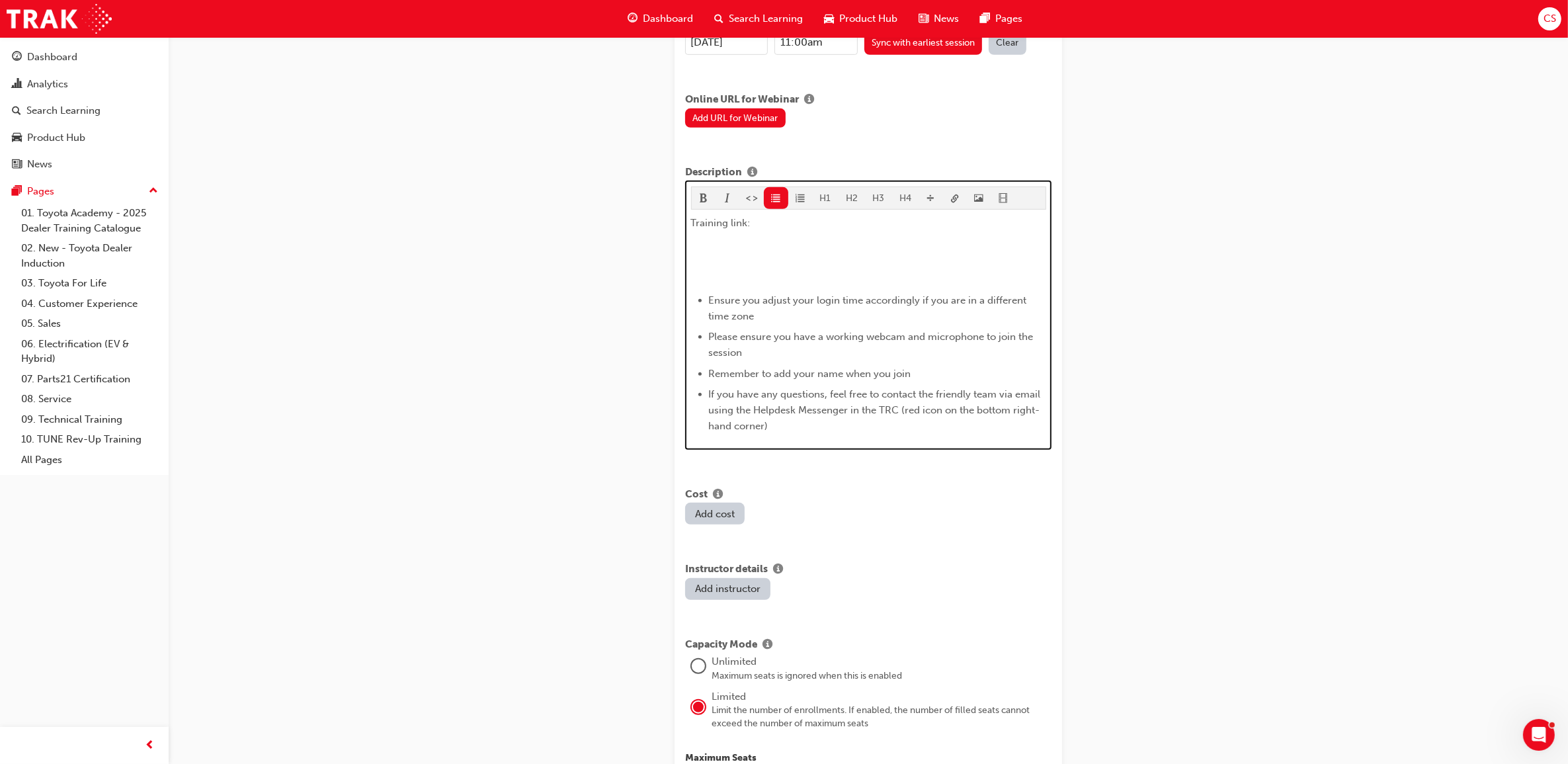
click at [762, 241] on p "​" at bounding box center [869, 248] width 355 height 16
click at [737, 249] on div "Training link: ​ Ensure you adjust your login time accordingly if you are in a …" at bounding box center [869, 325] width 355 height 219
drag, startPoint x: 708, startPoint y: 234, endPoint x: 725, endPoint y: 240, distance: 18.0
click at [707, 241] on p "​" at bounding box center [869, 248] width 355 height 16
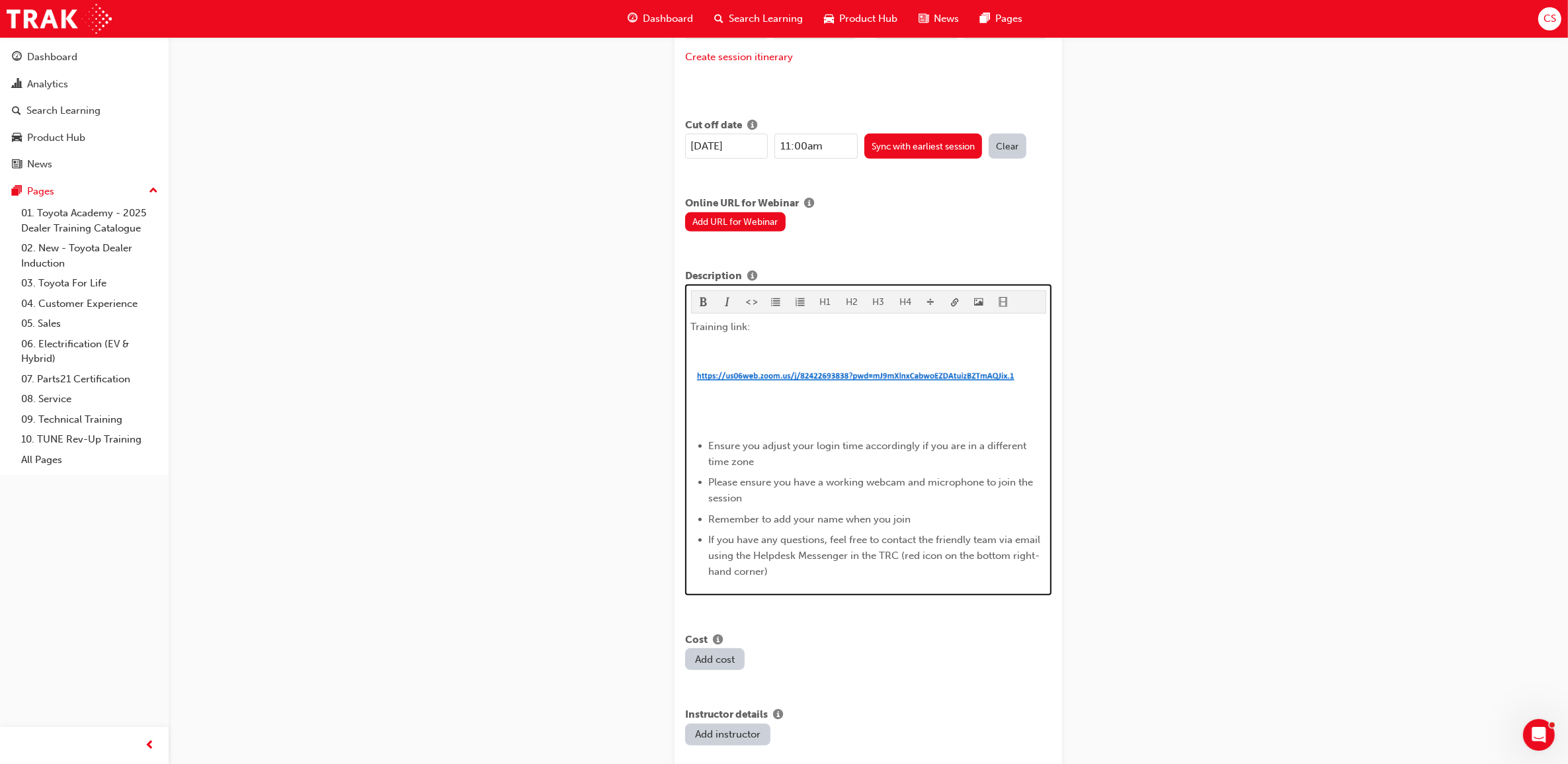
scroll to position [676, 0]
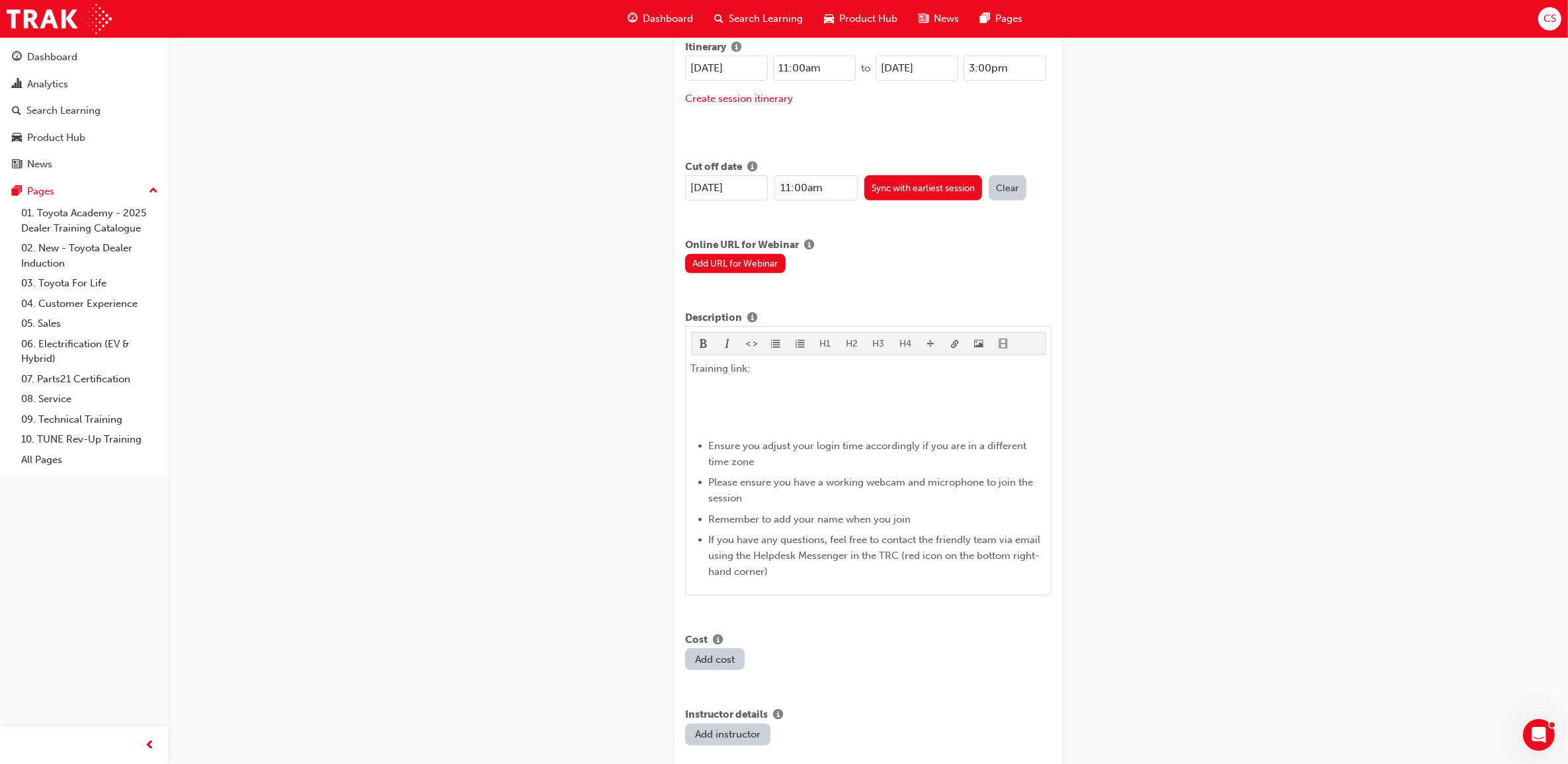
drag, startPoint x: 1346, startPoint y: 561, endPoint x: 1357, endPoint y: 561, distance: 11.0
click at [1347, 561] on div "Create new session STEP 1 OF 1 Title Fleet Strategic Sales Process - Advanced L…" at bounding box center [784, 391] width 1568 height 2134
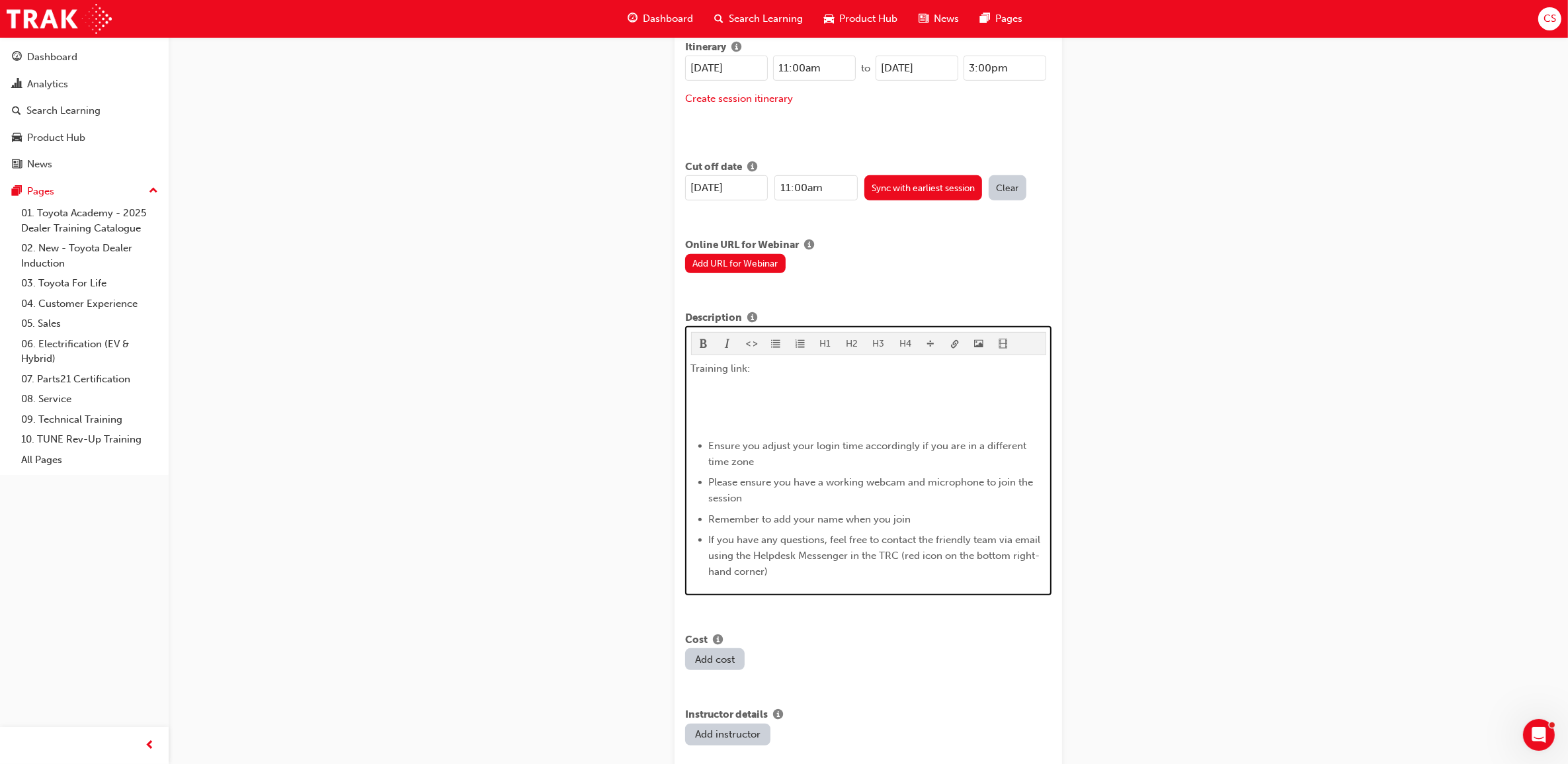
click at [767, 394] on div "Training link: ​ Ensure you adjust your login time accordingly if you are in a …" at bounding box center [869, 470] width 355 height 219
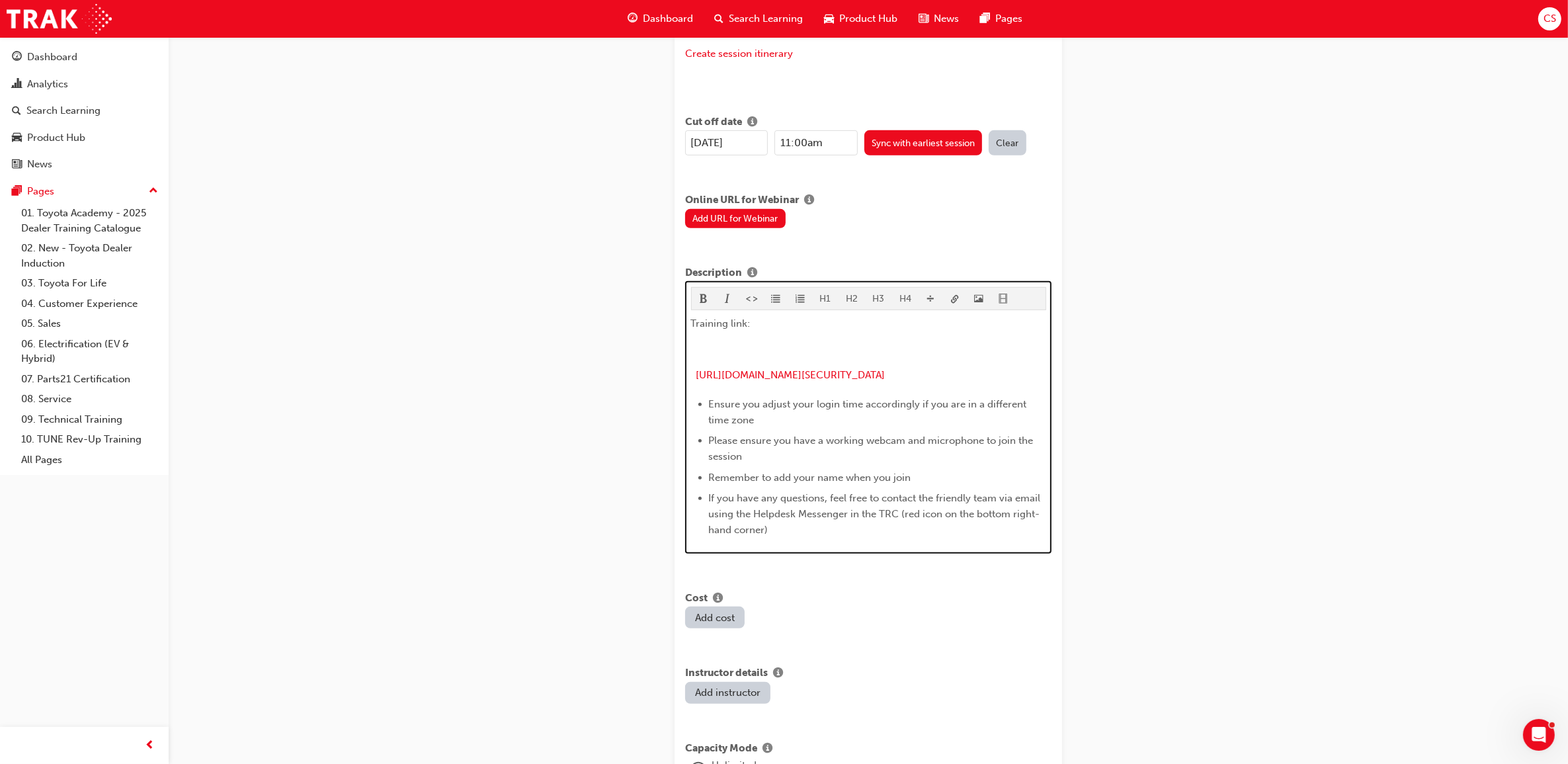
click at [720, 345] on p "​" at bounding box center [869, 349] width 355 height 16
click at [696, 369] on span "[URL][DOMAIN_NAME][SECURITY_DATA]" at bounding box center [791, 375] width 189 height 12
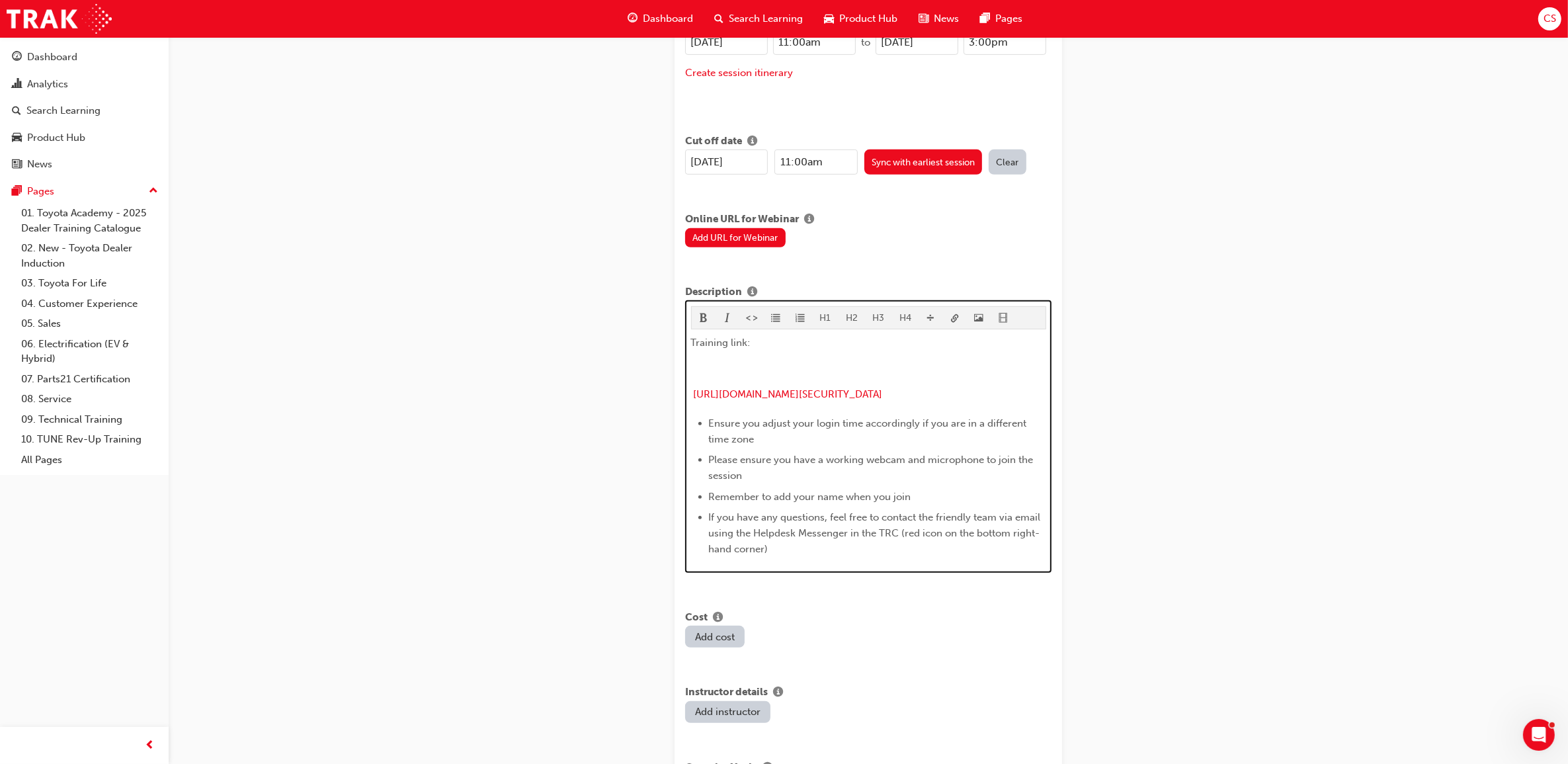
click at [763, 361] on p "​" at bounding box center [869, 368] width 355 height 16
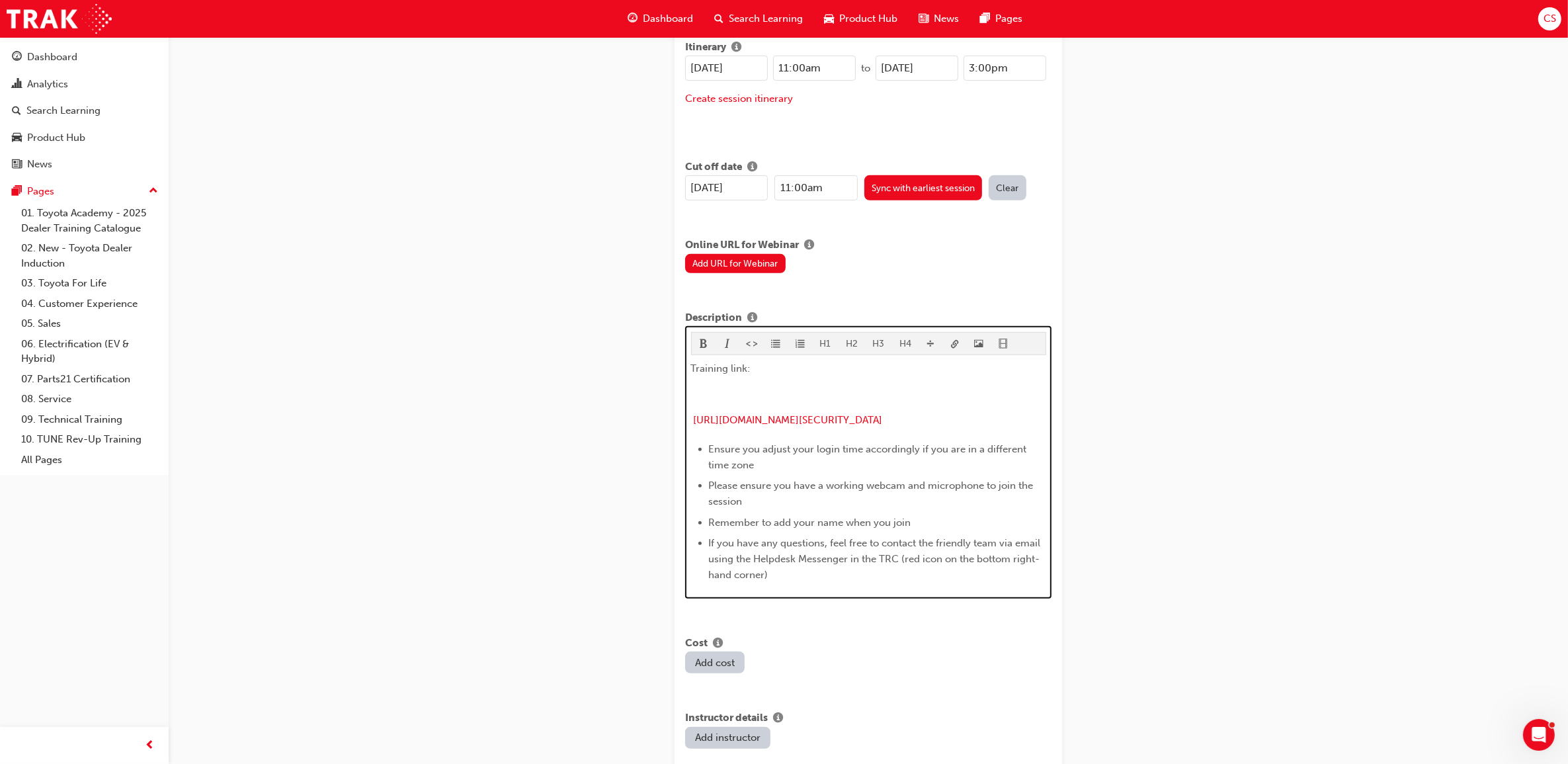
click at [943, 426] on p "[URL][DOMAIN_NAME][SECURITY_DATA] ﻿" at bounding box center [869, 422] width 355 height 19
drag, startPoint x: 946, startPoint y: 422, endPoint x: 664, endPoint y: 407, distance: 282.4
click at [664, 407] on div "Create new session STEP 1 OF 1 Title Fleet Strategic Sales Process - Advanced L…" at bounding box center [868, 404] width 429 height 2045
drag, startPoint x: 710, startPoint y: 335, endPoint x: 731, endPoint y: 339, distance: 21.4
click at [711, 335] on button "button" at bounding box center [703, 344] width 24 height 21
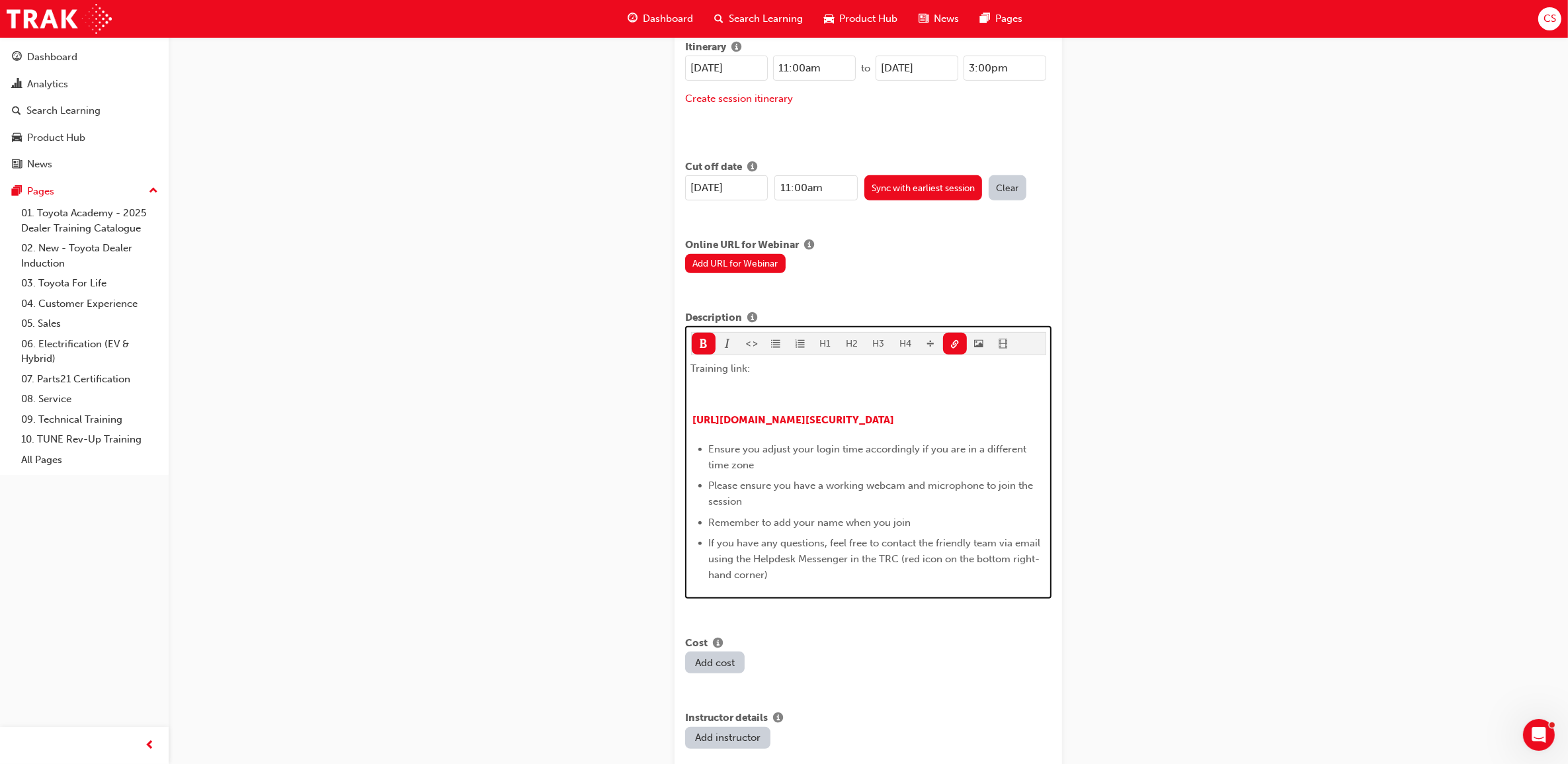
click at [808, 387] on p "﻿" at bounding box center [869, 395] width 355 height 16
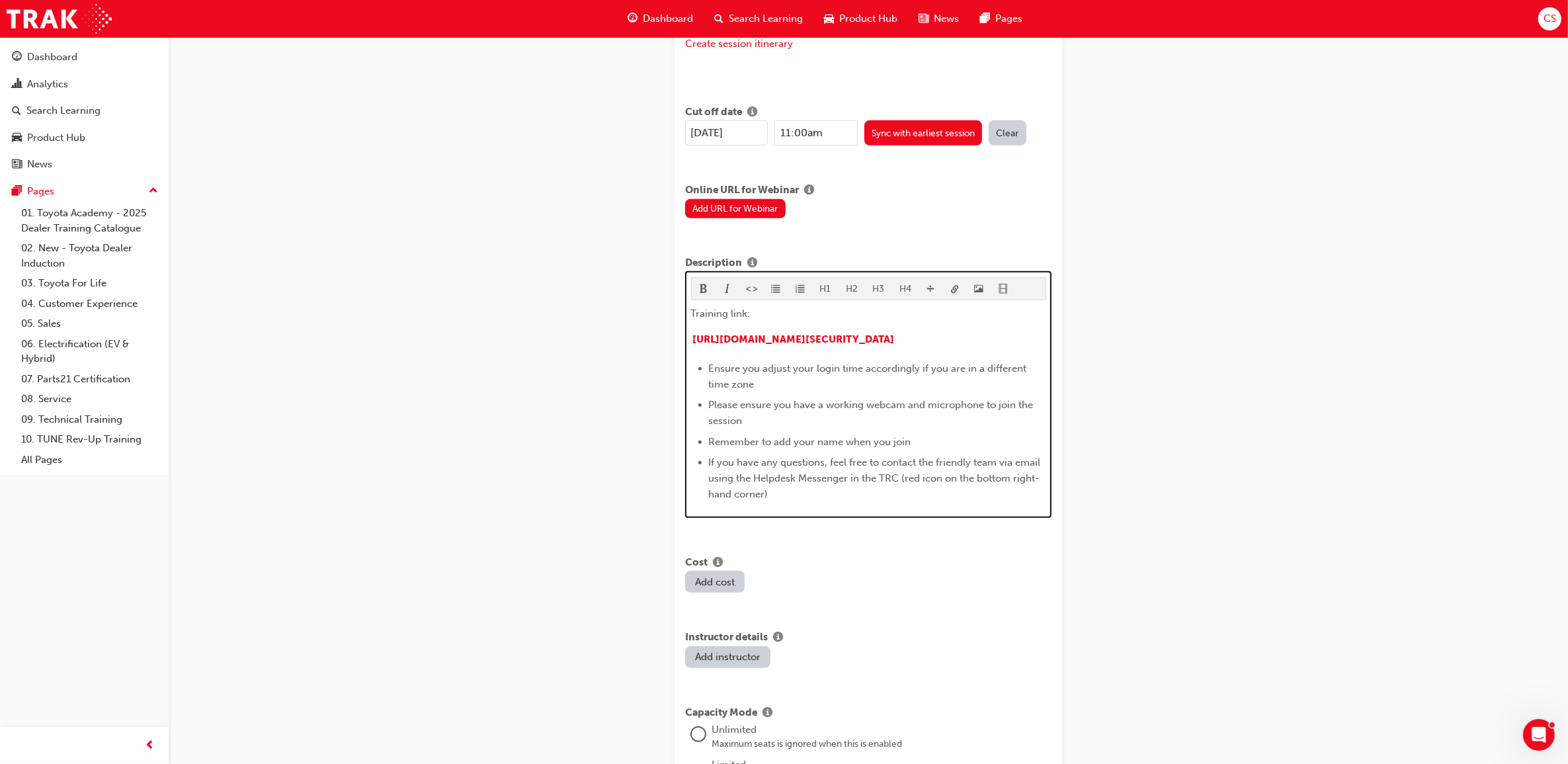
scroll to position [733, 0]
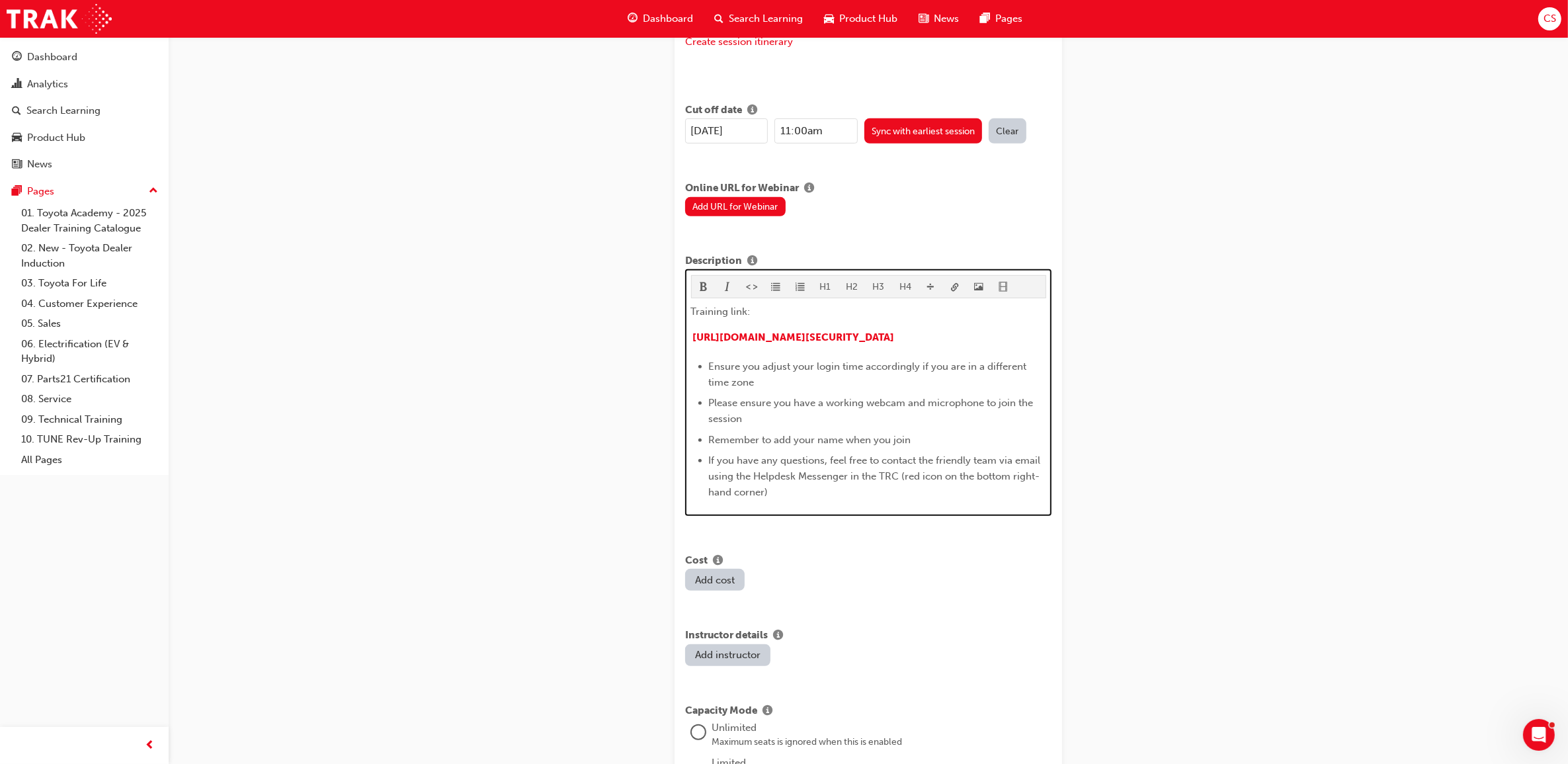
click at [808, 500] on li "If you have any questions, feel free to contact the friendly team via email usi…" at bounding box center [877, 476] width 337 height 48
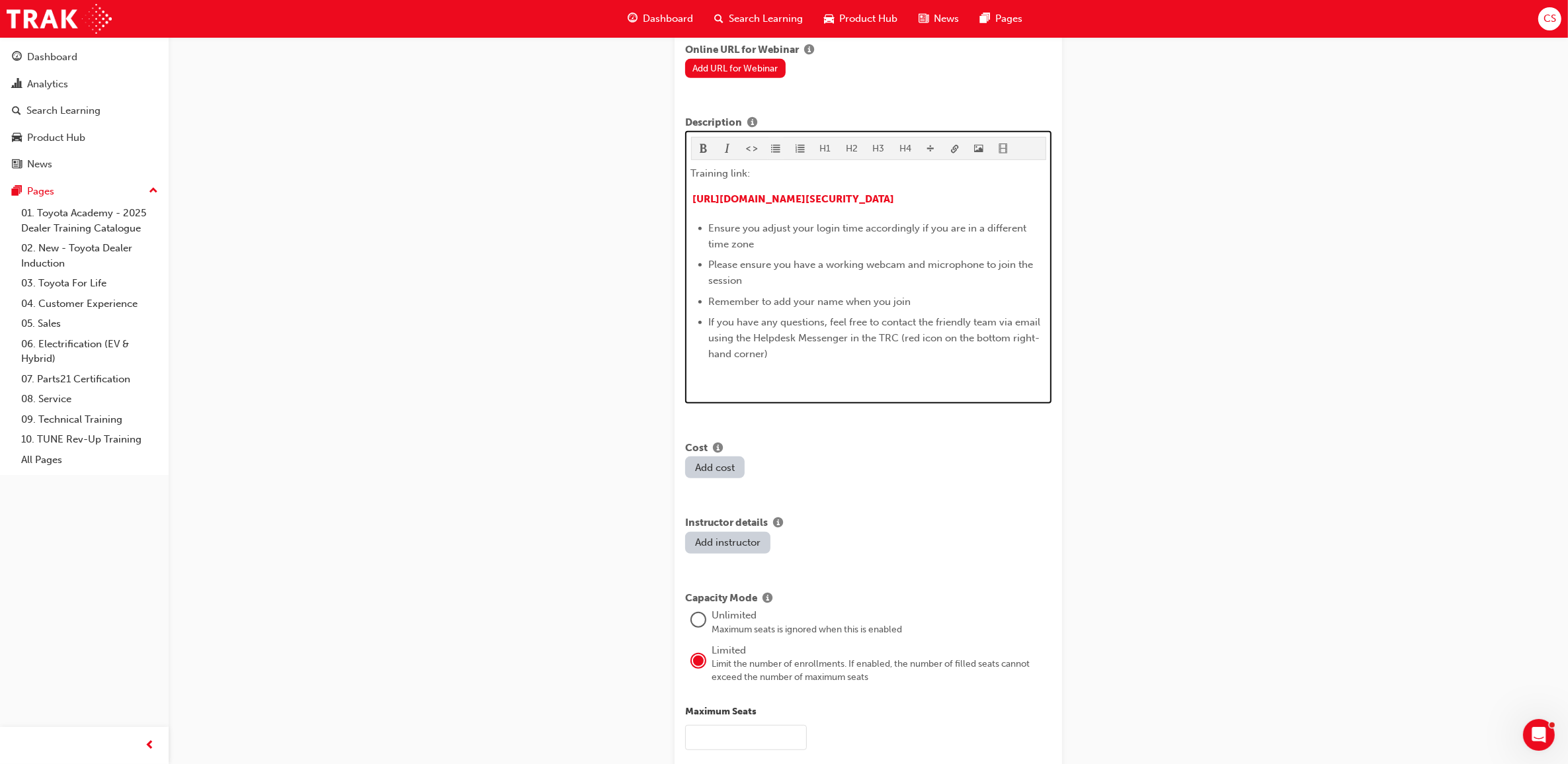
scroll to position [877, 0]
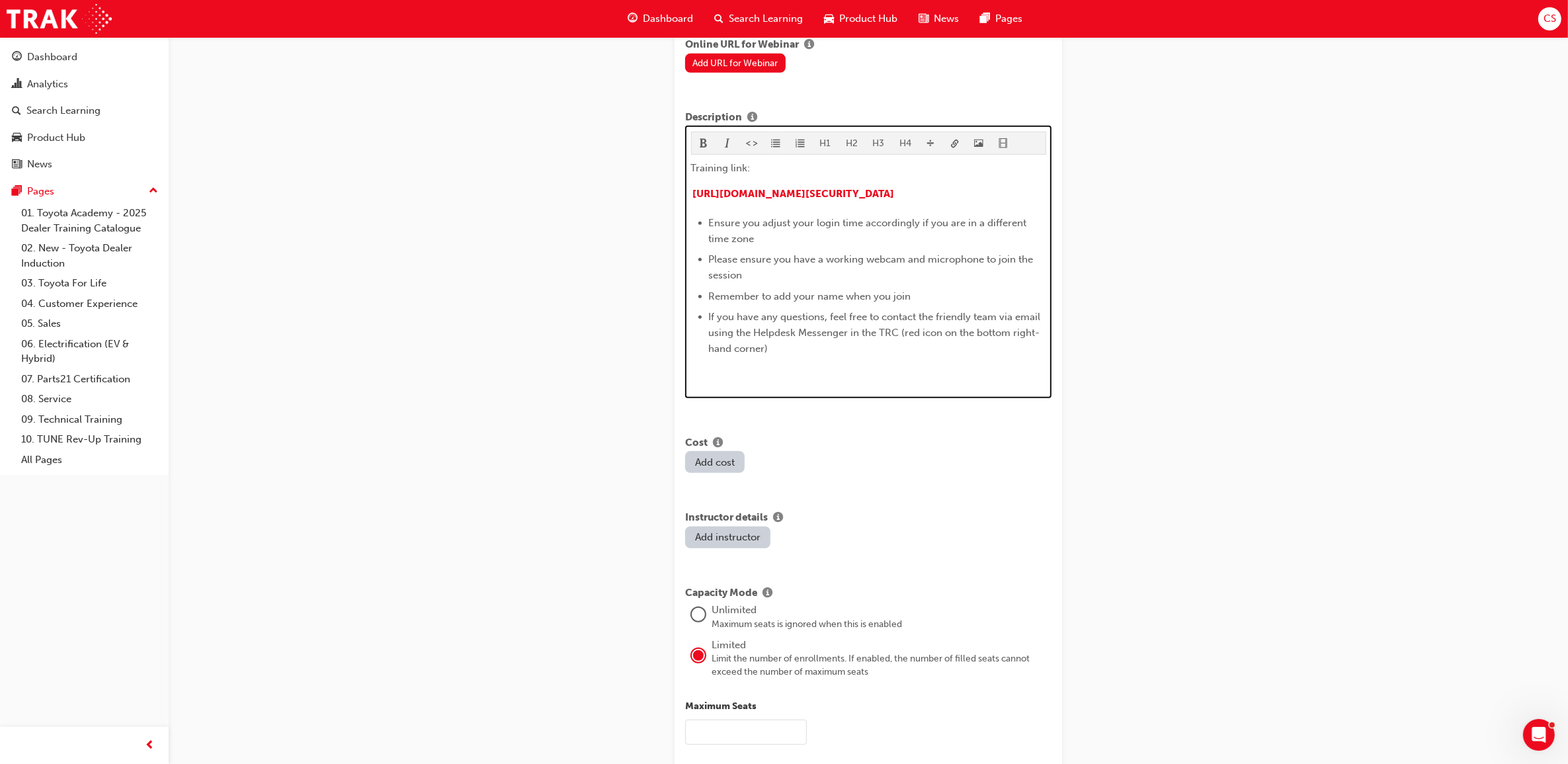
click at [775, 139] on button "button" at bounding box center [775, 143] width 24 height 21
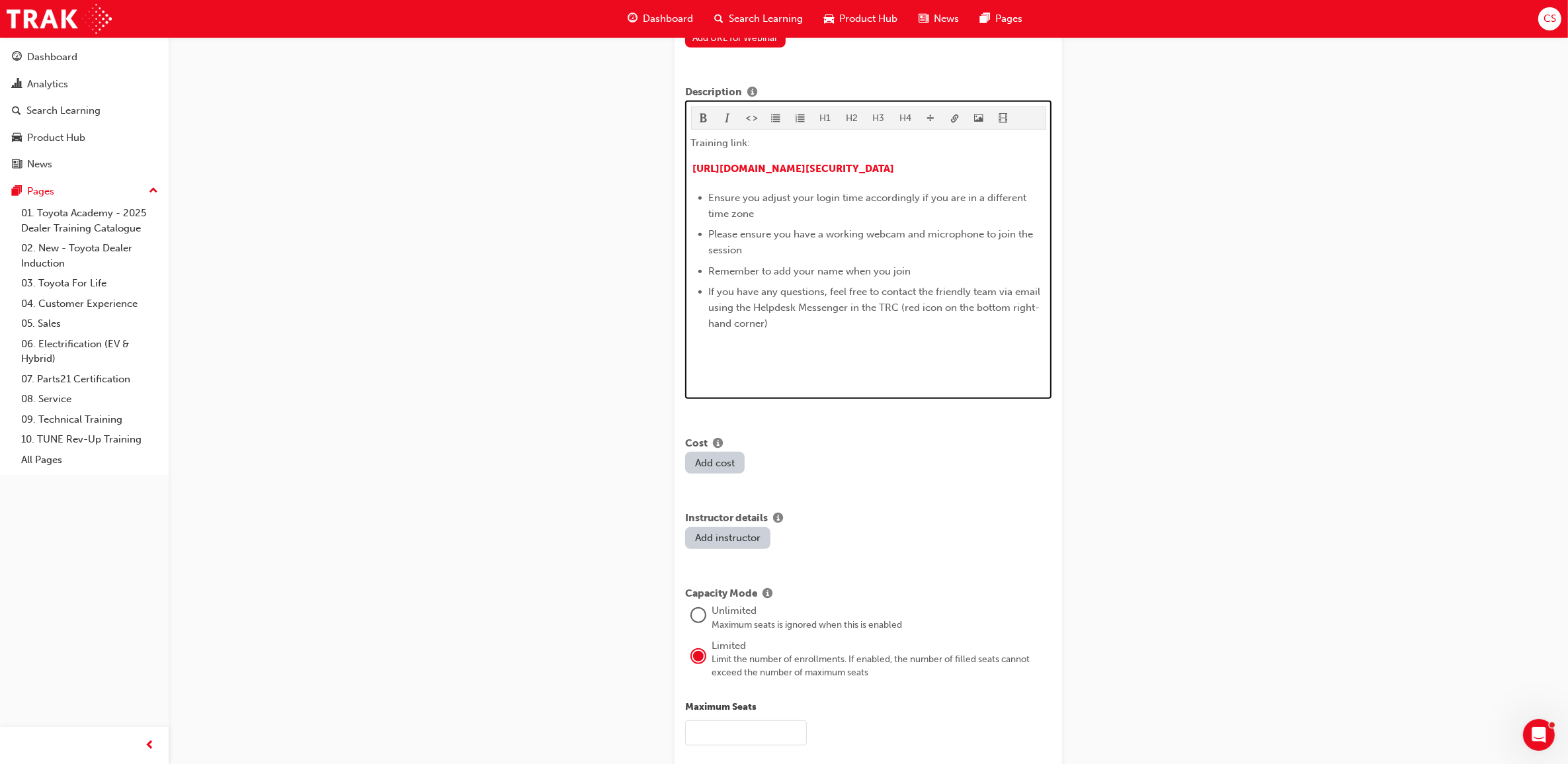
click at [713, 358] on p "﻿" at bounding box center [869, 349] width 355 height 16
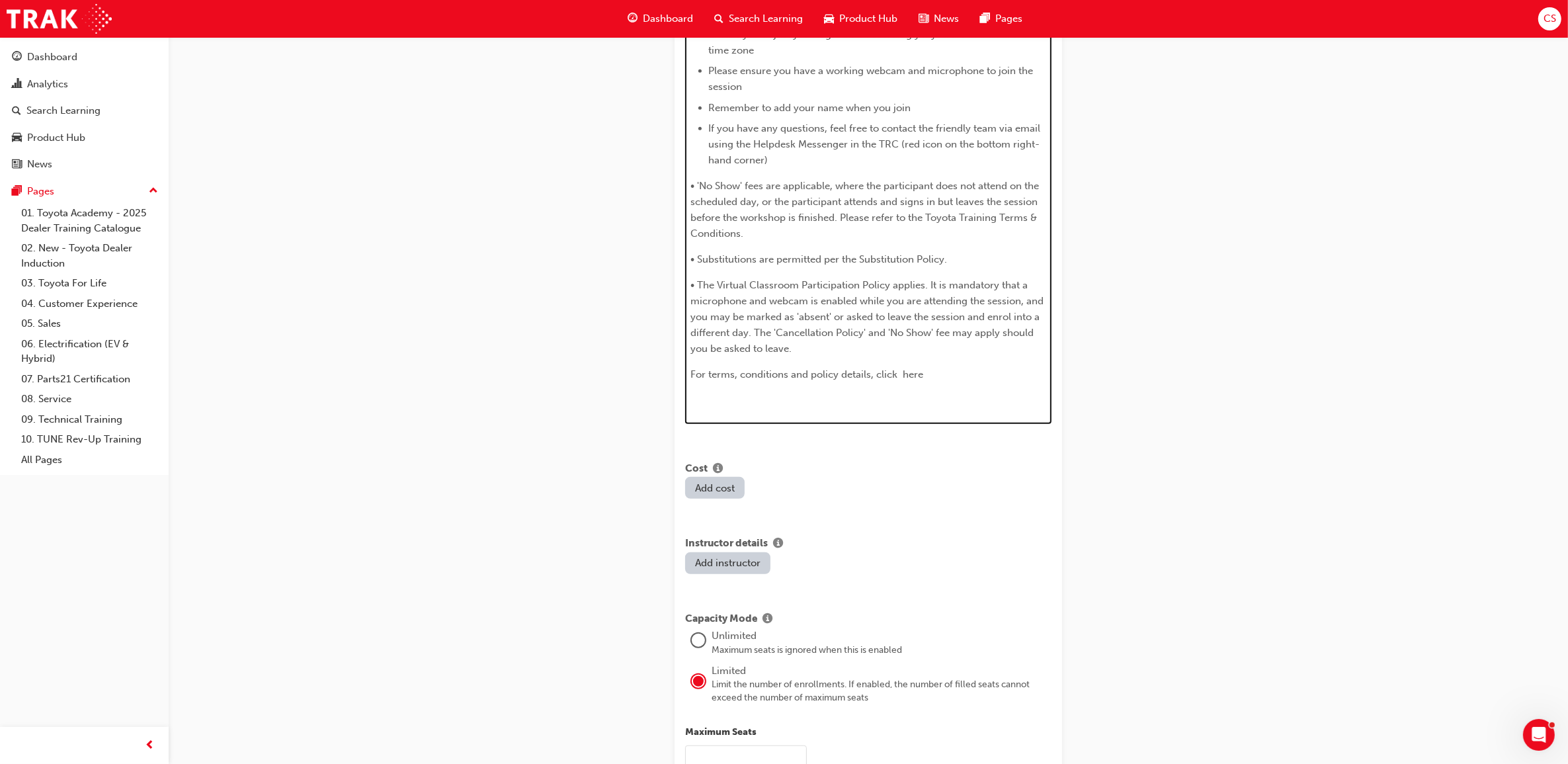
click at [917, 380] on span "For terms, conditions and policy details, click here" at bounding box center [807, 374] width 233 height 12
click at [903, 379] on span "For terms, conditions and policy details, click here" at bounding box center [807, 374] width 233 height 12
click at [916, 380] on span "For terms, conditions and policy details, click here" at bounding box center [806, 374] width 230 height 12
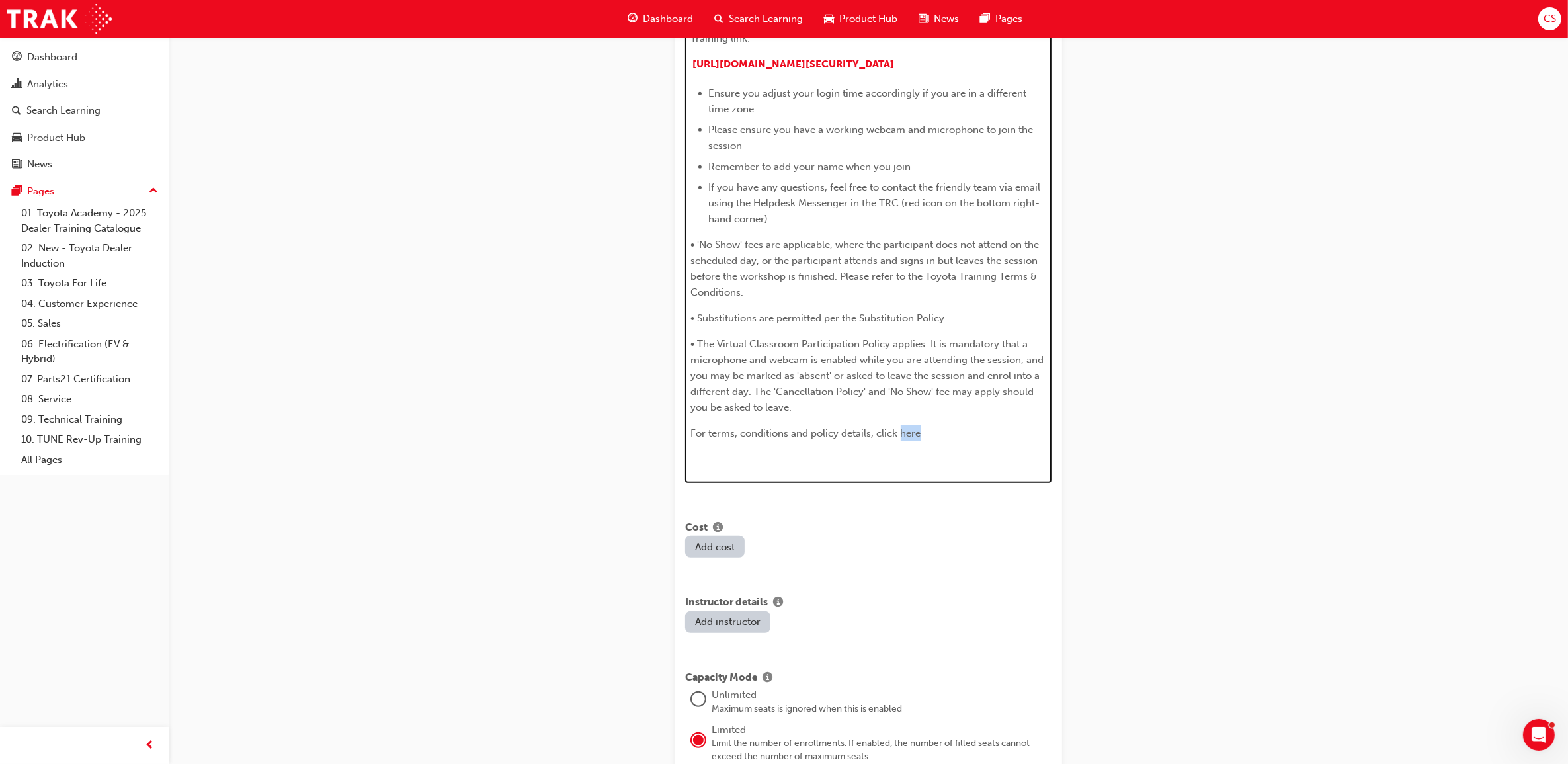
scroll to position [899, 0]
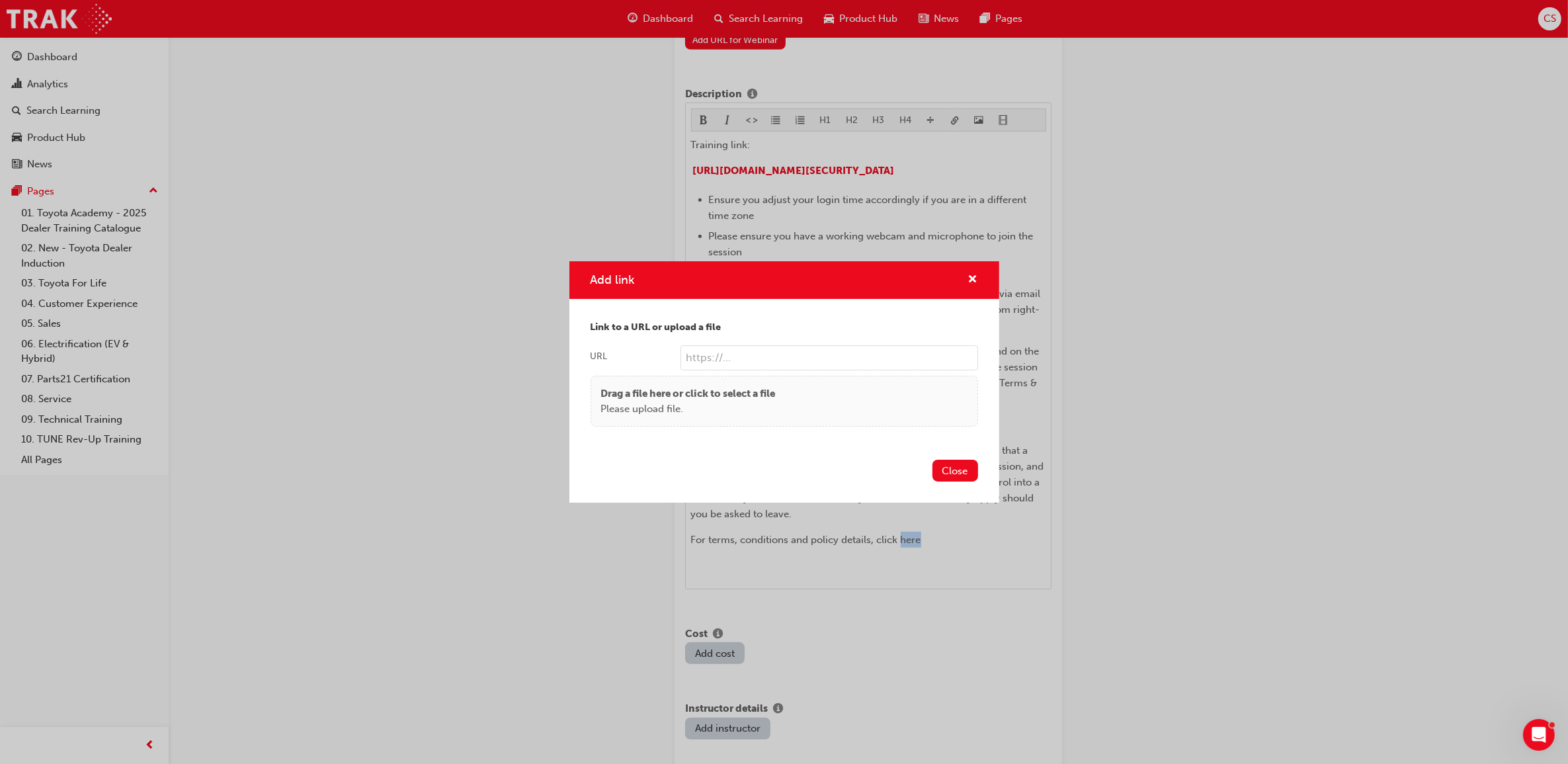
click at [774, 360] on input "URL" at bounding box center [830, 358] width 298 height 25
paste input "[URL][DOMAIN_NAME]"
type input "[URL][DOMAIN_NAME]"
click at [956, 471] on button "Close" at bounding box center [954, 471] width 46 height 21
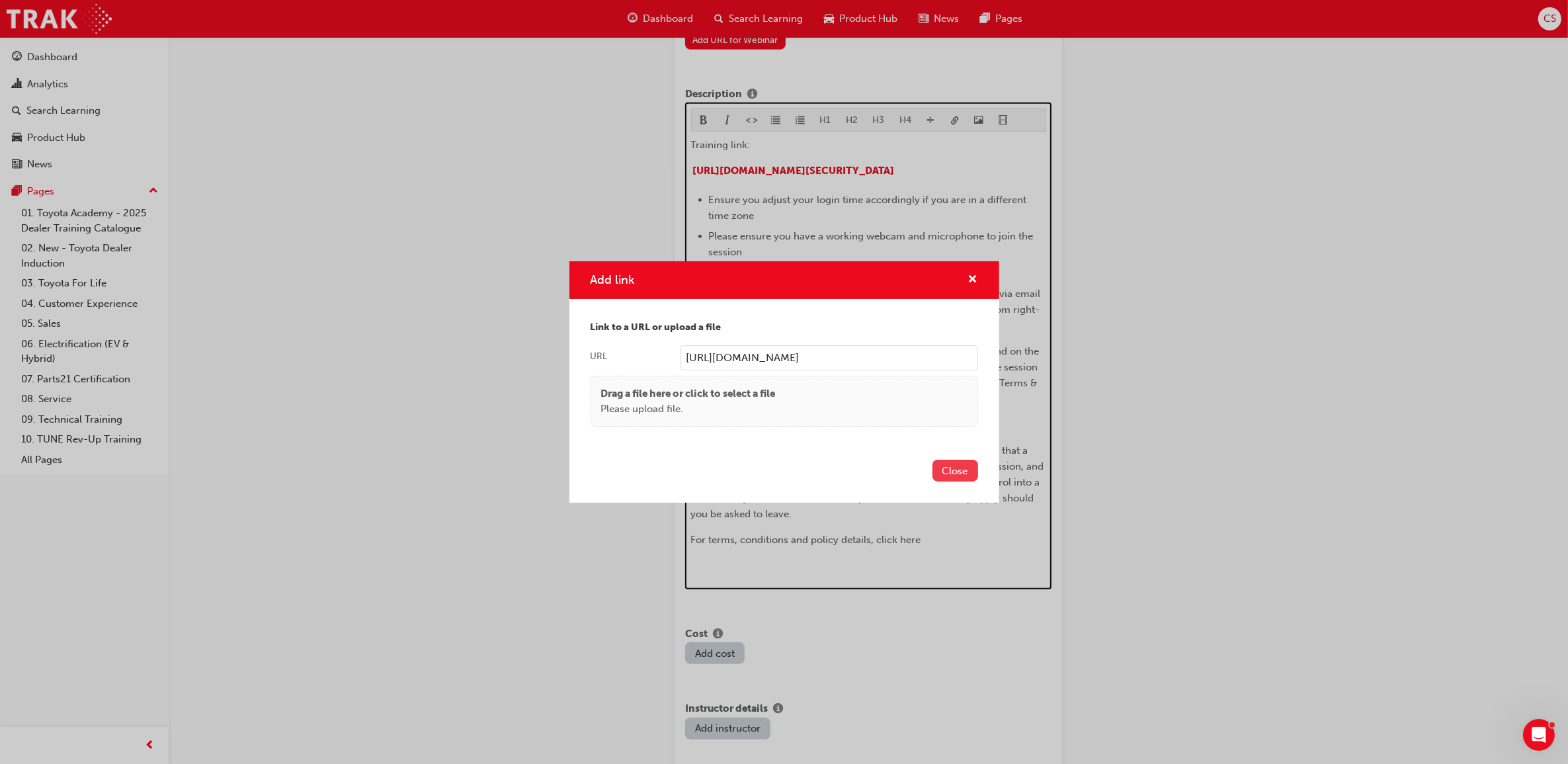
scroll to position [1065, 0]
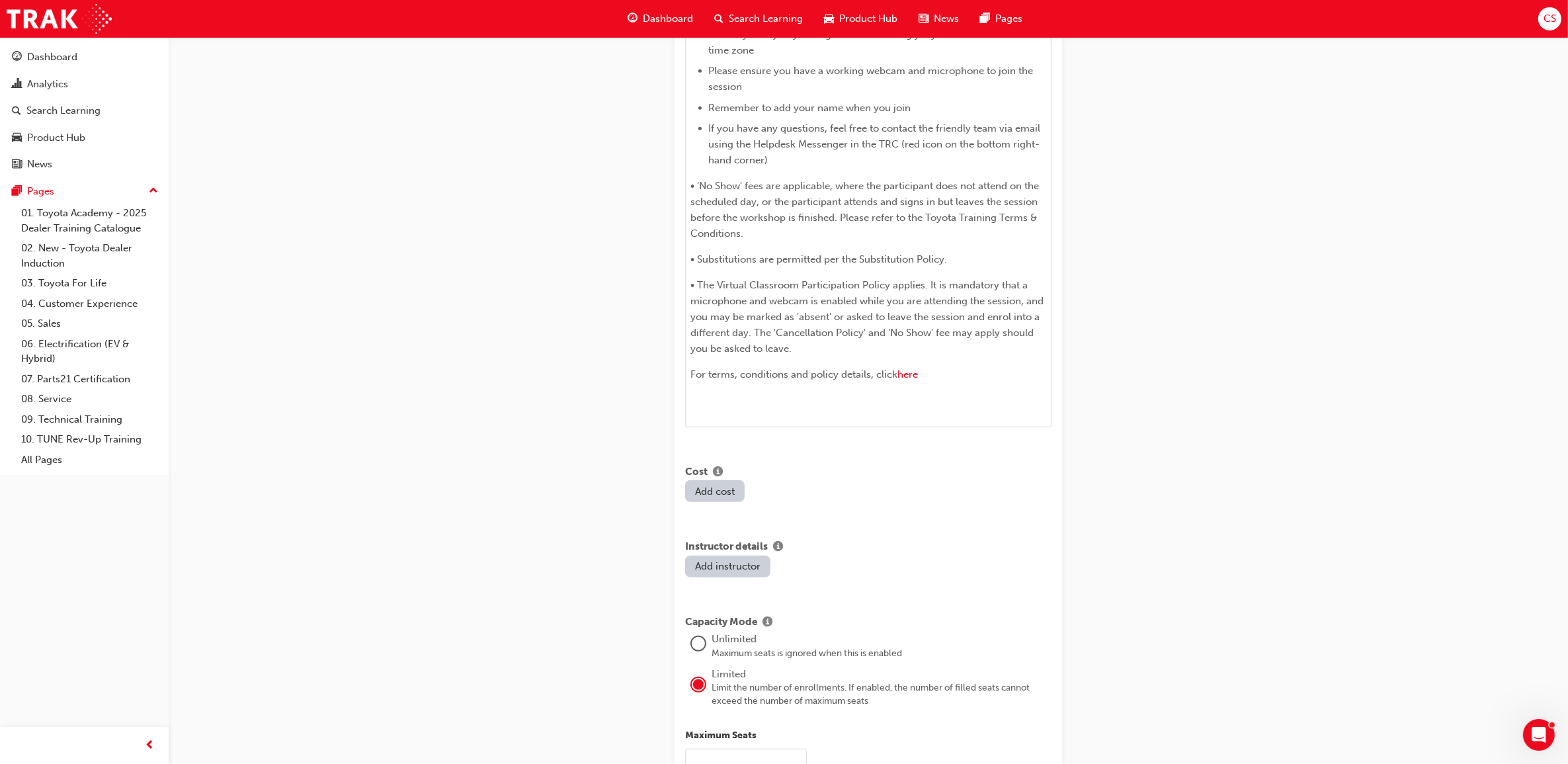
click at [1157, 498] on div "Create new session STEP 1 OF 1 Title Fleet Strategic Sales Process - Advanced L…" at bounding box center [784, 112] width 1568 height 2354
click at [813, 420] on div "H1 H2 H3 H4 Training link: [URL][DOMAIN_NAME][SECURITY_DATA] ﻿ Ensure you adjus…" at bounding box center [868, 181] width 366 height 490
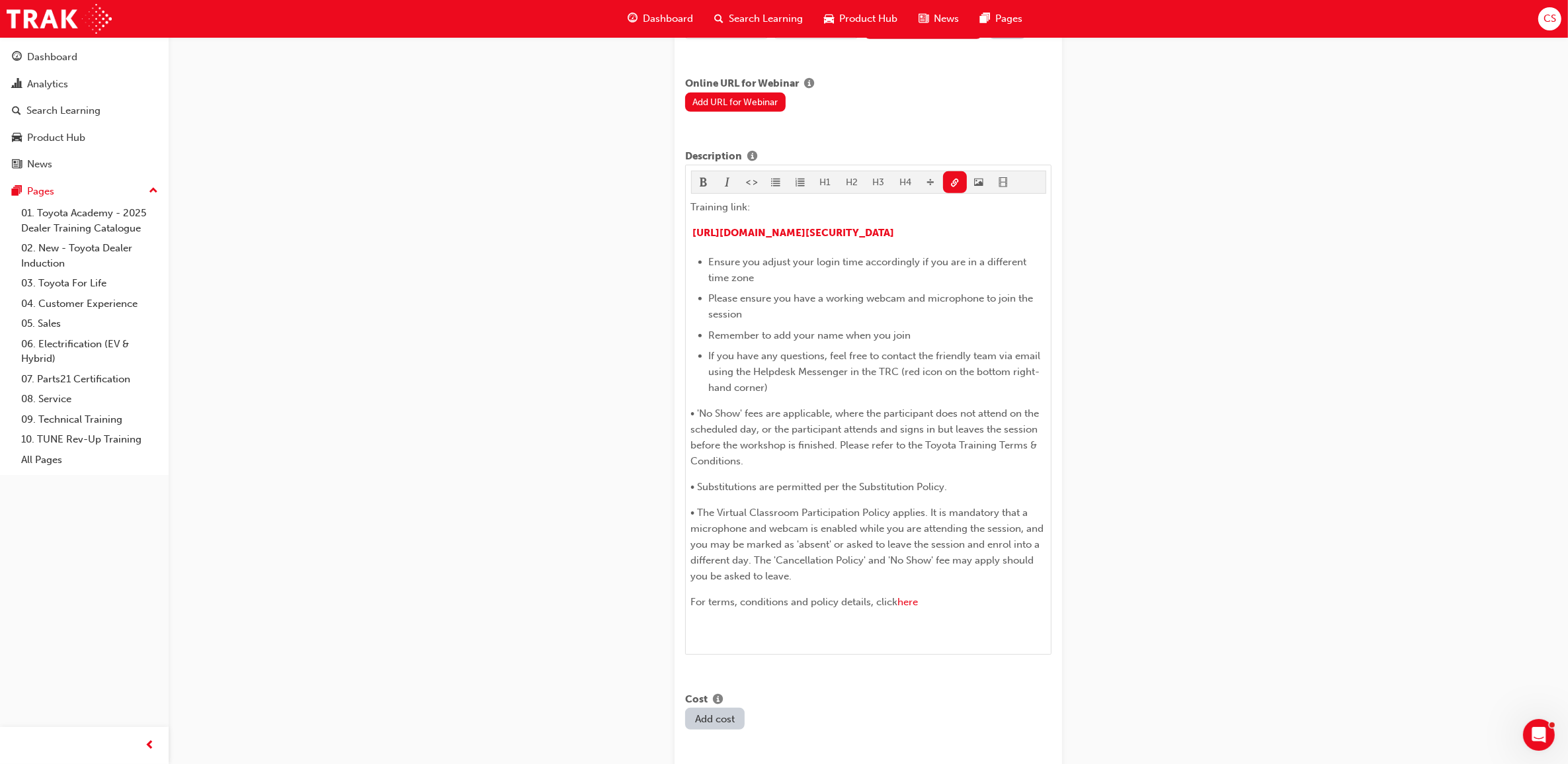
scroll to position [818, 0]
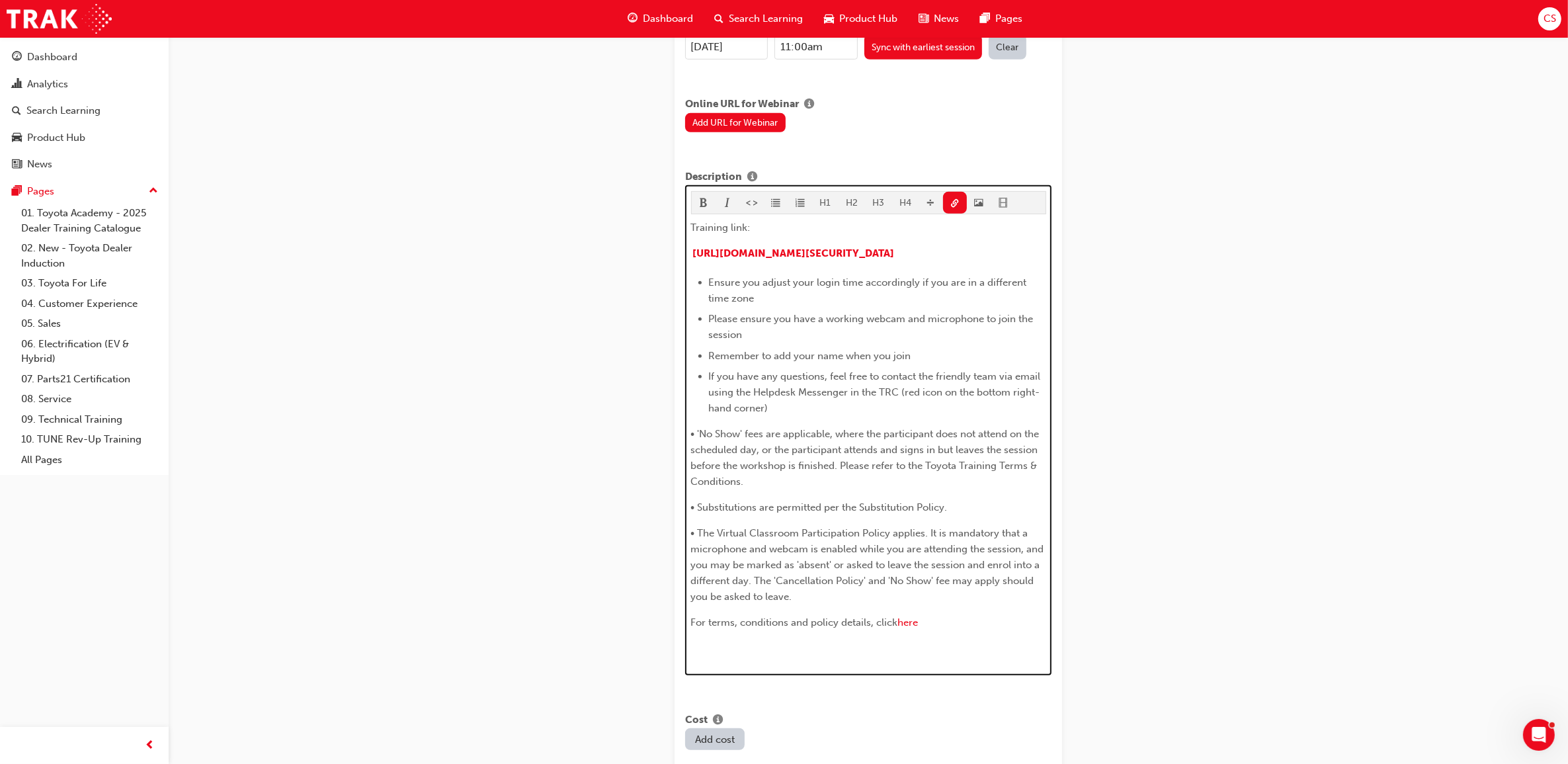
drag, startPoint x: 806, startPoint y: 415, endPoint x: 799, endPoint y: 412, distance: 7.6
click at [806, 415] on li "If you have any questions, feel free to contact the friendly team via email usi…" at bounding box center [877, 392] width 337 height 48
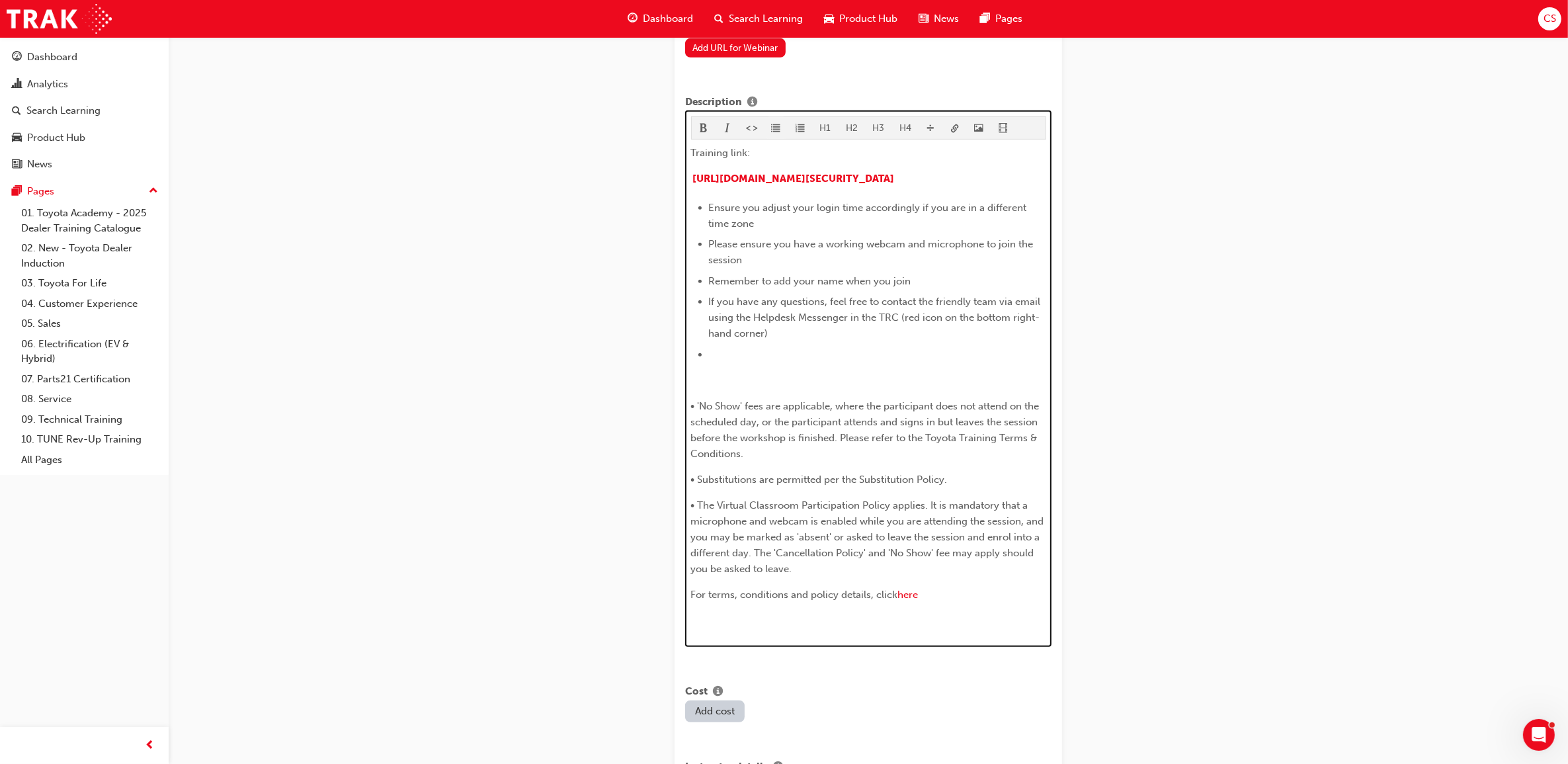
scroll to position [898, 0]
click at [769, 121] on button "button" at bounding box center [775, 123] width 24 height 21
click at [732, 358] on li "﻿" at bounding box center [877, 349] width 337 height 16
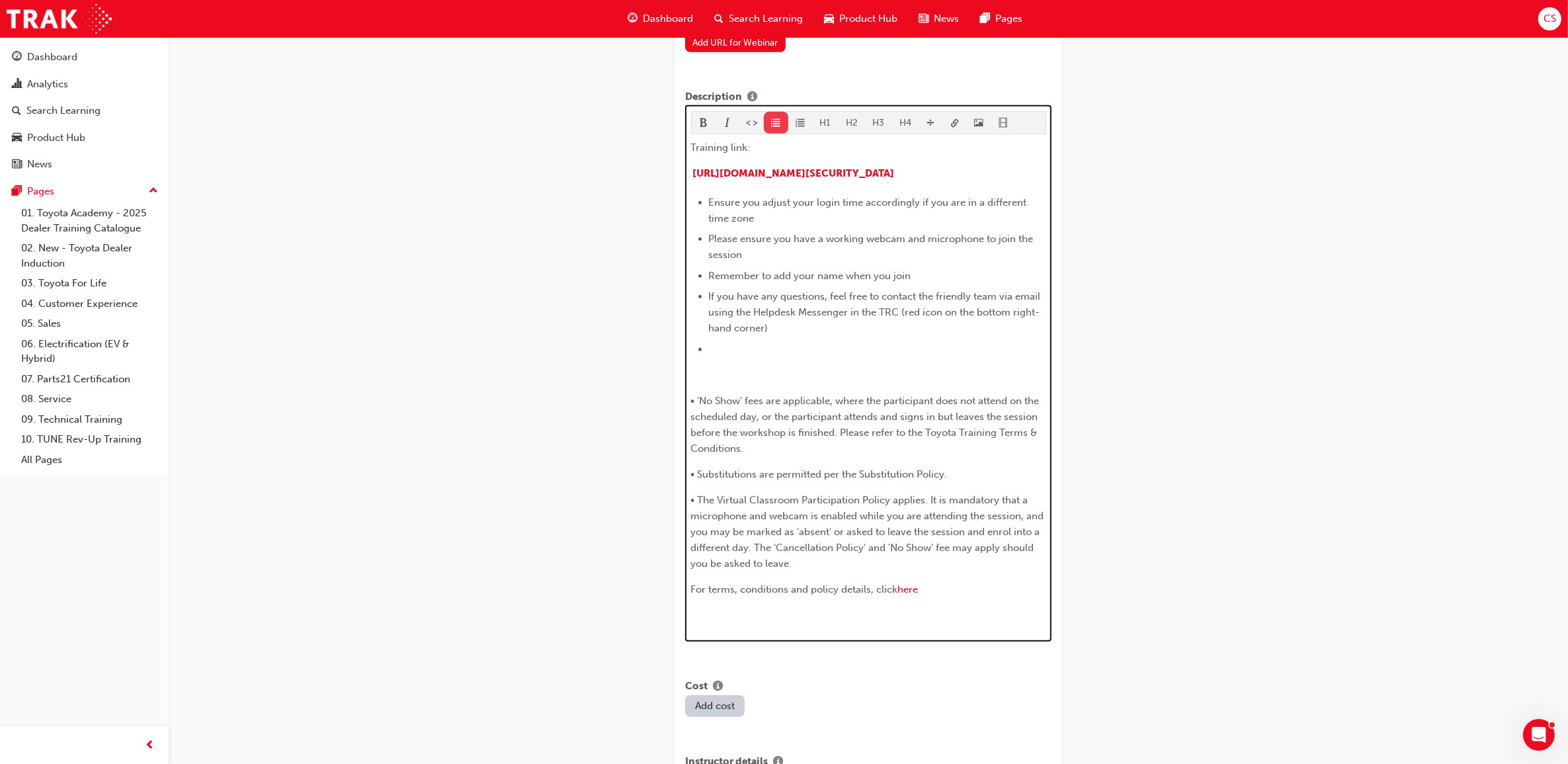
scroll to position [877, 0]
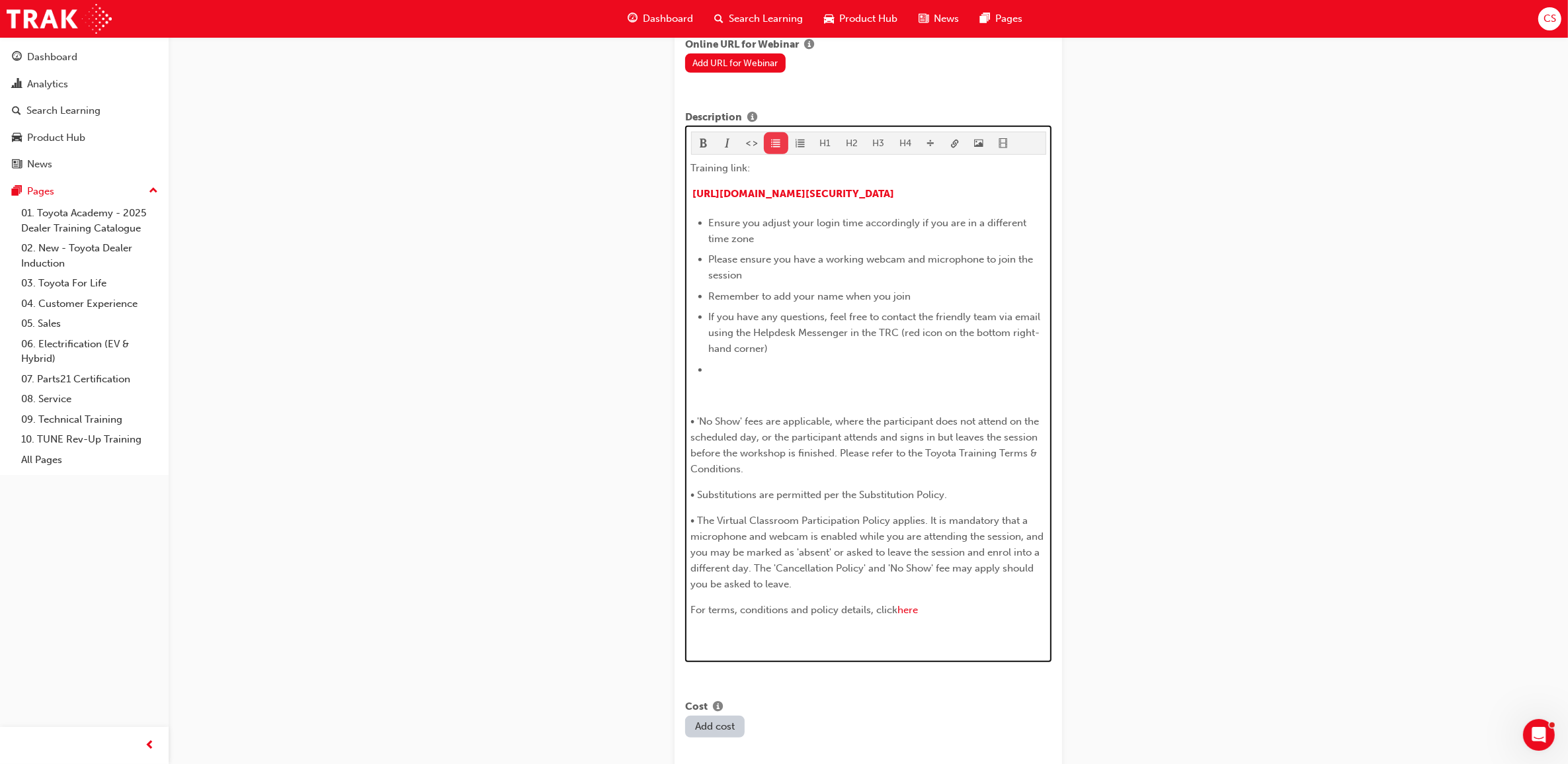
click at [771, 113] on div "Description H1 H2 H3 H4 Training link: [URL][DOMAIN_NAME][SECURITY_DATA] ﻿ Ensu…" at bounding box center [868, 387] width 366 height 554
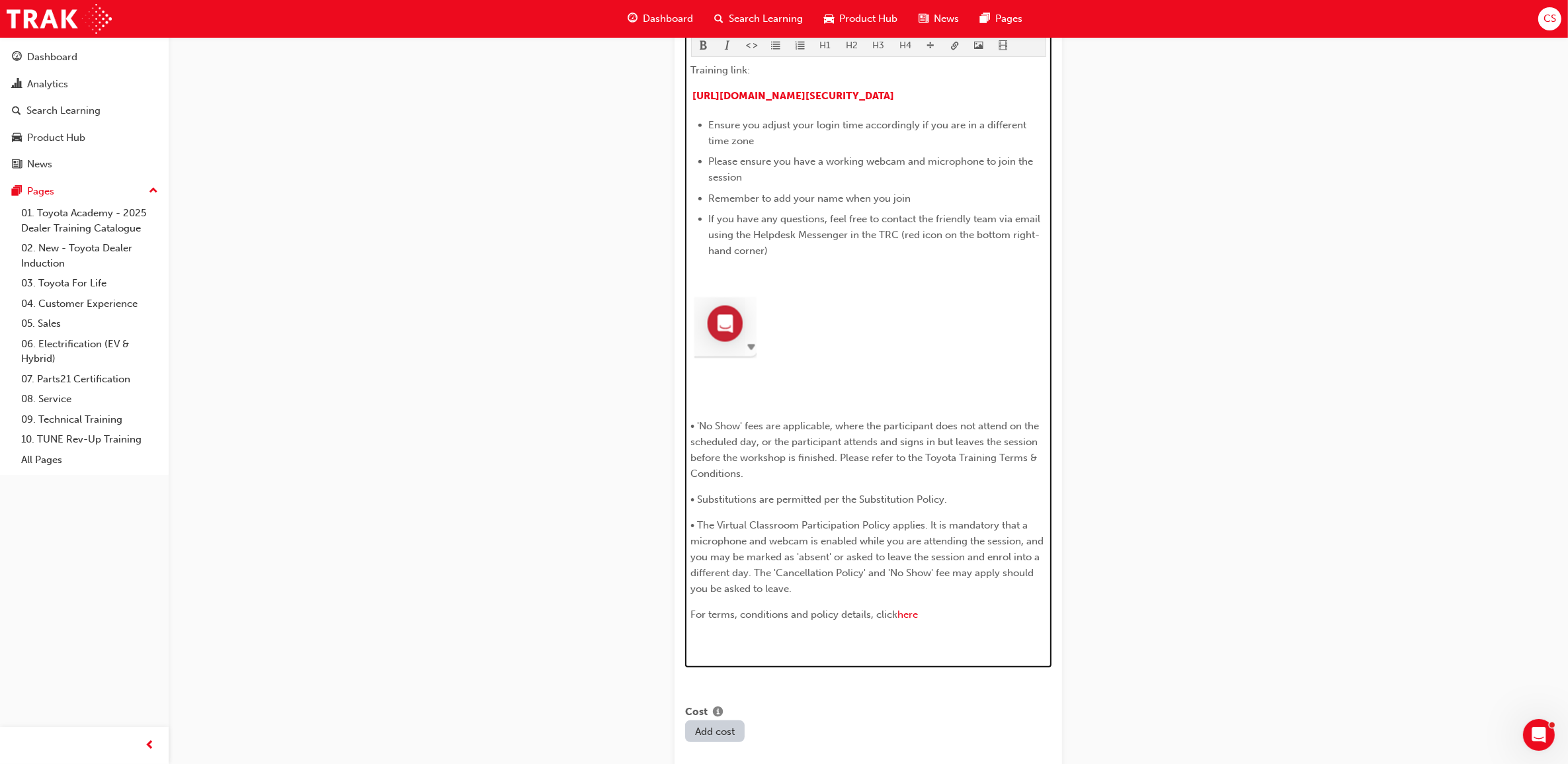
drag, startPoint x: 761, startPoint y: 267, endPoint x: 778, endPoint y: 278, distance: 20.2
click at [759, 270] on div "Training link: [URL][DOMAIN_NAME][SECURITY_DATA] ﻿ Ensure you adjust your login…" at bounding box center [869, 358] width 355 height 591
click at [728, 408] on p "﻿" at bounding box center [869, 401] width 355 height 16
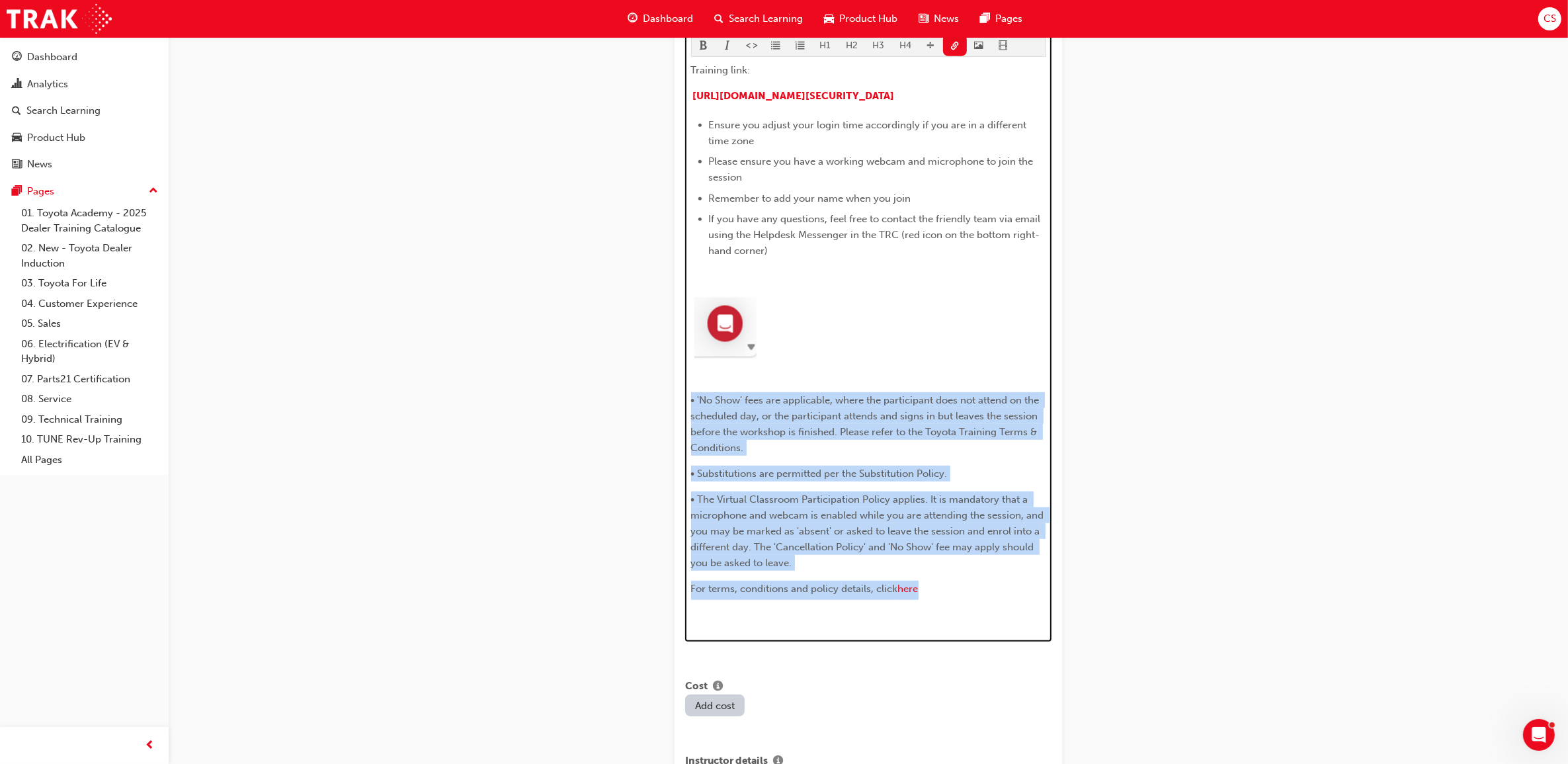
drag, startPoint x: 933, startPoint y: 596, endPoint x: 690, endPoint y: 405, distance: 309.1
click at [691, 405] on div "Training link: [URL][DOMAIN_NAME][SECURITY_DATA] ﻿ Ensure you adjust your login…" at bounding box center [869, 344] width 355 height 564
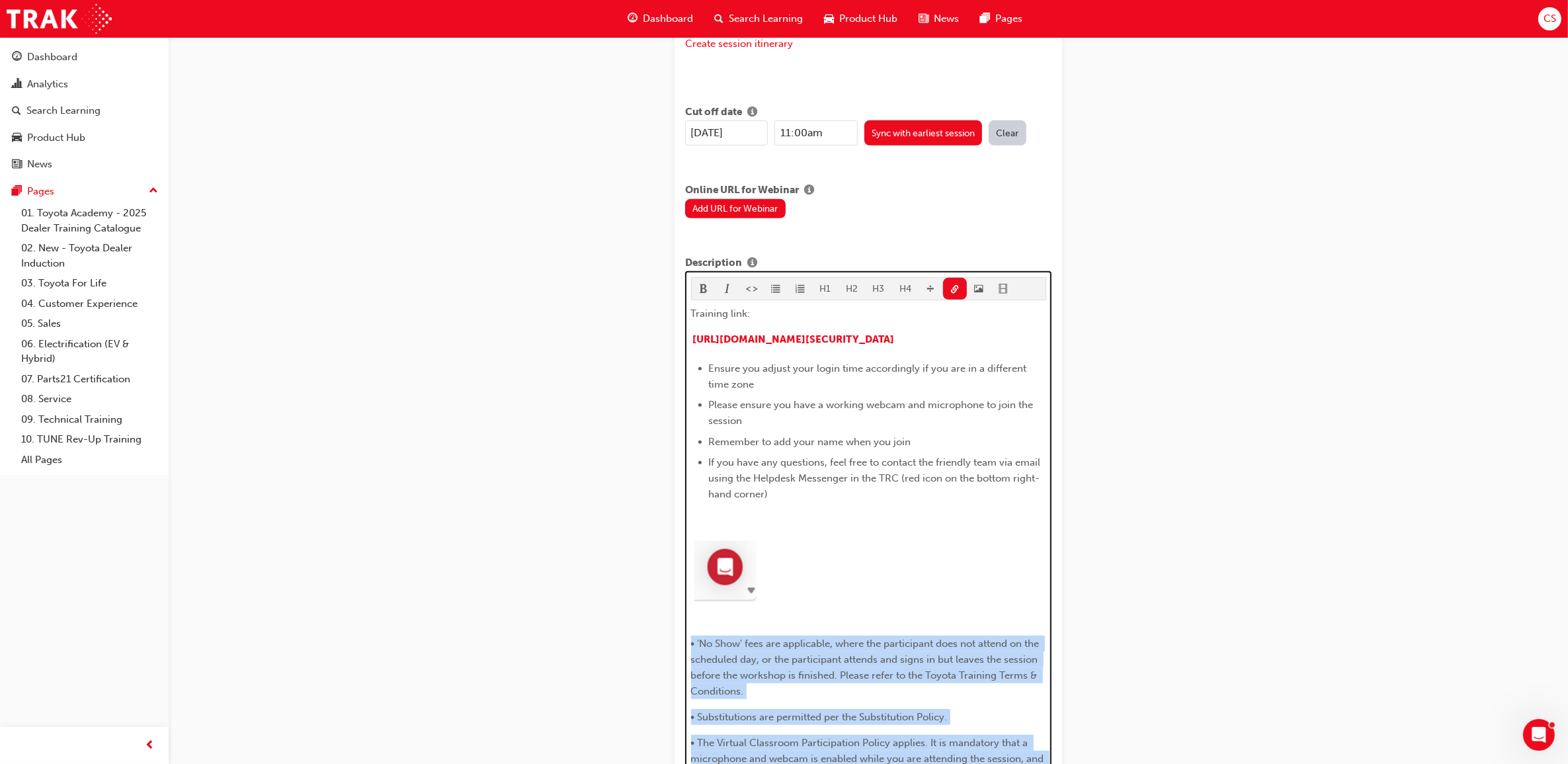
scroll to position [727, 0]
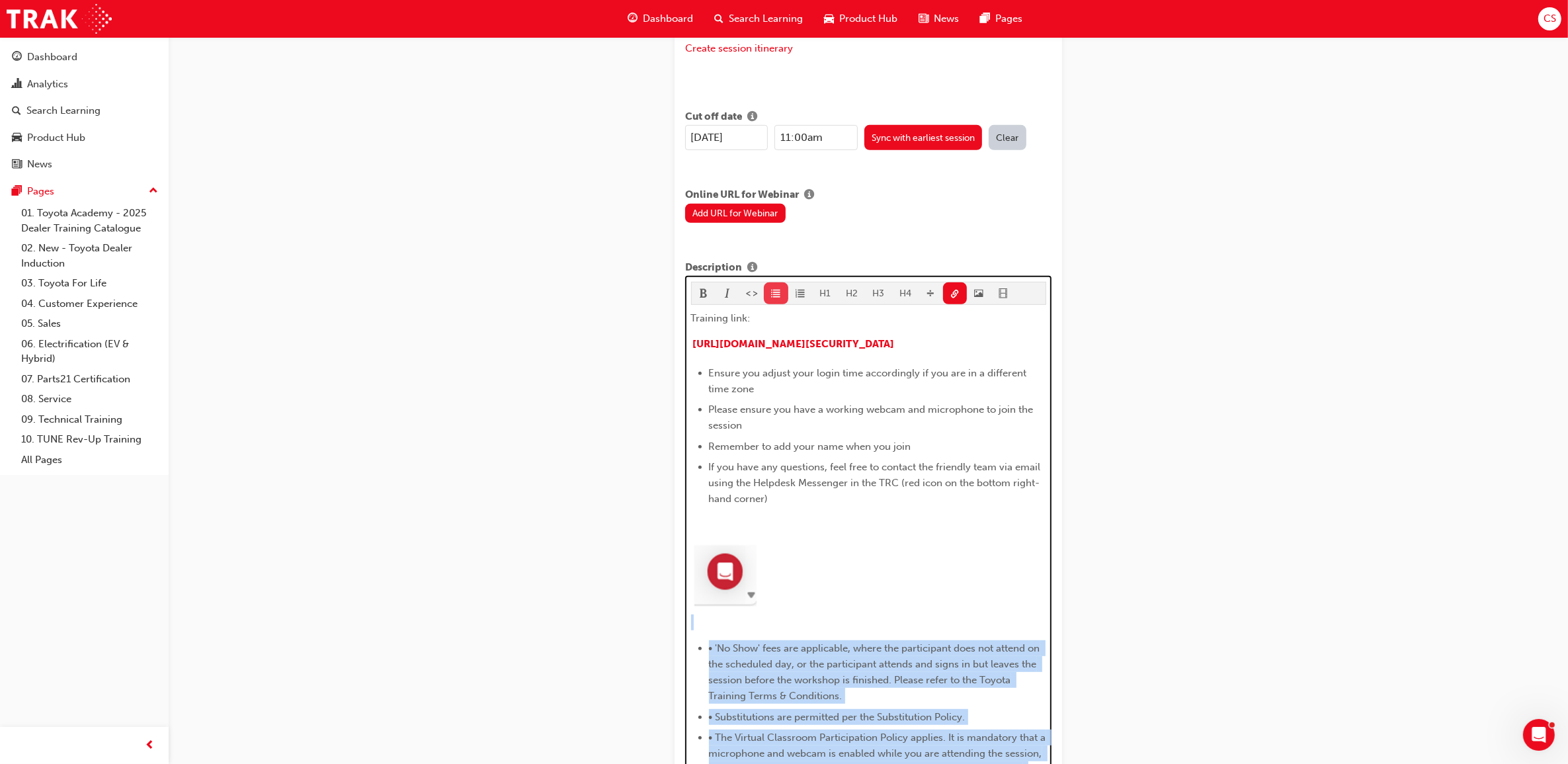
click at [778, 289] on span "format_ul-icon" at bounding box center [776, 295] width 10 height 12
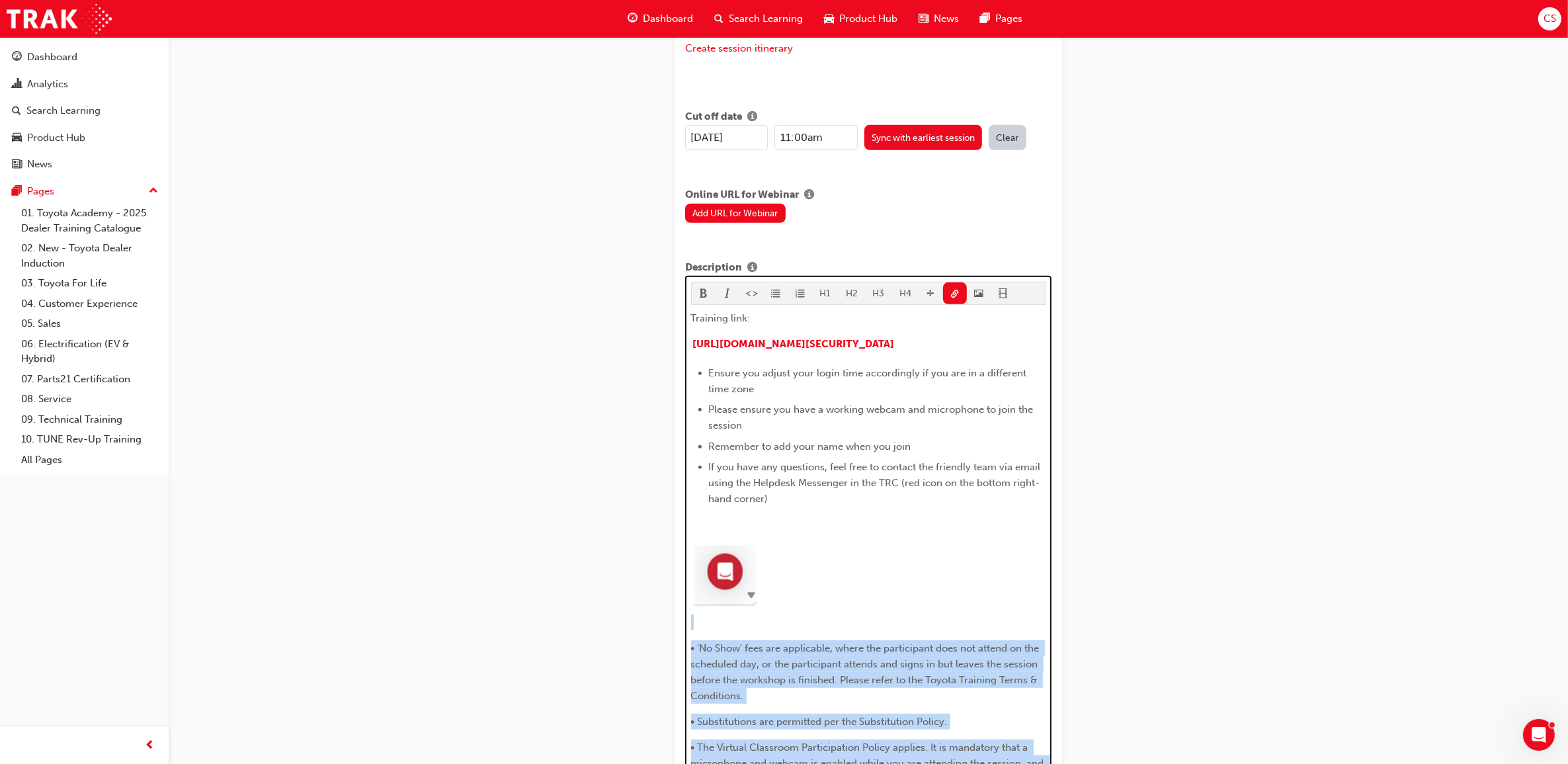
click at [778, 289] on span "format_ul-icon" at bounding box center [776, 295] width 10 height 12
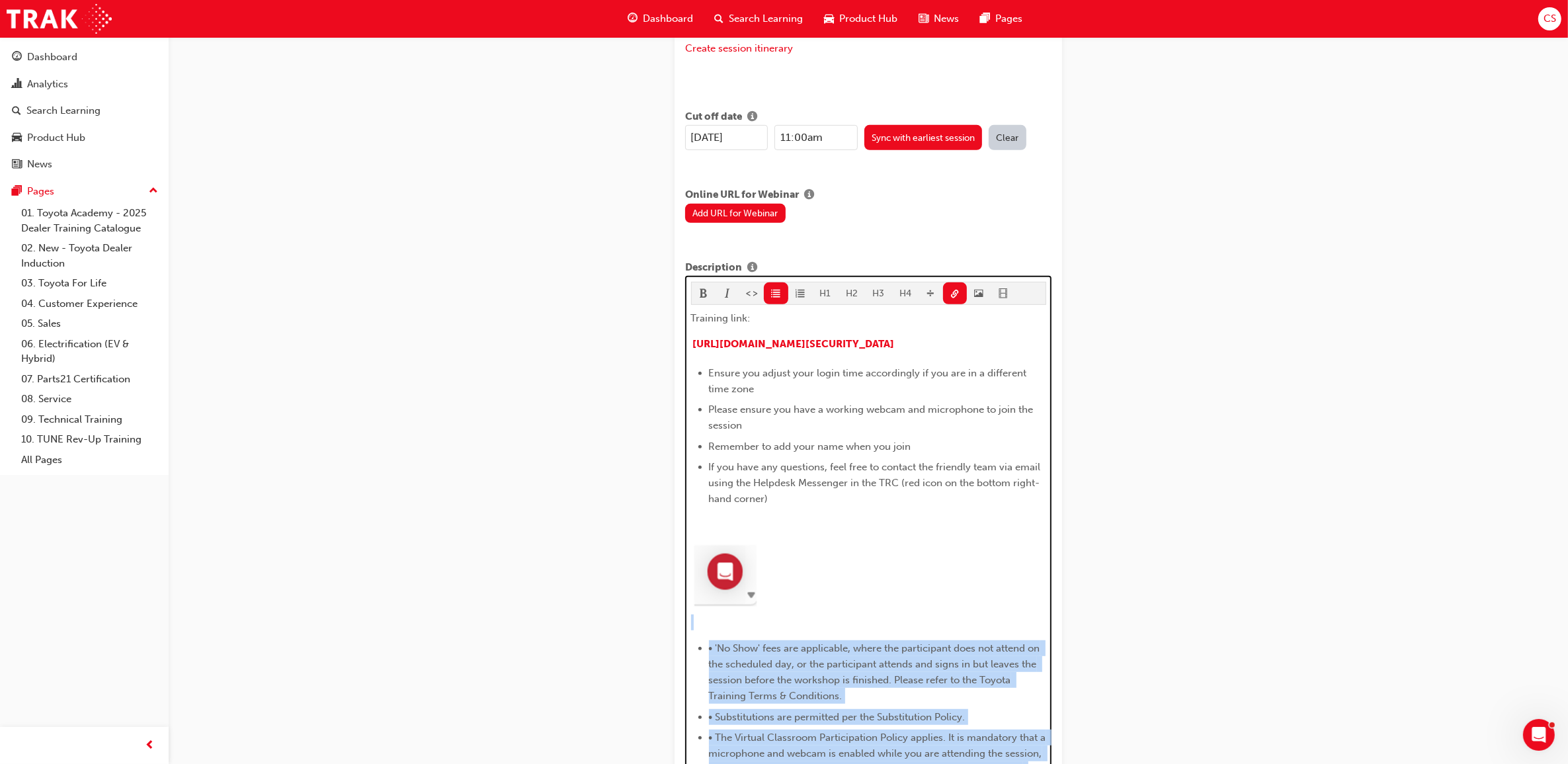
click at [720, 659] on span "• 'No Show' fees are applicable, where the participant does not attend on the s…" at bounding box center [876, 671] width 334 height 59
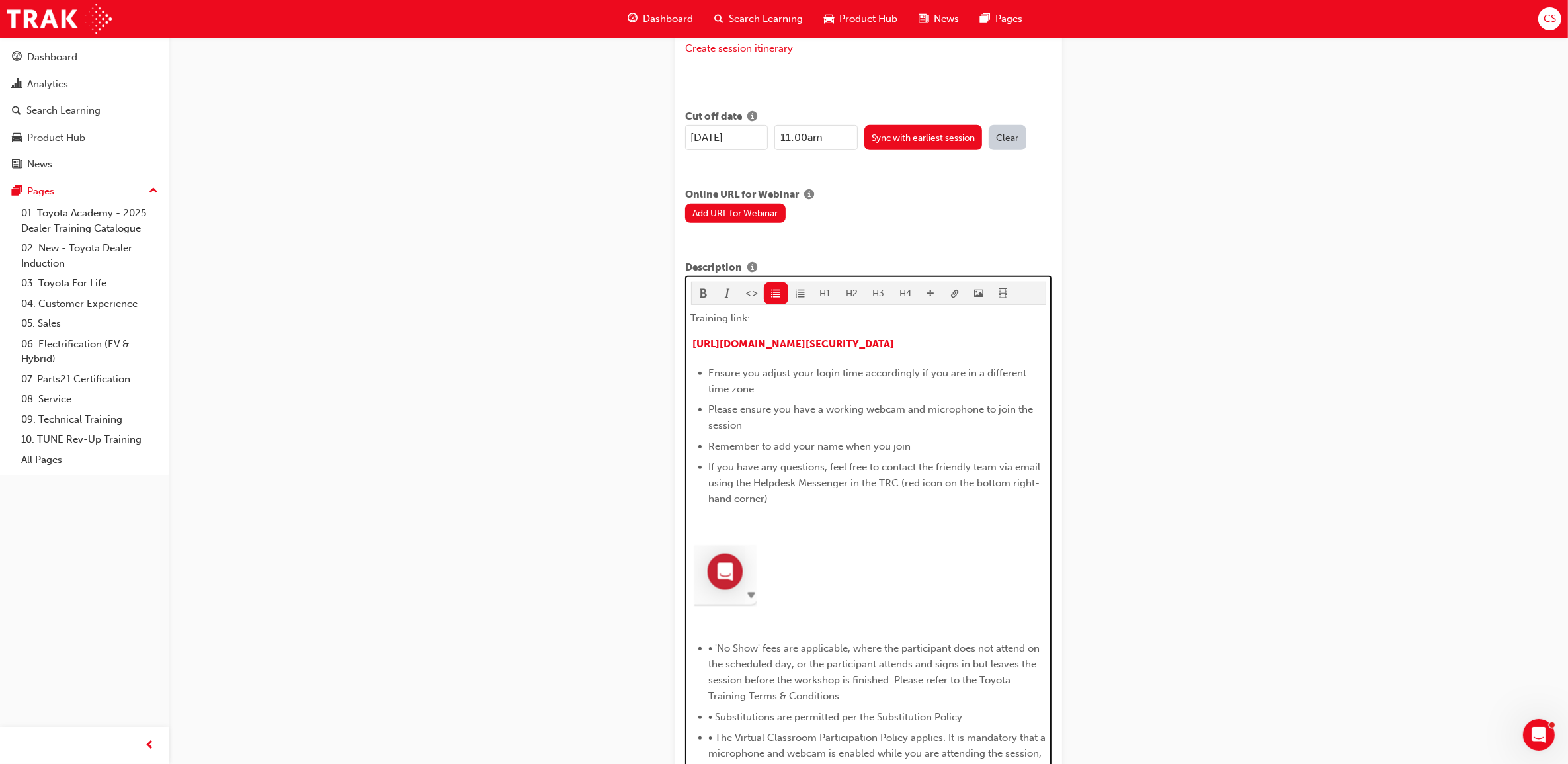
scroll to position [1001, 0]
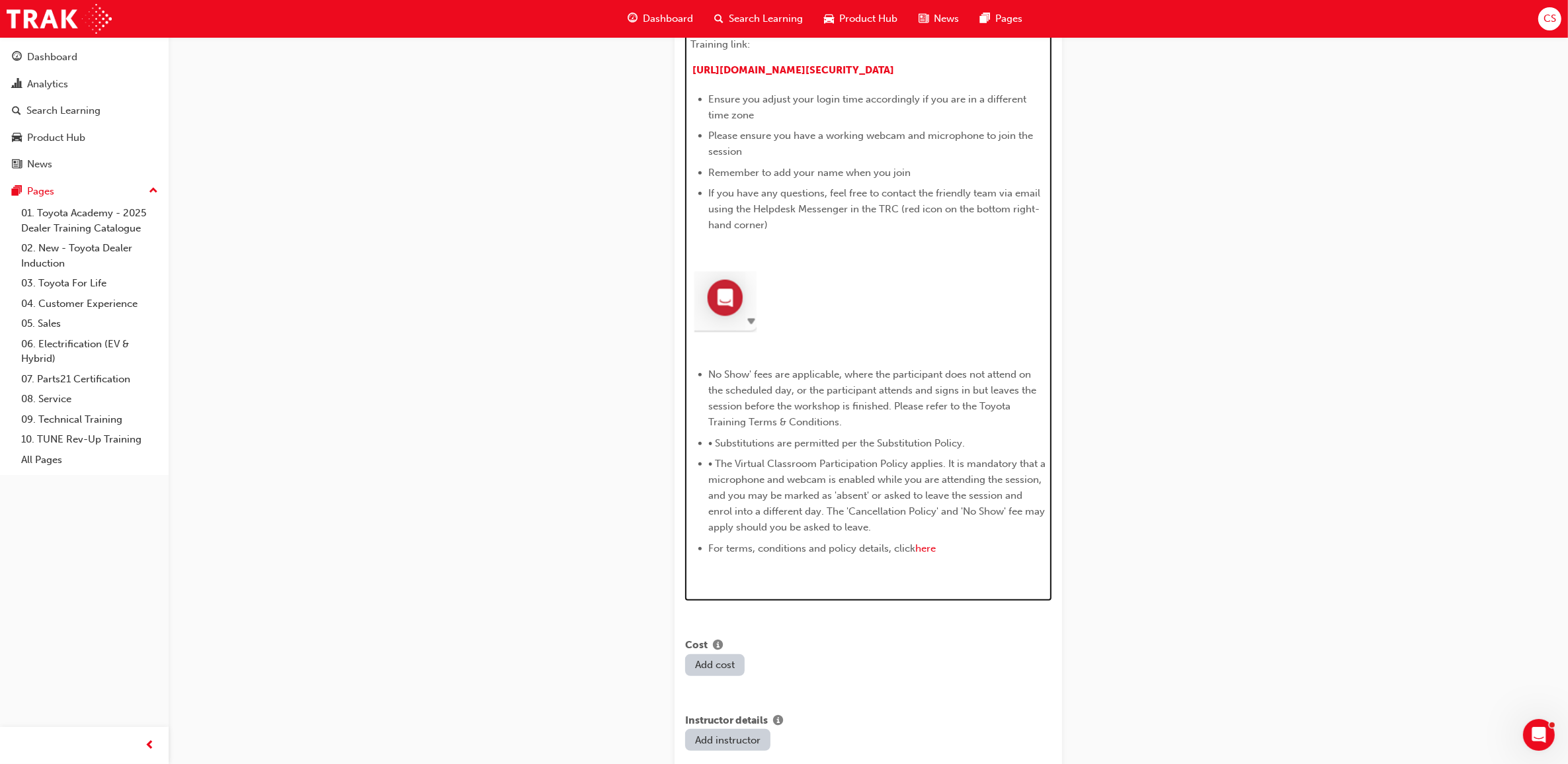
click at [716, 447] on span "• Substitutions are permitted per the Substitution Policy." at bounding box center [837, 443] width 256 height 12
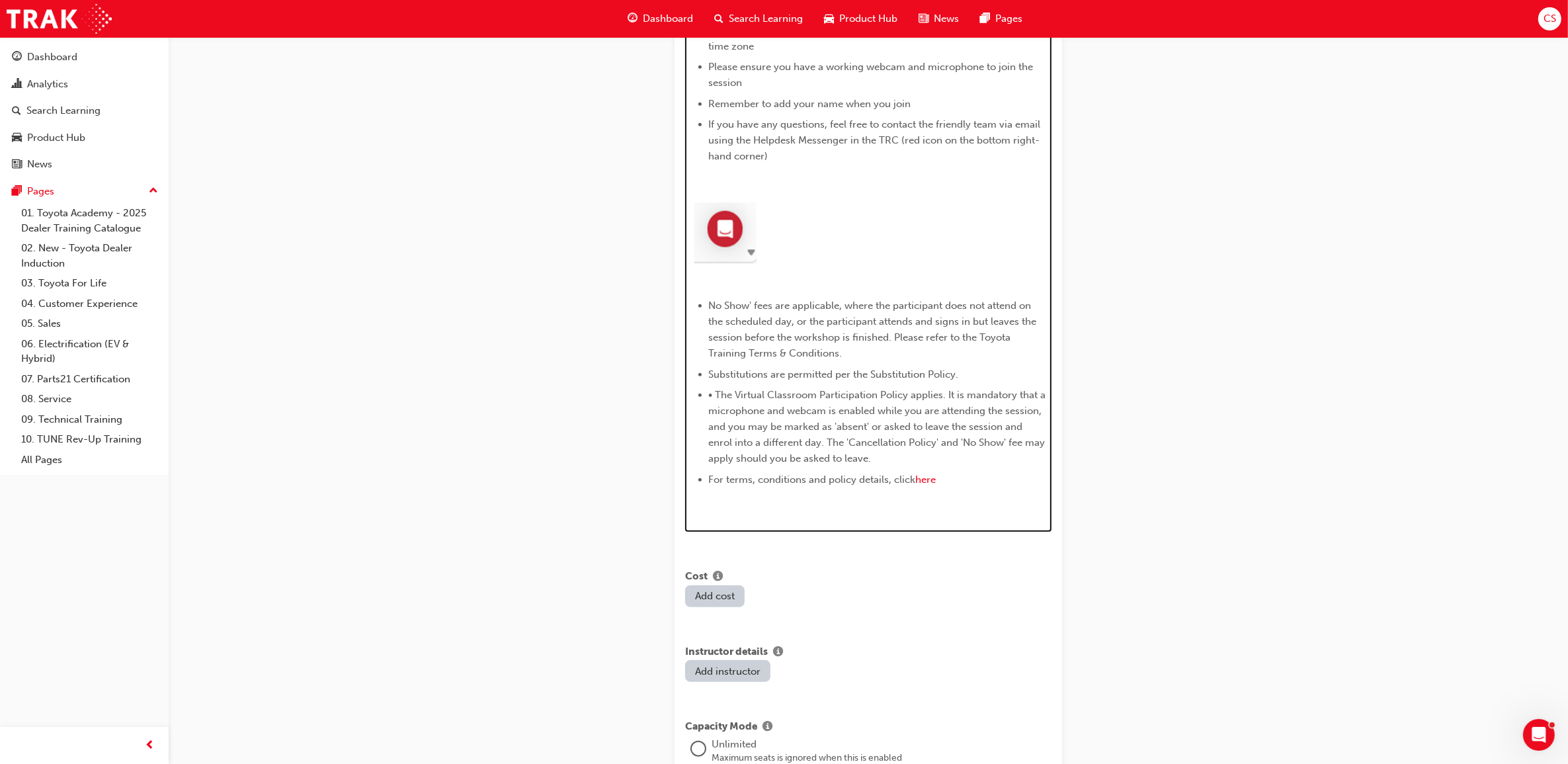
click at [716, 405] on span "• The Virtual Classroom Participation Policy applies. It is mandatory that a mi…" at bounding box center [878, 426] width 340 height 75
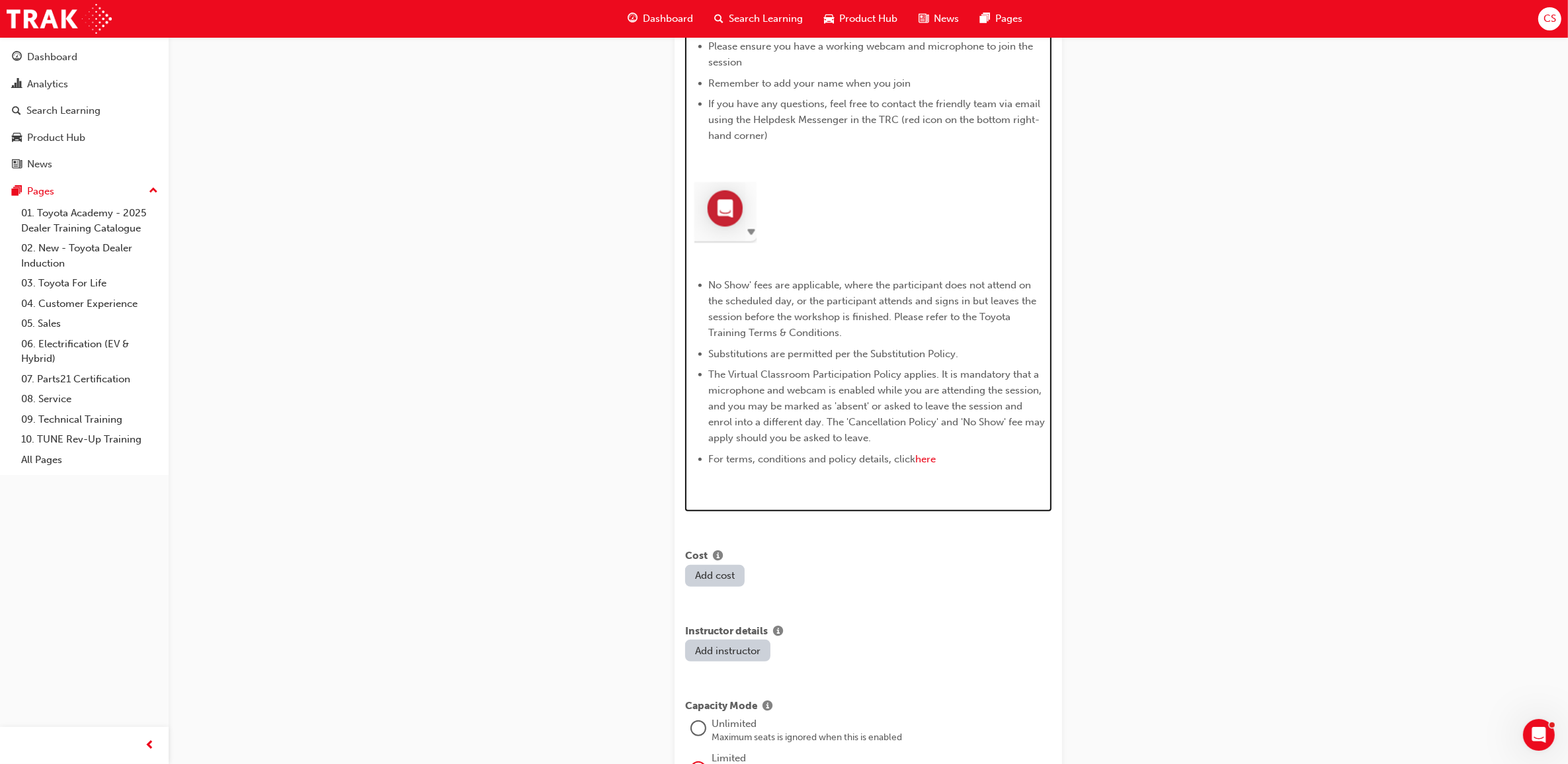
click at [758, 496] on p "﻿" at bounding box center [869, 488] width 355 height 16
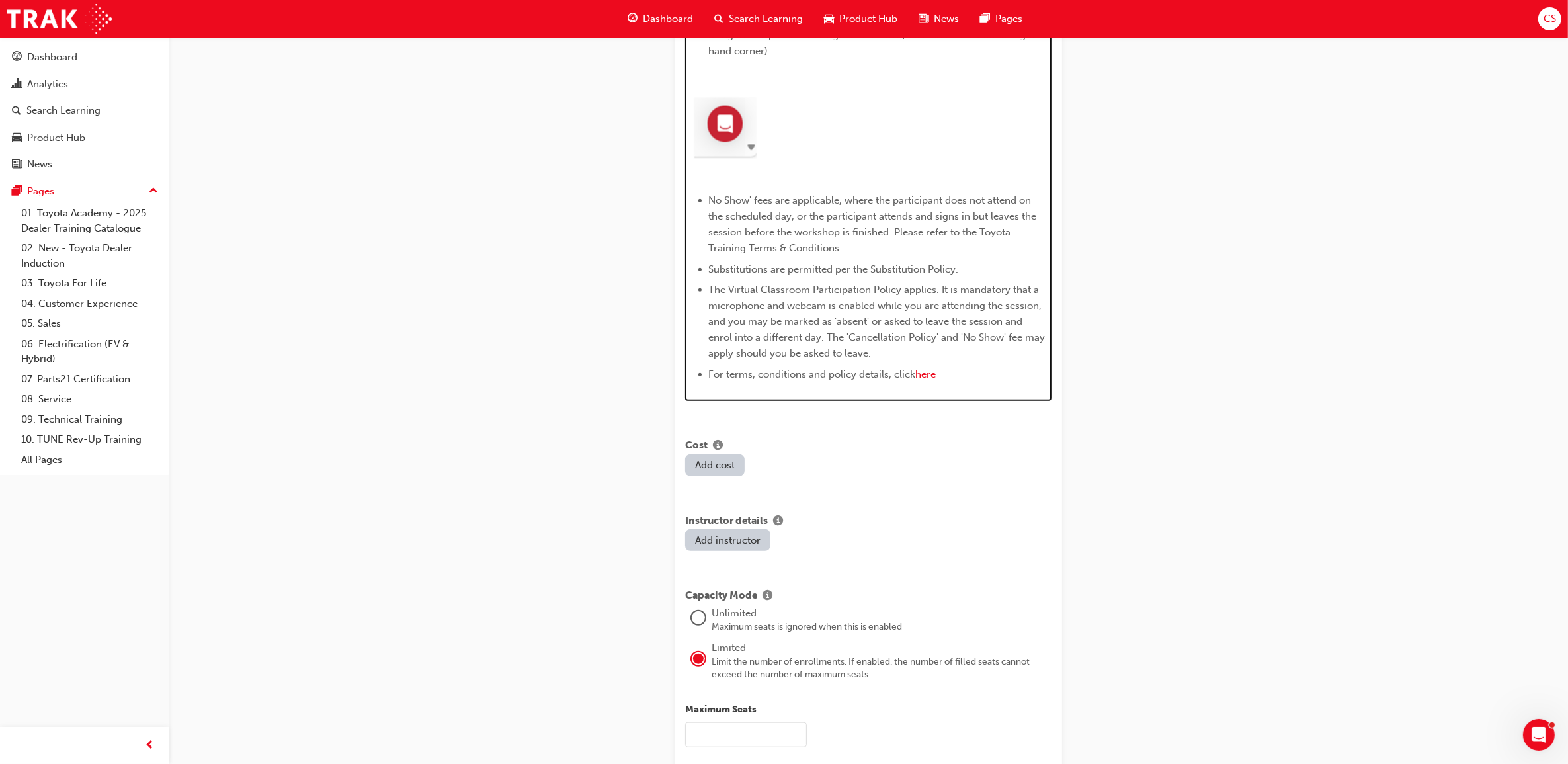
click at [751, 182] on p "﻿" at bounding box center [869, 174] width 355 height 16
click at [739, 82] on p "﻿" at bounding box center [869, 77] width 355 height 16
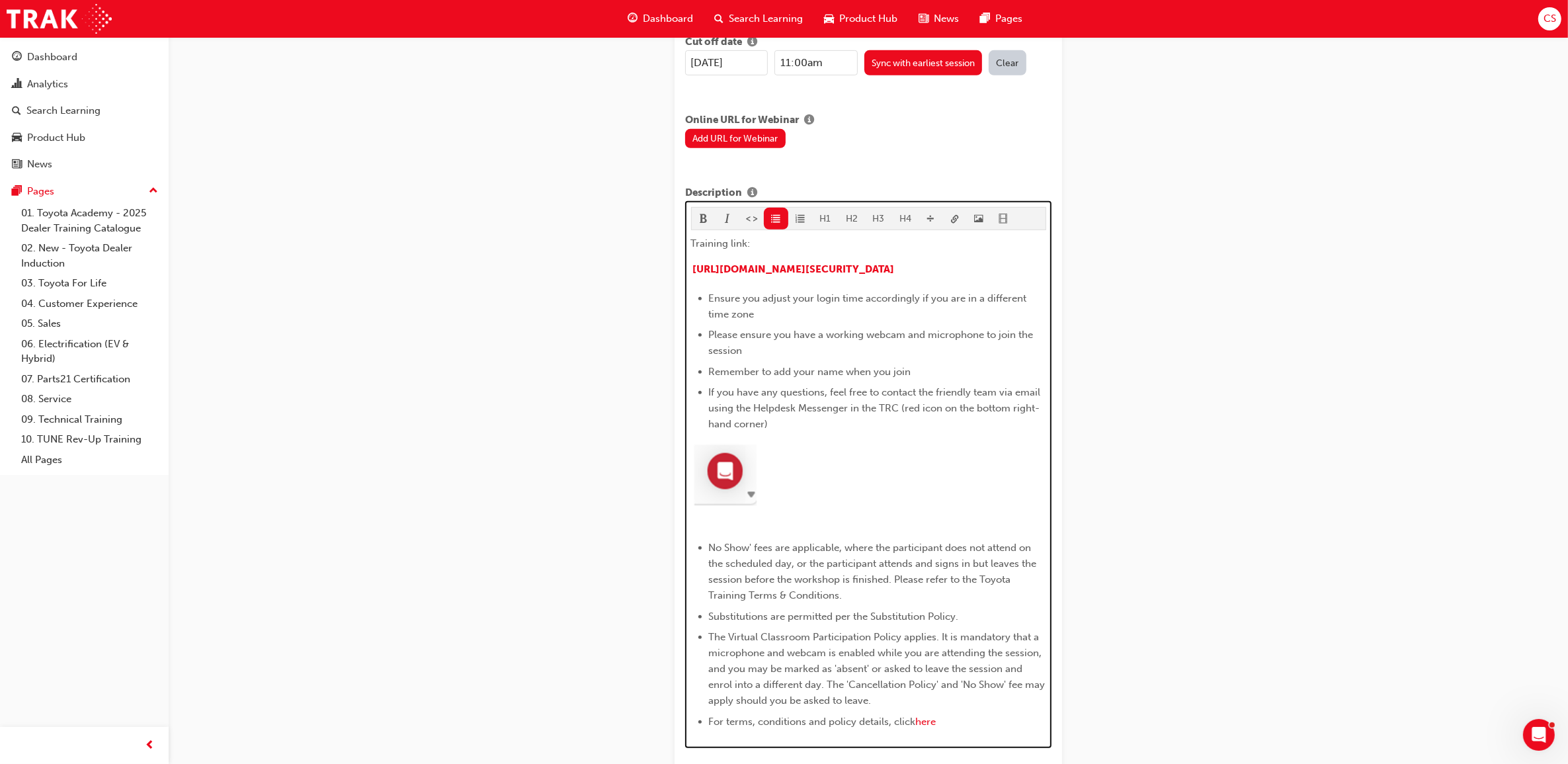
scroll to position [768, 0]
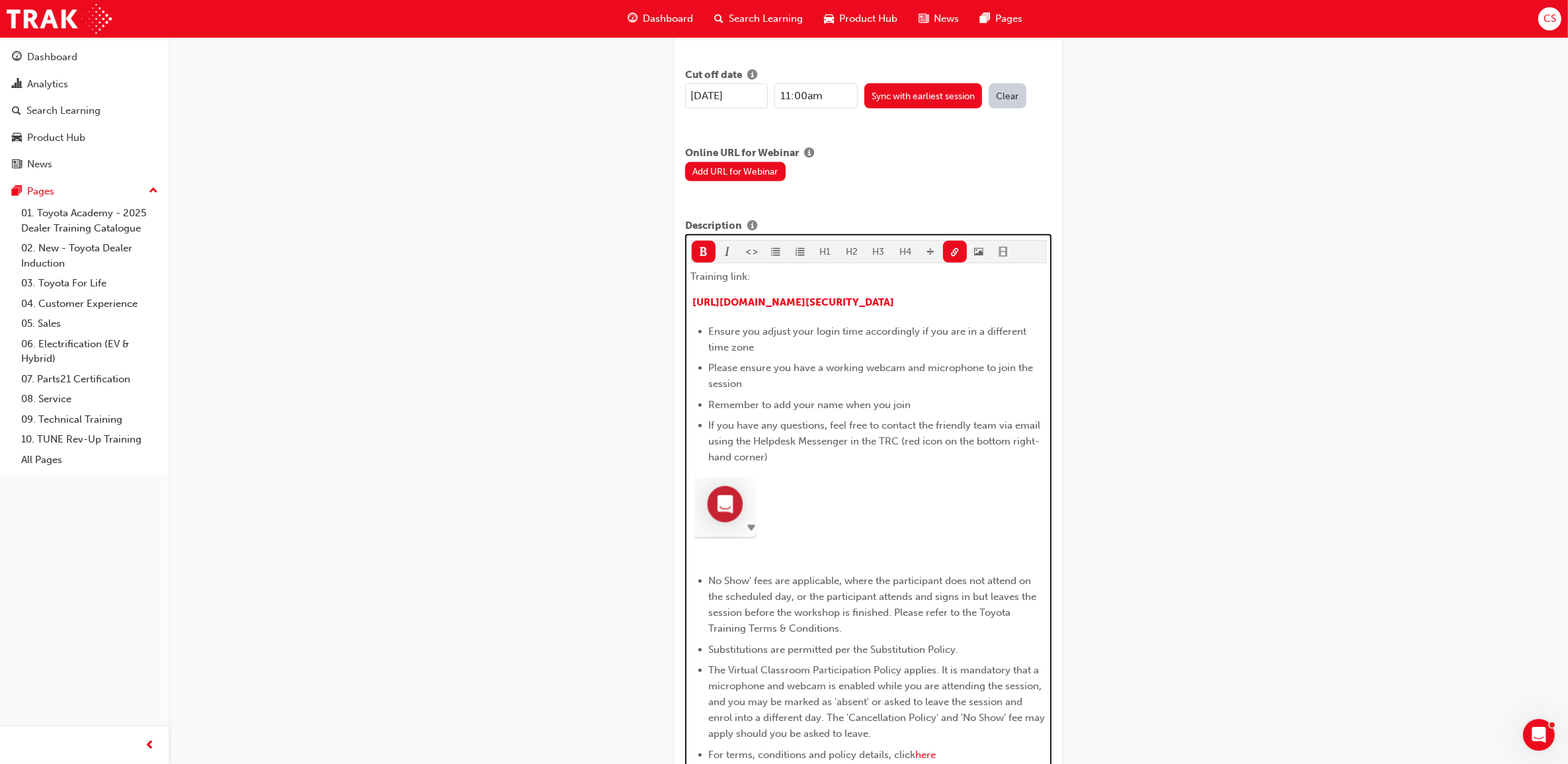
drag, startPoint x: 920, startPoint y: 312, endPoint x: 666, endPoint y: 285, distance: 255.4
click at [666, 285] on div "Create new session STEP 1 OF 1 Title Fleet Strategic Sales Process - Advanced L…" at bounding box center [868, 450] width 429 height 2321
copy p "[URL][DOMAIN_NAME][SECURITY_DATA]"
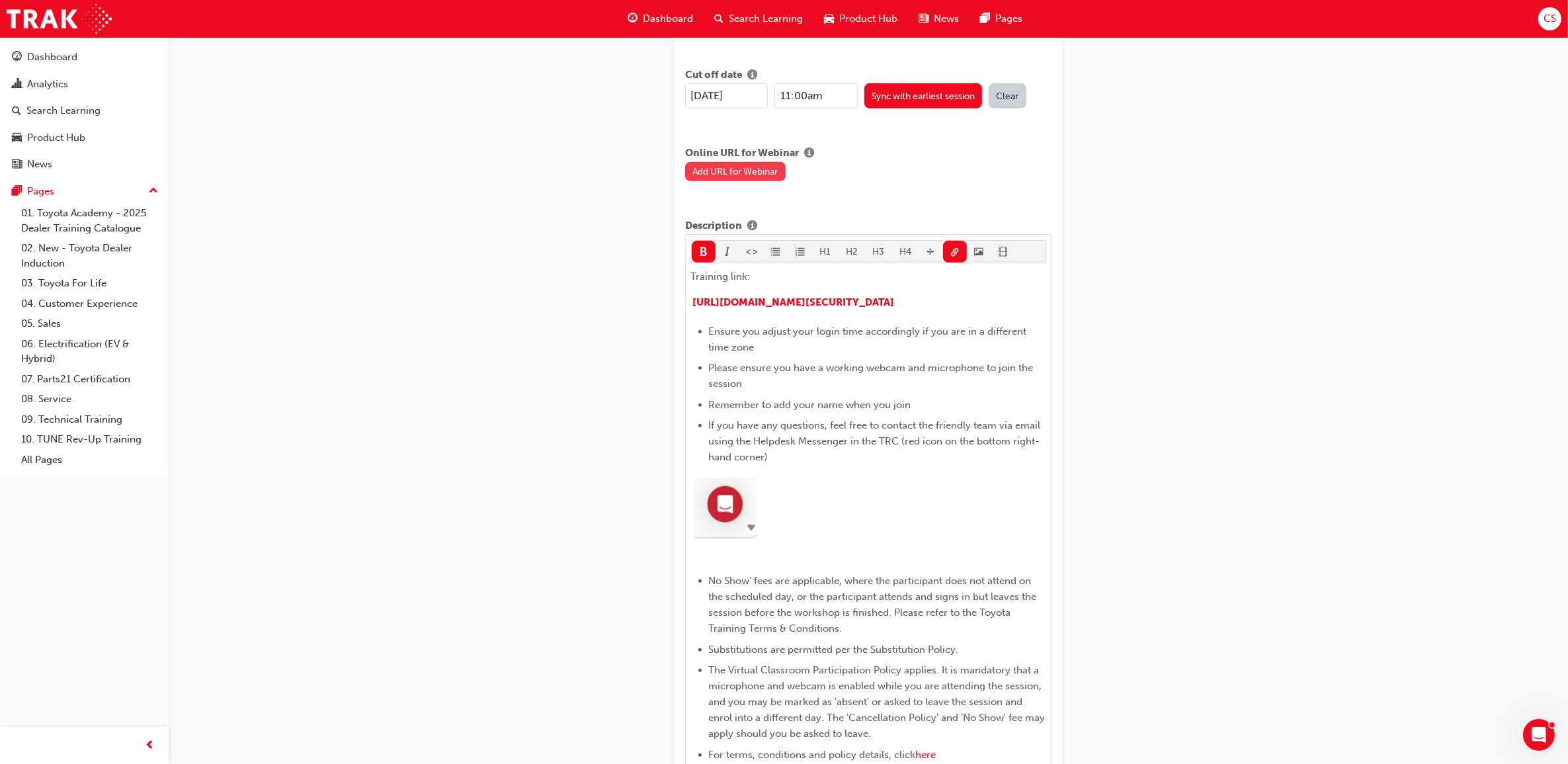
click at [739, 164] on button "Add URL for Webinar" at bounding box center [734, 172] width 100 height 19
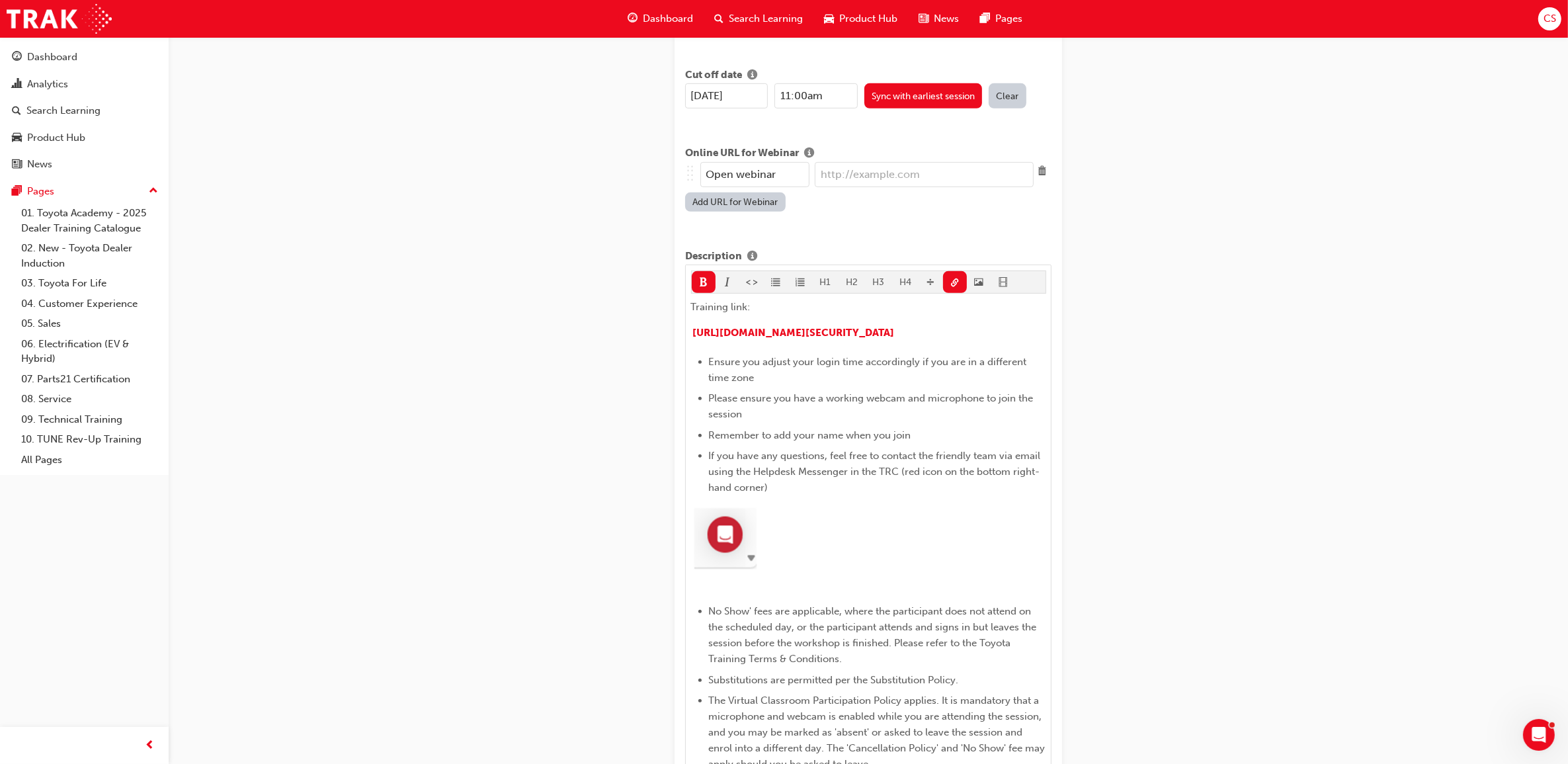
click at [843, 162] on input "url" at bounding box center [923, 174] width 219 height 25
paste input "[URL][DOMAIN_NAME][SECURITY_DATA]"
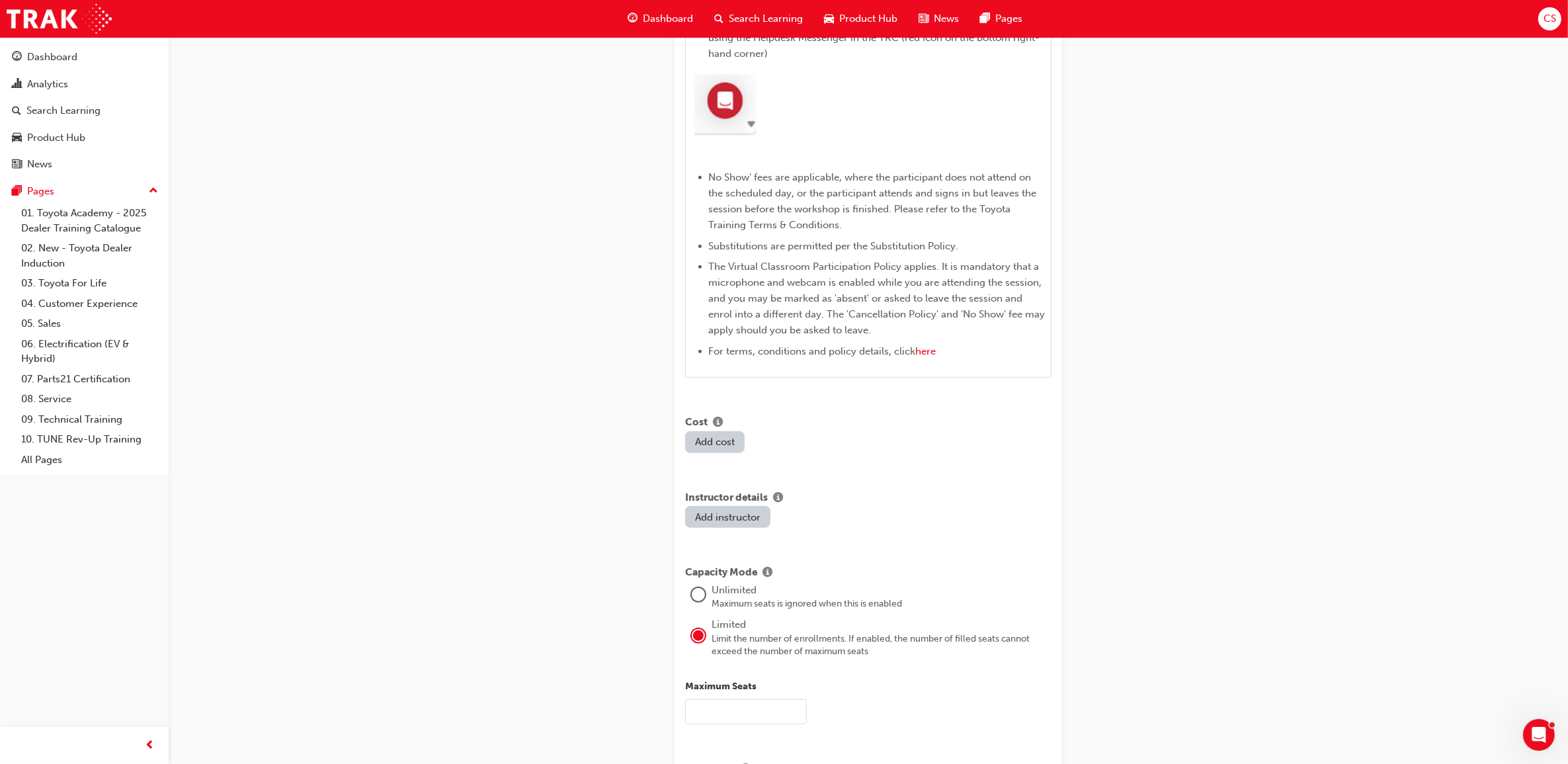
scroll to position [1430, 0]
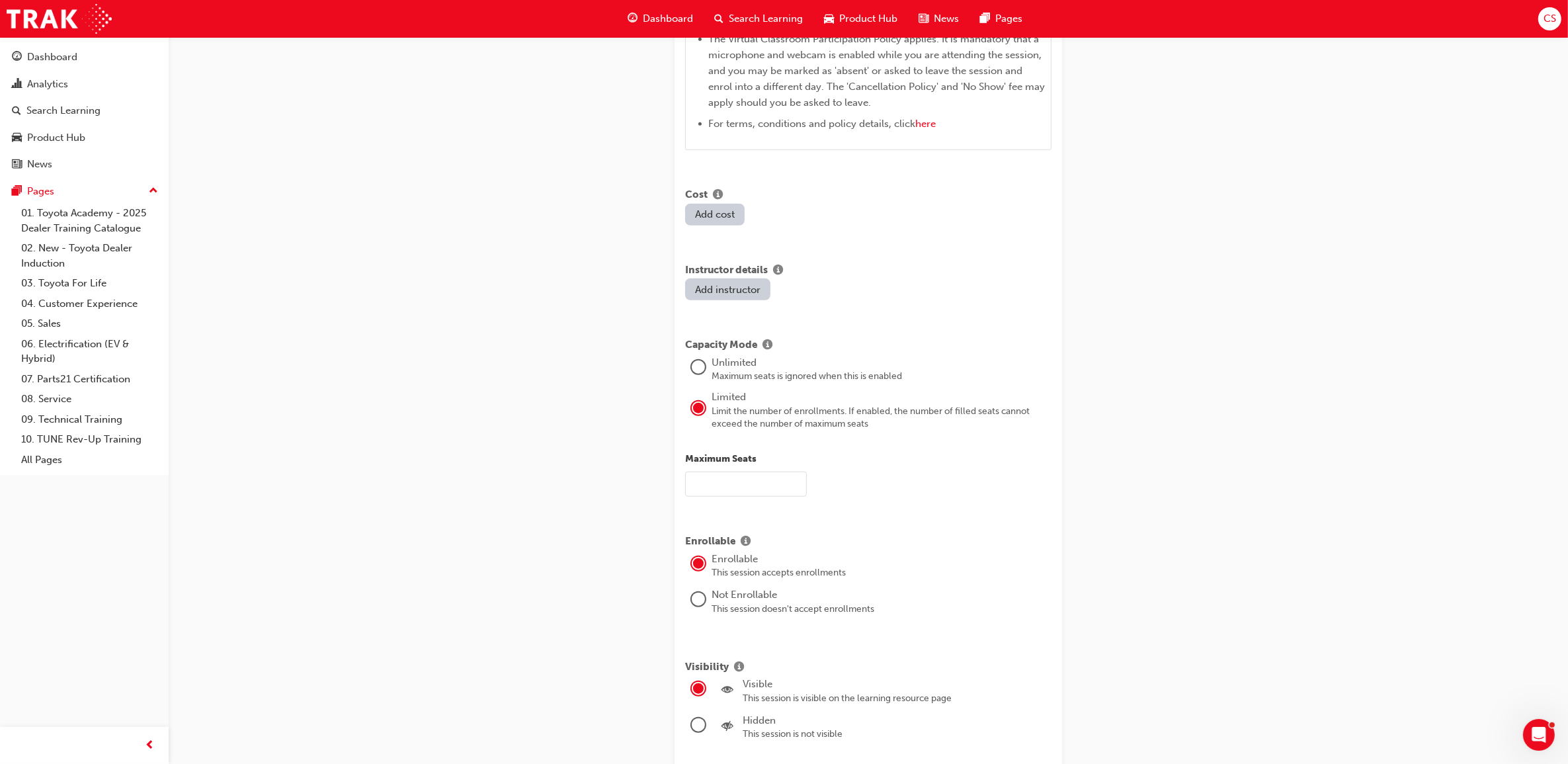
type input "[URL][DOMAIN_NAME][SECURITY_DATA]"
click at [705, 221] on button "Add cost" at bounding box center [714, 214] width 59 height 21
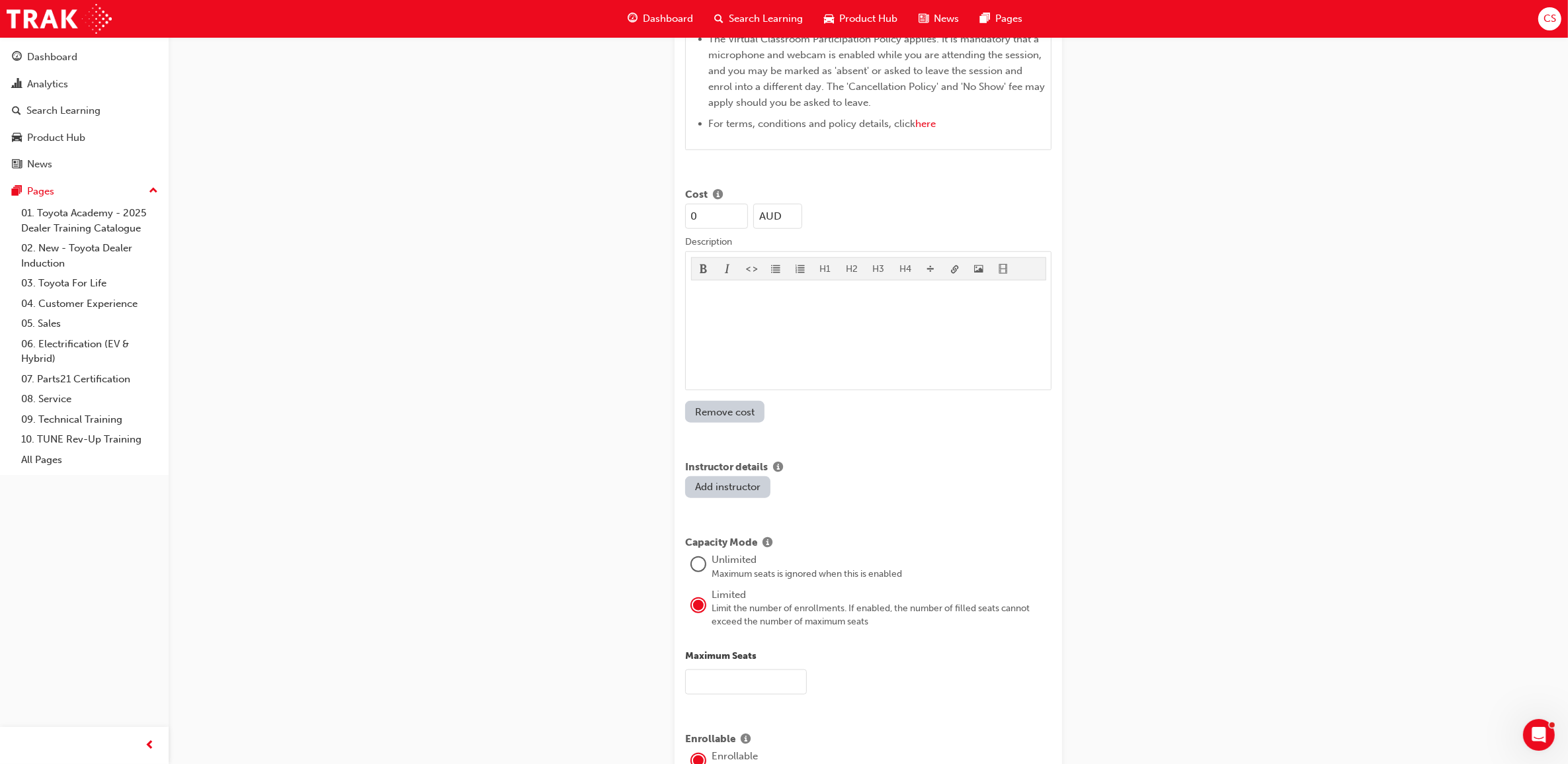
drag, startPoint x: 715, startPoint y: 223, endPoint x: 613, endPoint y: 215, distance: 102.3
type input "415"
click at [770, 323] on div "﻿" at bounding box center [869, 335] width 355 height 99
click at [739, 484] on button "Add instructor" at bounding box center [728, 487] width 86 height 21
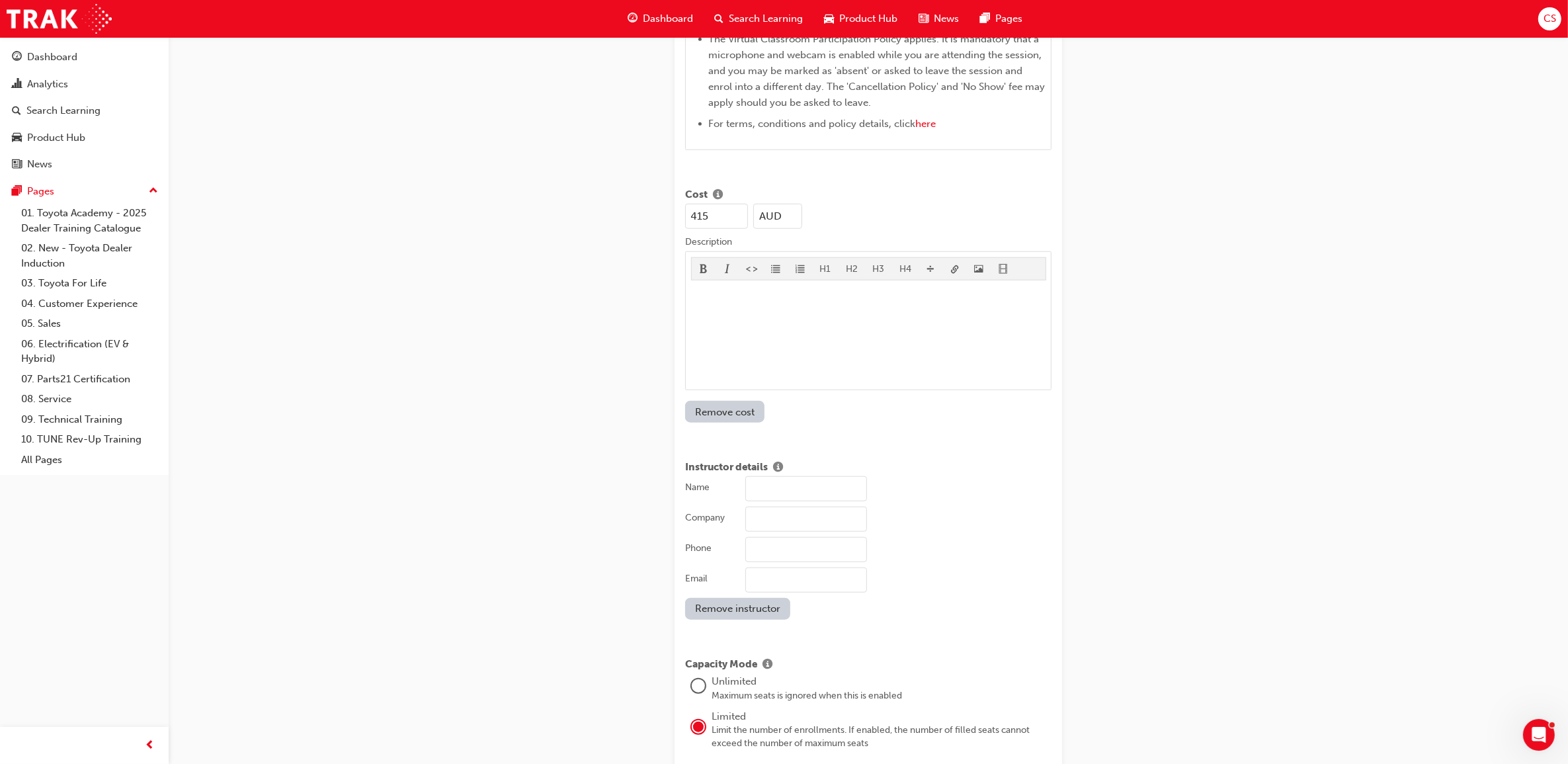
click at [755, 501] on input "Name" at bounding box center [805, 489] width 122 height 25
type input "[PERSON_NAME]"
type input "Beyond 19"
type input "[EMAIL_ADDRESS][DOMAIN_NAME]"
type input "16"
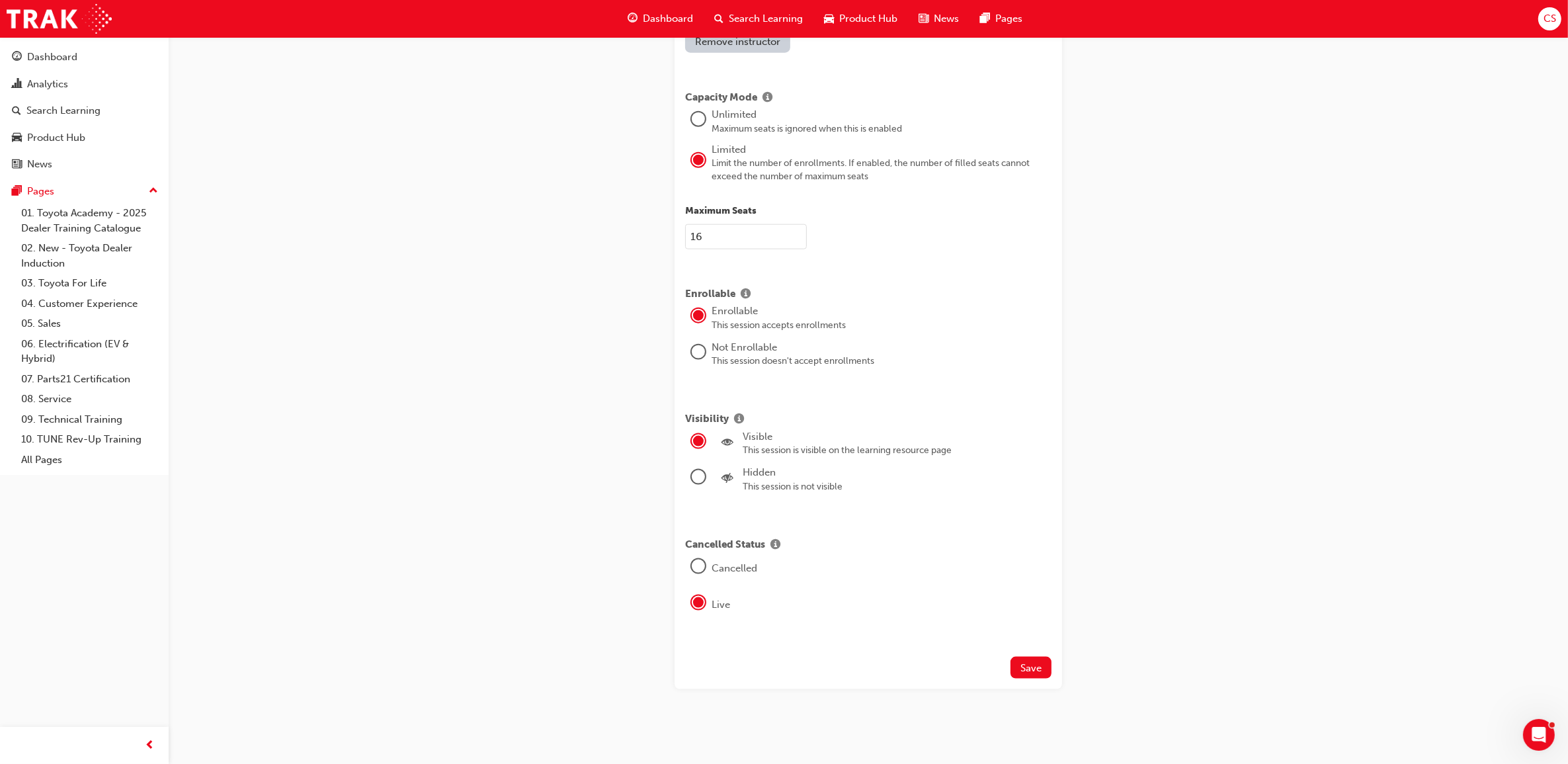
scroll to position [2006, 0]
click at [1040, 660] on button "Save" at bounding box center [1030, 668] width 41 height 21
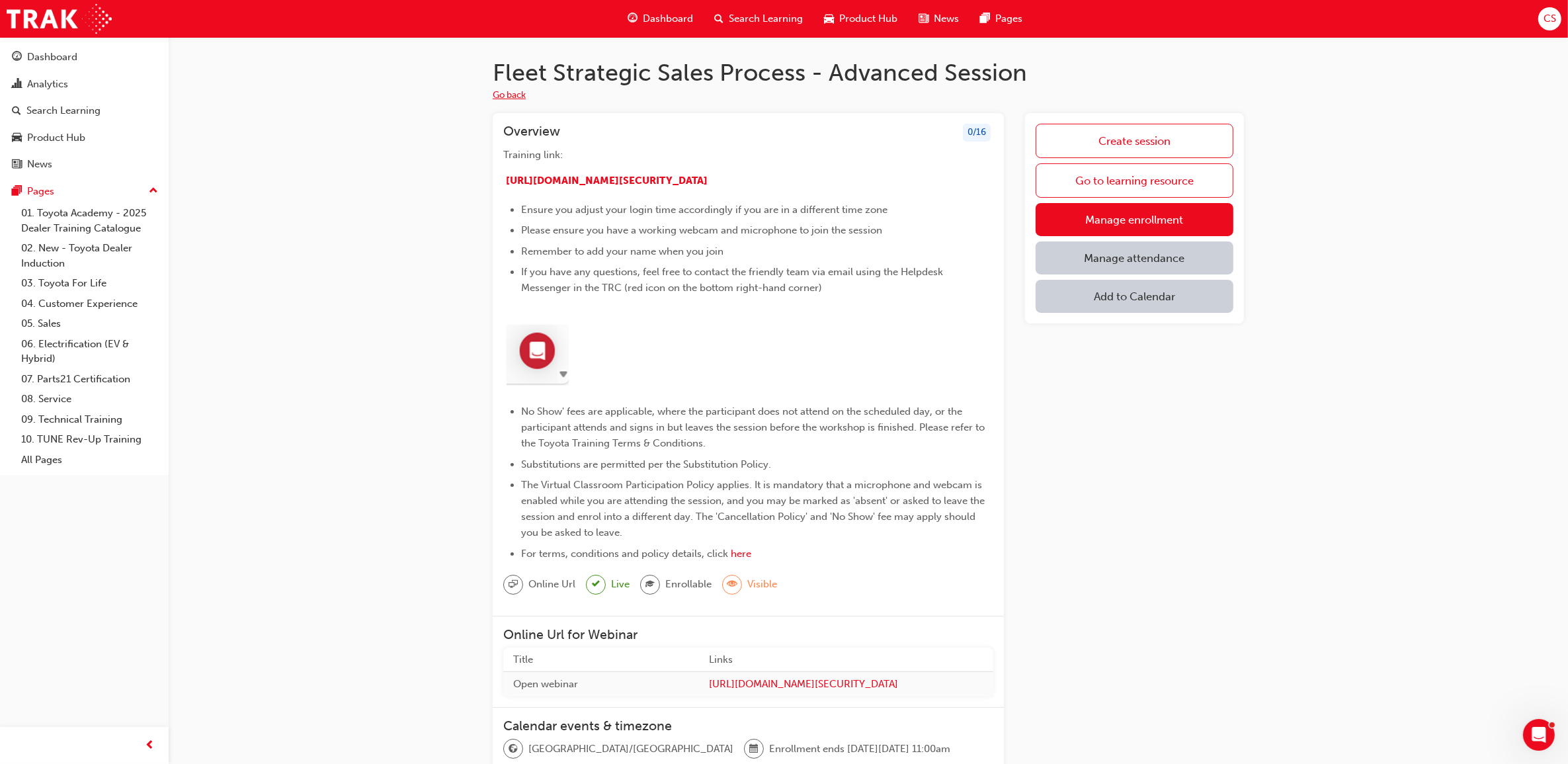
click at [501, 95] on button "Go back" at bounding box center [509, 96] width 33 height 16
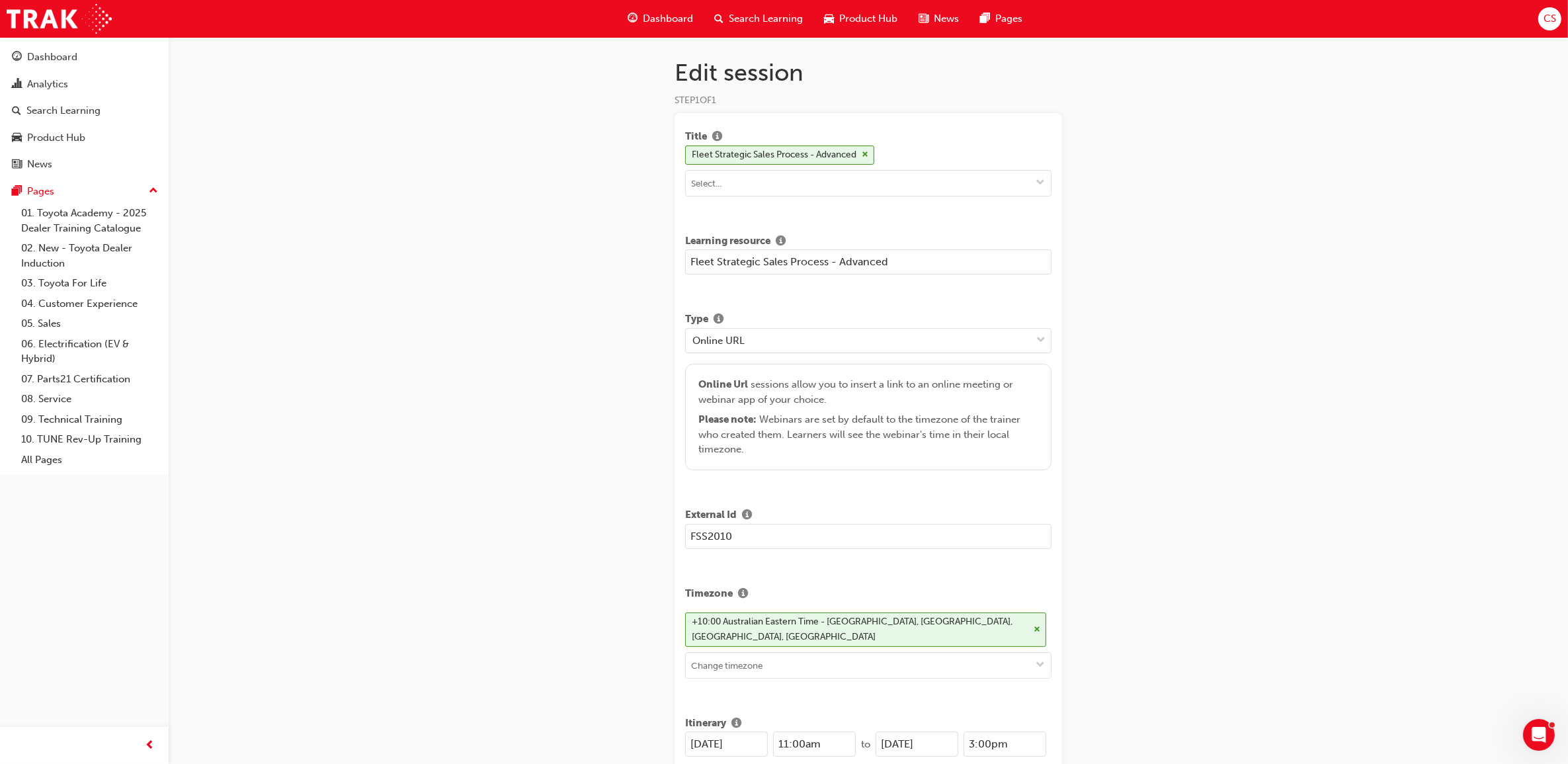
click at [775, 20] on span "Search Learning" at bounding box center [765, 19] width 74 height 16
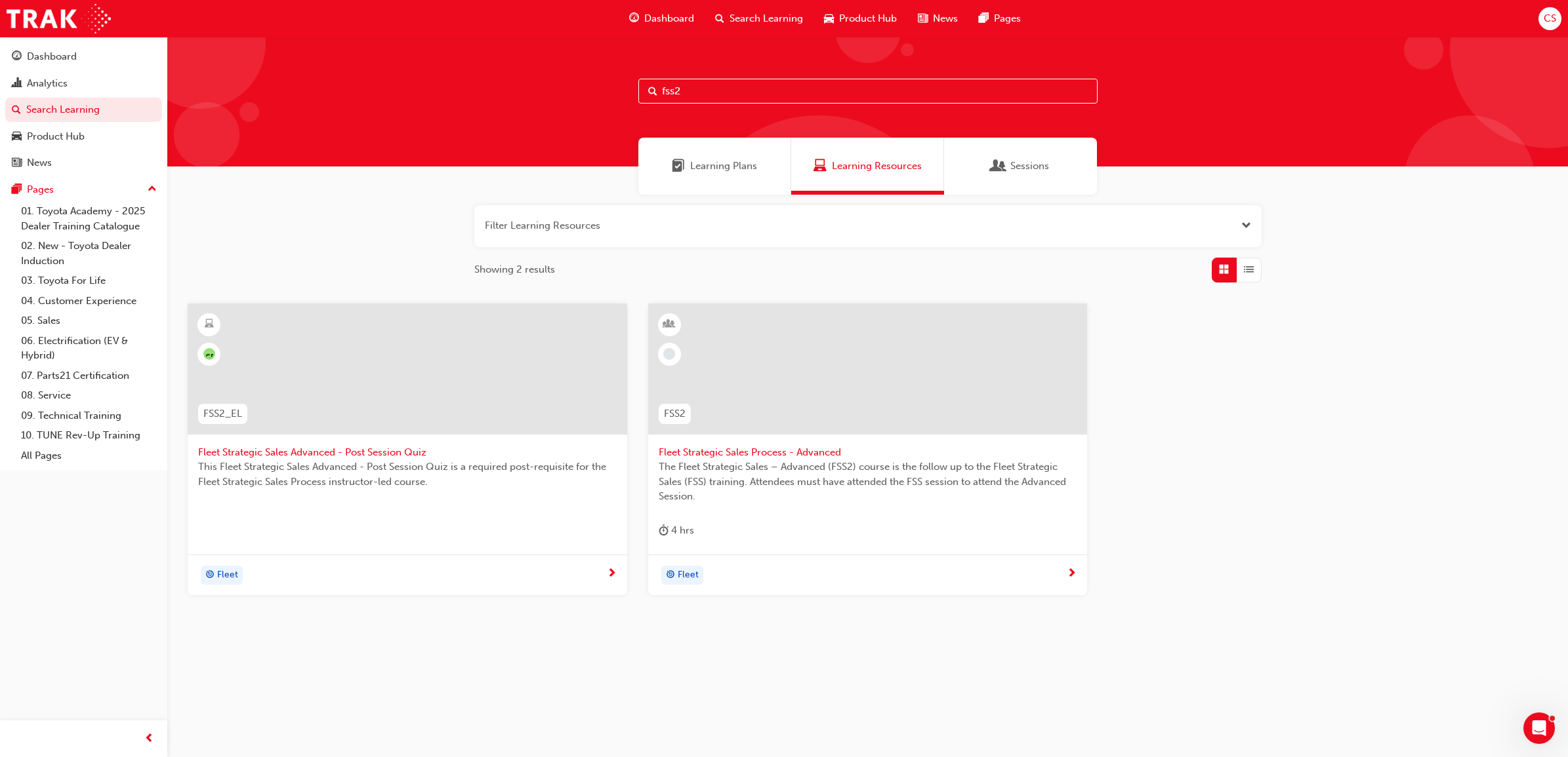
click at [784, 451] on span "Fleet Strategic Sales Process - Advanced" at bounding box center [868, 453] width 418 height 15
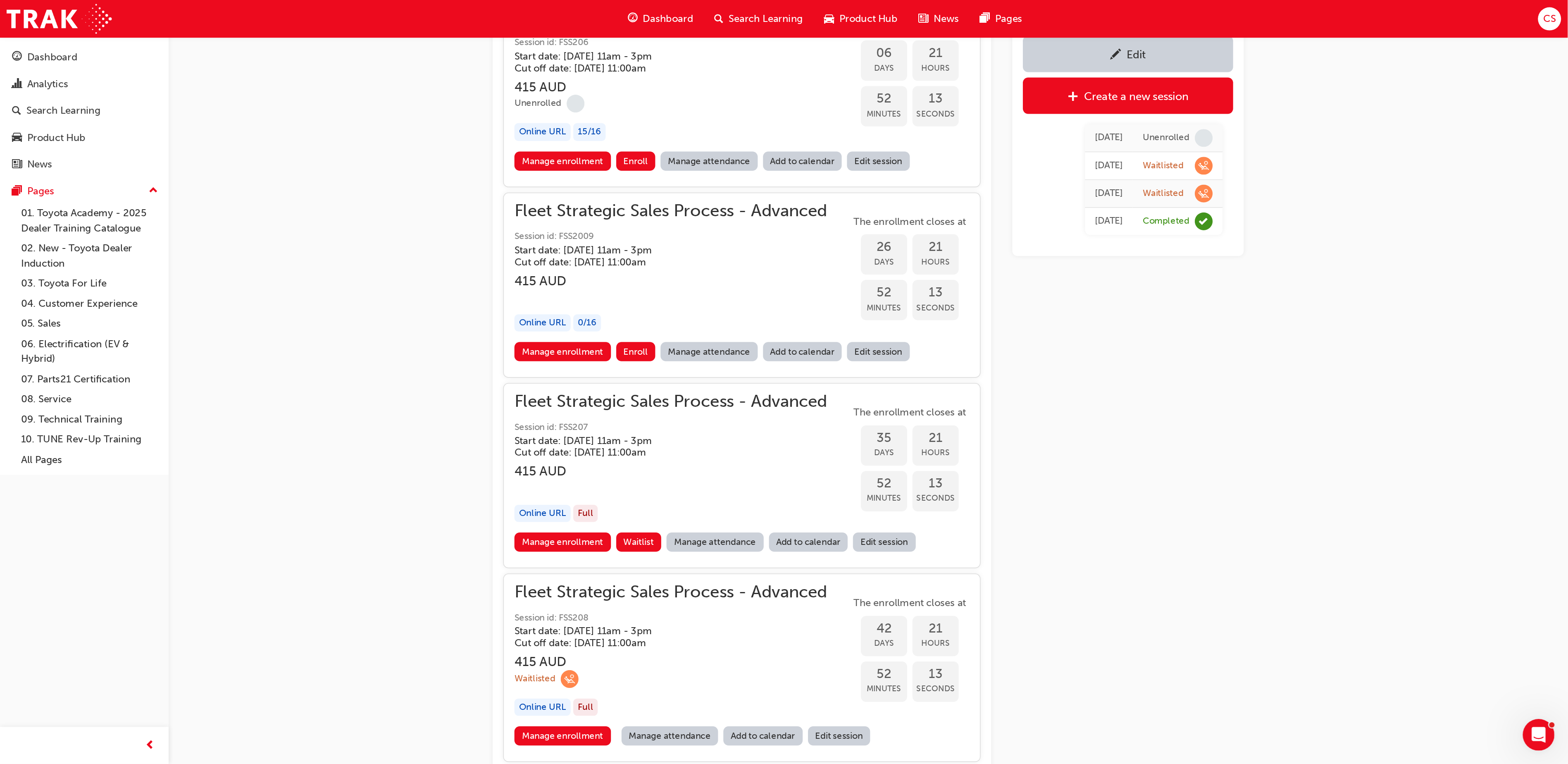
scroll to position [869, 0]
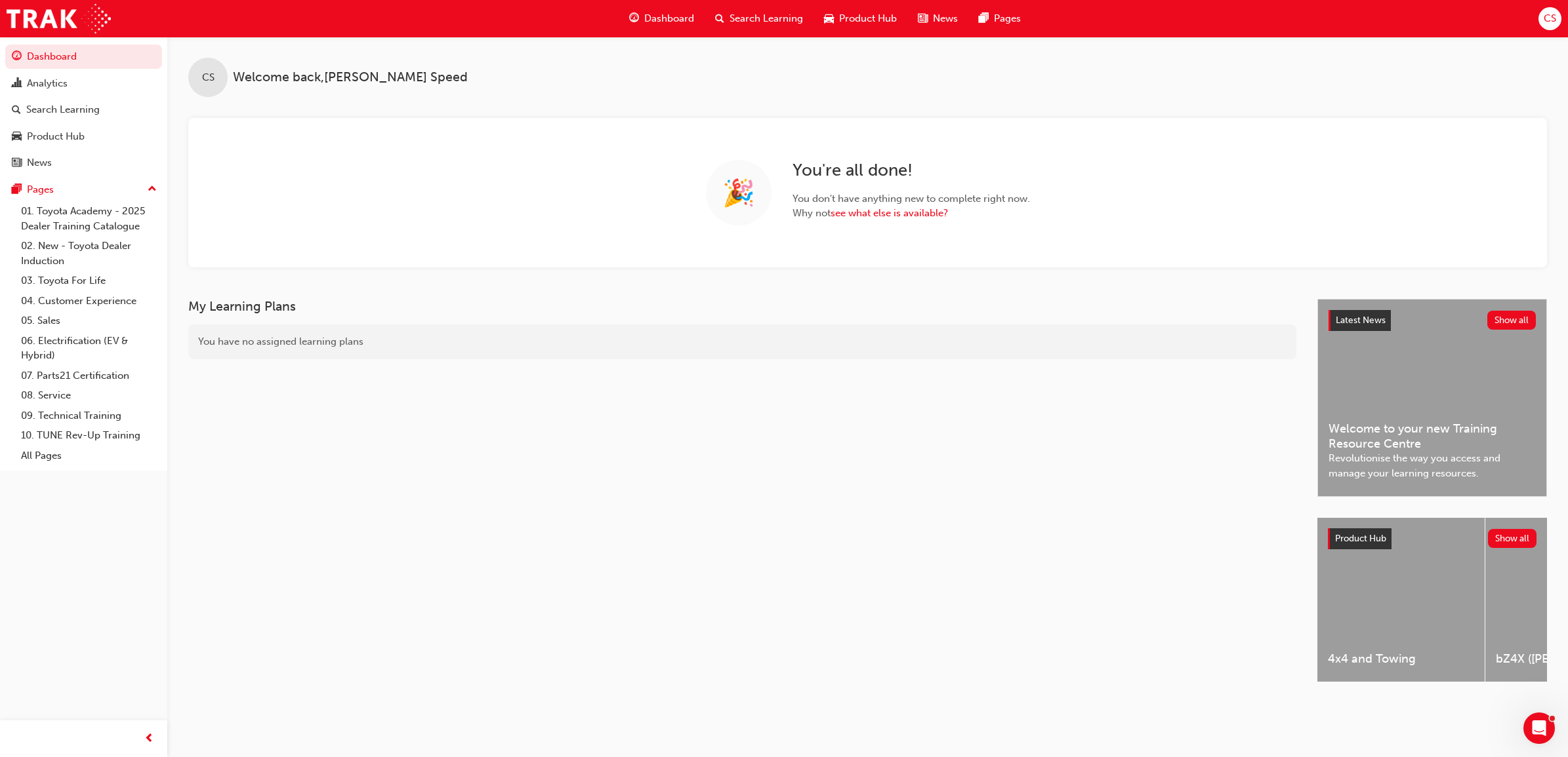
click at [765, 12] on span "Search Learning" at bounding box center [766, 19] width 73 height 15
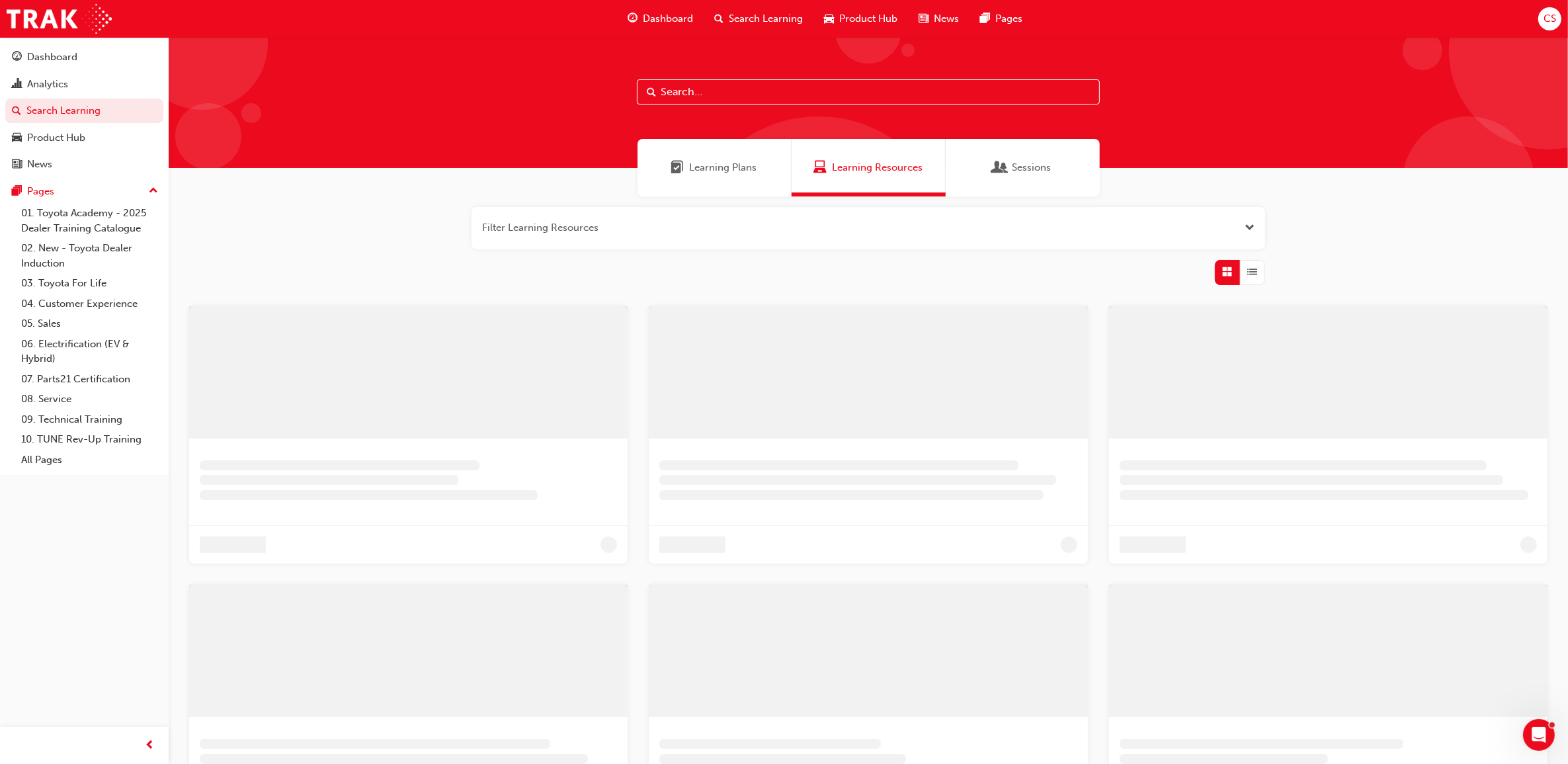
click at [759, 93] on input "text" at bounding box center [868, 92] width 463 height 25
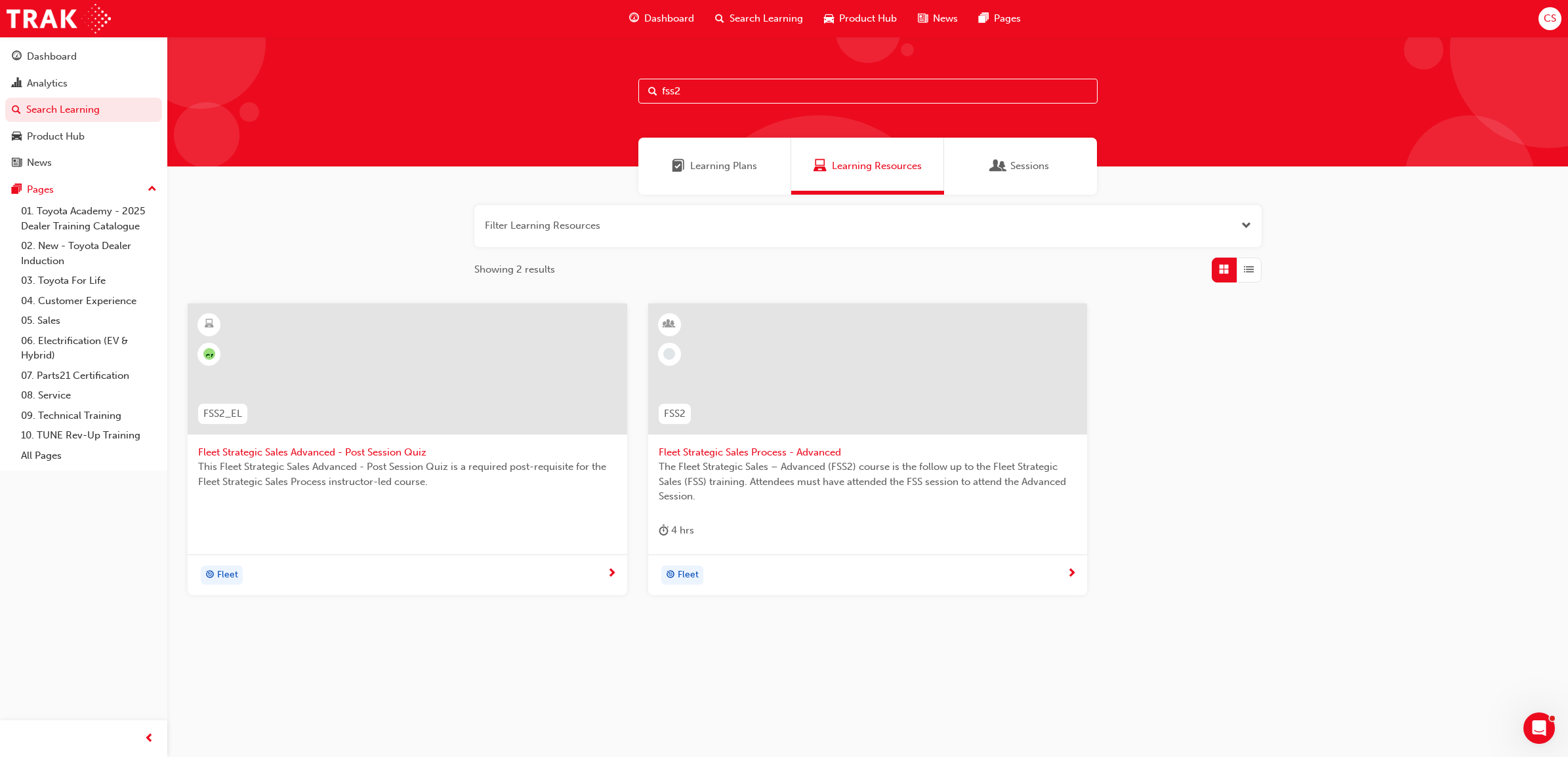
type input "fss2"
click at [829, 453] on span "Fleet Strategic Sales Process - Advanced" at bounding box center [868, 453] width 418 height 15
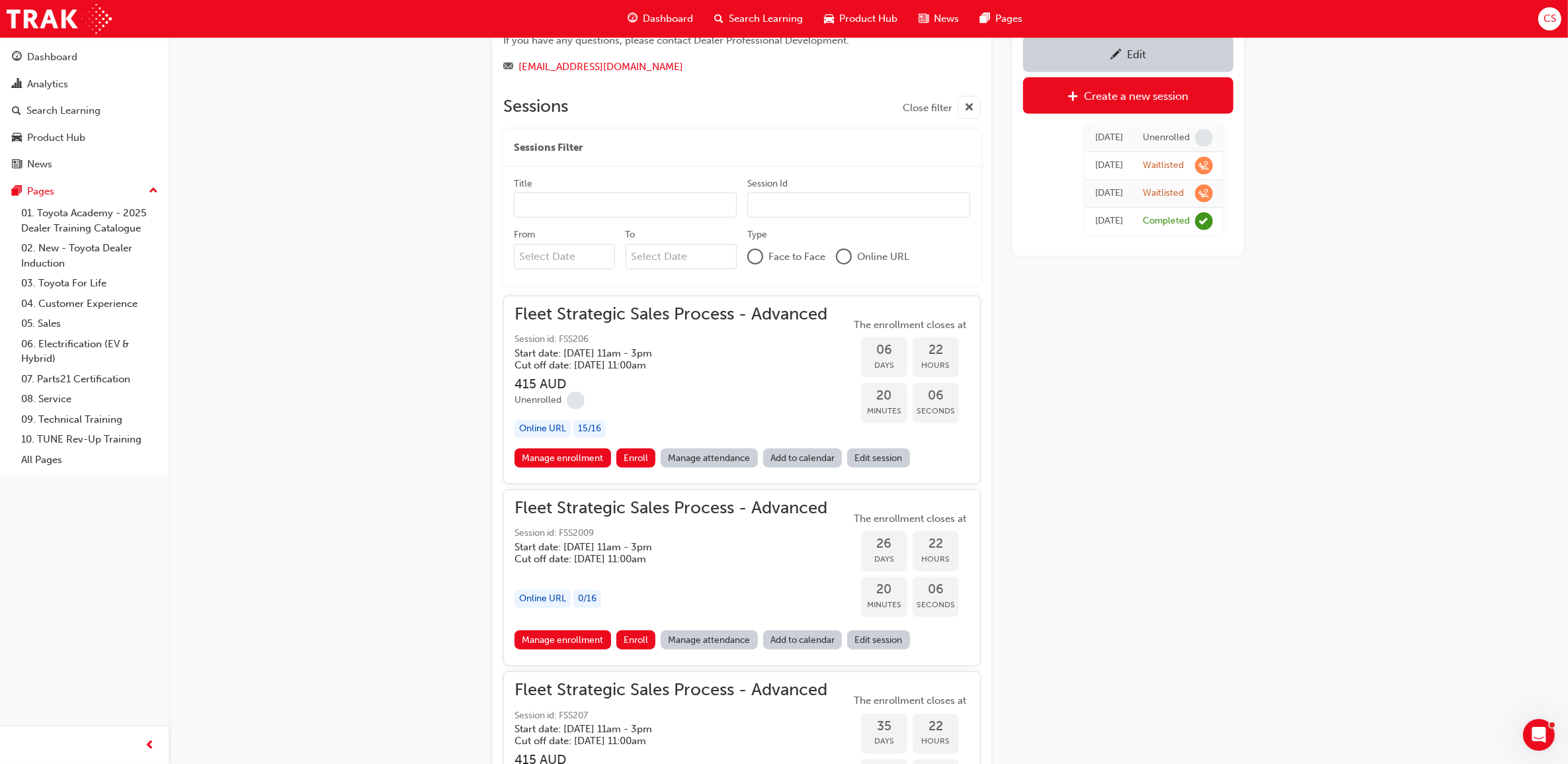
scroll to position [1248, 0]
click at [709, 550] on h5 "Start date: Tue 16 Sep 2025 , 11am - 3pm" at bounding box center [659, 545] width 291 height 12
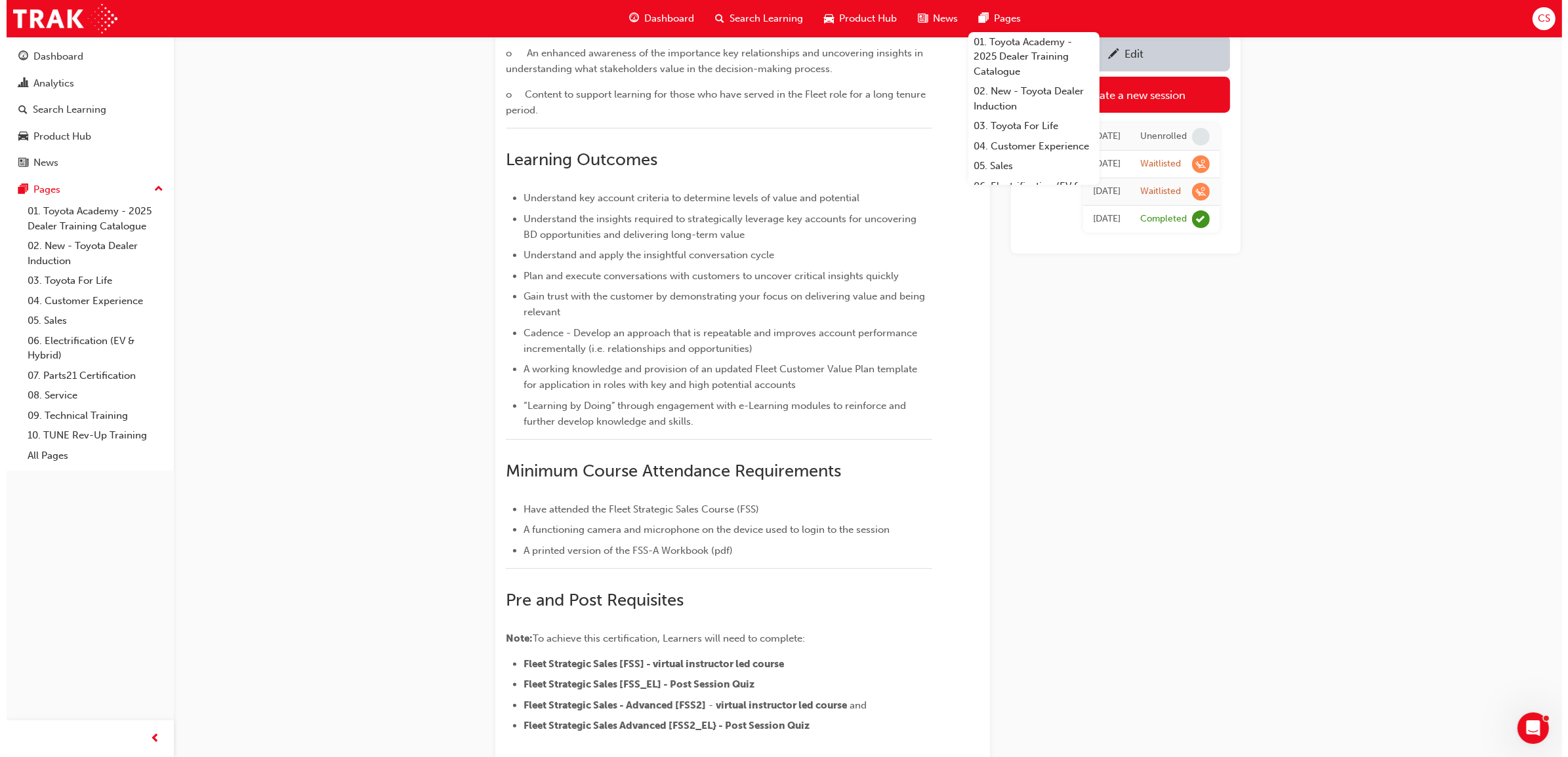
scroll to position [0, 0]
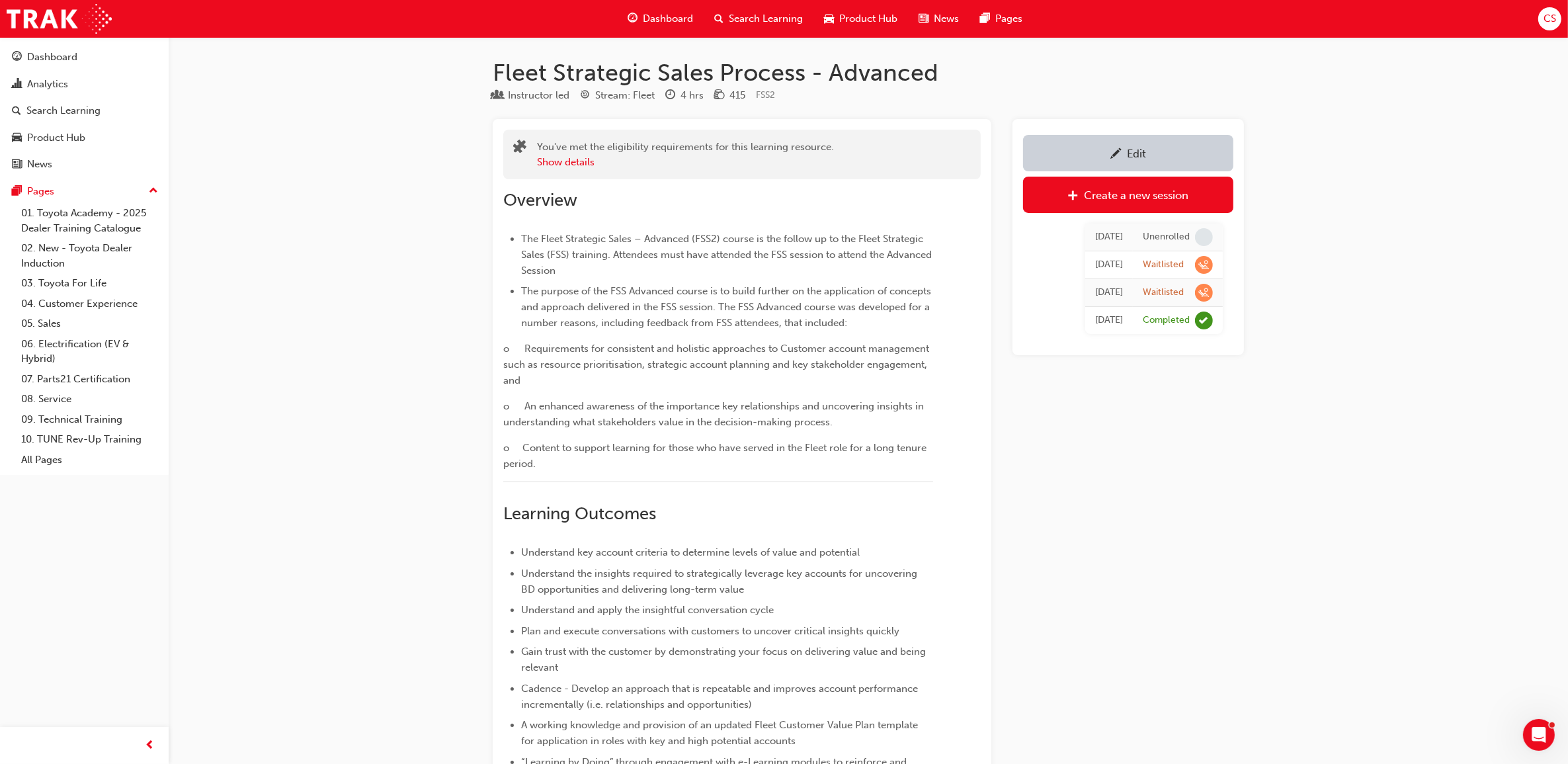
click at [771, 19] on span "Search Learning" at bounding box center [765, 19] width 74 height 16
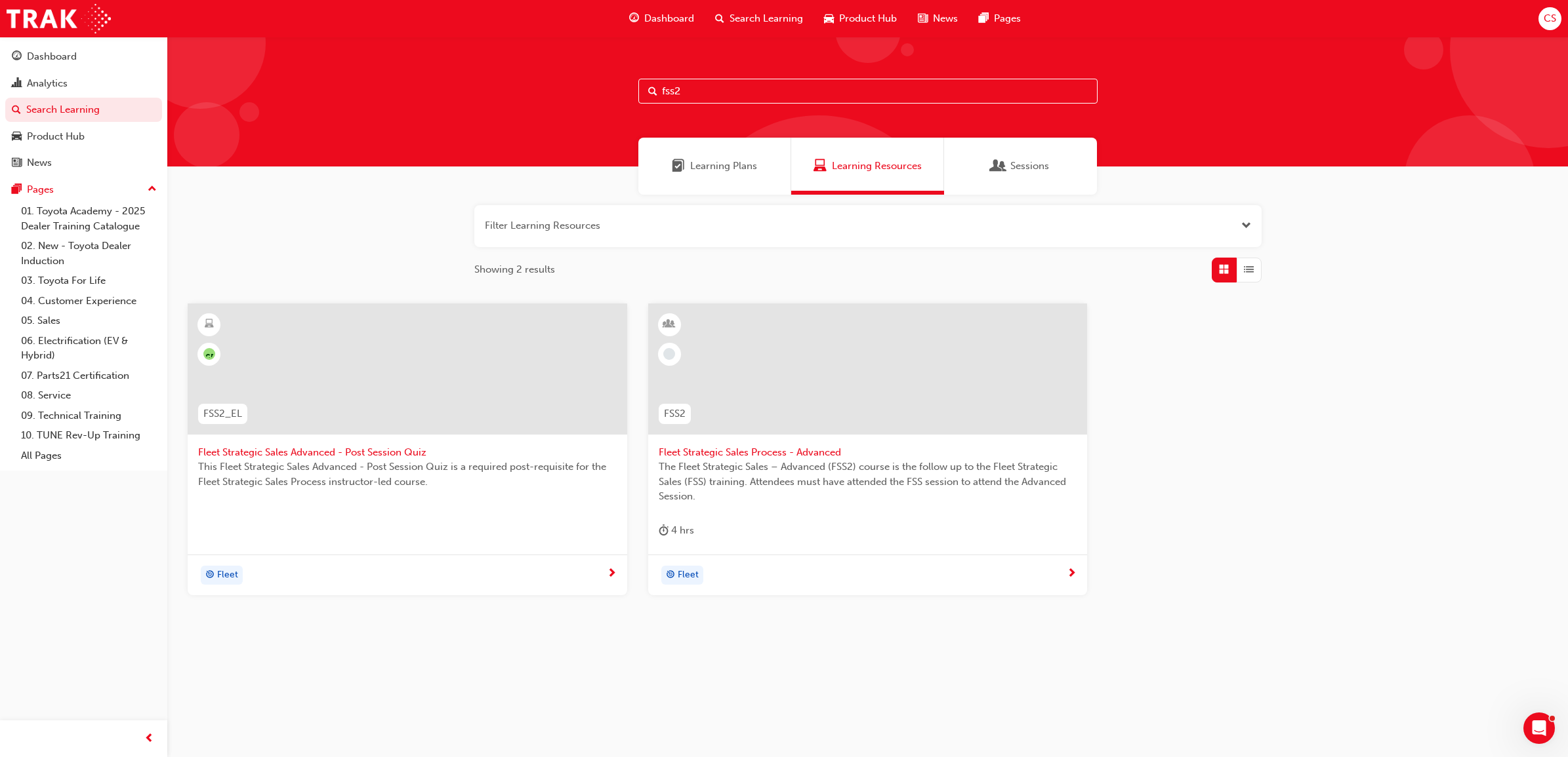
click at [834, 457] on span "Fleet Strategic Sales Process - Advanced" at bounding box center [868, 453] width 418 height 15
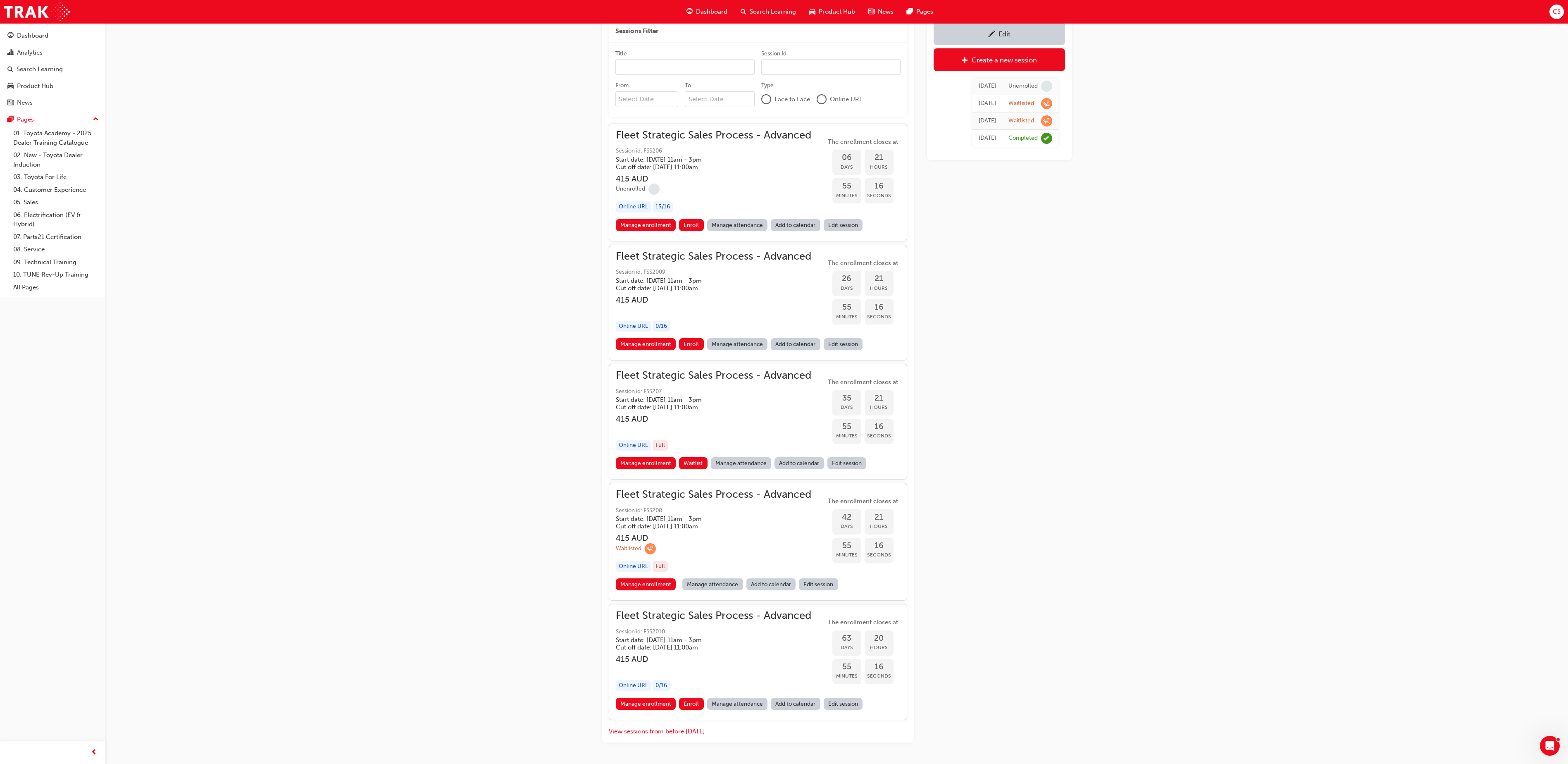
scroll to position [850, 0]
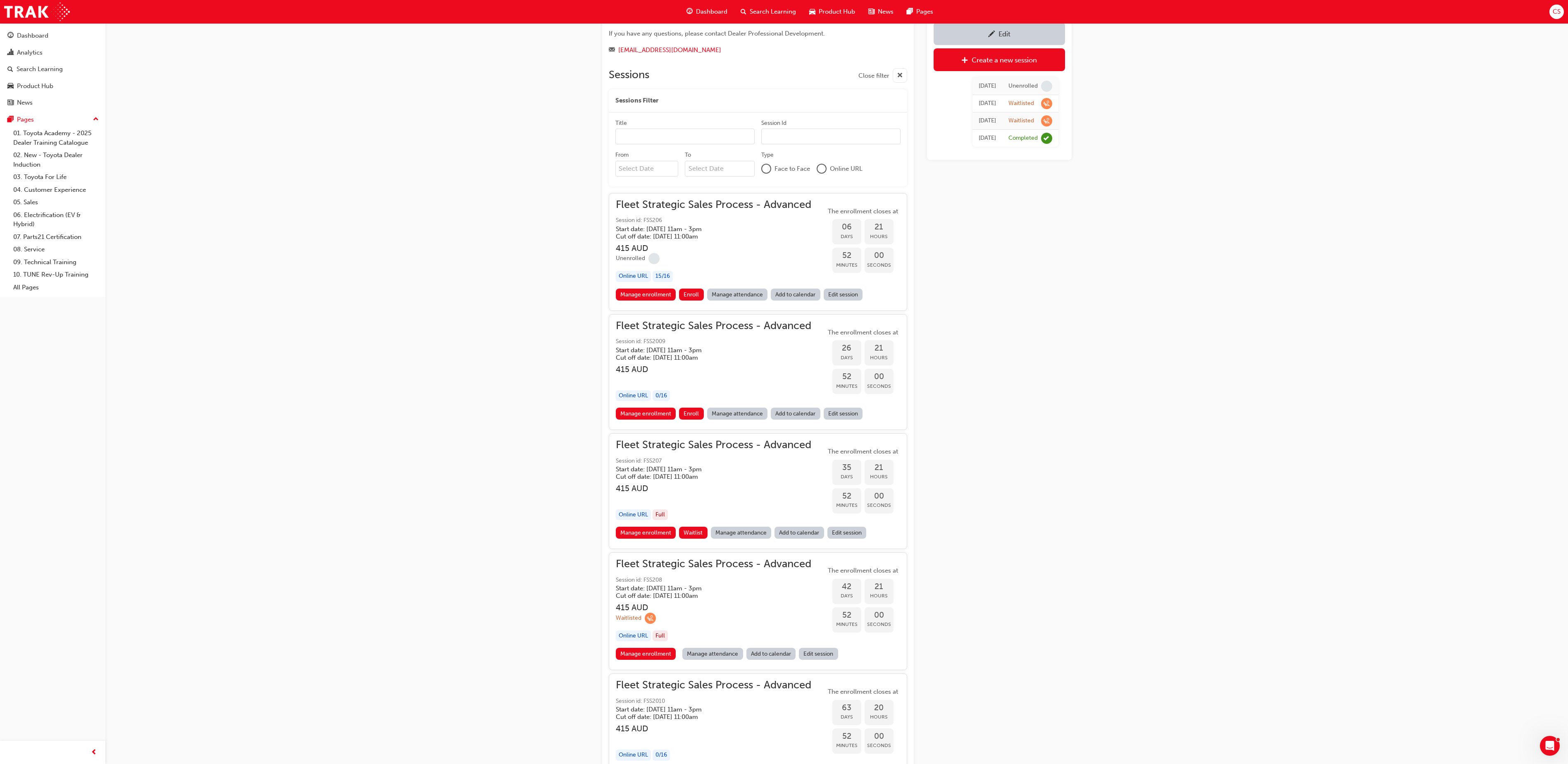
scroll to position [767, 0]
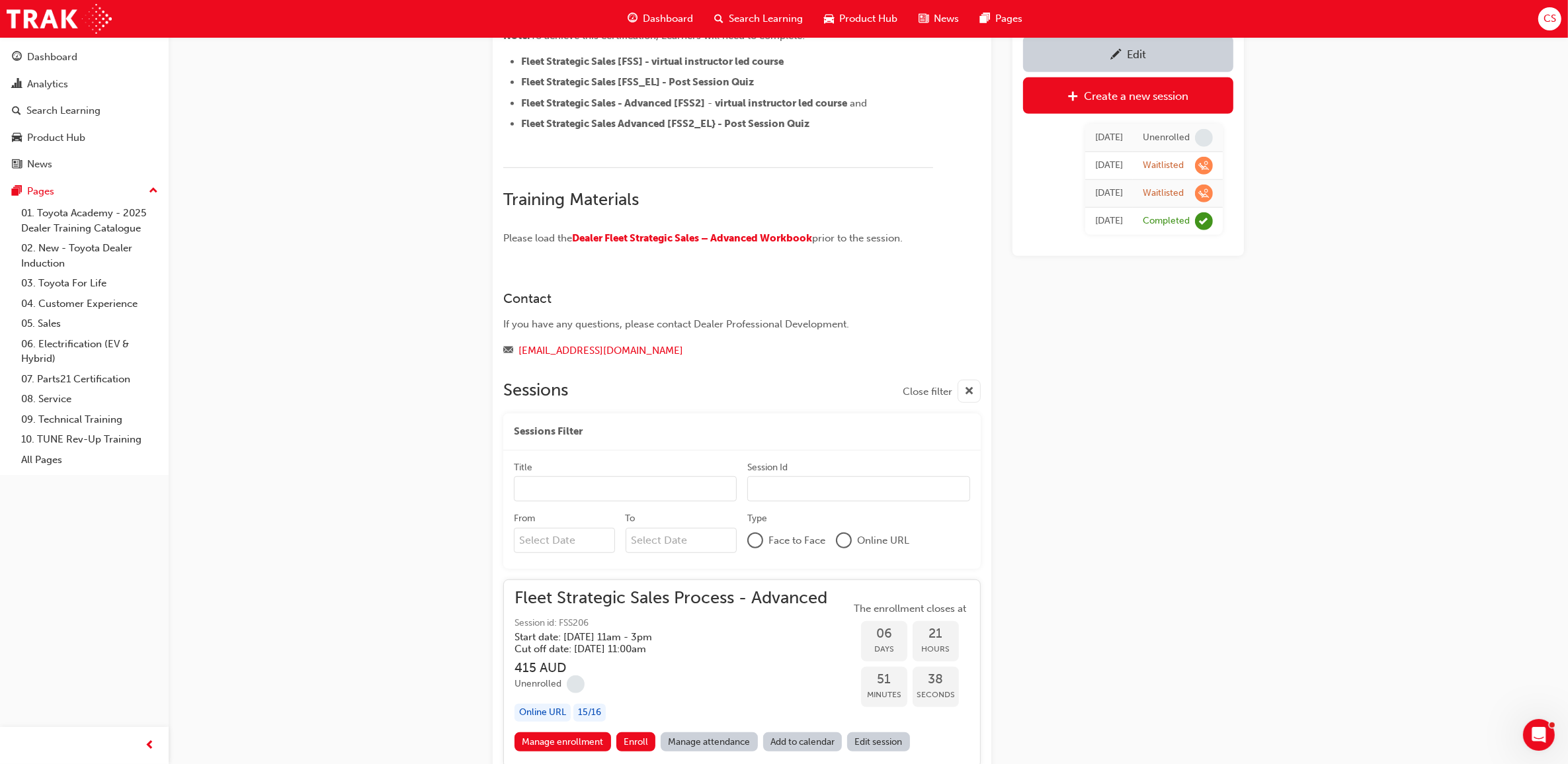
scroll to position [957, 0]
